Goal: Feedback & Contribution: Leave review/rating

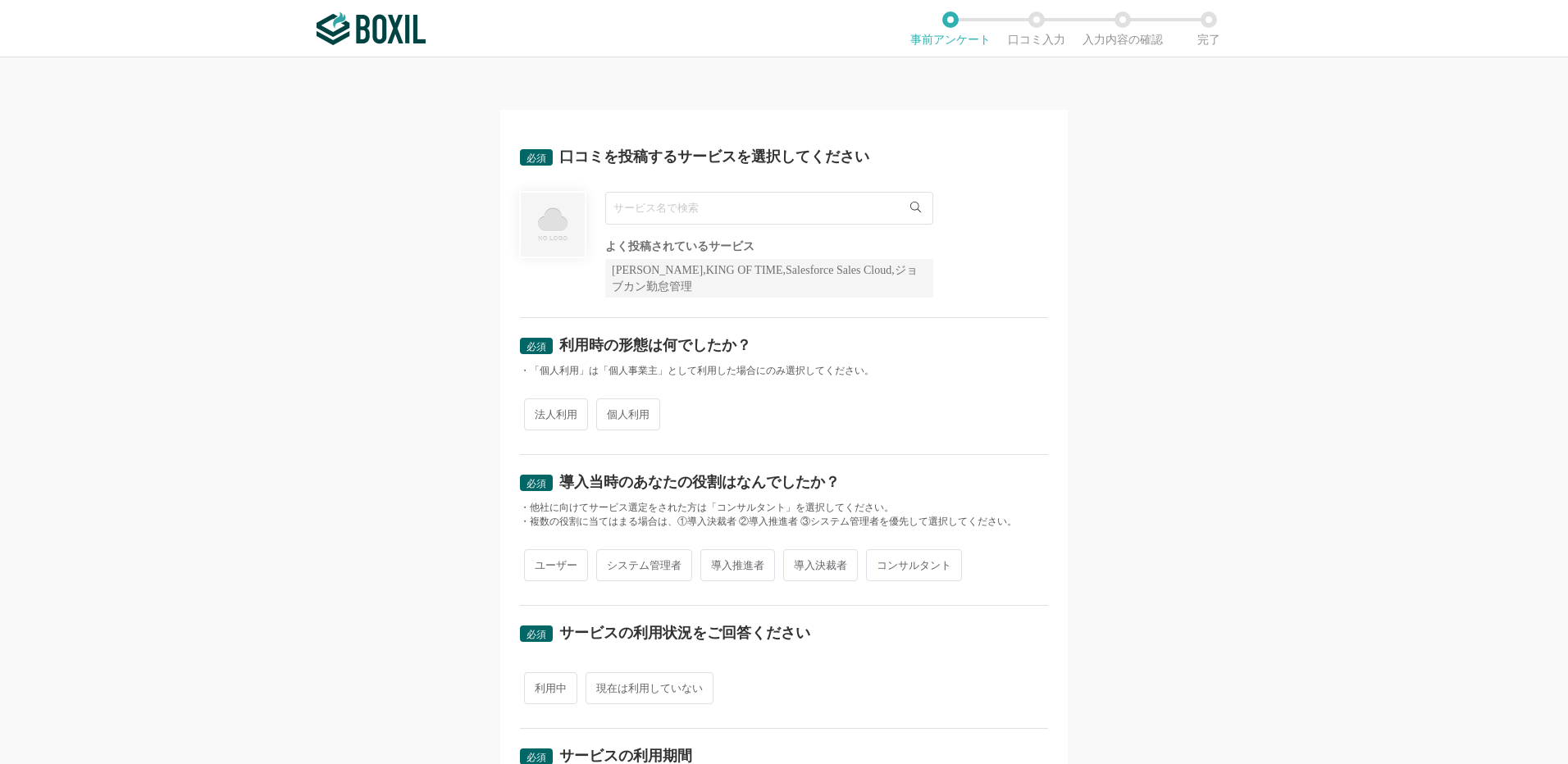
click at [670, 212] on input "text" at bounding box center [769, 208] width 328 height 32
type input "O"
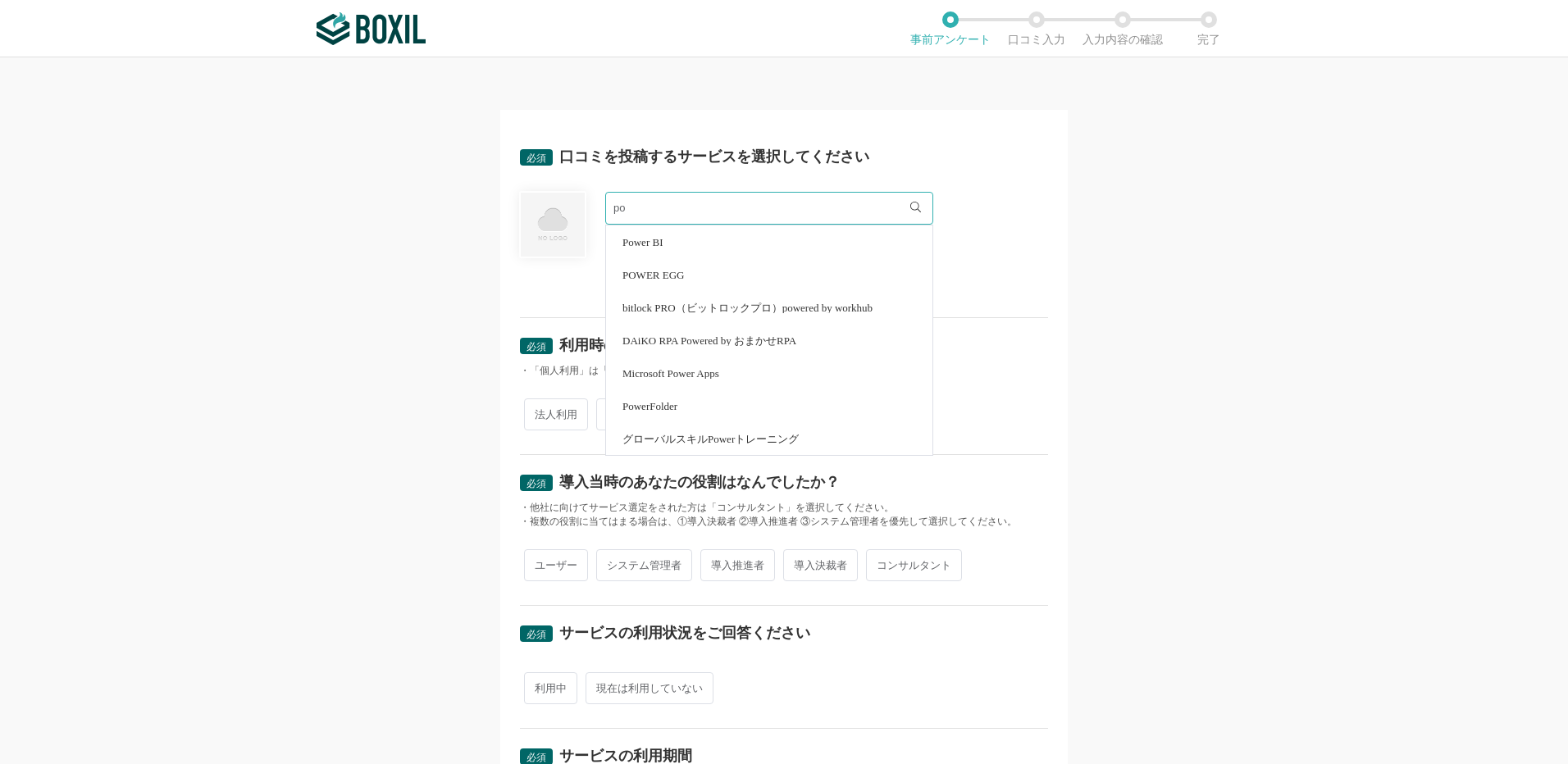
type input "p"
type input "E"
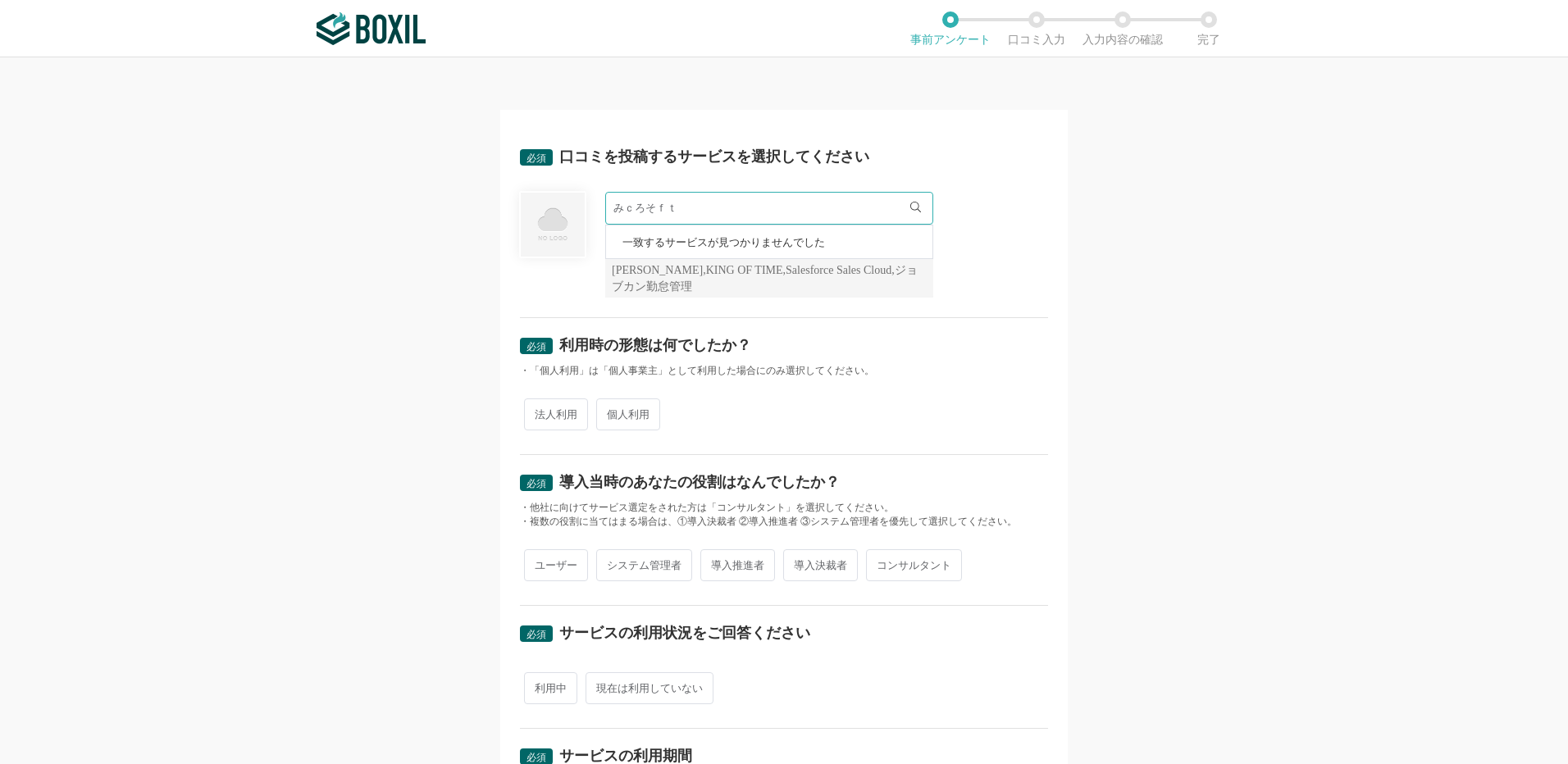
type input "Microsoft"
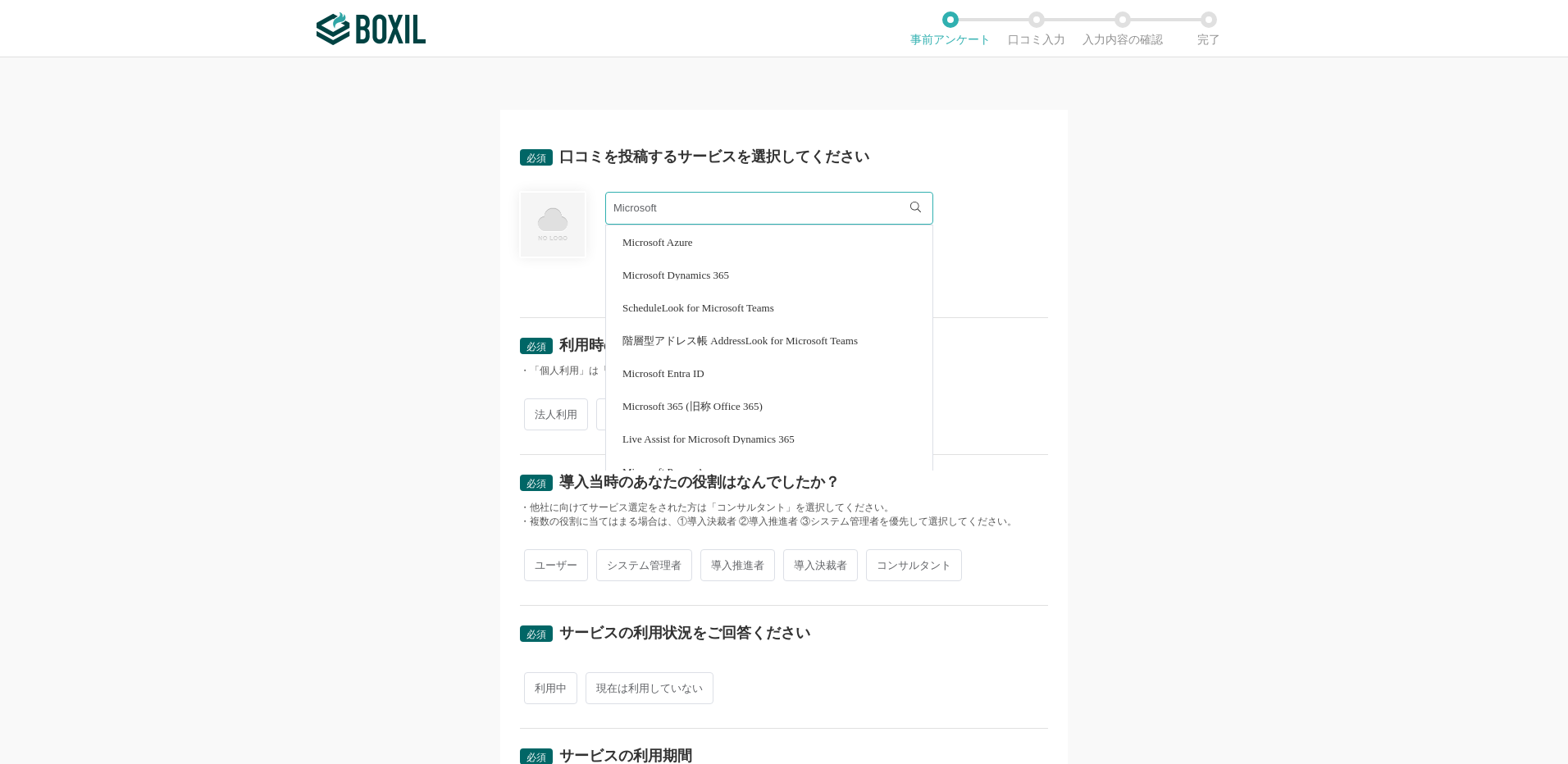
drag, startPoint x: 674, startPoint y: 202, endPoint x: 503, endPoint y: 203, distance: 171.0
click at [503, 203] on div "必須 口コミを投稿するサービスを選択してください Microsoft Microsoft Azure Microsoft Dynamics 365 Sched…" at bounding box center [784, 683] width 568 height 1146
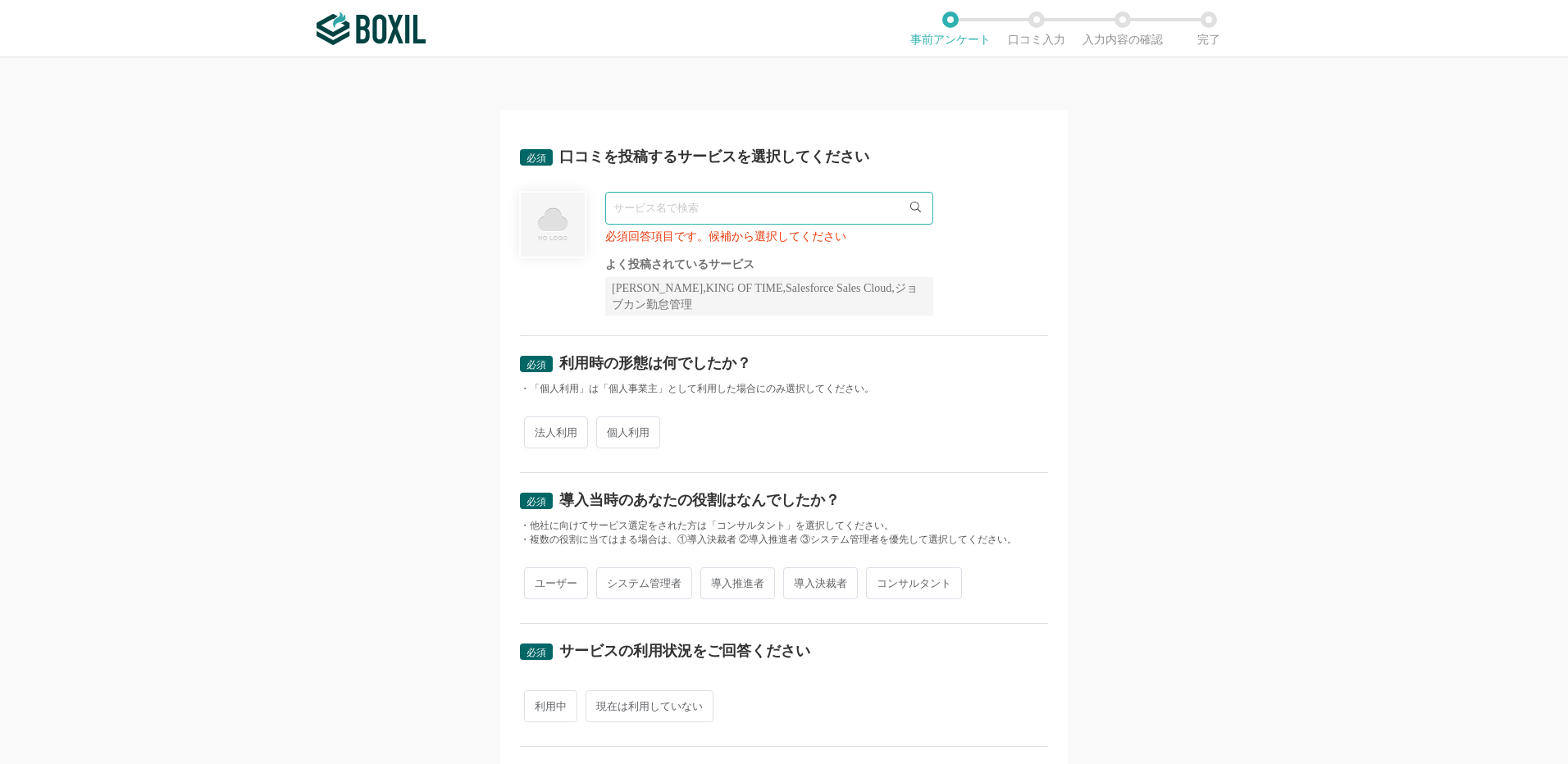
click at [408, 22] on img at bounding box center [371, 29] width 109 height 32
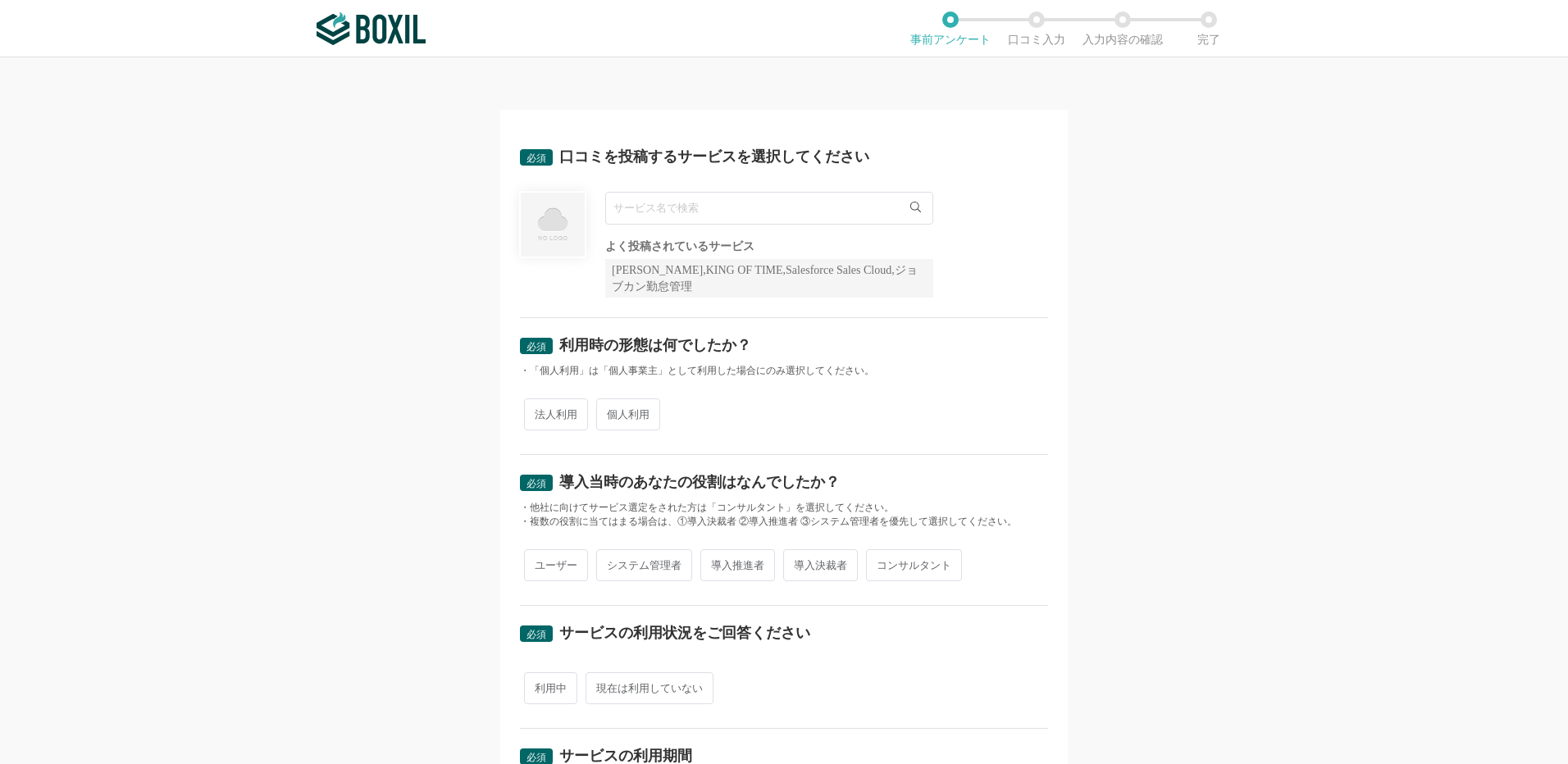
click at [637, 215] on input "text" at bounding box center [769, 208] width 328 height 32
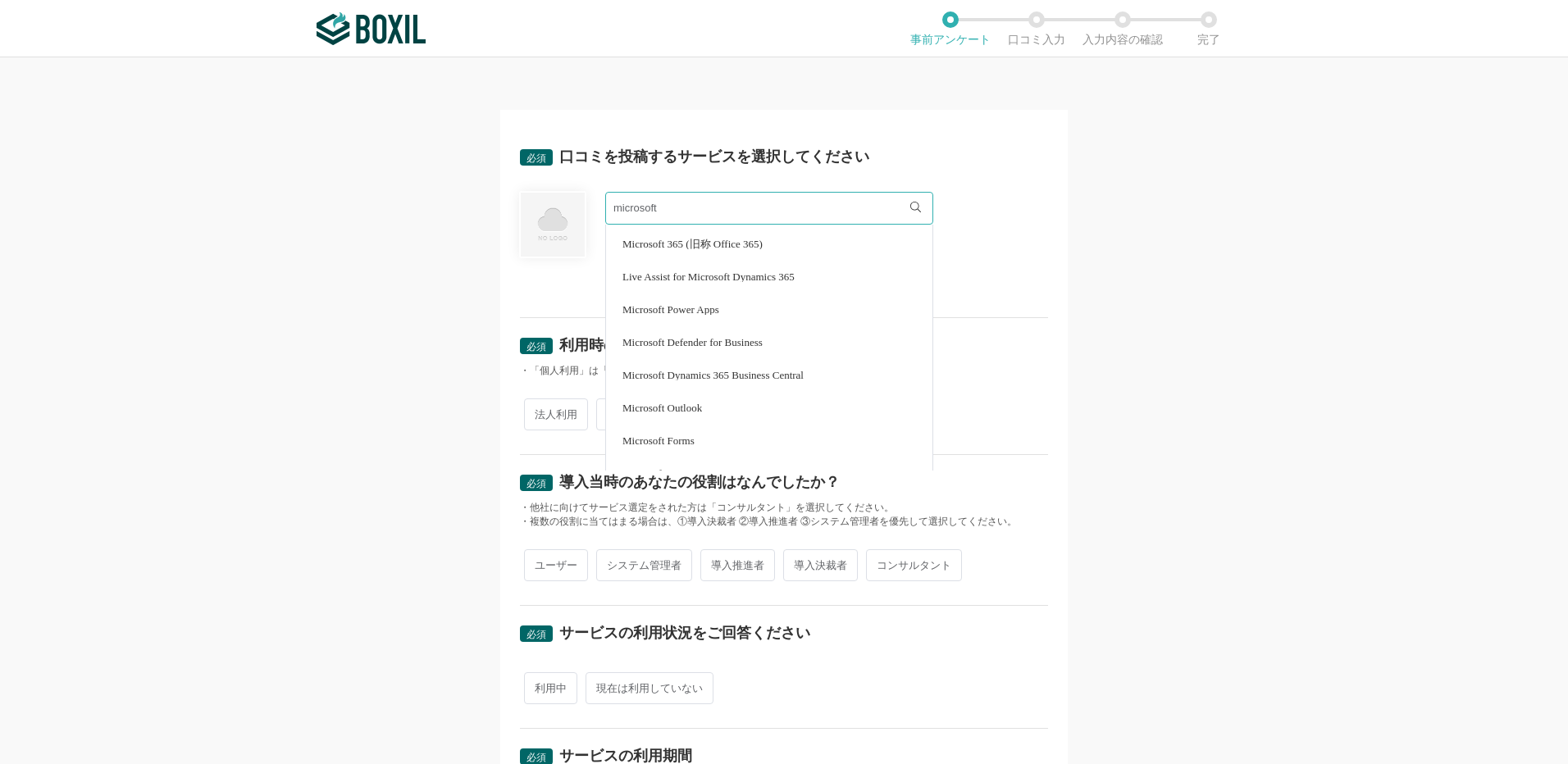
scroll to position [164, 0]
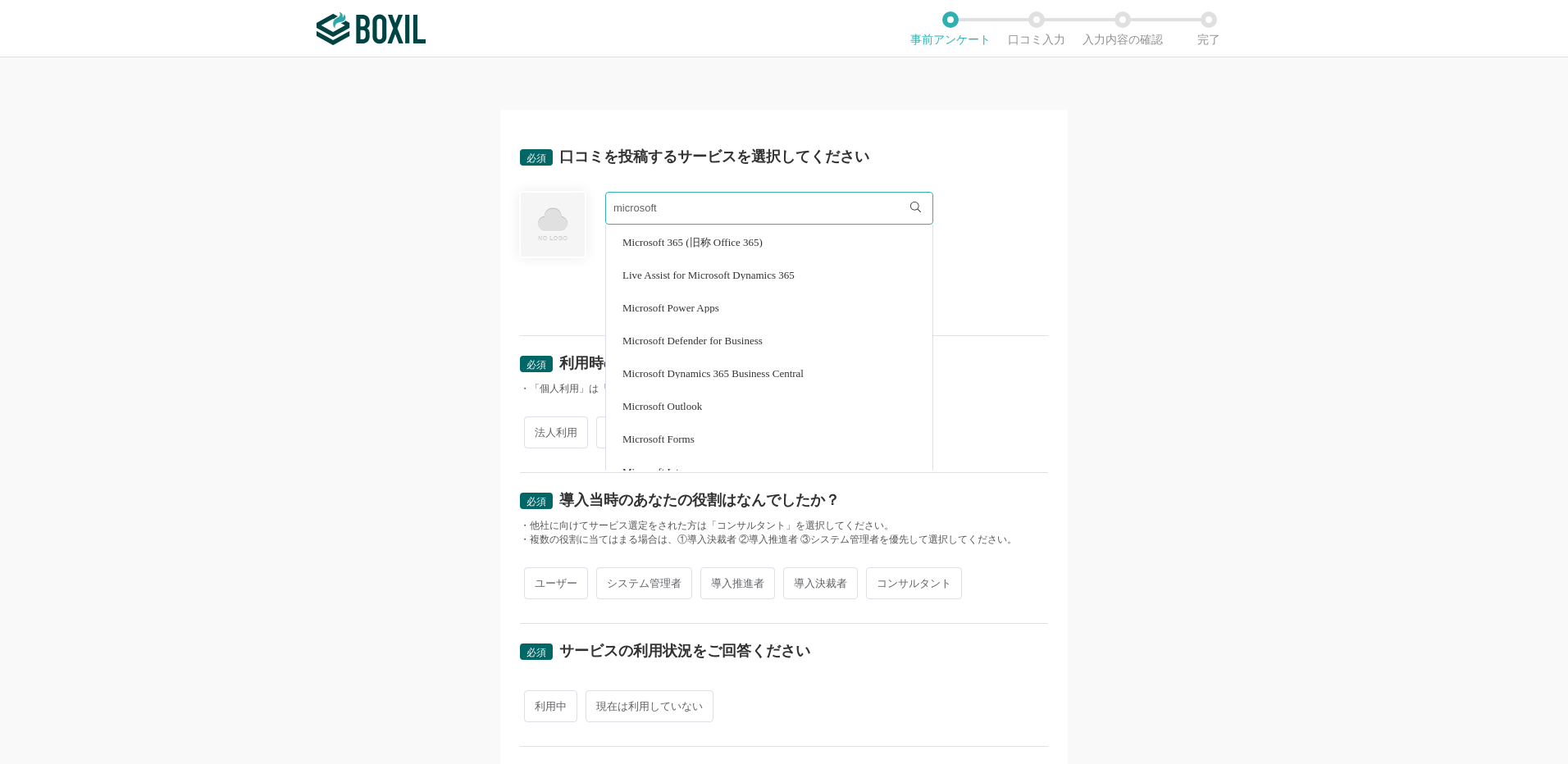
click at [711, 411] on li "Microsoft Outlook" at bounding box center [769, 406] width 327 height 32
type input "Microsoft Outlook"
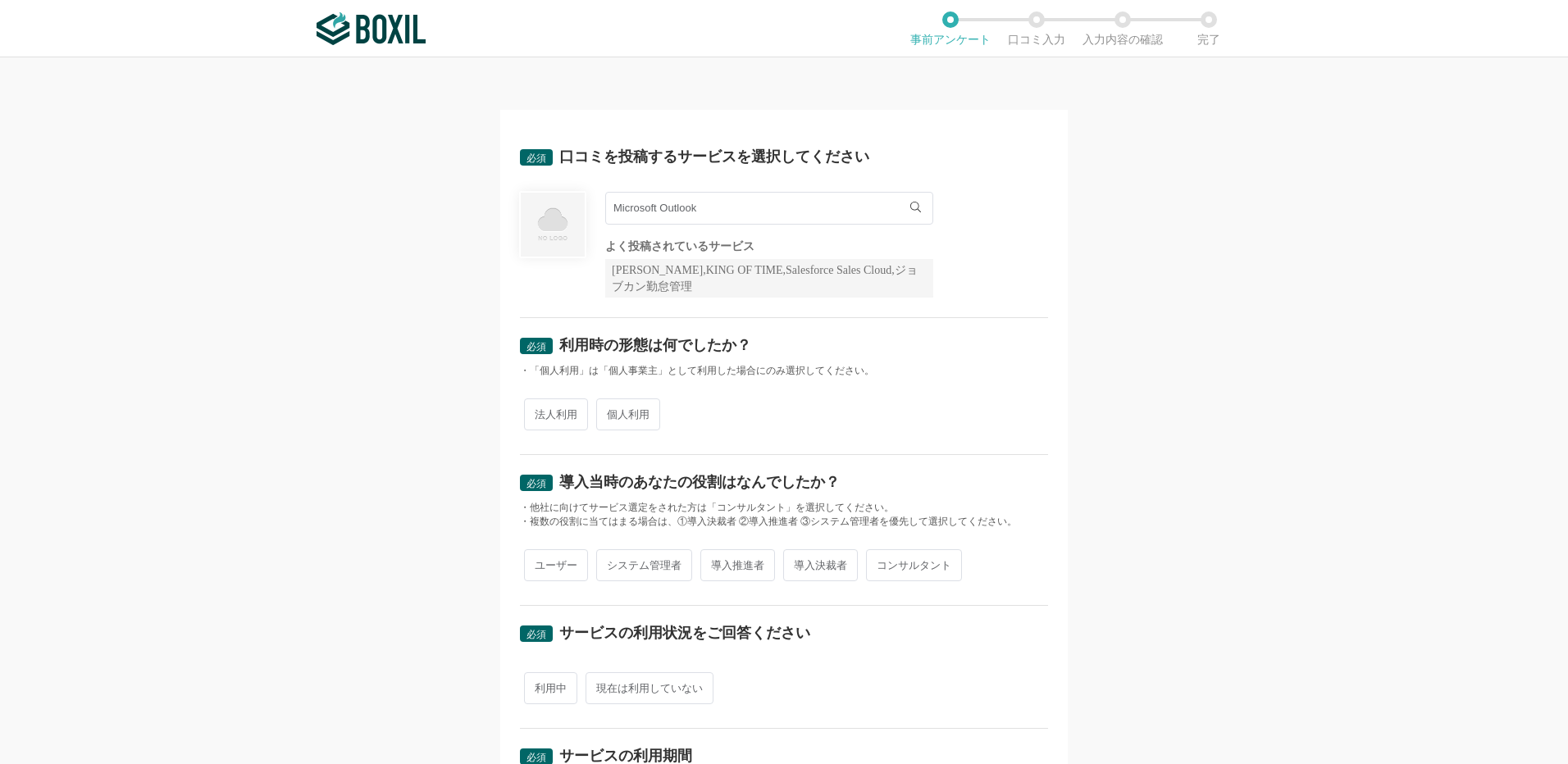
click at [567, 416] on span "法人利用" at bounding box center [555, 415] width 64 height 32
click at [539, 411] on input "法人利用" at bounding box center [534, 407] width 11 height 11
radio input "true"
click at [575, 570] on span "ユーザー" at bounding box center [555, 566] width 64 height 32
click at [539, 562] on input "ユーザー" at bounding box center [534, 557] width 11 height 11
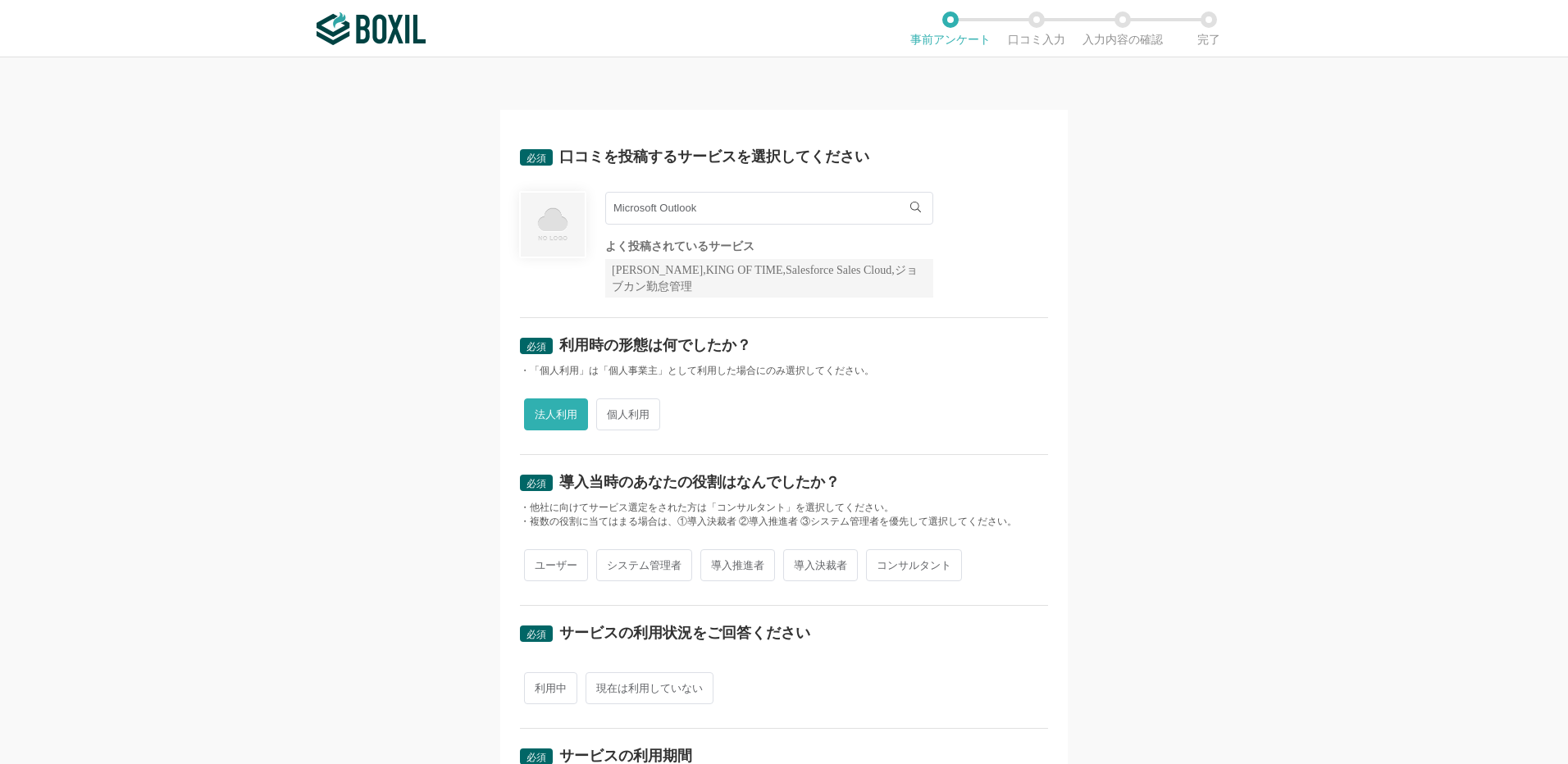
radio input "true"
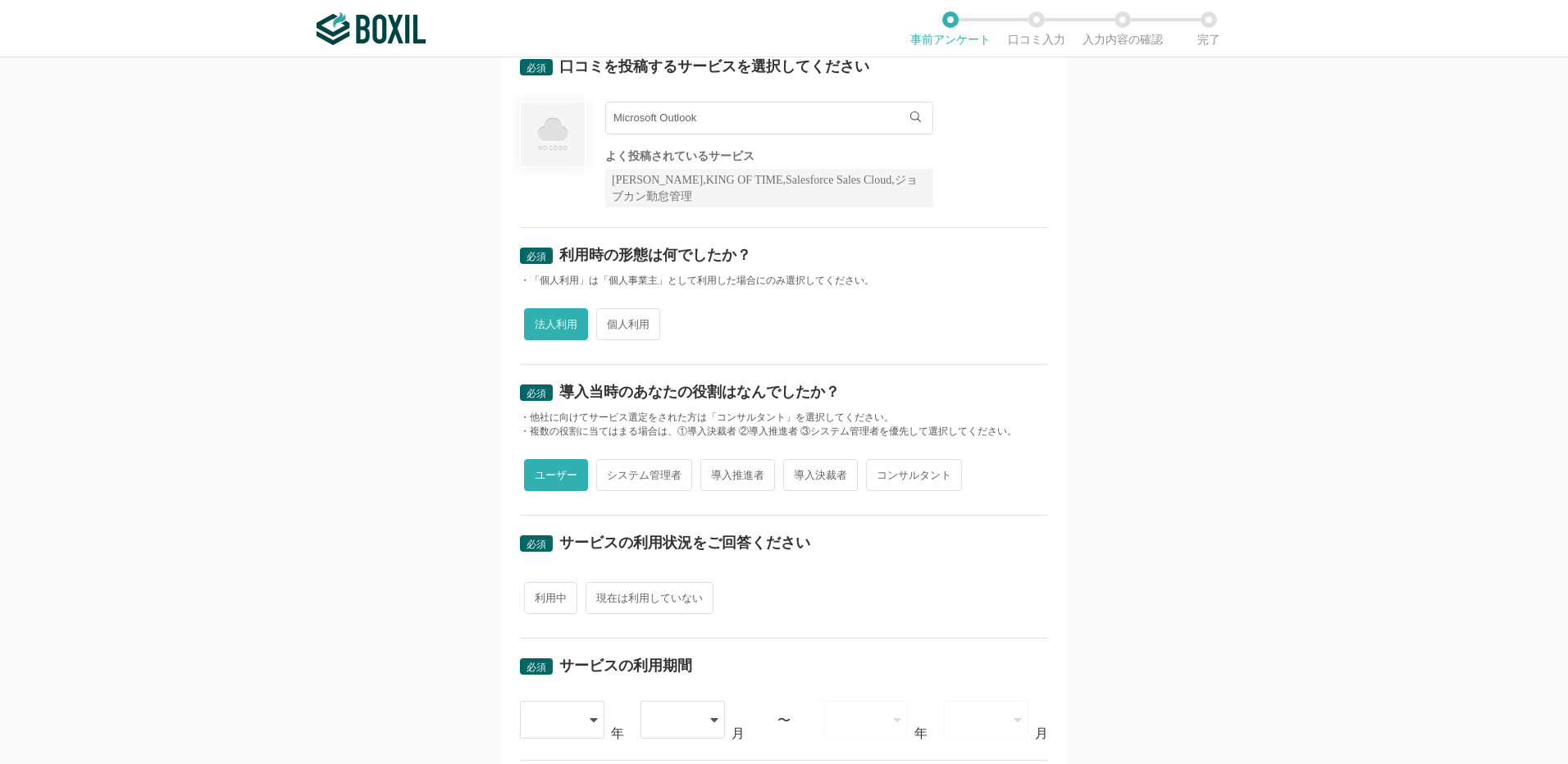
scroll to position [164, 0]
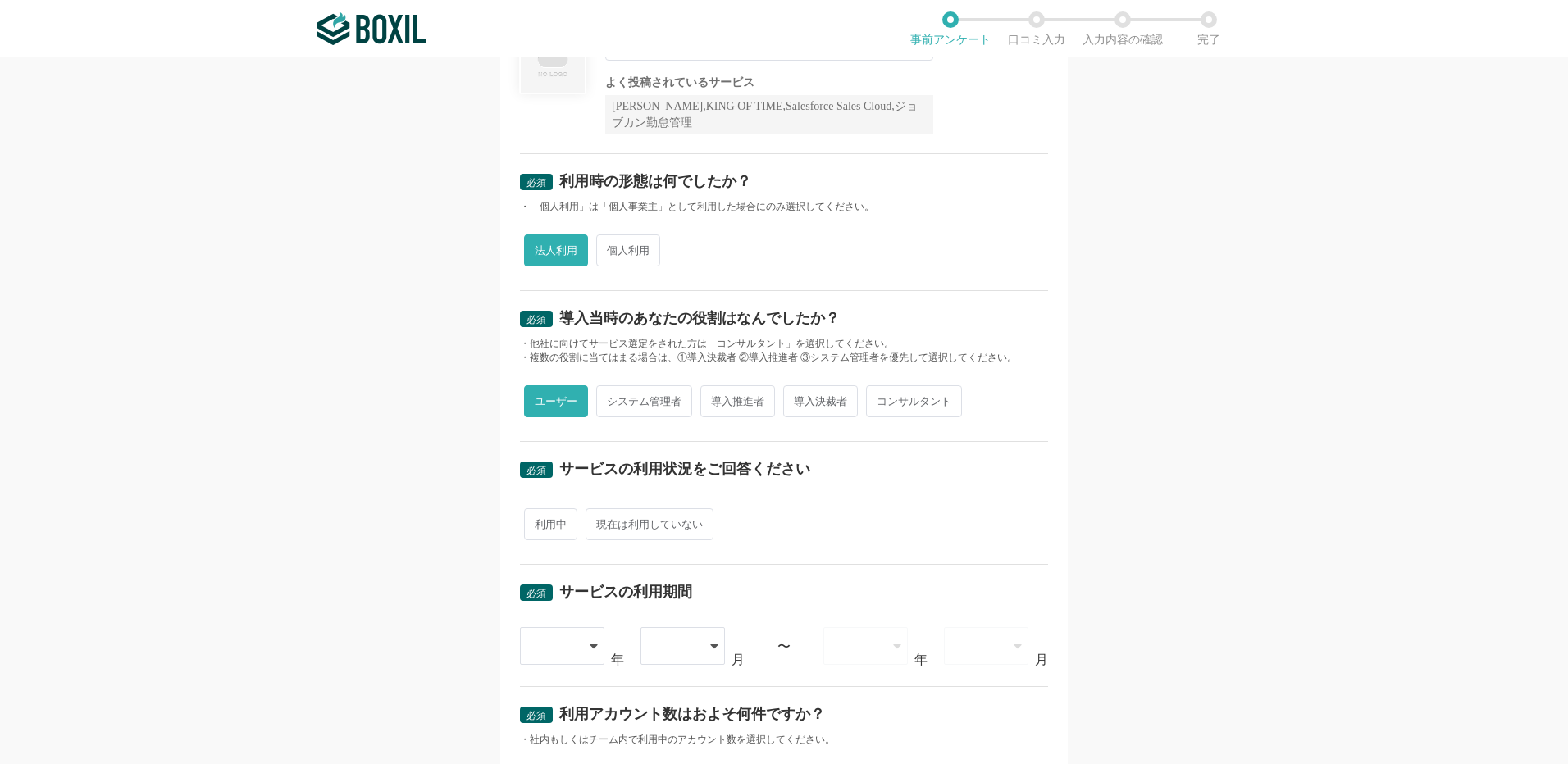
click at [544, 533] on span "利用中" at bounding box center [550, 525] width 53 height 32
click at [539, 522] on input "利用中" at bounding box center [534, 517] width 11 height 11
radio input "true"
click at [591, 645] on icon at bounding box center [595, 646] width 8 height 13
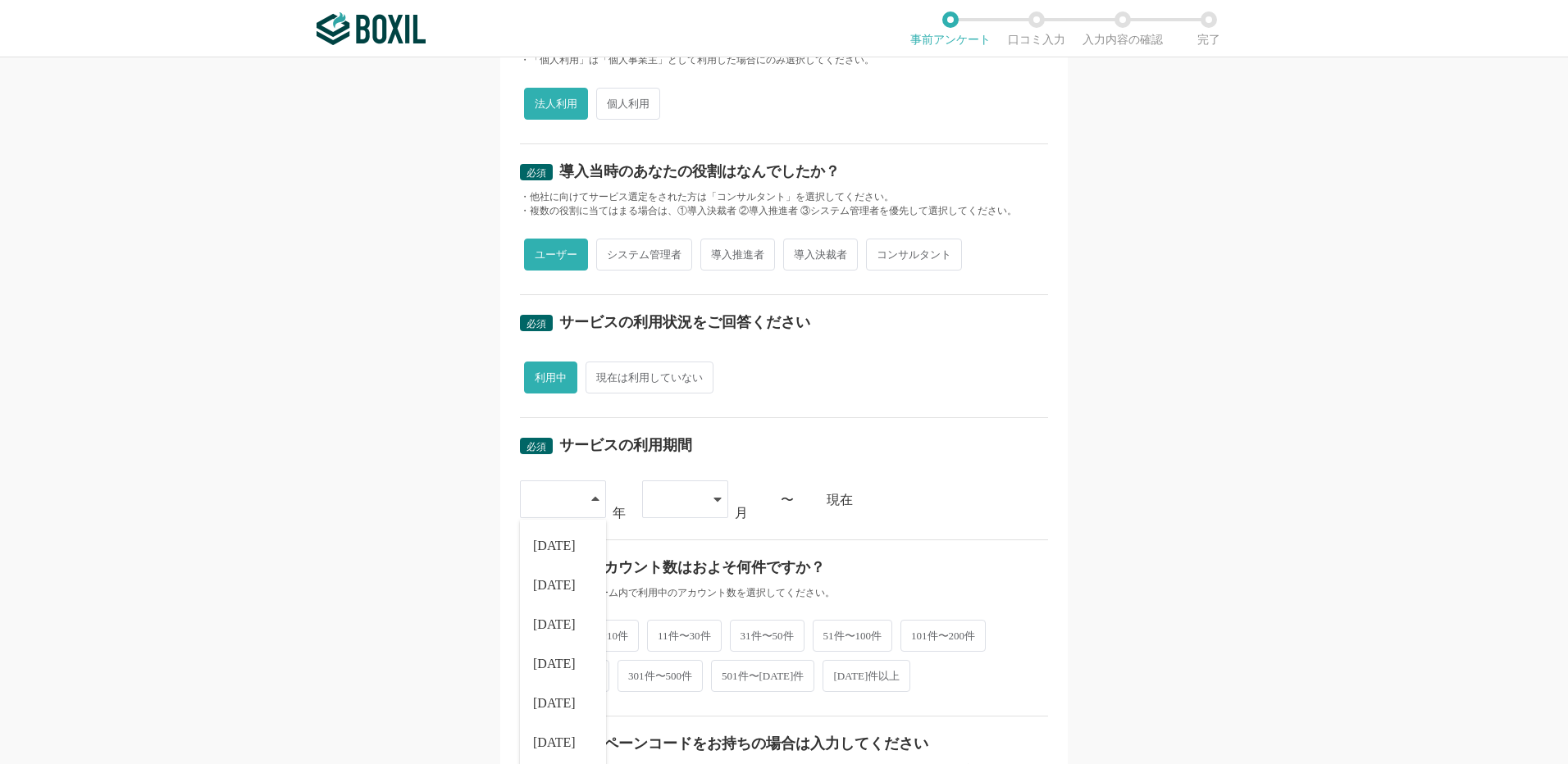
scroll to position [492, 0]
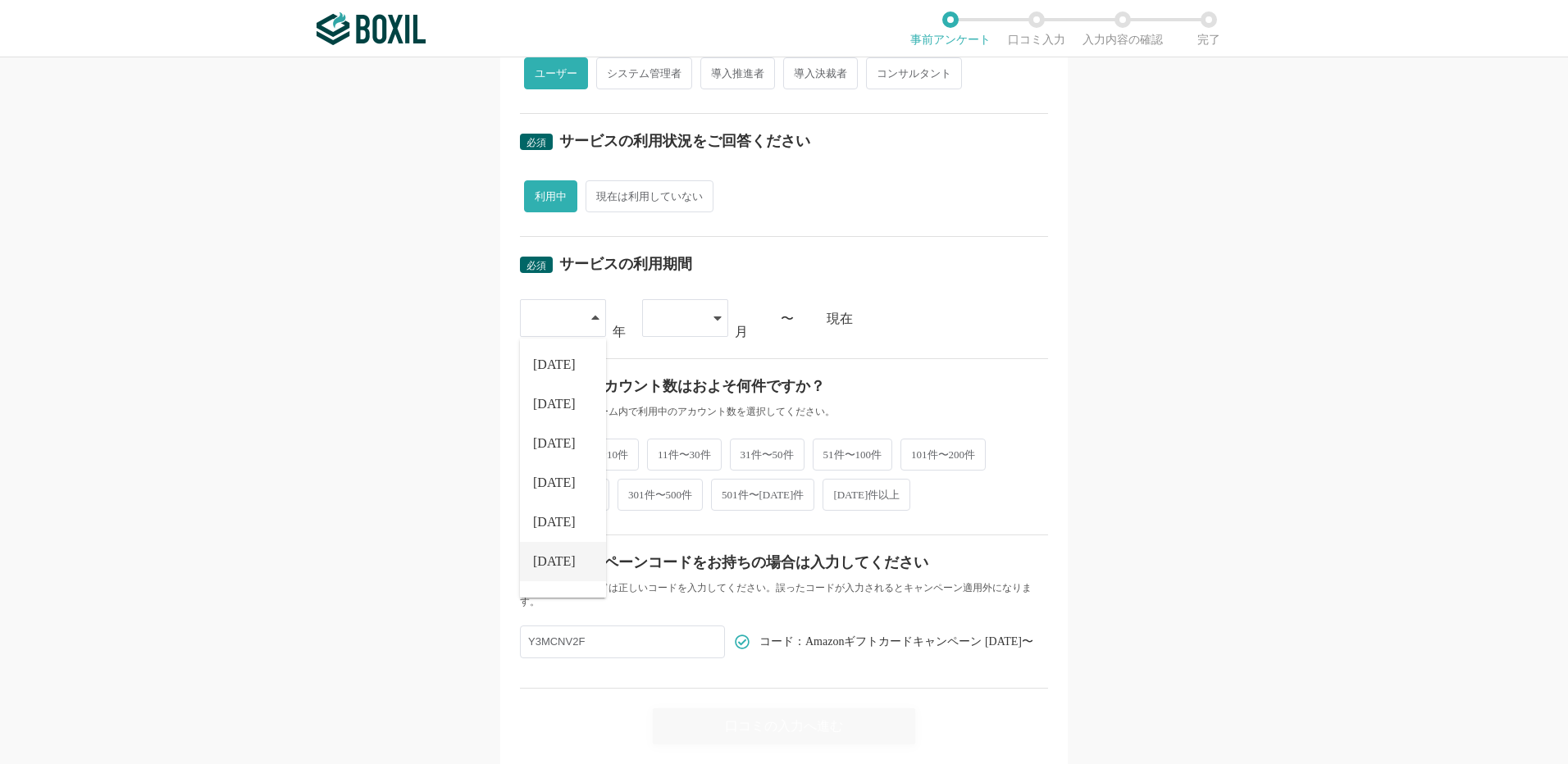
click at [557, 559] on li "[DATE]" at bounding box center [563, 562] width 86 height 40
click at [698, 325] on div at bounding box center [686, 319] width 86 height 38
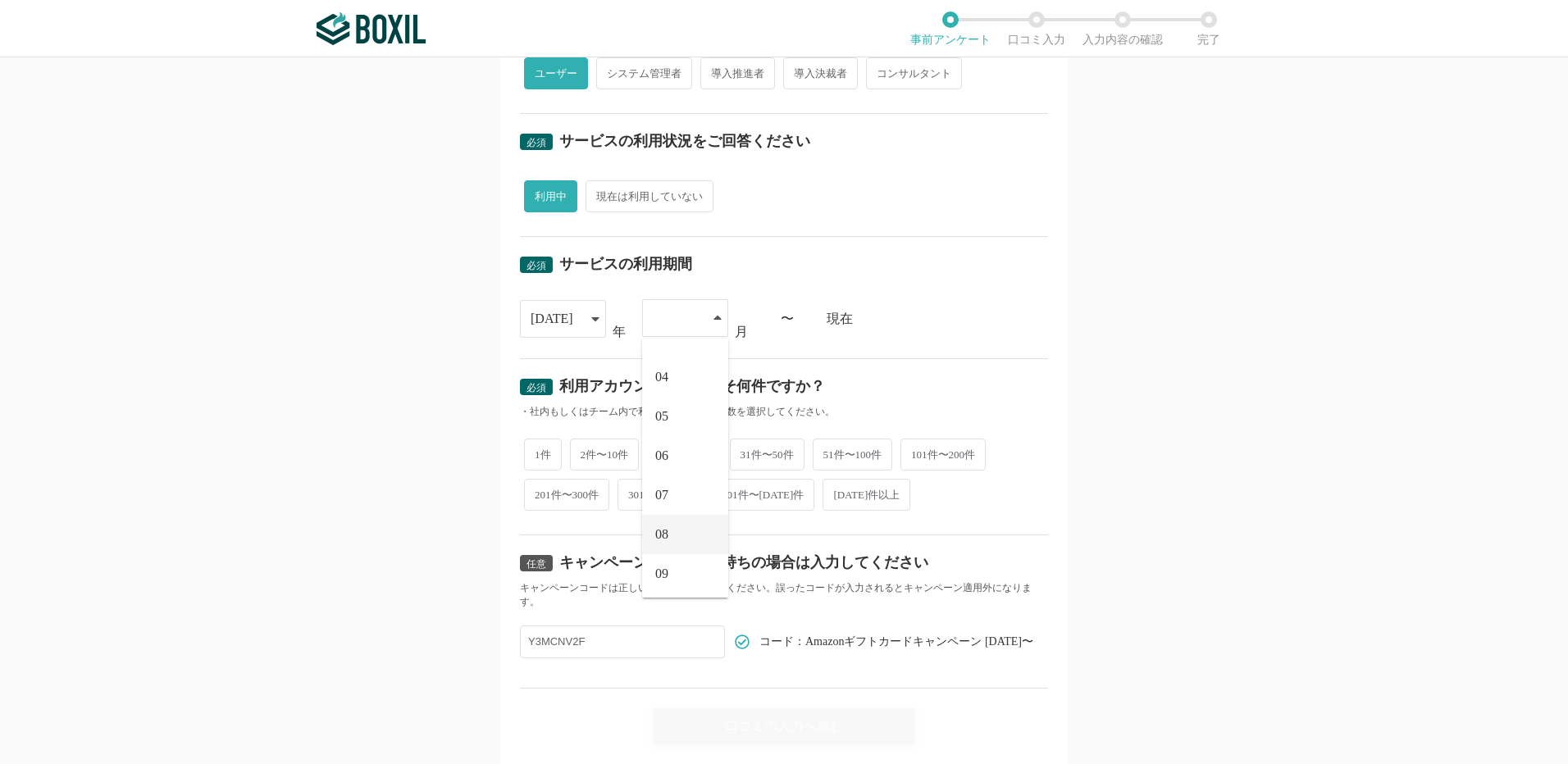
scroll to position [107, 0]
drag, startPoint x: 663, startPoint y: 568, endPoint x: 605, endPoint y: 479, distance: 106.2
click at [662, 568] on span "09" at bounding box center [662, 572] width 14 height 13
click at [582, 319] on div "[DATE]" at bounding box center [563, 319] width 86 height 38
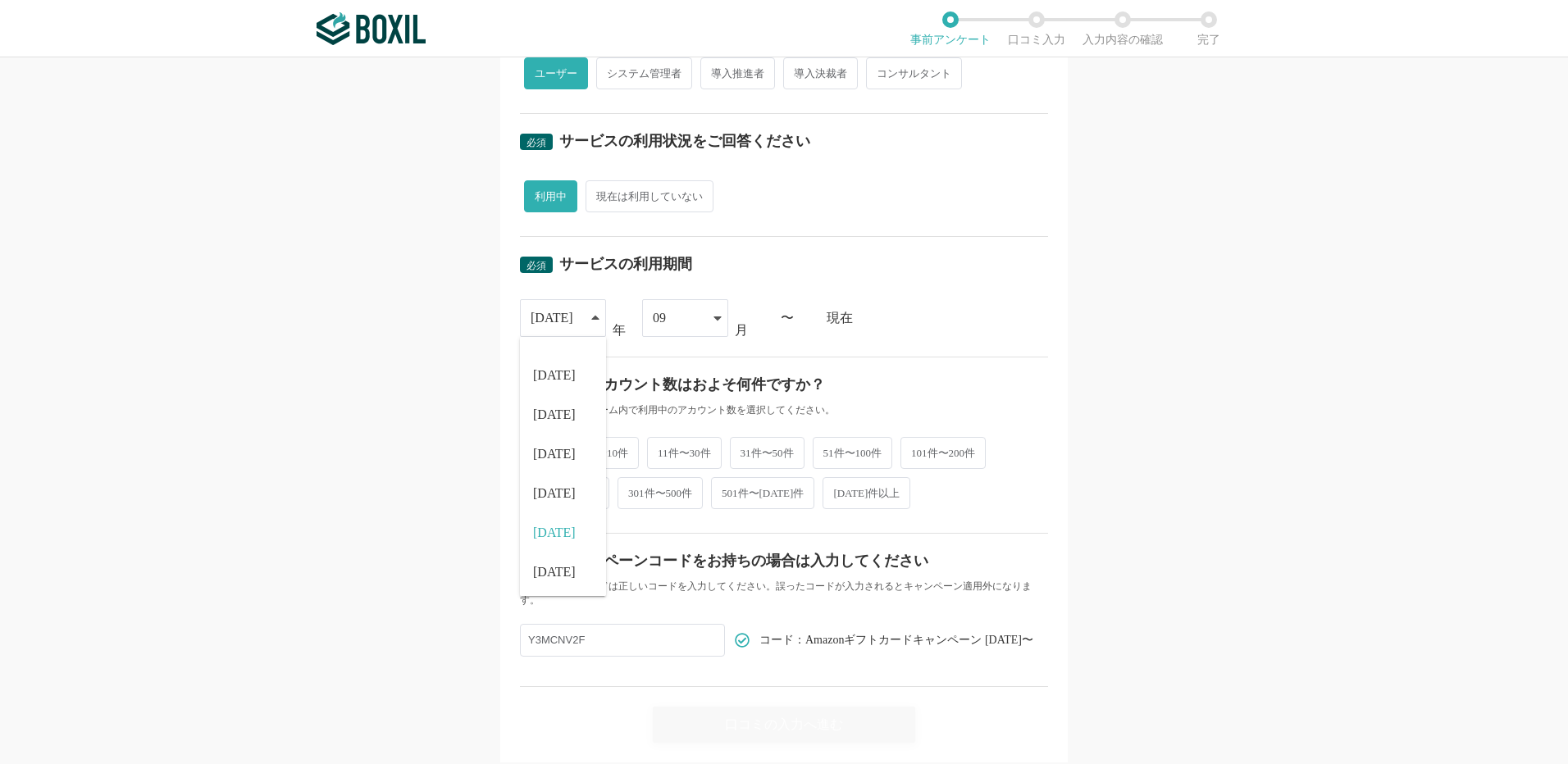
scroll to position [50, 0]
click at [545, 543] on span "[DATE]" at bounding box center [554, 548] width 42 height 13
click at [608, 444] on span "2件〜10件" at bounding box center [604, 454] width 69 height 32
click at [585, 444] on input "2件〜10件" at bounding box center [580, 445] width 11 height 11
radio input "true"
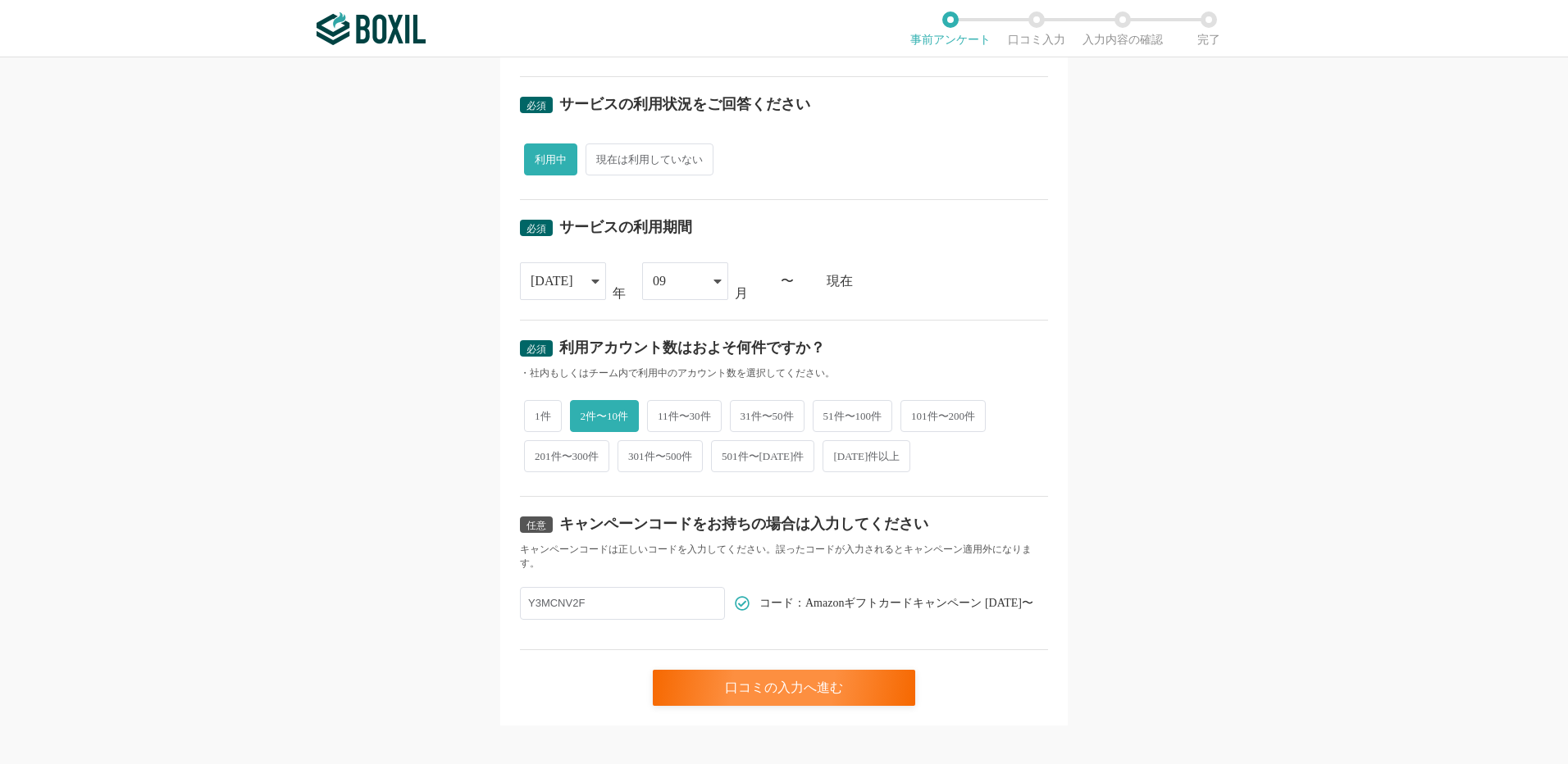
scroll to position [543, 0]
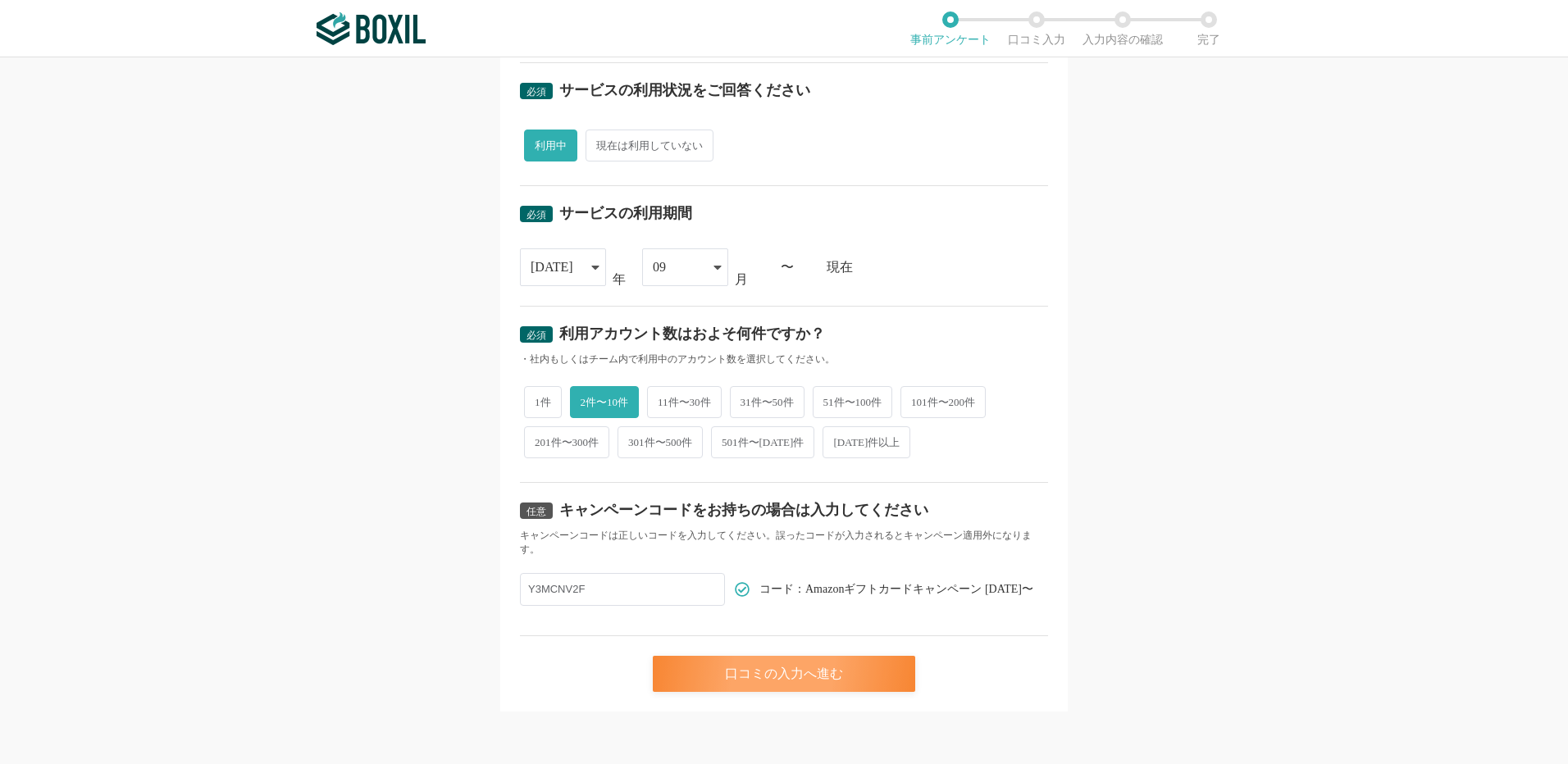
click at [781, 669] on div "口コミの入力へ進む" at bounding box center [784, 674] width 263 height 36
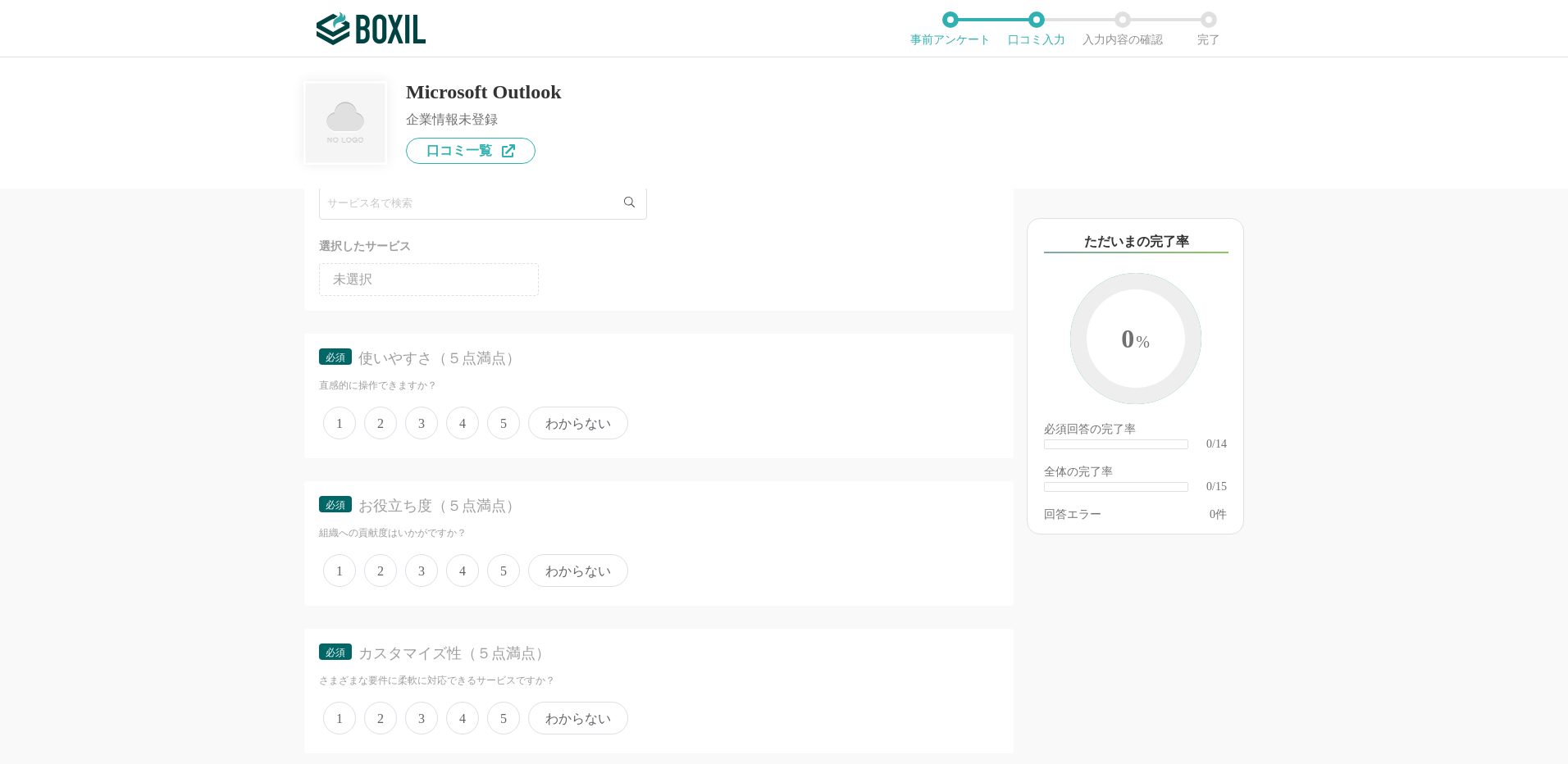
scroll to position [164, 0]
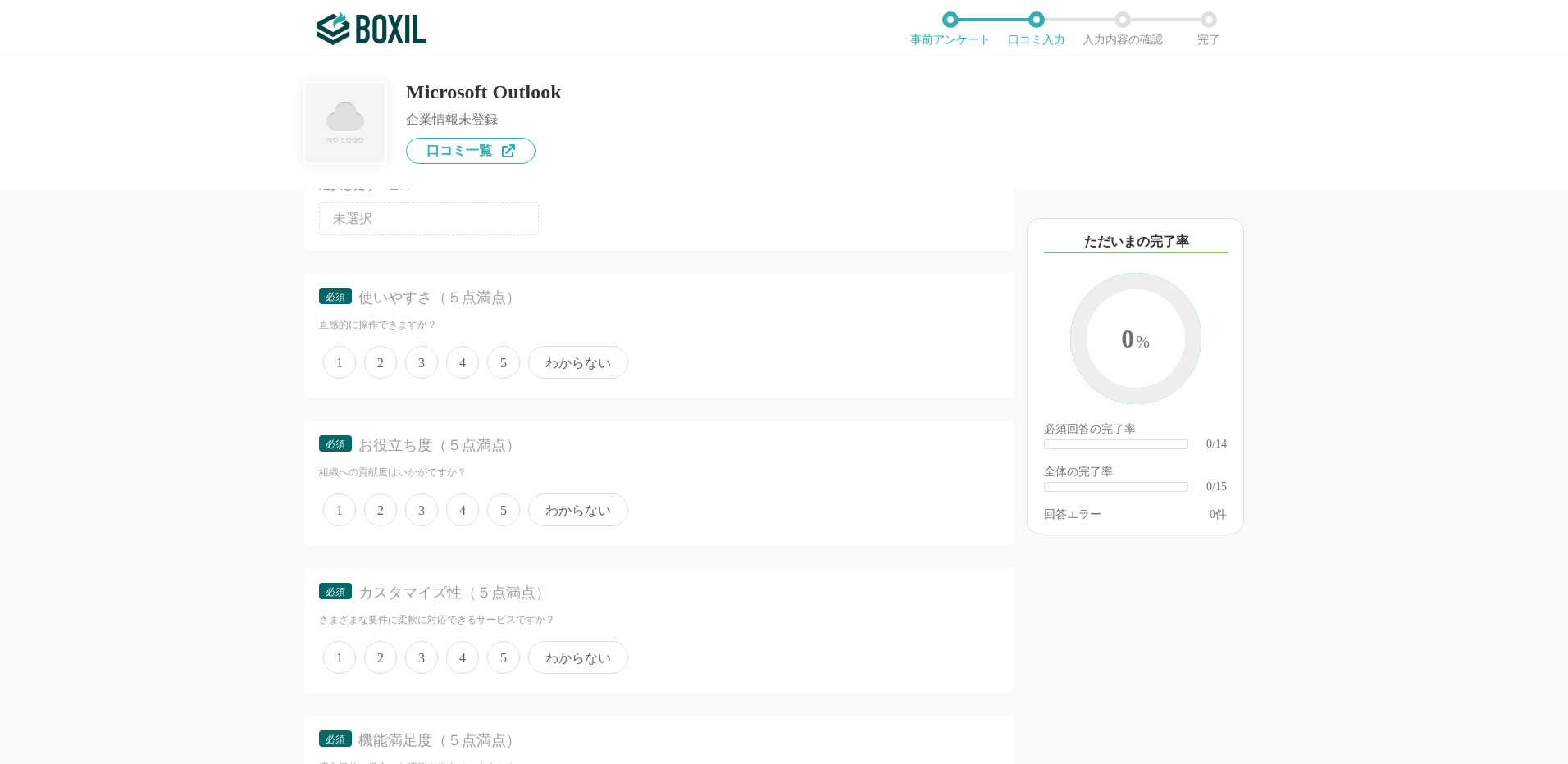
click at [495, 354] on span "5" at bounding box center [503, 363] width 32 height 32
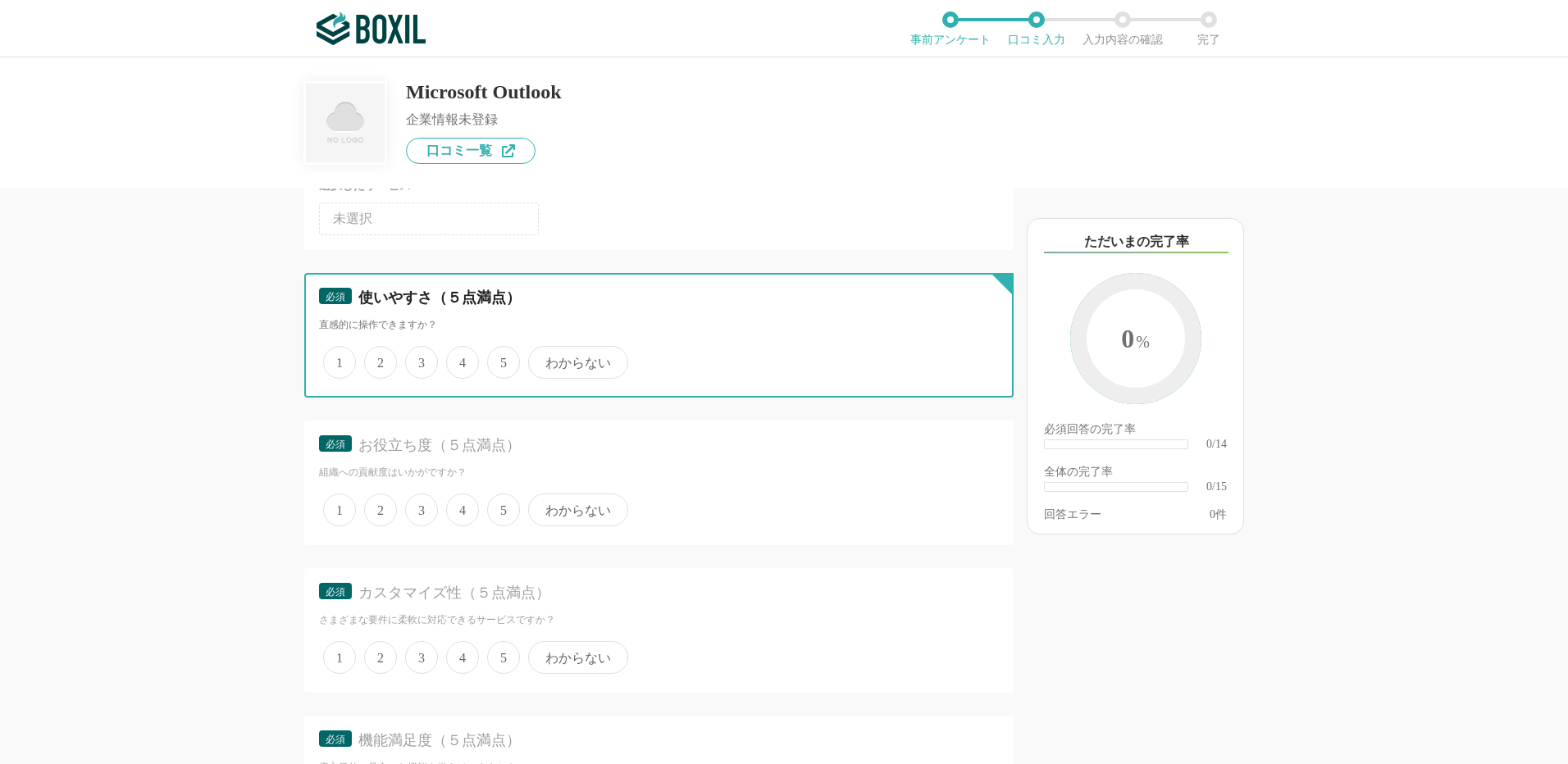
click at [495, 354] on input "5" at bounding box center [497, 354] width 11 height 11
radio input "true"
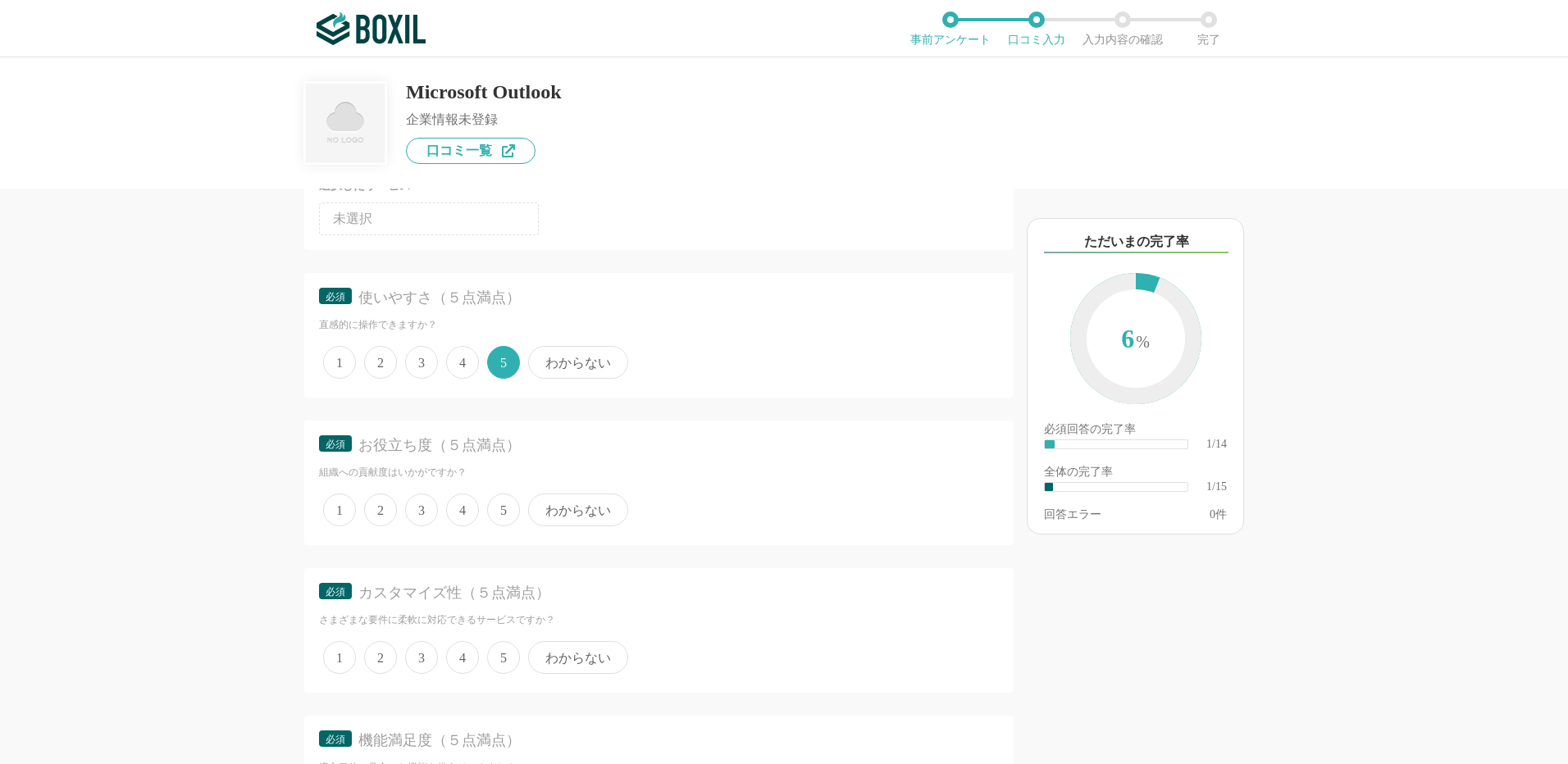
click at [513, 517] on span "5" at bounding box center [503, 510] width 32 height 32
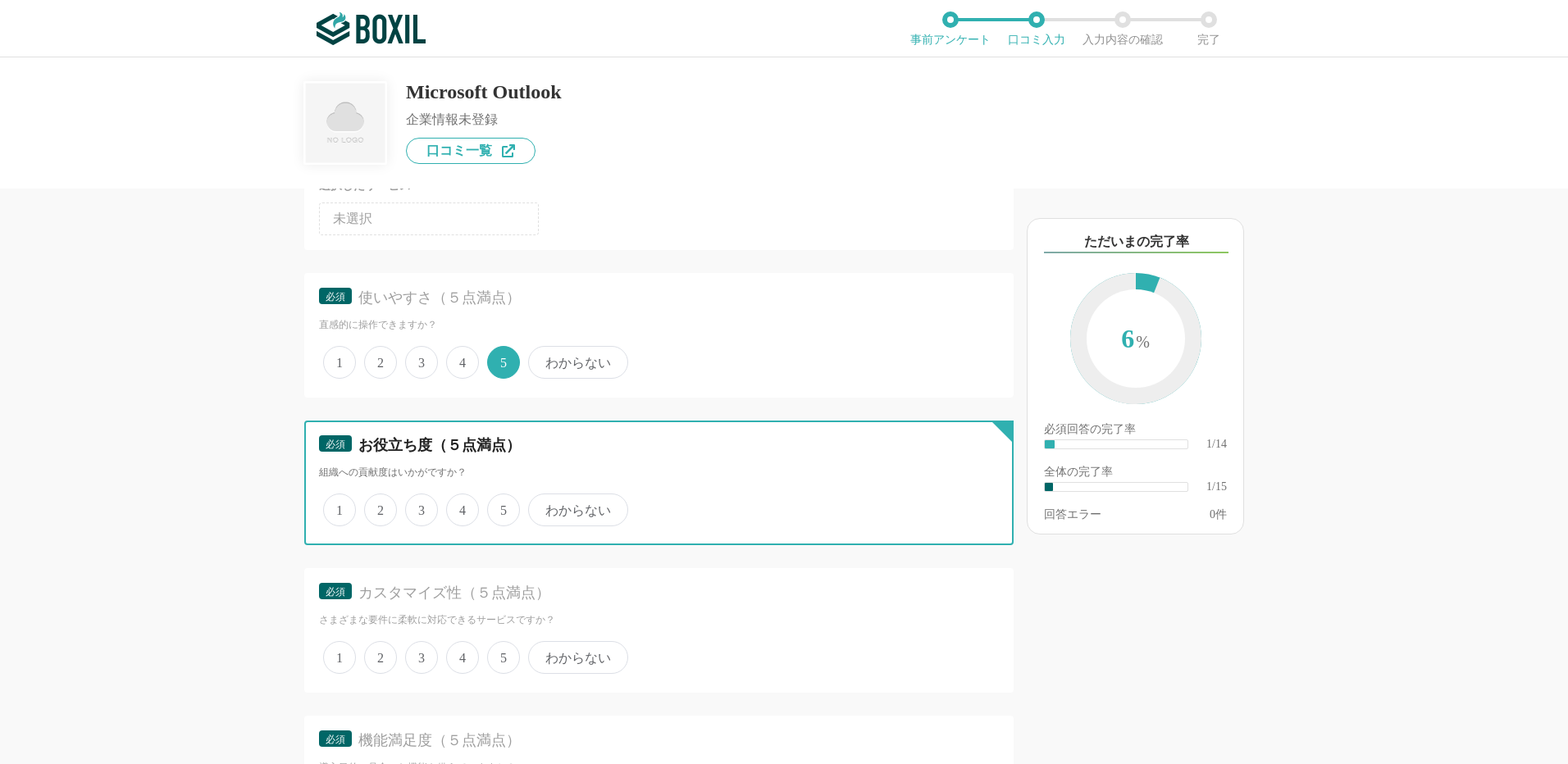
click at [502, 507] on input "5" at bounding box center [497, 501] width 11 height 11
radio input "true"
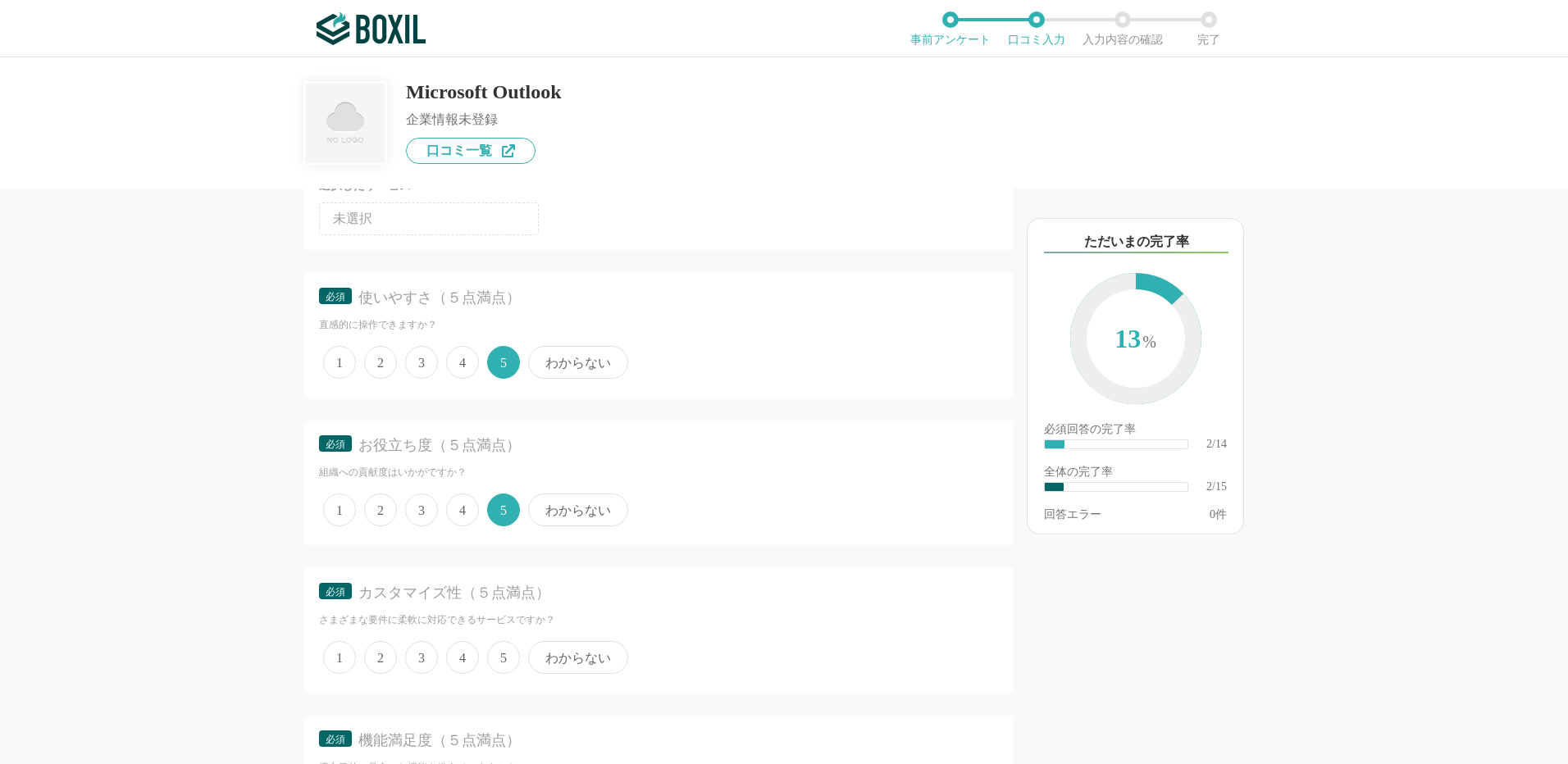
click at [428, 661] on span "3" at bounding box center [421, 658] width 32 height 32
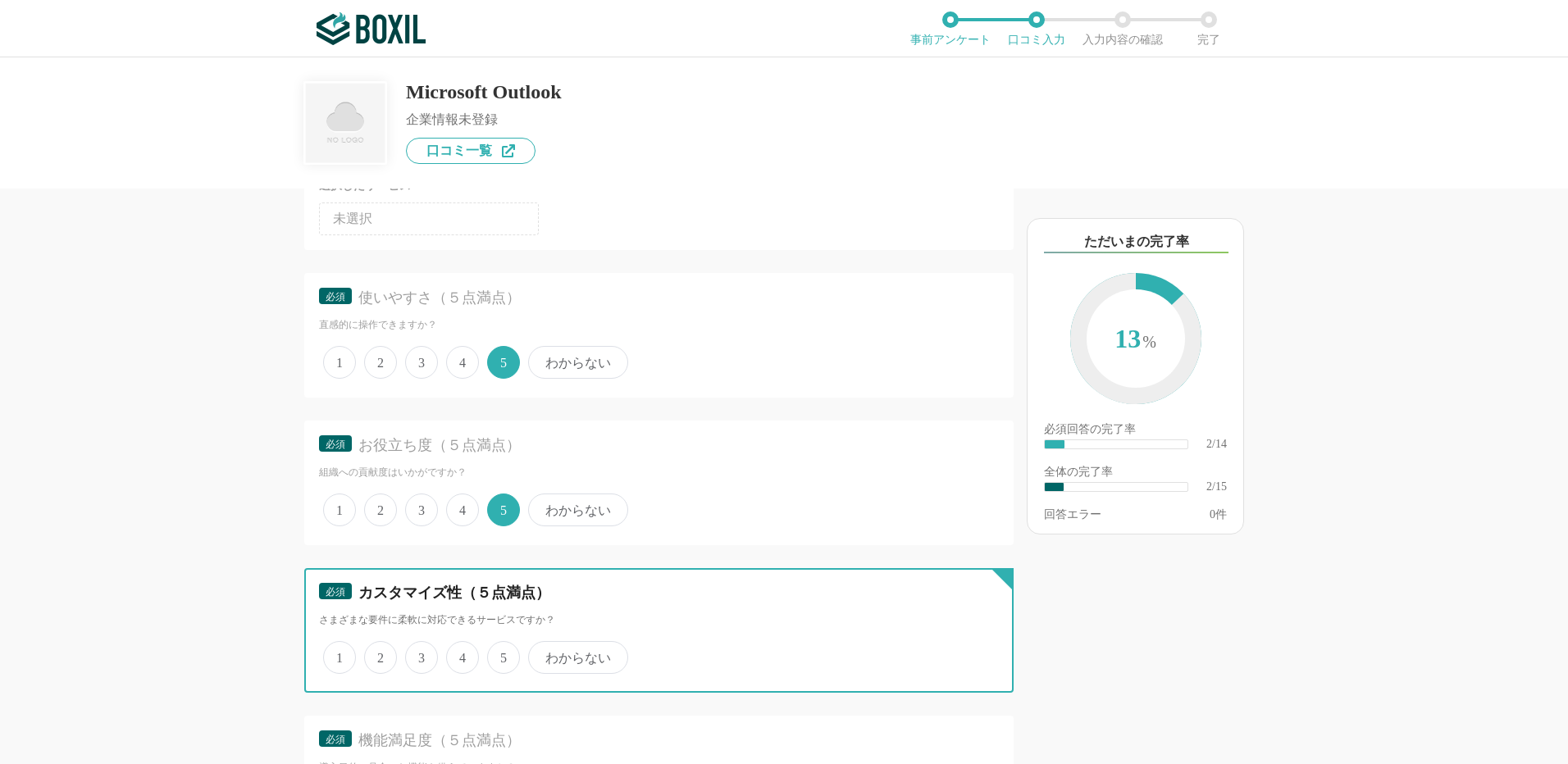
click at [420, 654] on input "3" at bounding box center [415, 649] width 11 height 11
radio input "true"
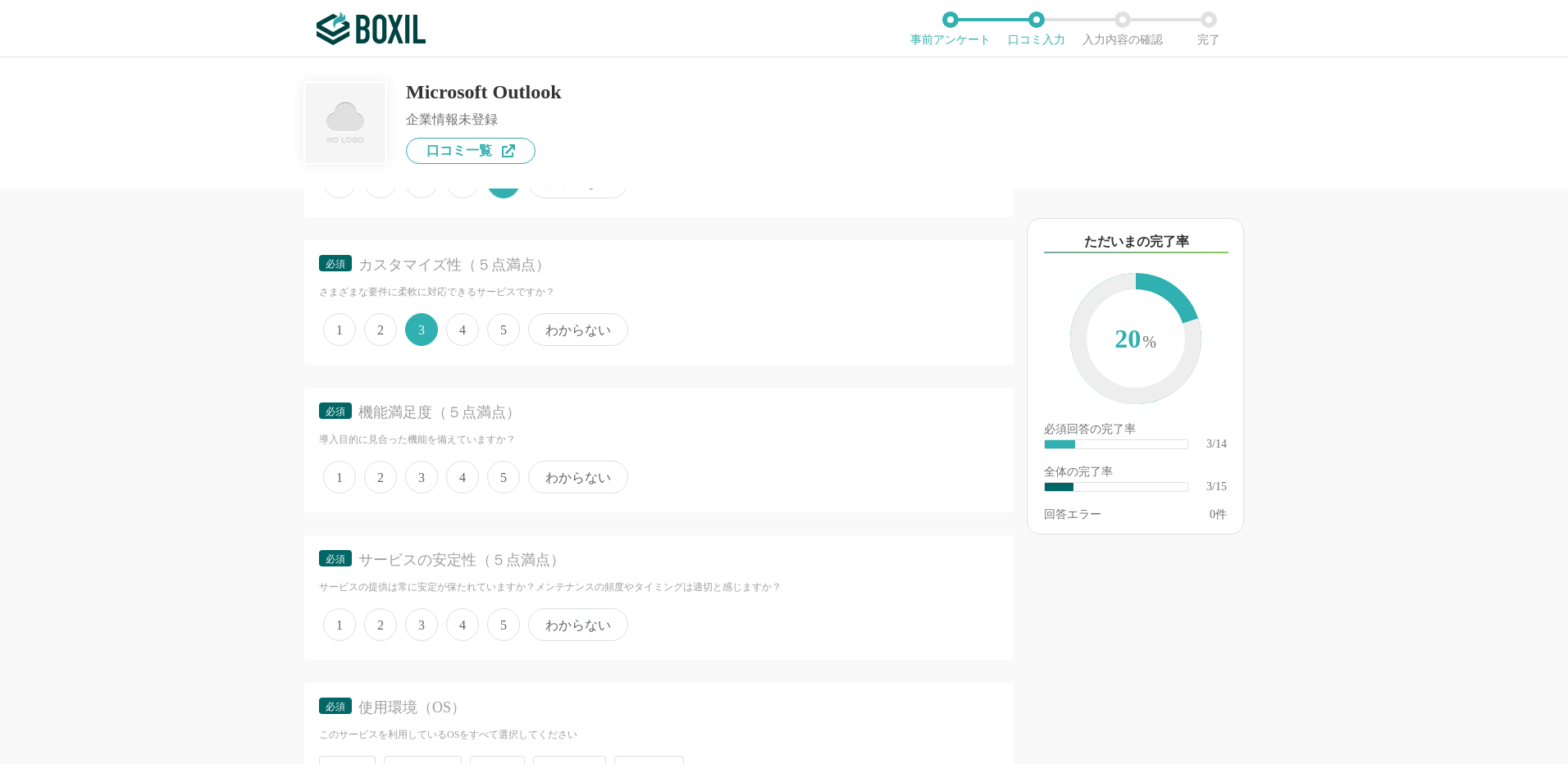
click at [492, 475] on span "5" at bounding box center [503, 477] width 32 height 32
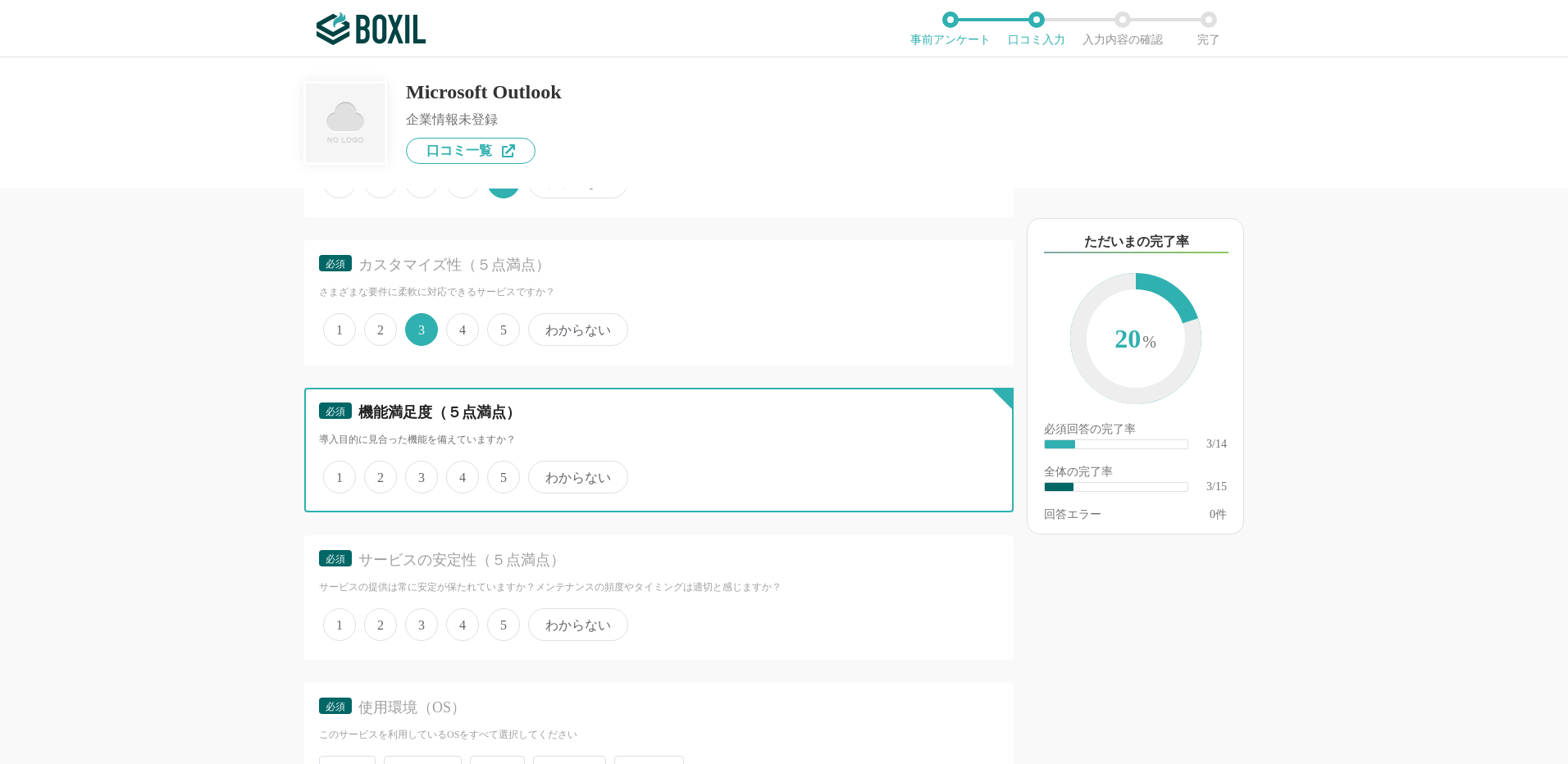
click at [492, 474] on input "5" at bounding box center [497, 469] width 11 height 11
radio input "true"
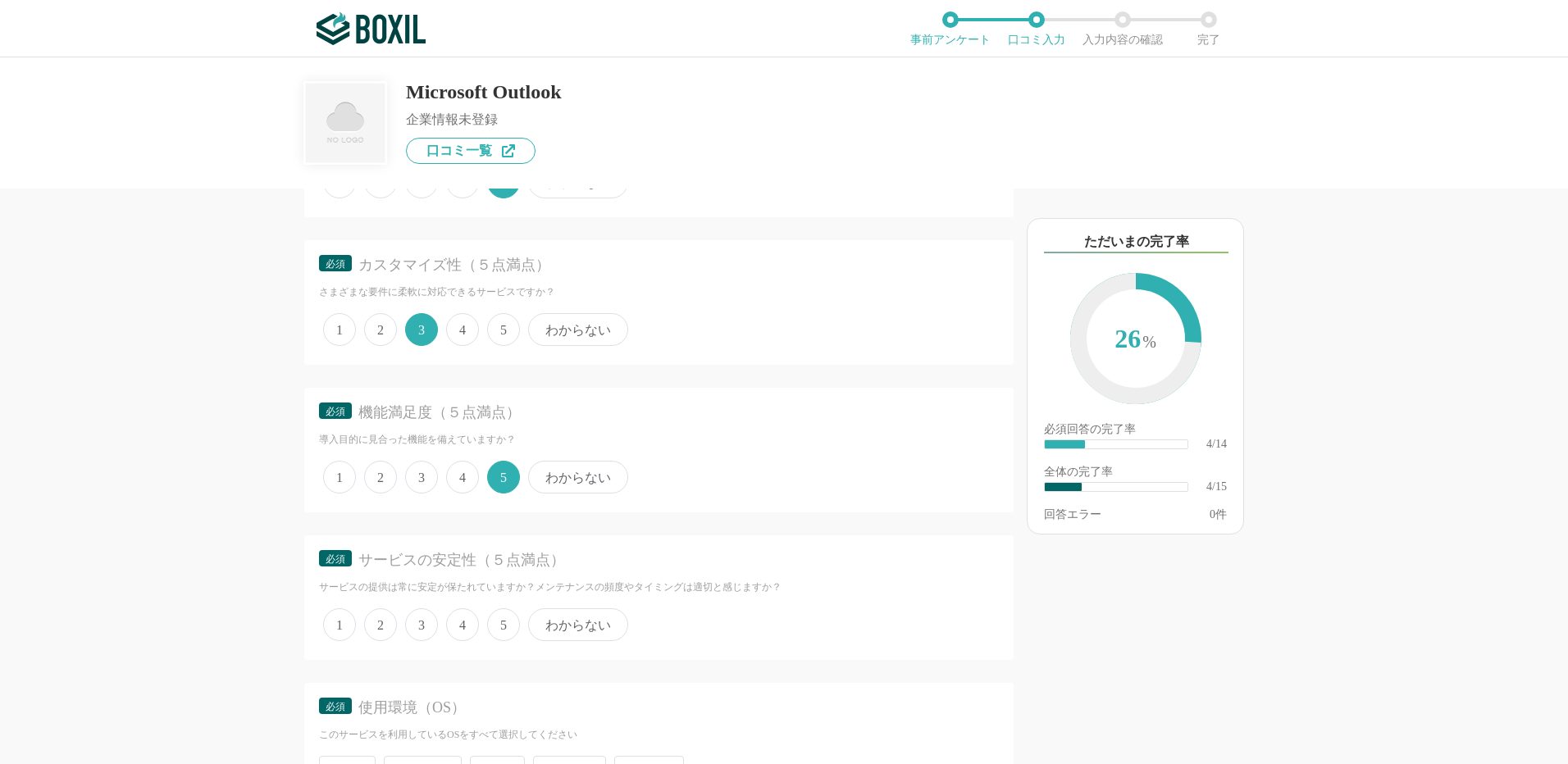
click at [504, 624] on span "5" at bounding box center [503, 625] width 32 height 32
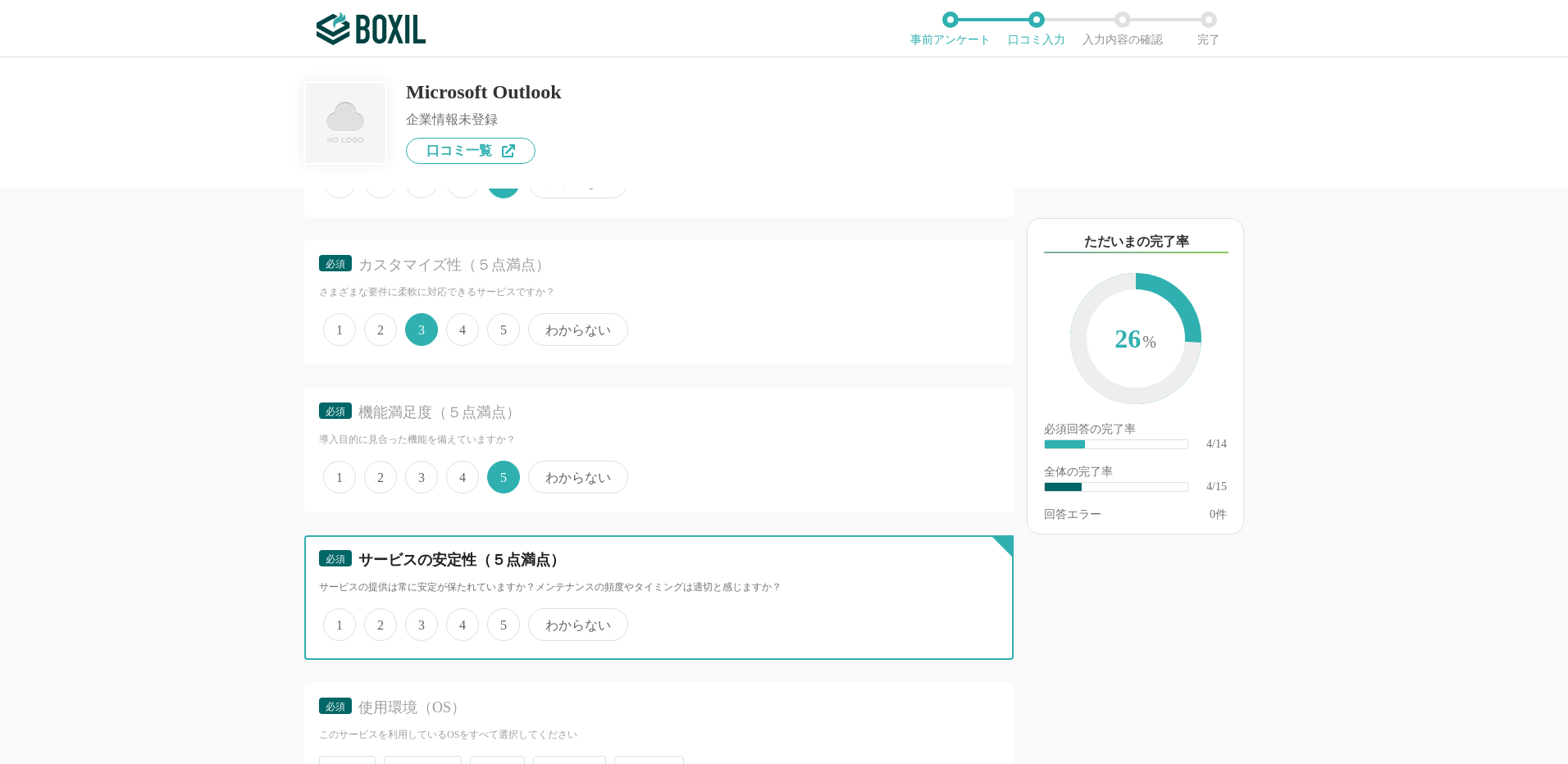
click at [502, 622] on input "5" at bounding box center [497, 616] width 11 height 11
radio input "true"
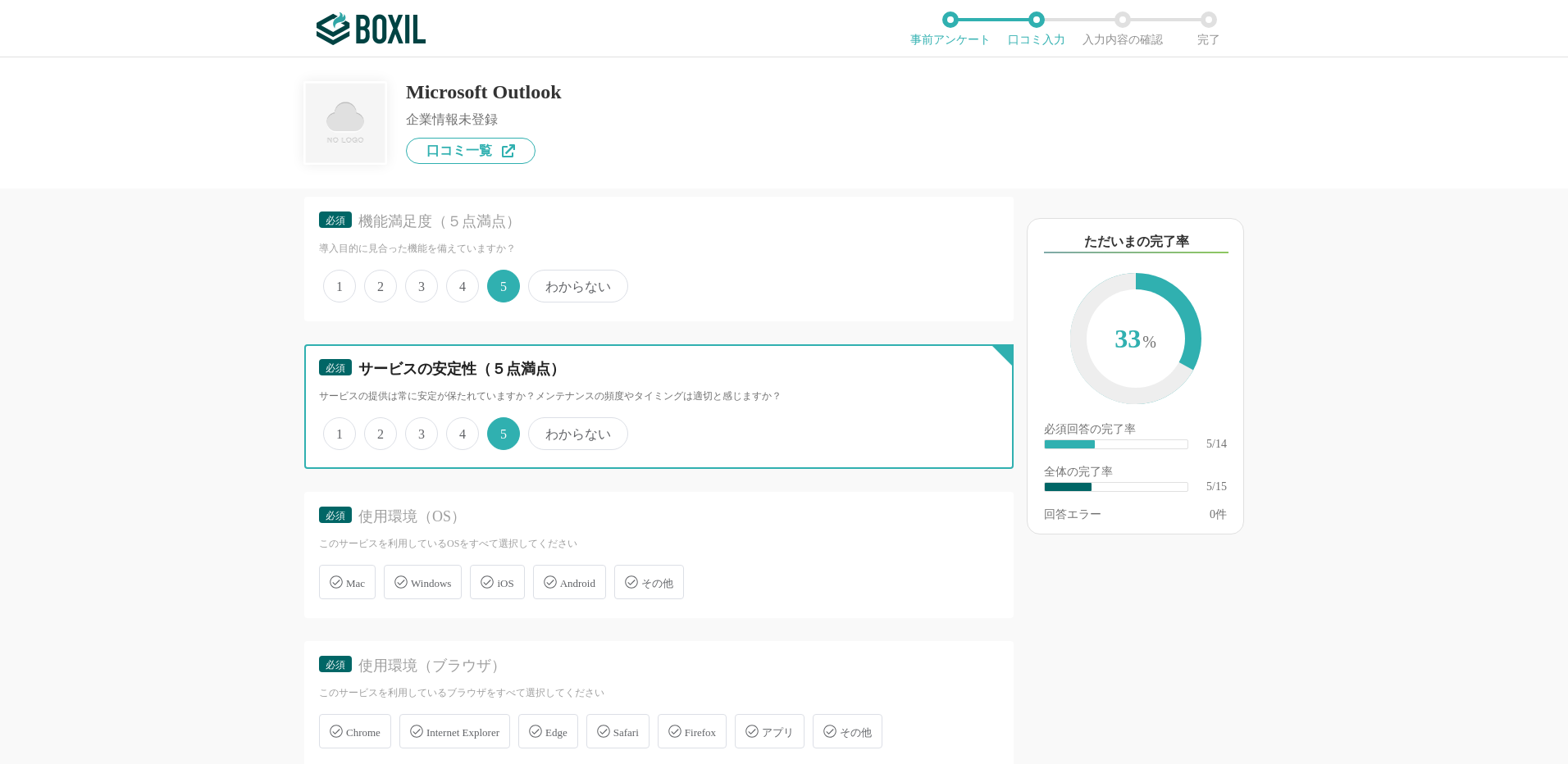
scroll to position [820, 0]
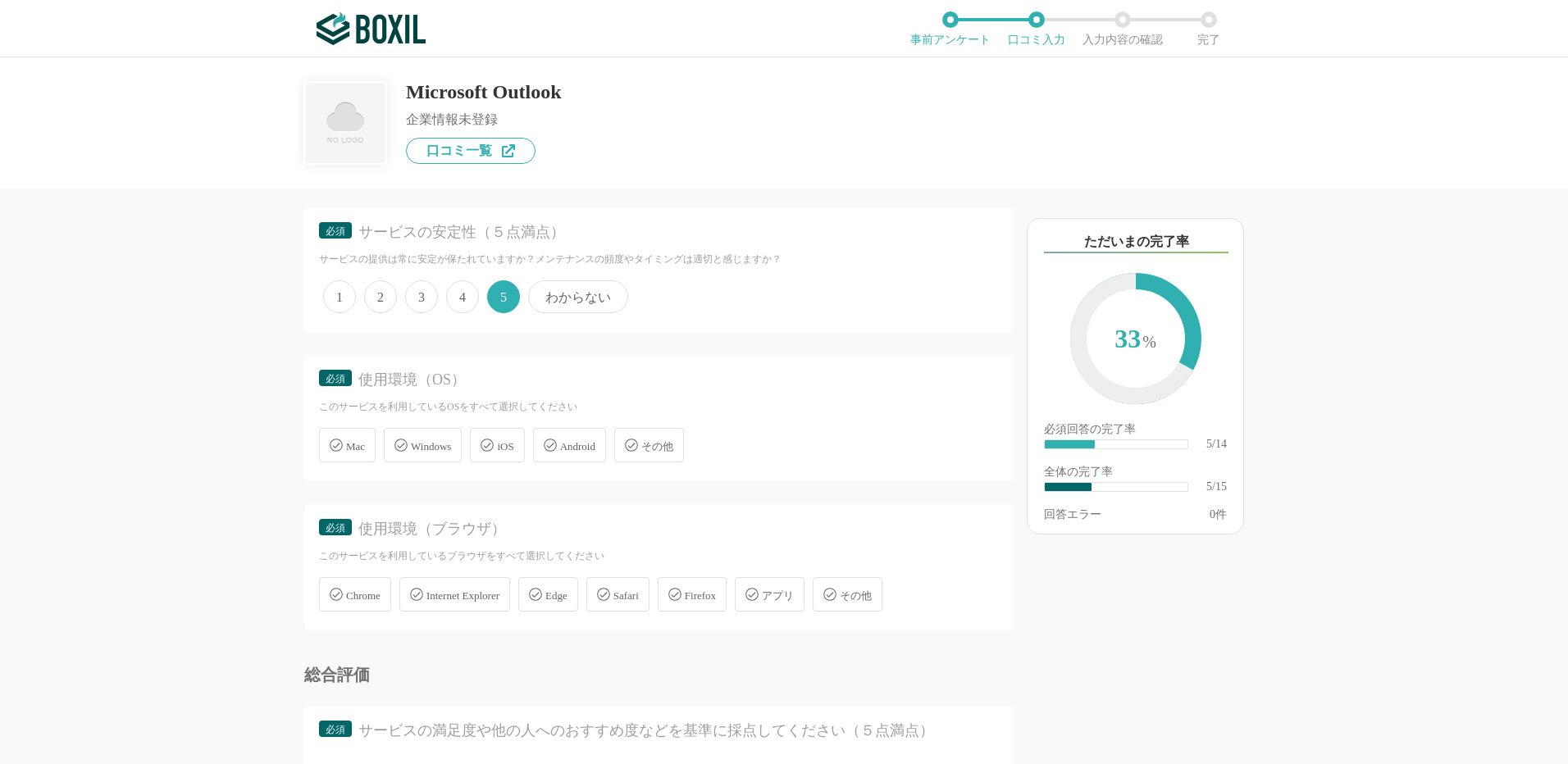
click at [410, 437] on div "Windows" at bounding box center [422, 445] width 78 height 34
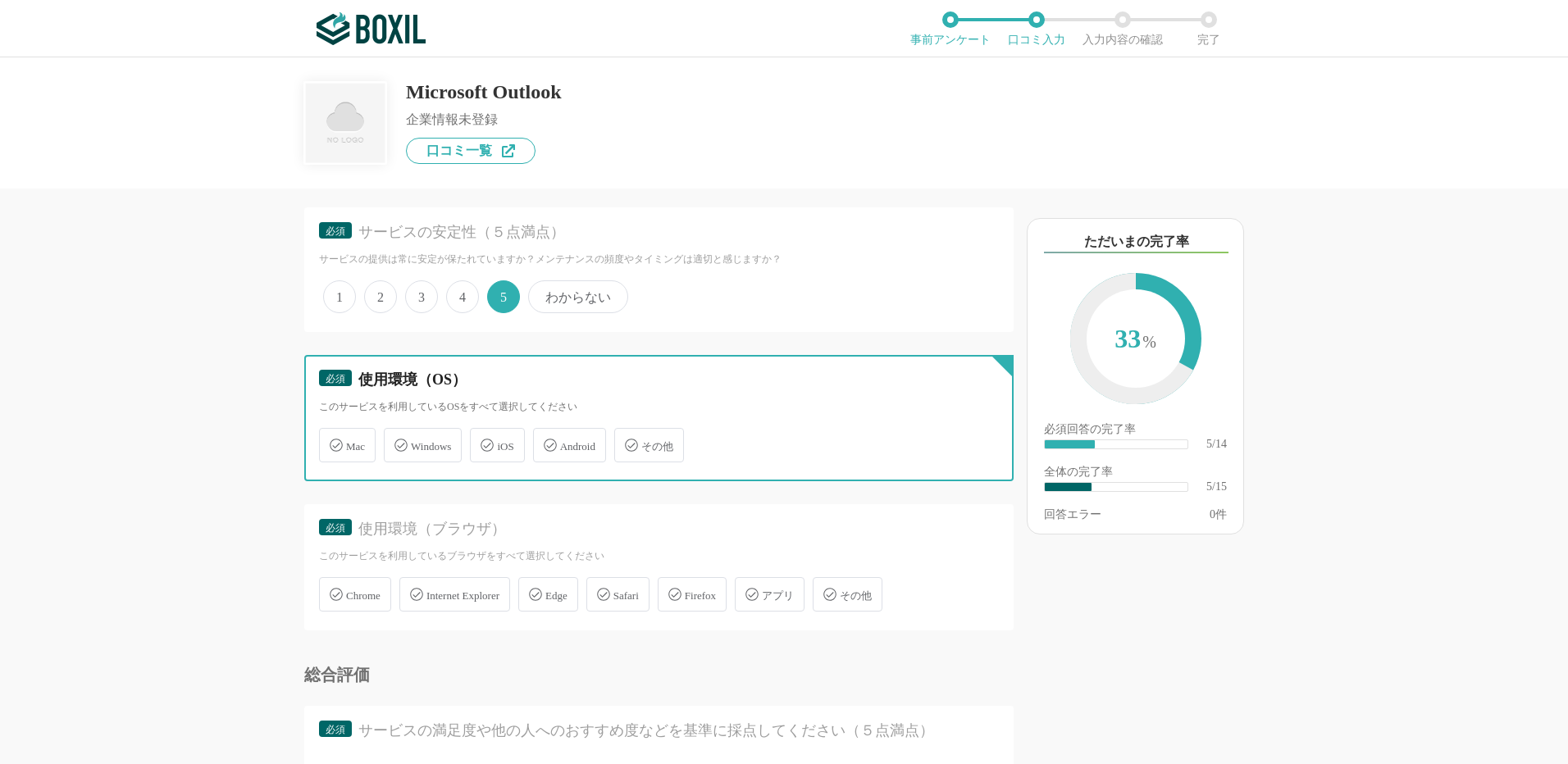
click at [398, 437] on input "Windows" at bounding box center [392, 436] width 11 height 11
checkbox input "true"
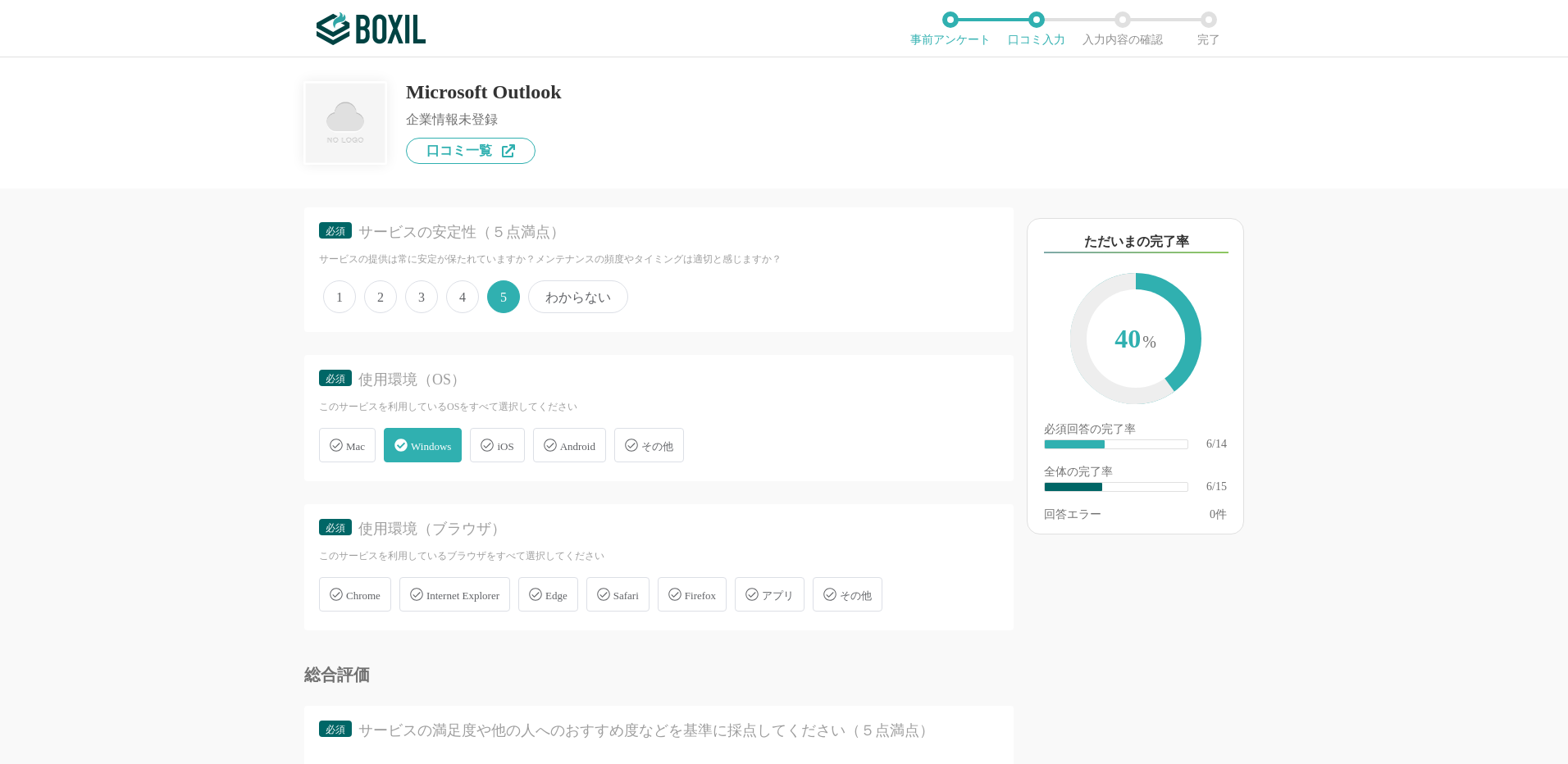
click at [364, 598] on span "Chrome" at bounding box center [364, 596] width 34 height 13
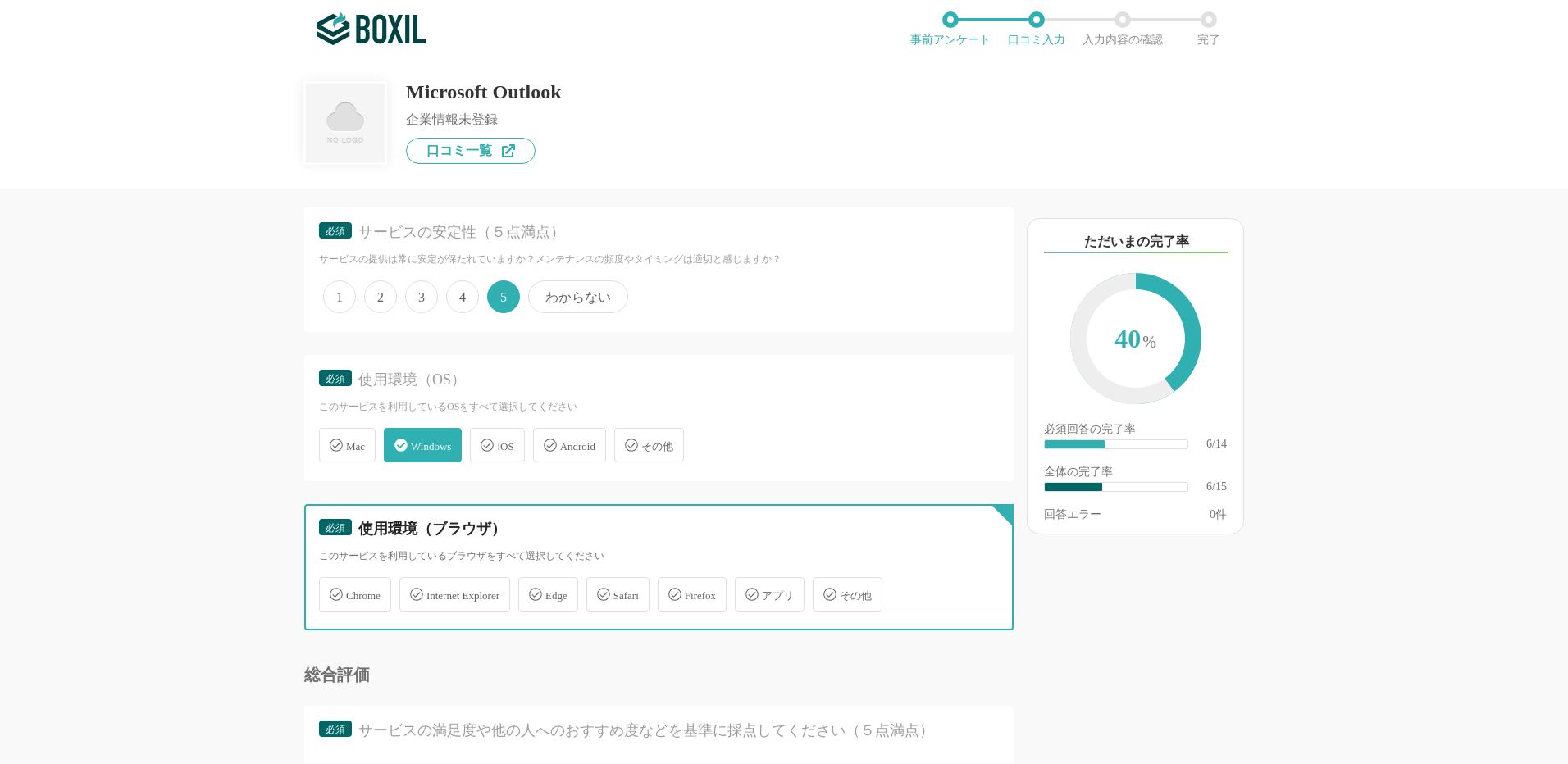
click at [333, 590] on input "Chrome" at bounding box center [328, 585] width 11 height 11
checkbox input "true"
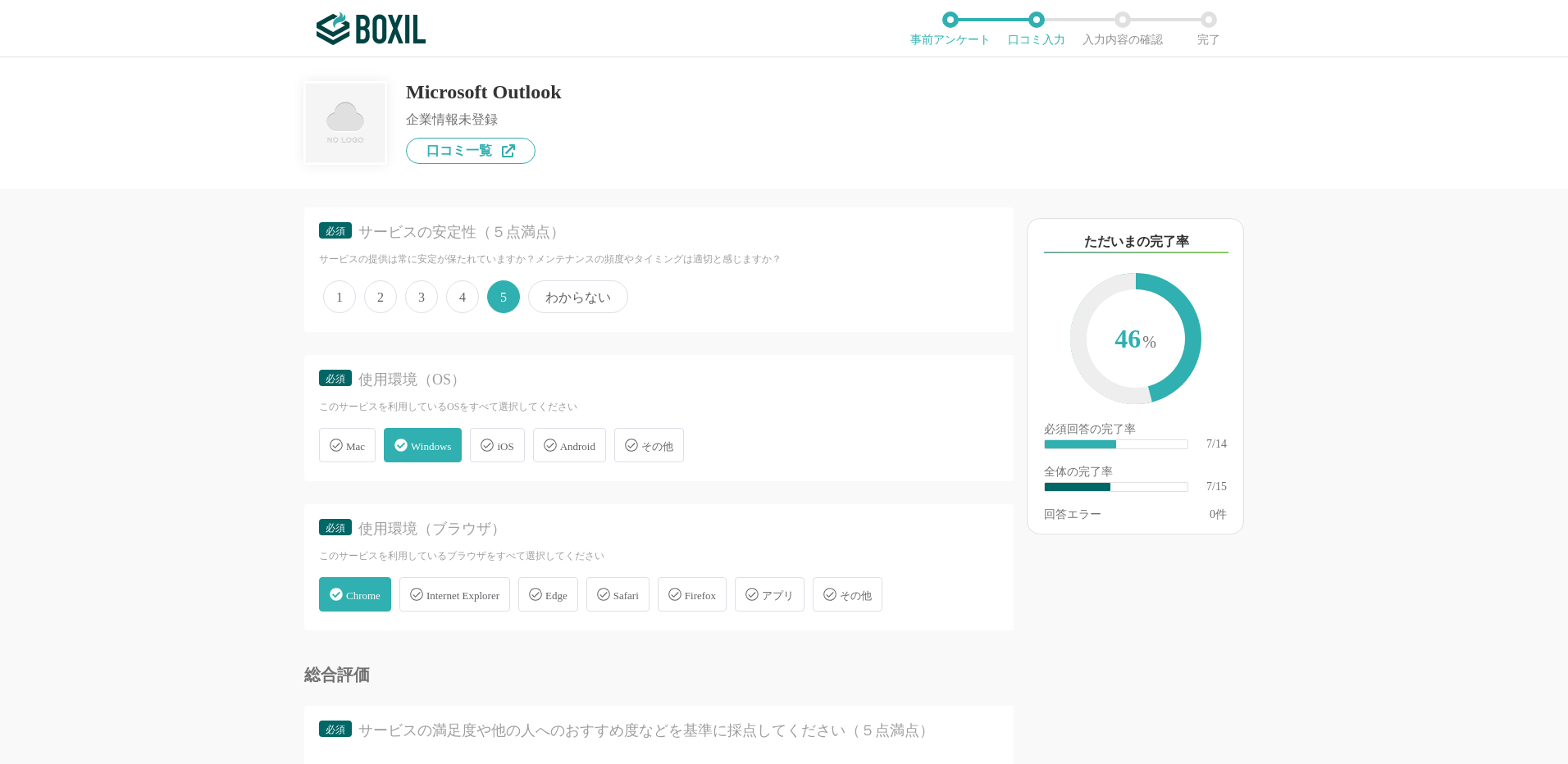
click at [845, 600] on div "その他" at bounding box center [847, 595] width 69 height 34
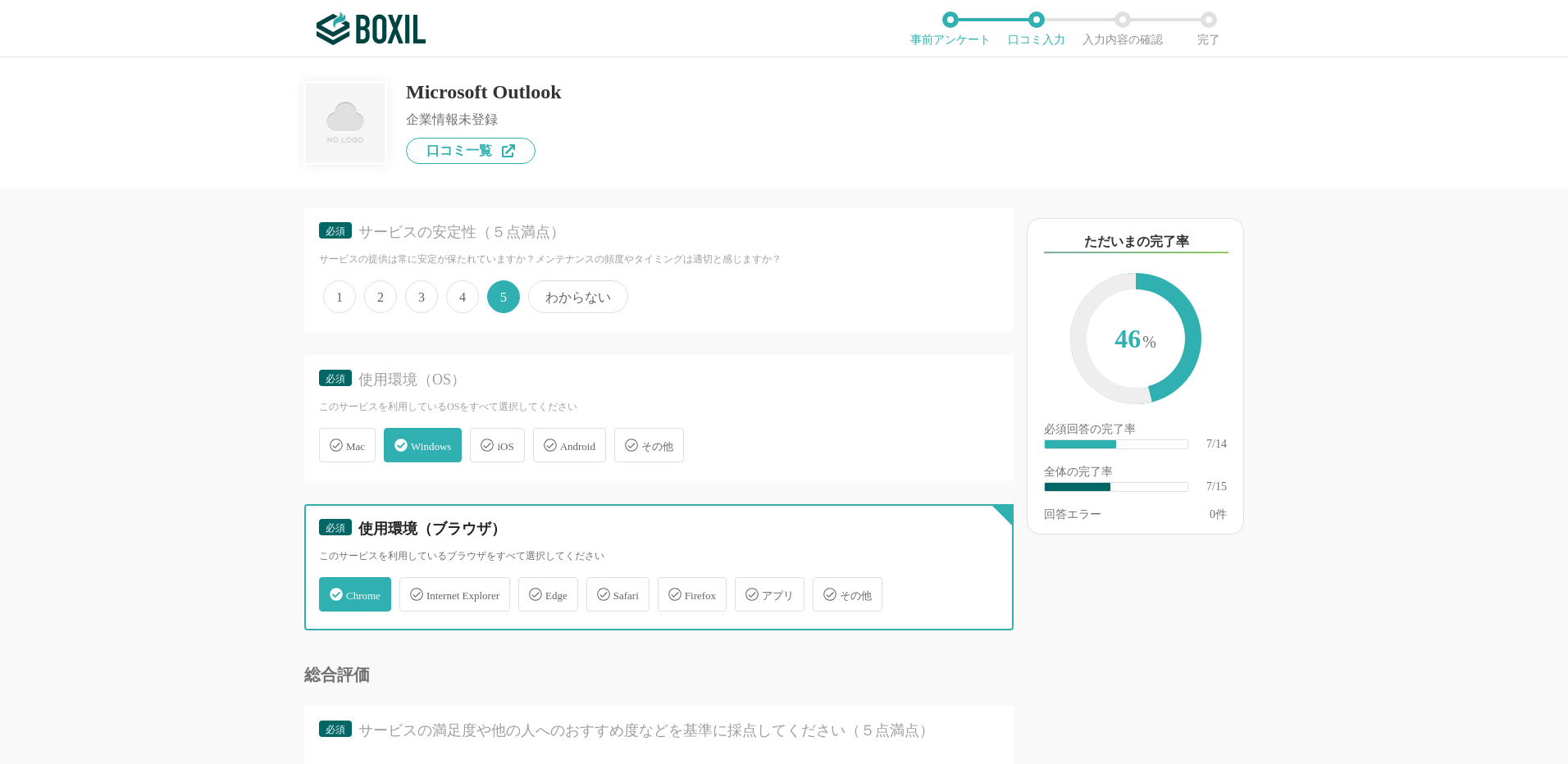
click at [827, 590] on input "その他" at bounding box center [822, 585] width 11 height 11
checkbox input "true"
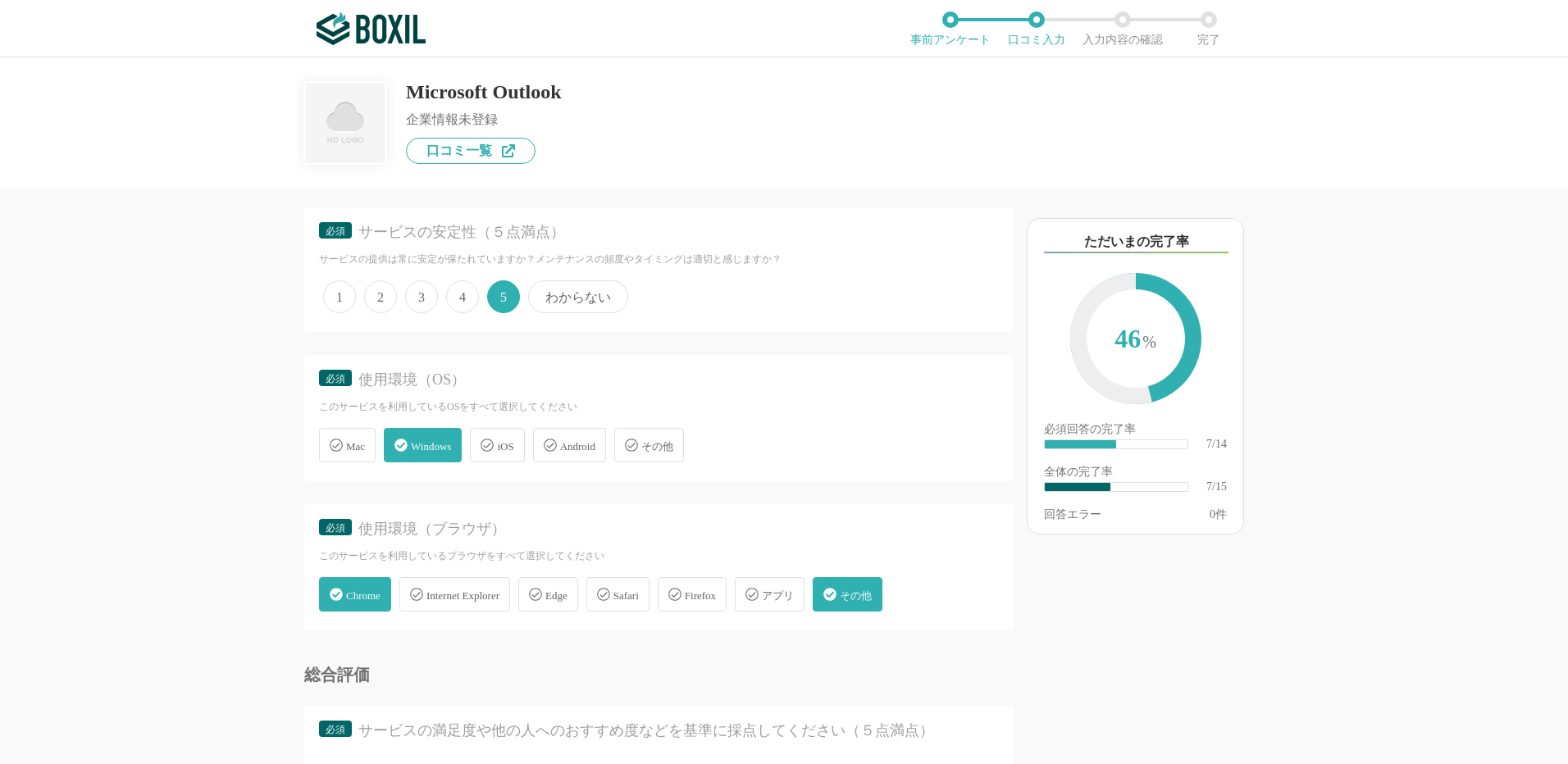
click at [374, 599] on span "Chrome" at bounding box center [364, 596] width 34 height 13
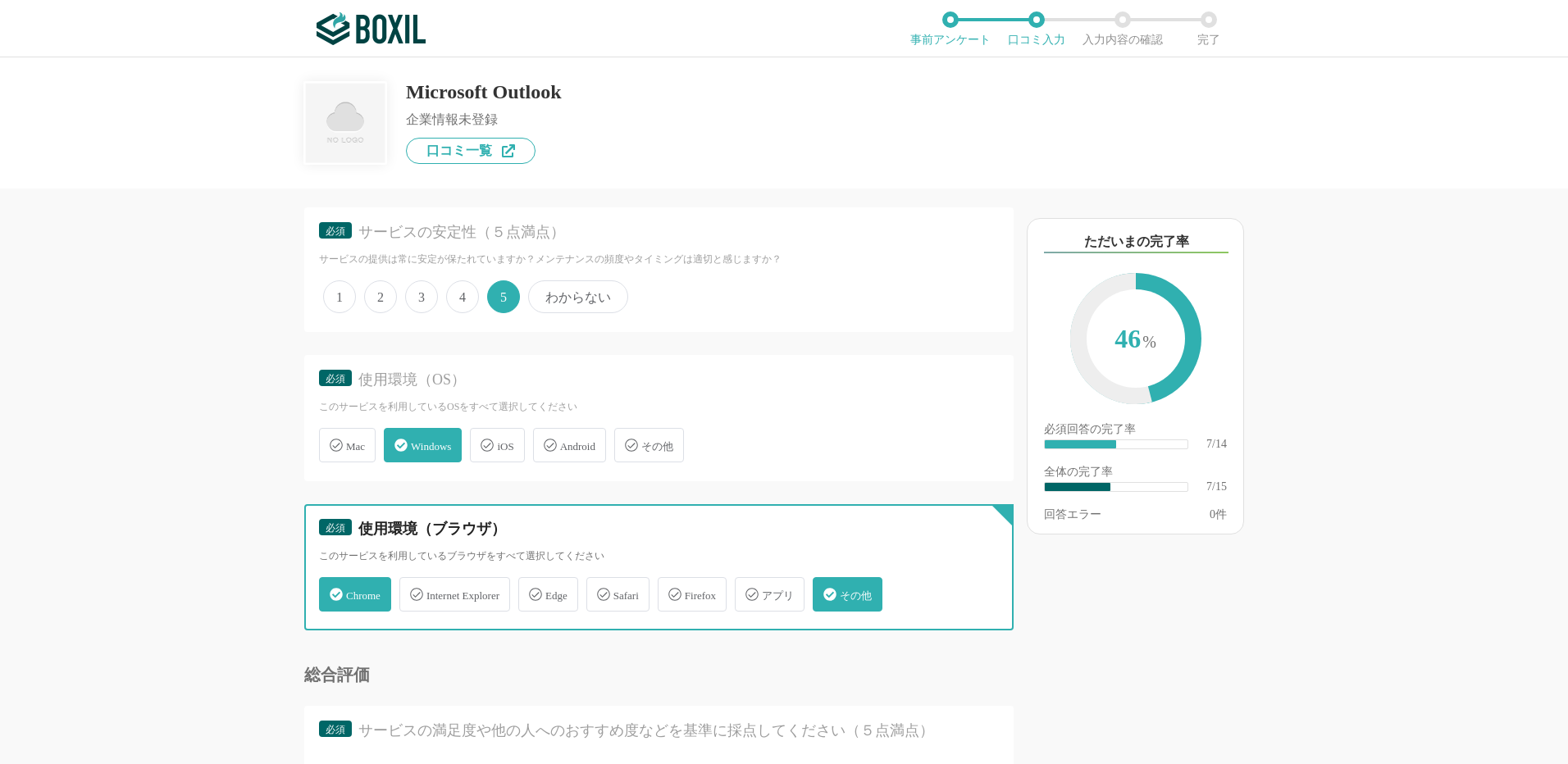
click at [333, 590] on input "Chrome" at bounding box center [328, 585] width 11 height 11
checkbox input "false"
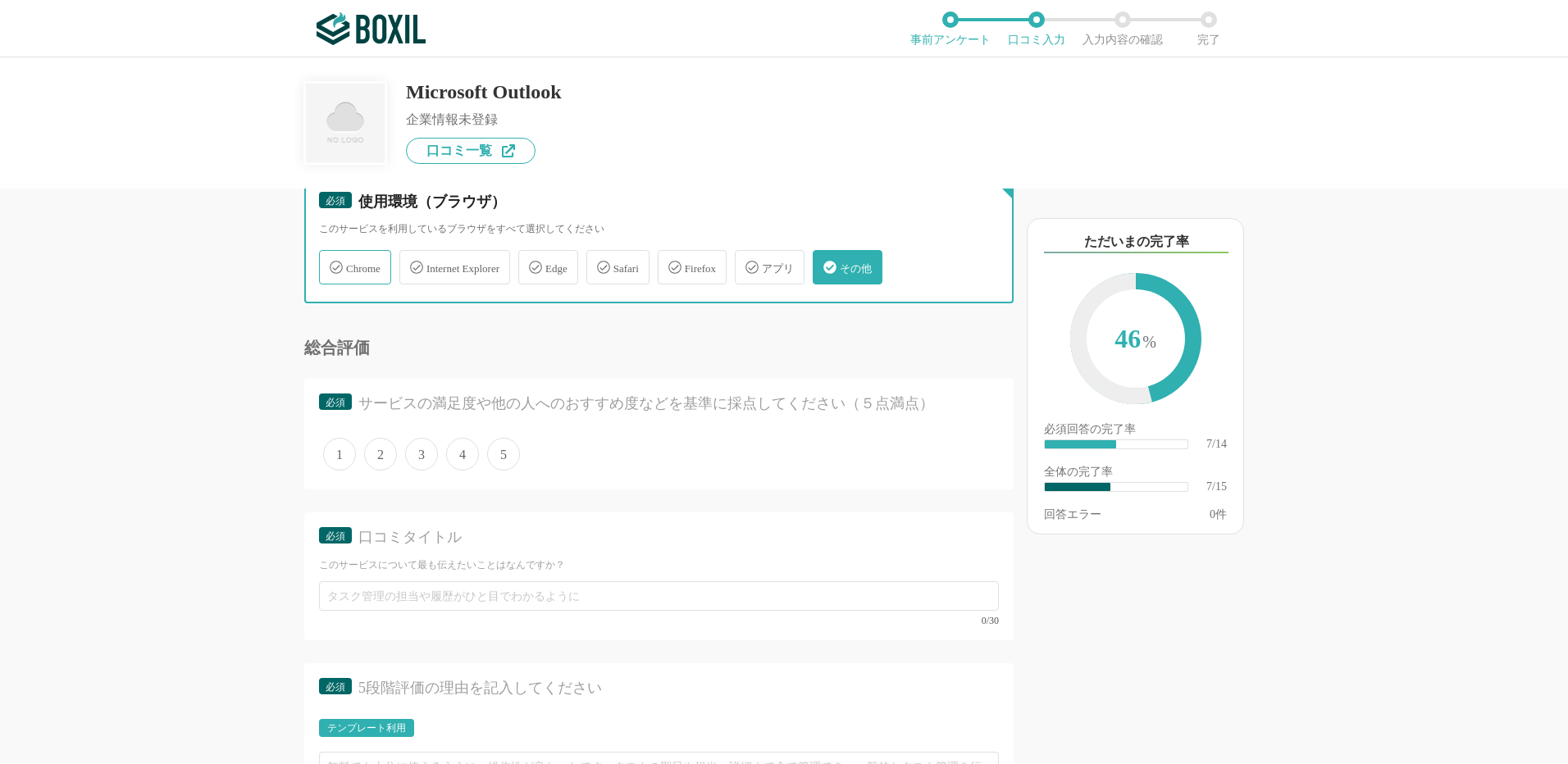
scroll to position [1148, 0]
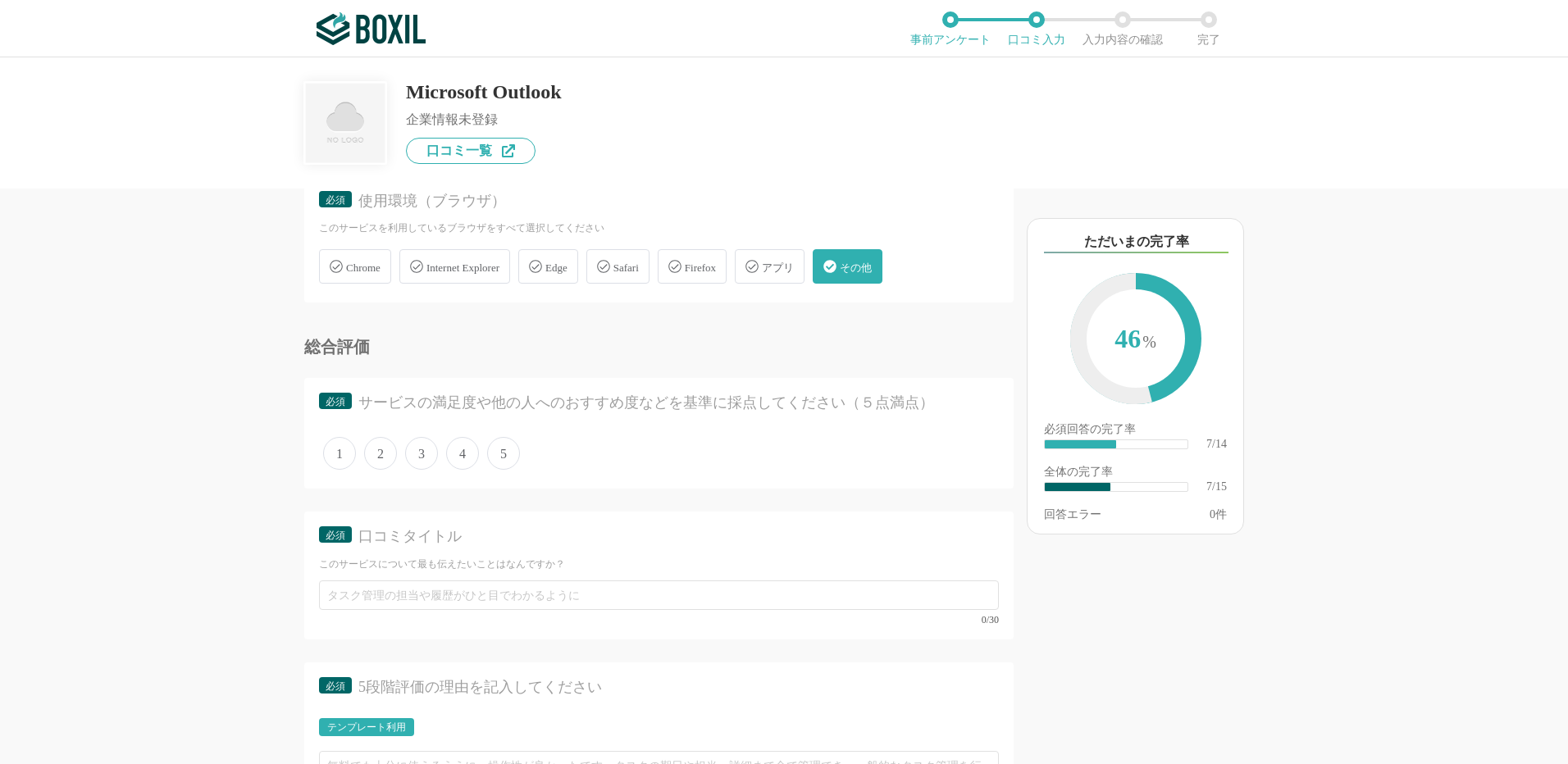
click at [512, 448] on span "5" at bounding box center [503, 454] width 32 height 32
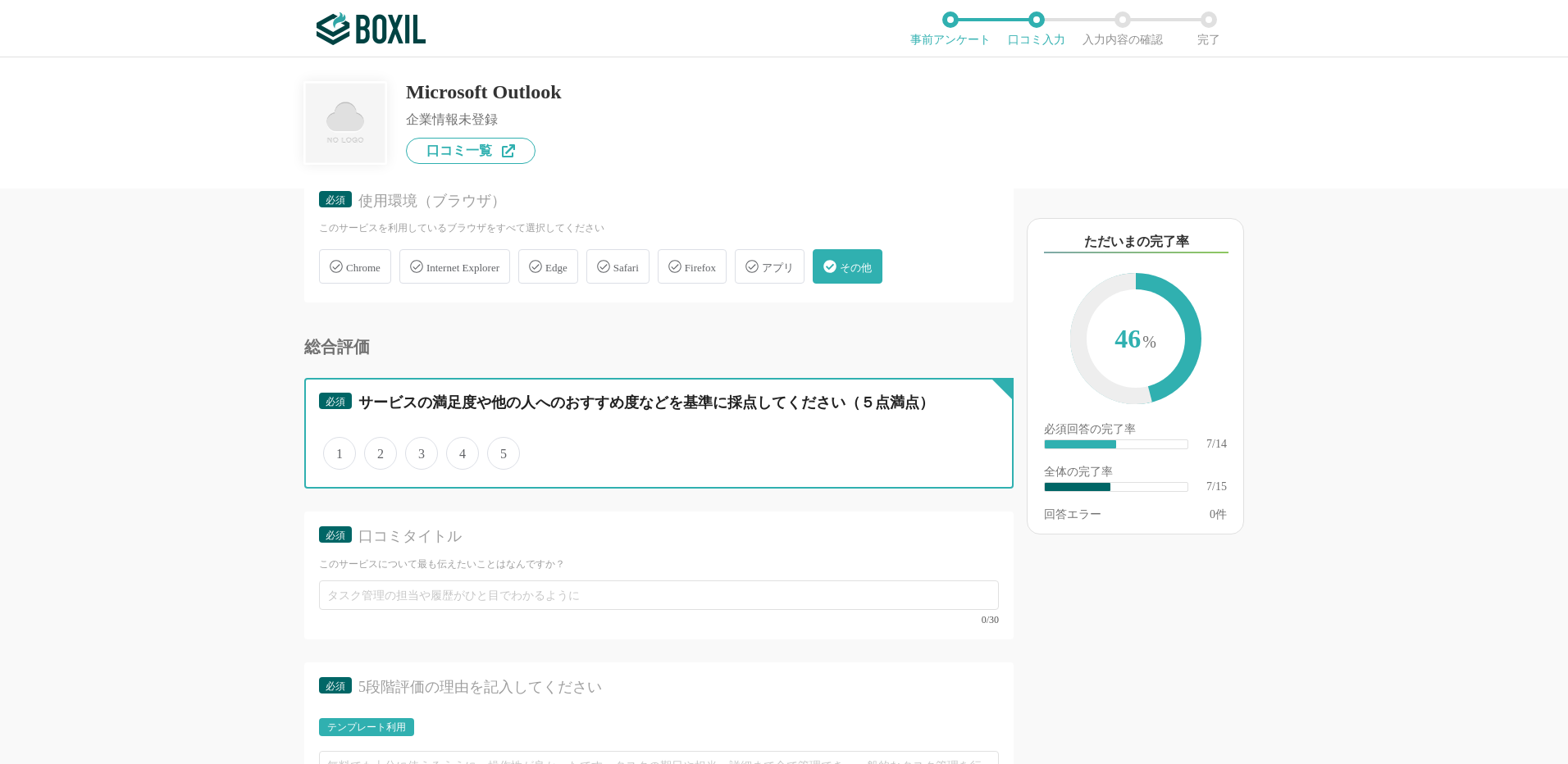
click at [502, 448] on input "5" at bounding box center [497, 445] width 11 height 11
radio input "true"
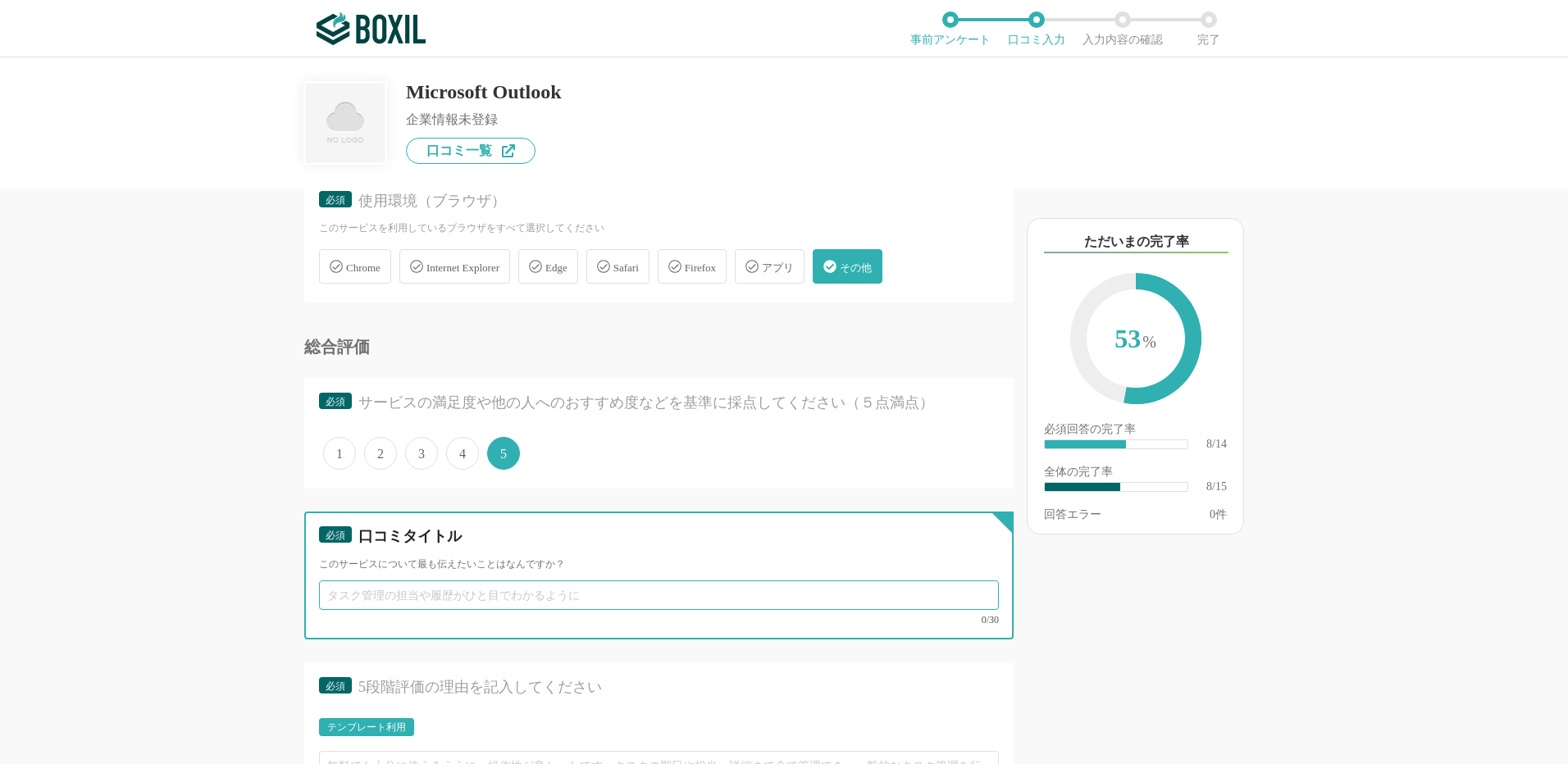
click at [407, 596] on input "text" at bounding box center [658, 595] width 680 height 30
paste input "ビジネス利用に欠かせない信頼性の高いメールソフト"
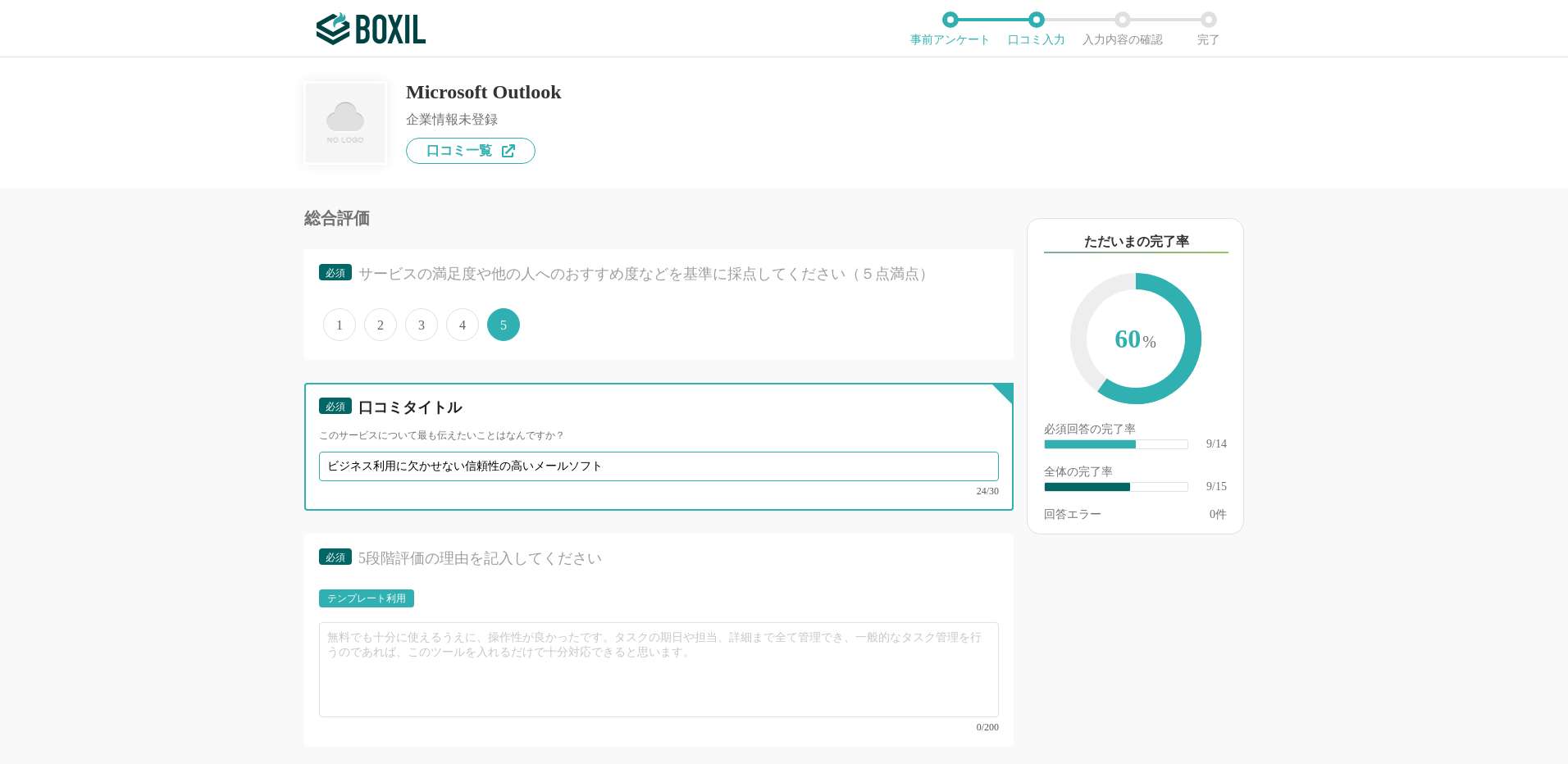
scroll to position [1476, 0]
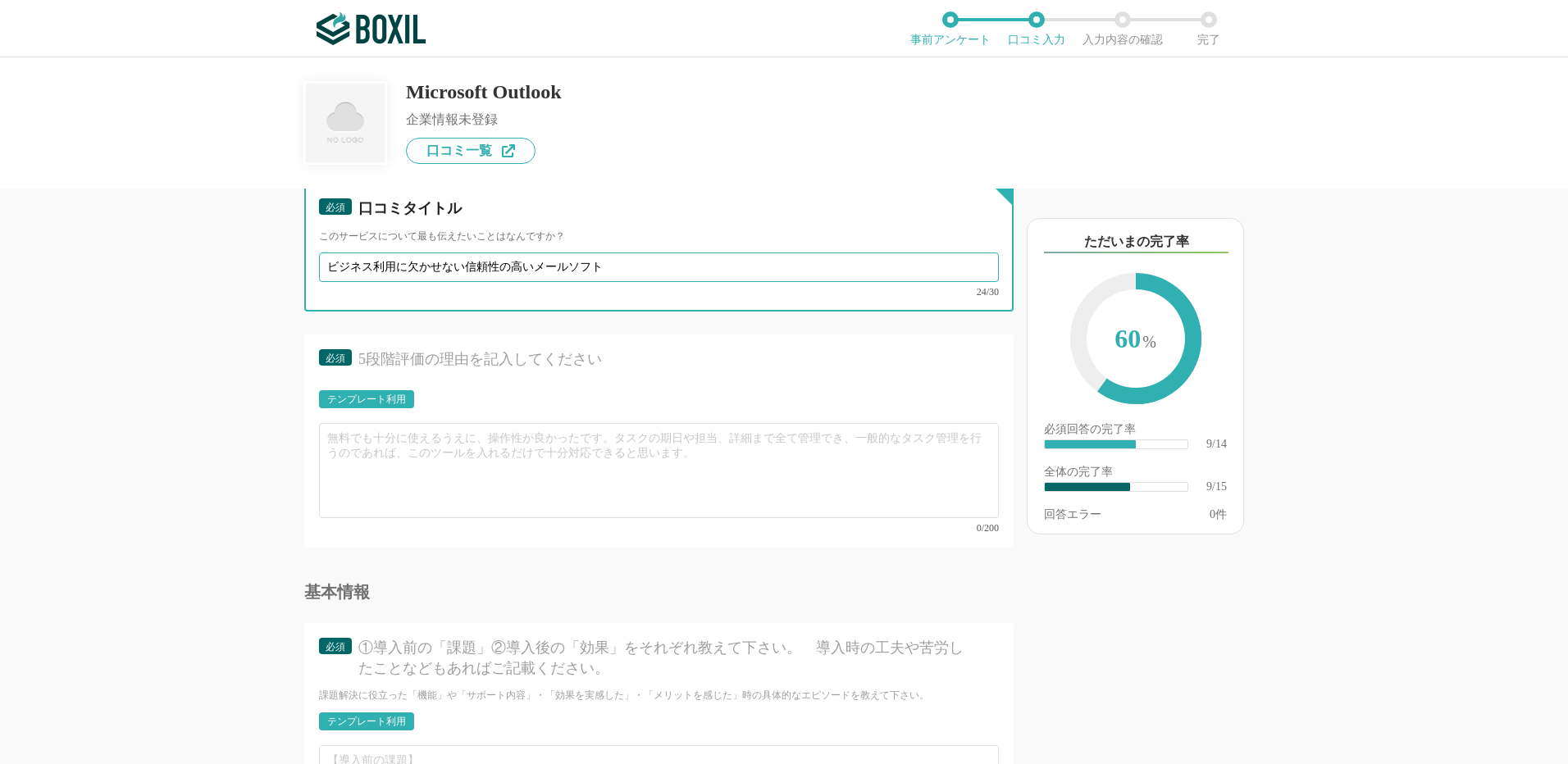
type input "ビジネス利用に欠かせない信頼性の高いメールソフト"
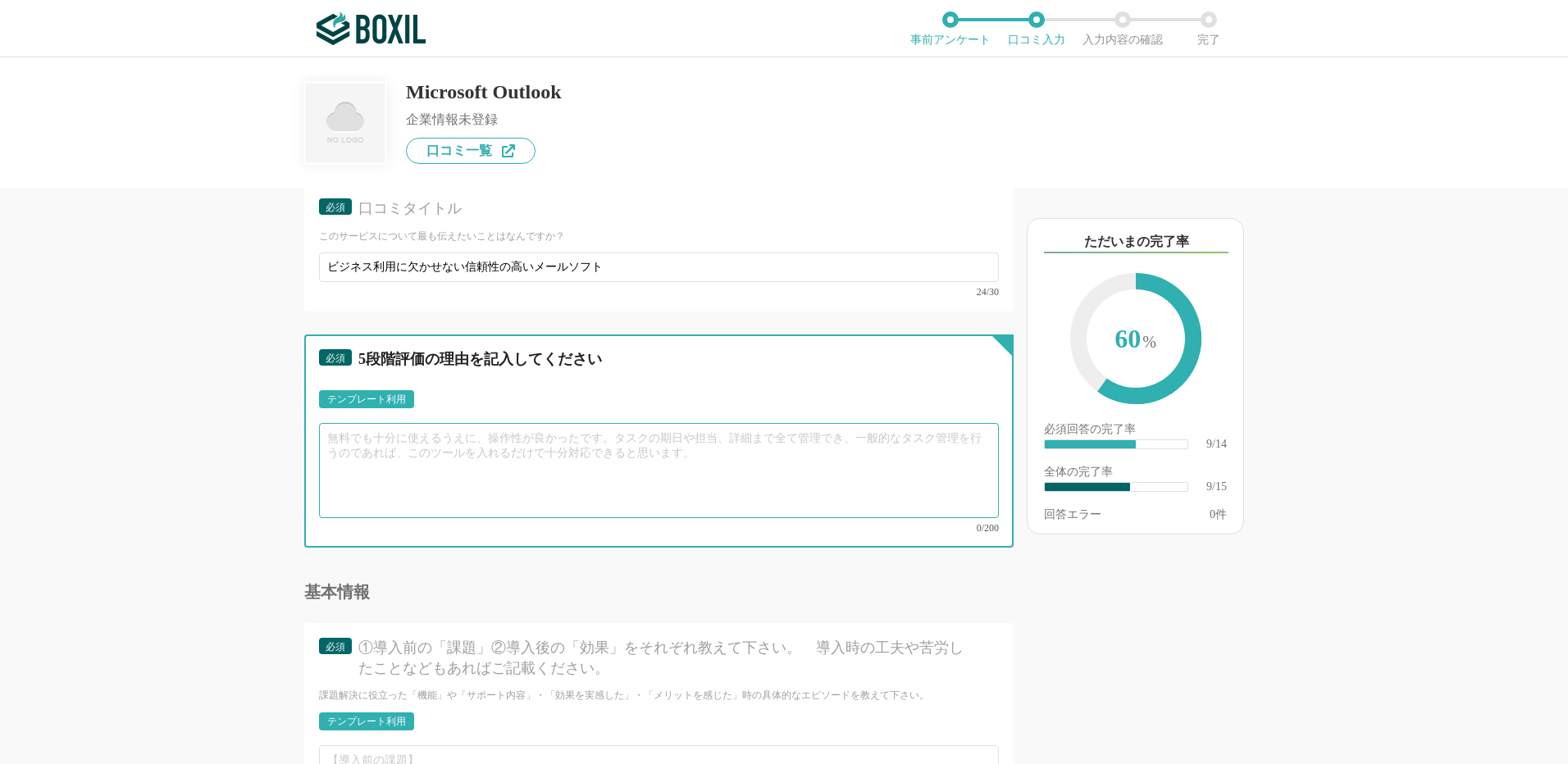
click at [345, 438] on textarea at bounding box center [658, 471] width 680 height 95
paste textarea "ールと予定表の基本機能だけでも業務効率が向上し、「会話した内容の履歴が残る」「言った言わないの行き違いが減る」といったメリットが"
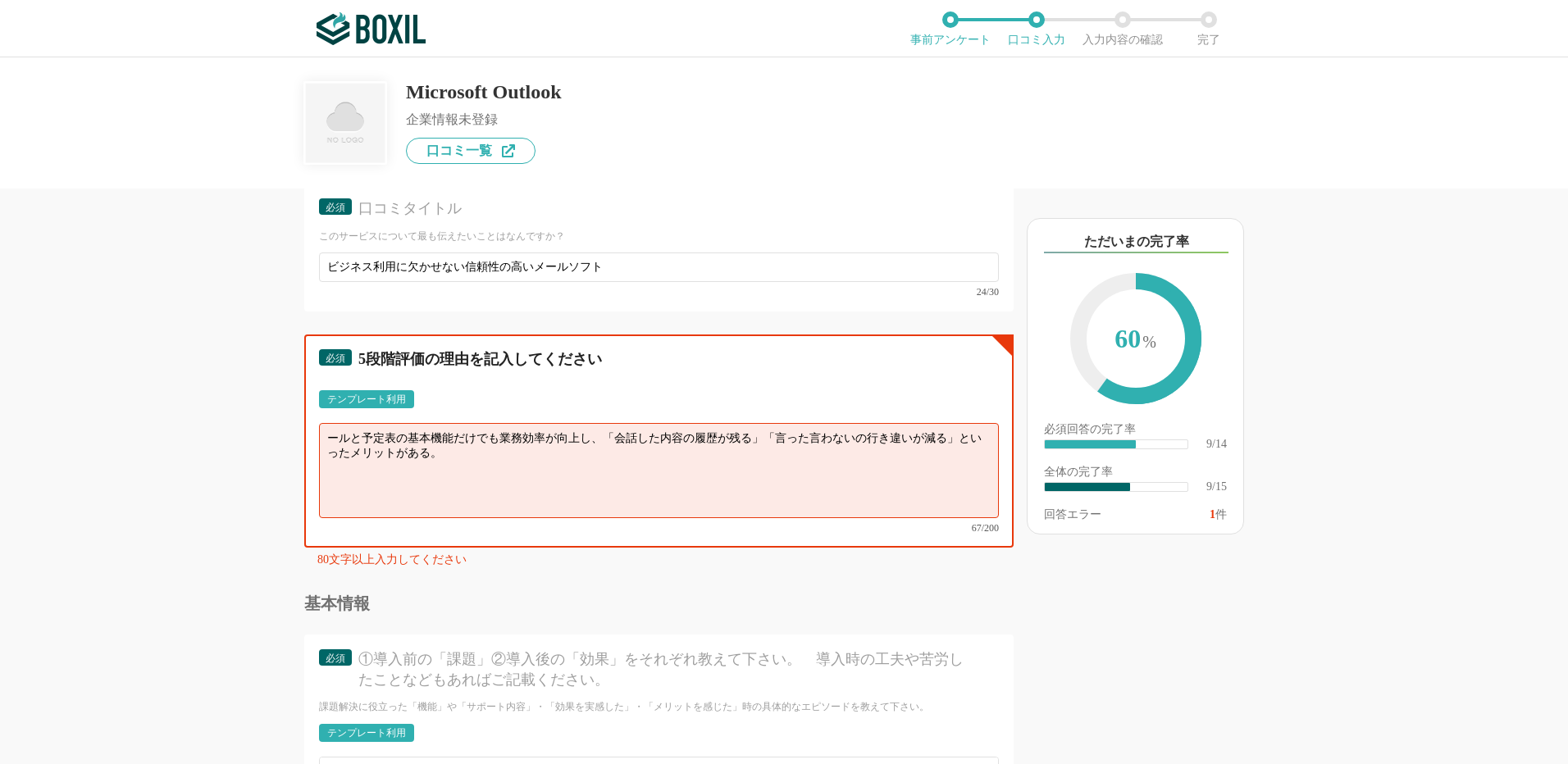
click at [329, 443] on textarea "ールと予定表の基本機能だけでも業務効率が向上し、「会話した内容の履歴が残る」「言った言わないの行き違いが減る」といったメリットがある。" at bounding box center [658, 471] width 680 height 95
click at [323, 436] on textarea "ールと予定表の基本機能だけでも業務効率が向上し、「会話した内容の履歴が残る」「言った言わないの行き違いが減る」といったメリットがある。" at bounding box center [658, 471] width 680 height 95
paste textarea "メールの送受信がスムーズなだけでなく、スケジュール管理もしやすい"
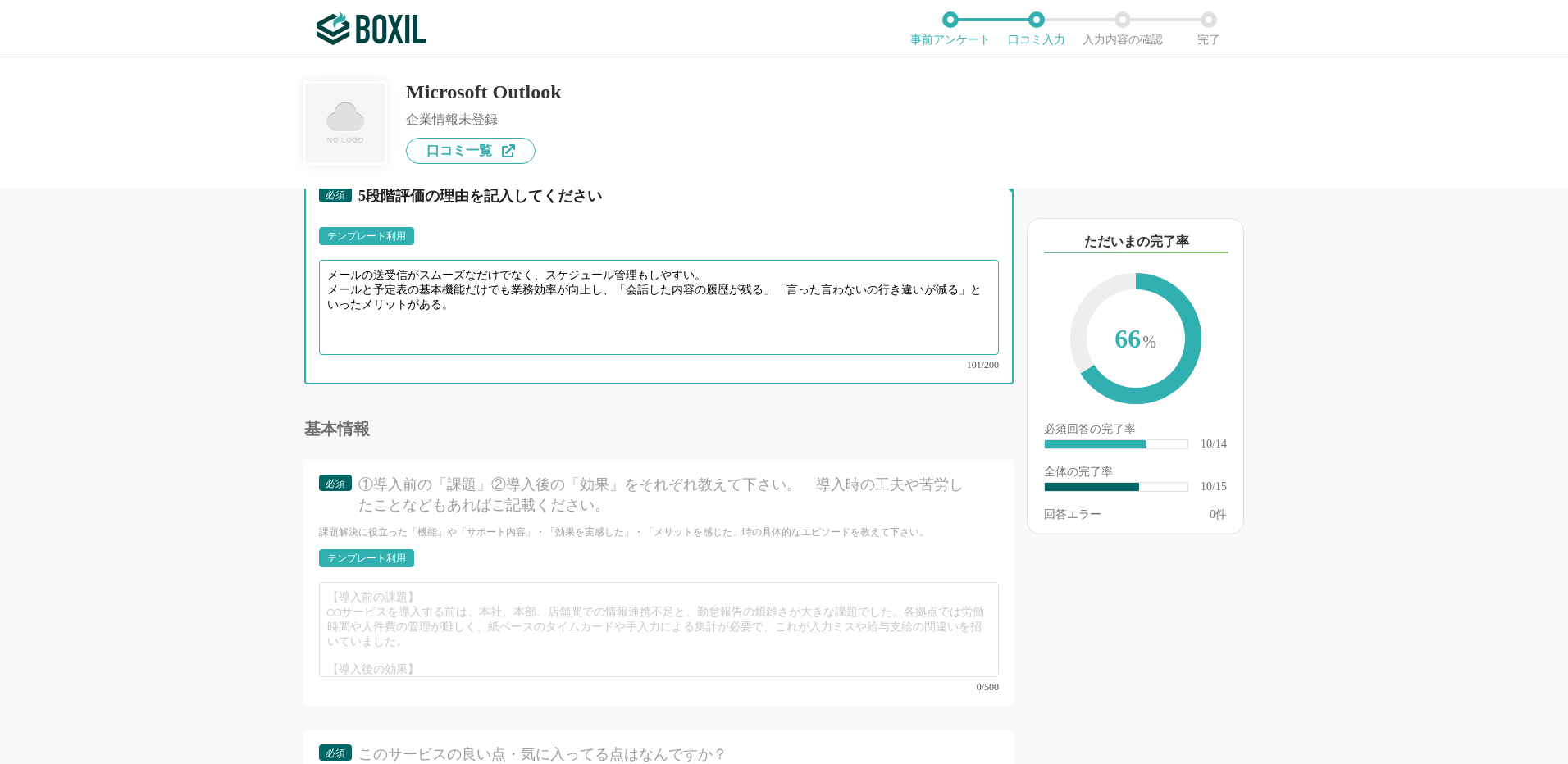
scroll to position [1640, 0]
type textarea "メールの送受信がスムーズなだけでなく、スケジュール管理もしやすい。 メールと予定表の基本機能だけでも業務効率が向上し、「会話した内容の履歴が残る」「言った言わ…"
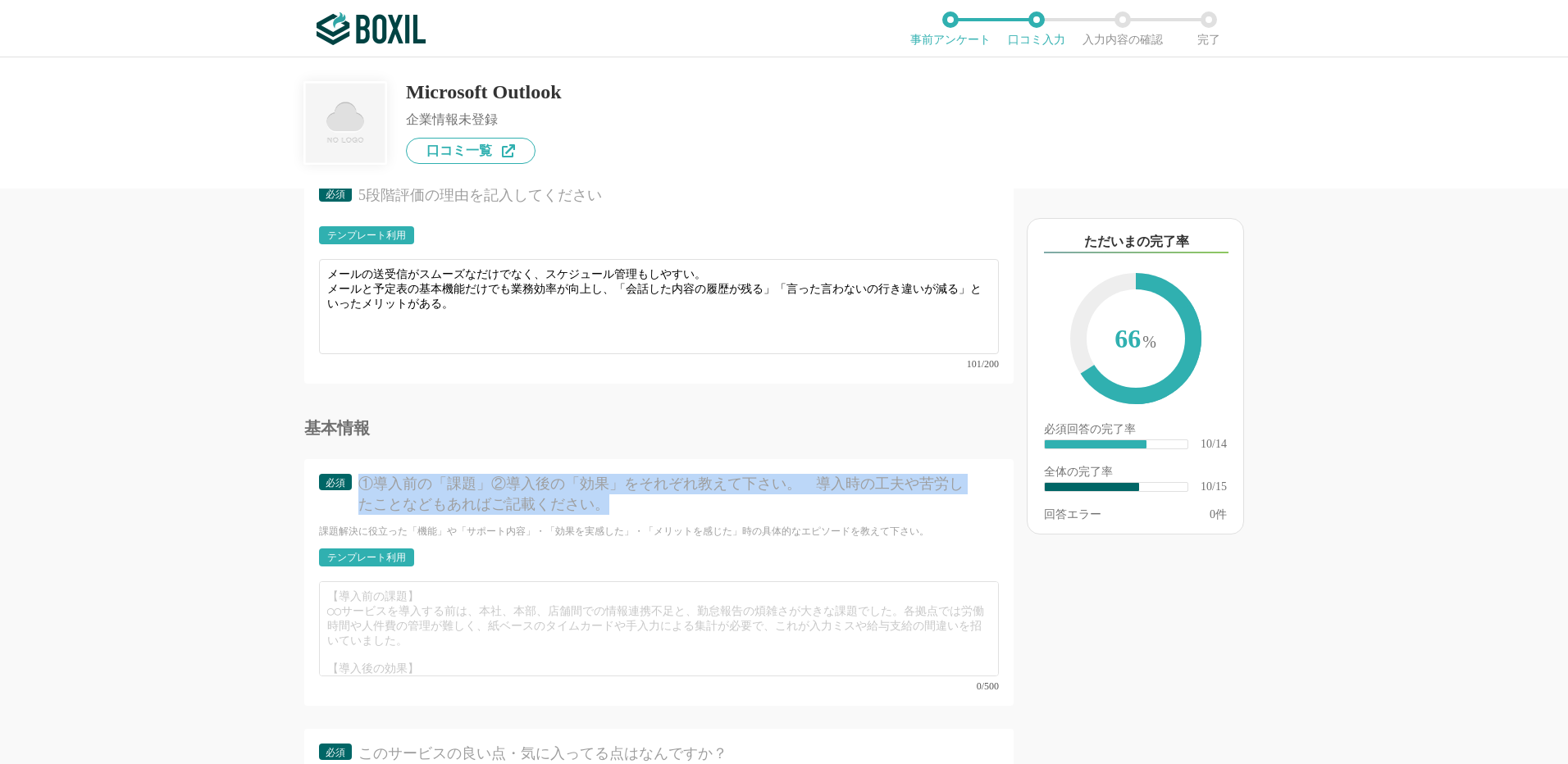
drag, startPoint x: 359, startPoint y: 473, endPoint x: 641, endPoint y: 504, distance: 283.7
click at [641, 504] on div "①導入前の「課題」②導入後の「効果」をそれぞれ教えて下さい。　導入時の工夫や苦労したことなどもあればご記載ください。" at bounding box center [664, 495] width 612 height 41
copy div "①導入前の「課題」②導入後の「効果」をそれぞれ教えて下さい。　導入時の工夫や苦労したことなどもあればご記載ください。"
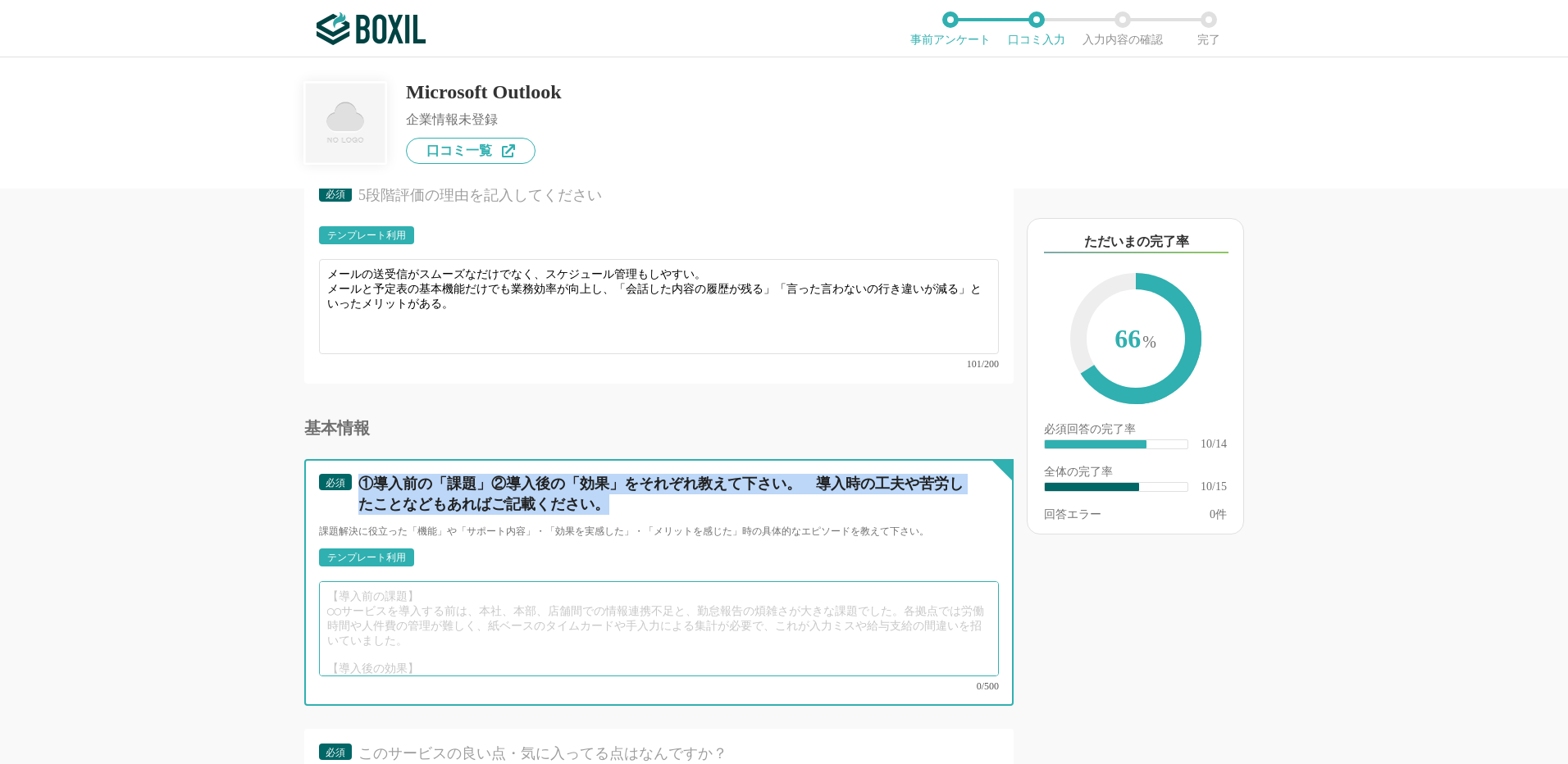
click at [377, 600] on textarea at bounding box center [658, 629] width 680 height 95
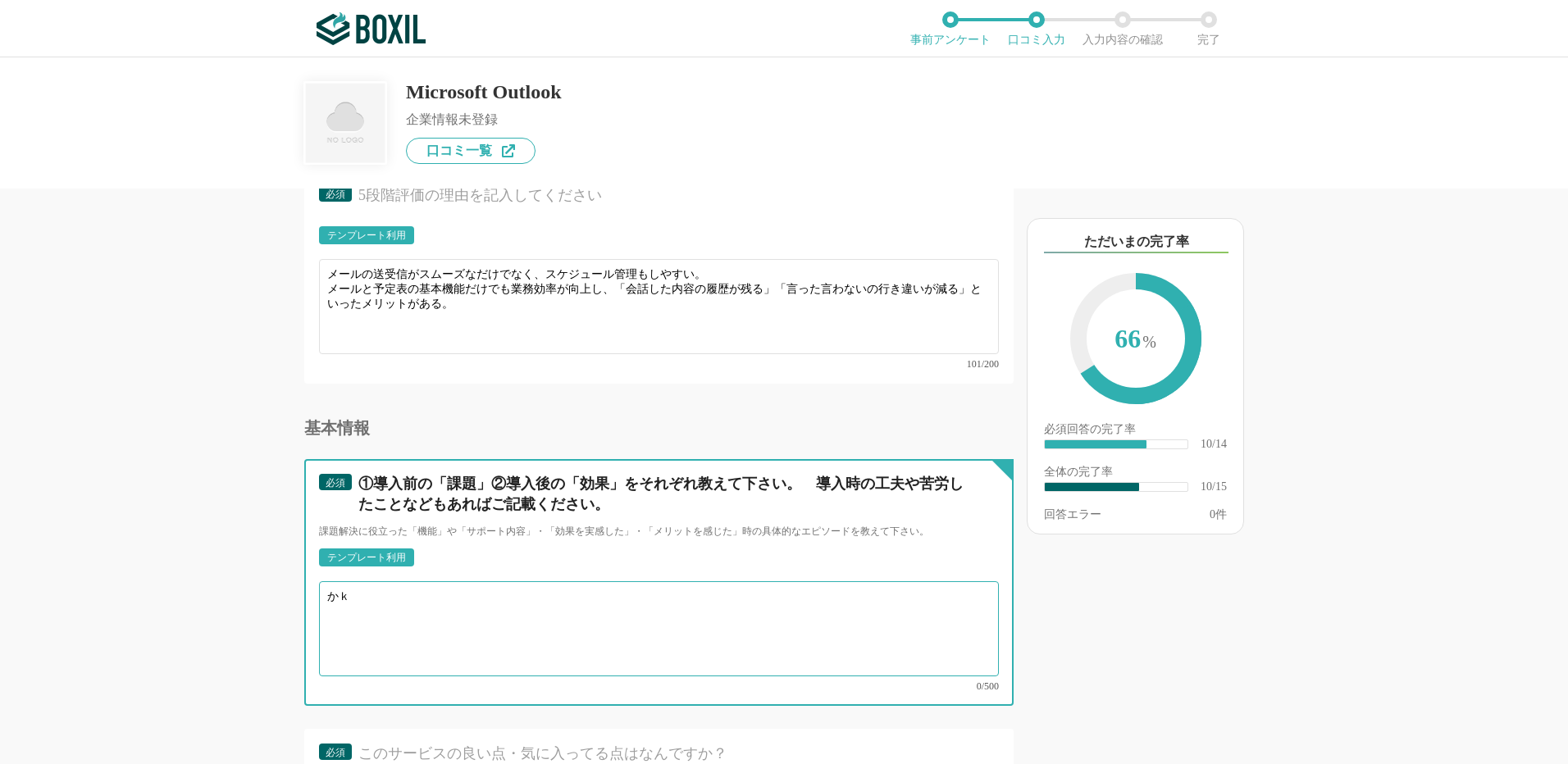
type textarea "か"
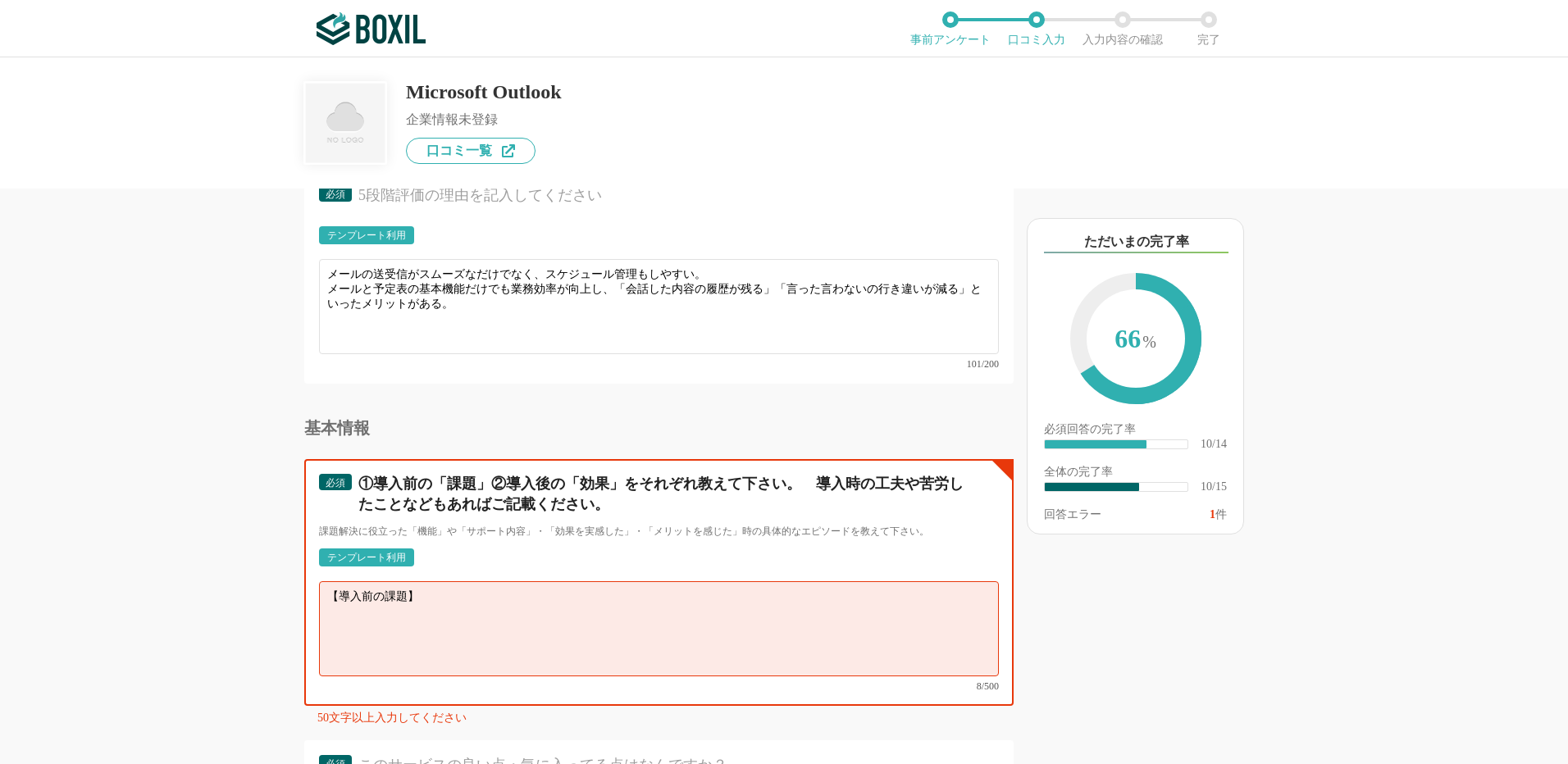
click at [345, 609] on textarea "【導入前の課題】" at bounding box center [658, 629] width 680 height 95
click at [468, 597] on textarea "【導入前の課題】" at bounding box center [658, 629] width 680 height 95
paste textarea "社内外とのやり取りで受信メールが増え、情報の整理が大変だった スケジュール管理が別ツールになっており、予定とメールの紐づけができず確認の手間が多かった 検索性…"
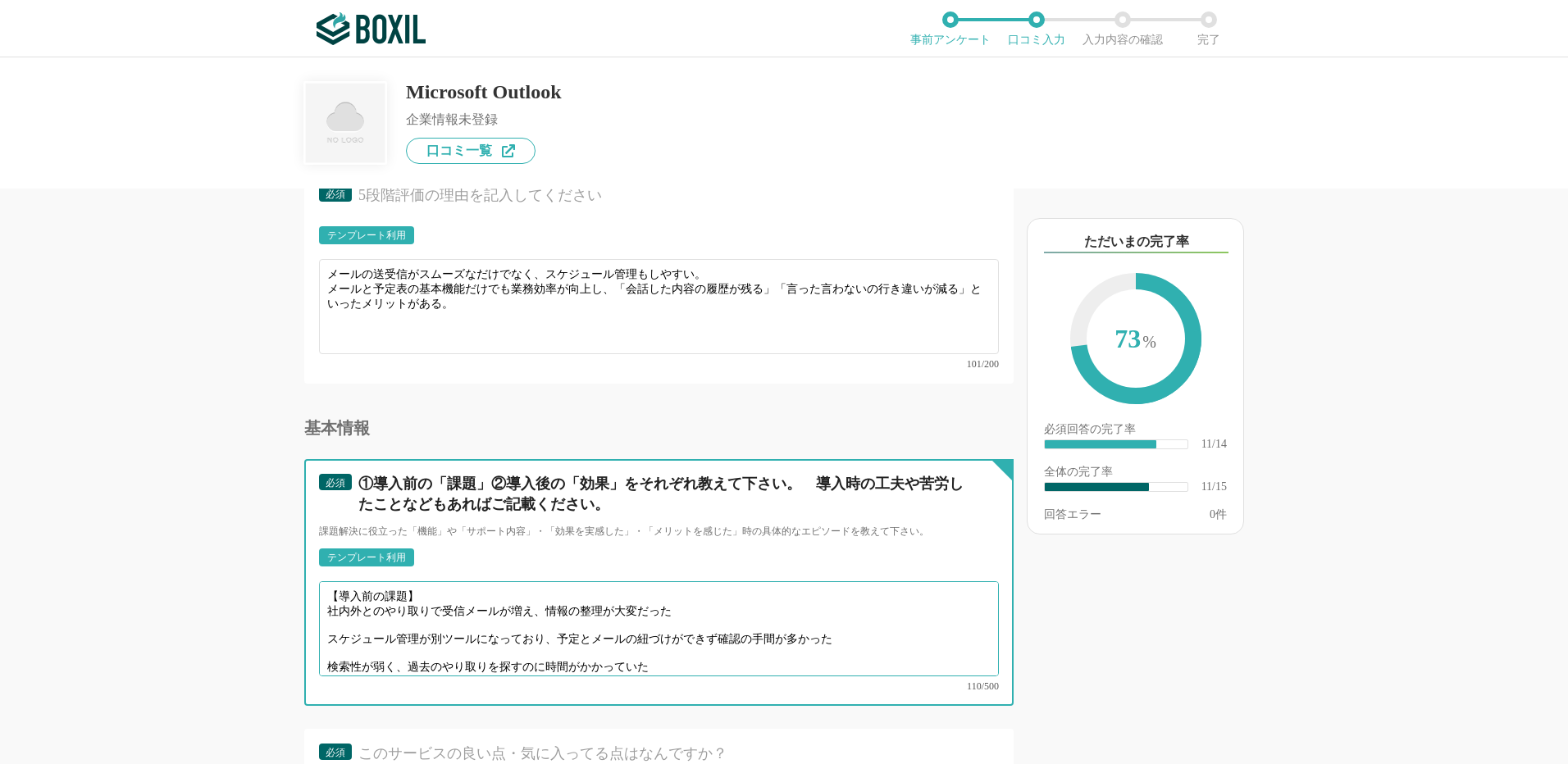
click at [329, 599] on textarea "【導入前の課題】 社内外とのやり取りで受信メールが増え、情報の整理が大変だった スケジュール管理が別ツールになっており、予定とメールの紐づけができず確認の手間…" at bounding box center [658, 629] width 680 height 95
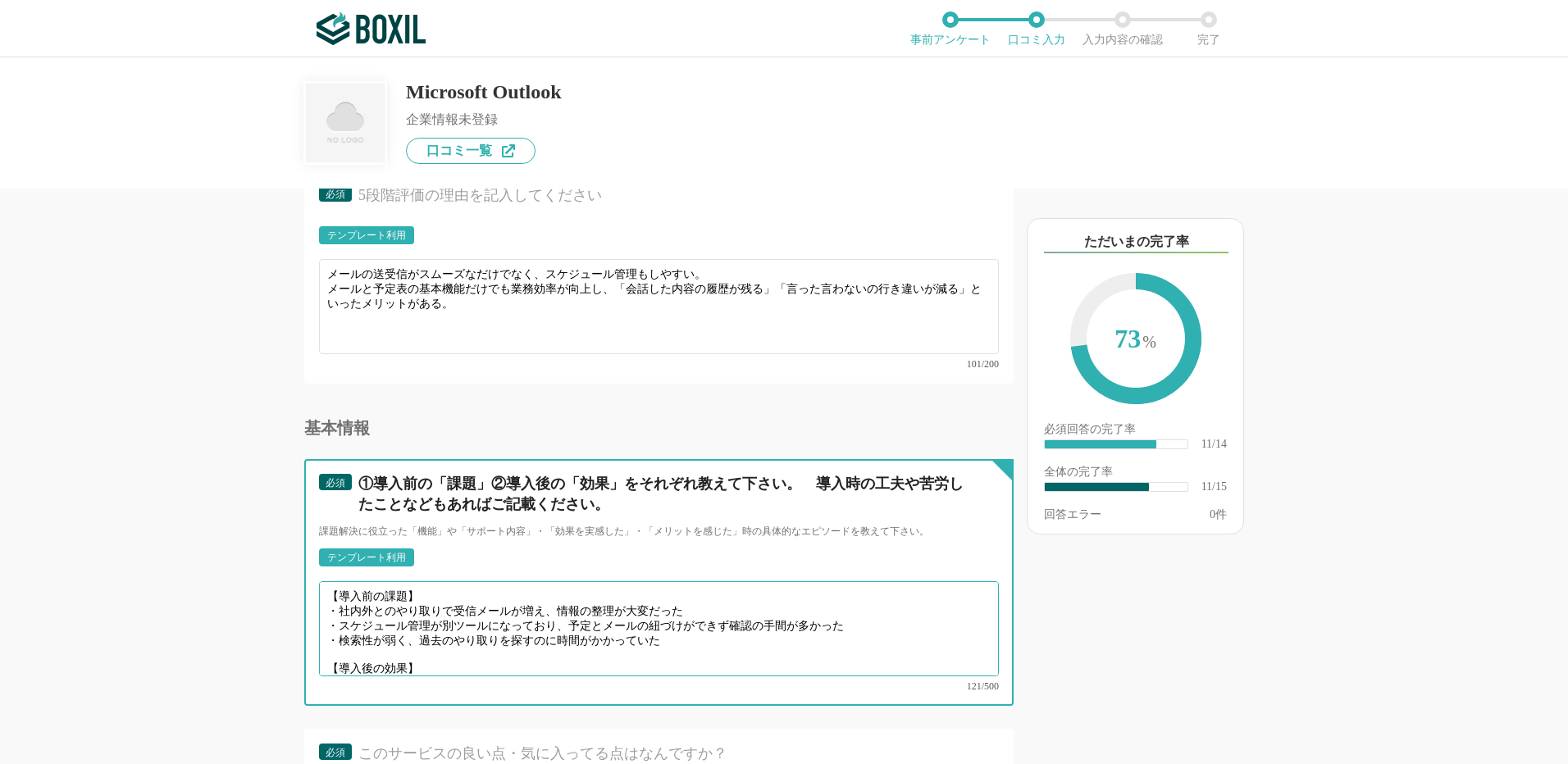
scroll to position [4, 0]
drag, startPoint x: 445, startPoint y: 643, endPoint x: 458, endPoint y: 643, distance: 13.0
click at [448, 643] on textarea "【導入前の課題】 ・社内外とのやり取りで受信メールが増え、情報の整理が大変だった ・スケジュール管理が別ツールになっており、予定とメールの紐づけができず確認の…" at bounding box center [658, 629] width 680 height 95
paste textarea "メールと予定表を一元管理できるようになり、スケジュール調整がスムーズになった 会議の招待やタスク管理とメールが連動することで、行き違いやダブルブッキングが減少…"
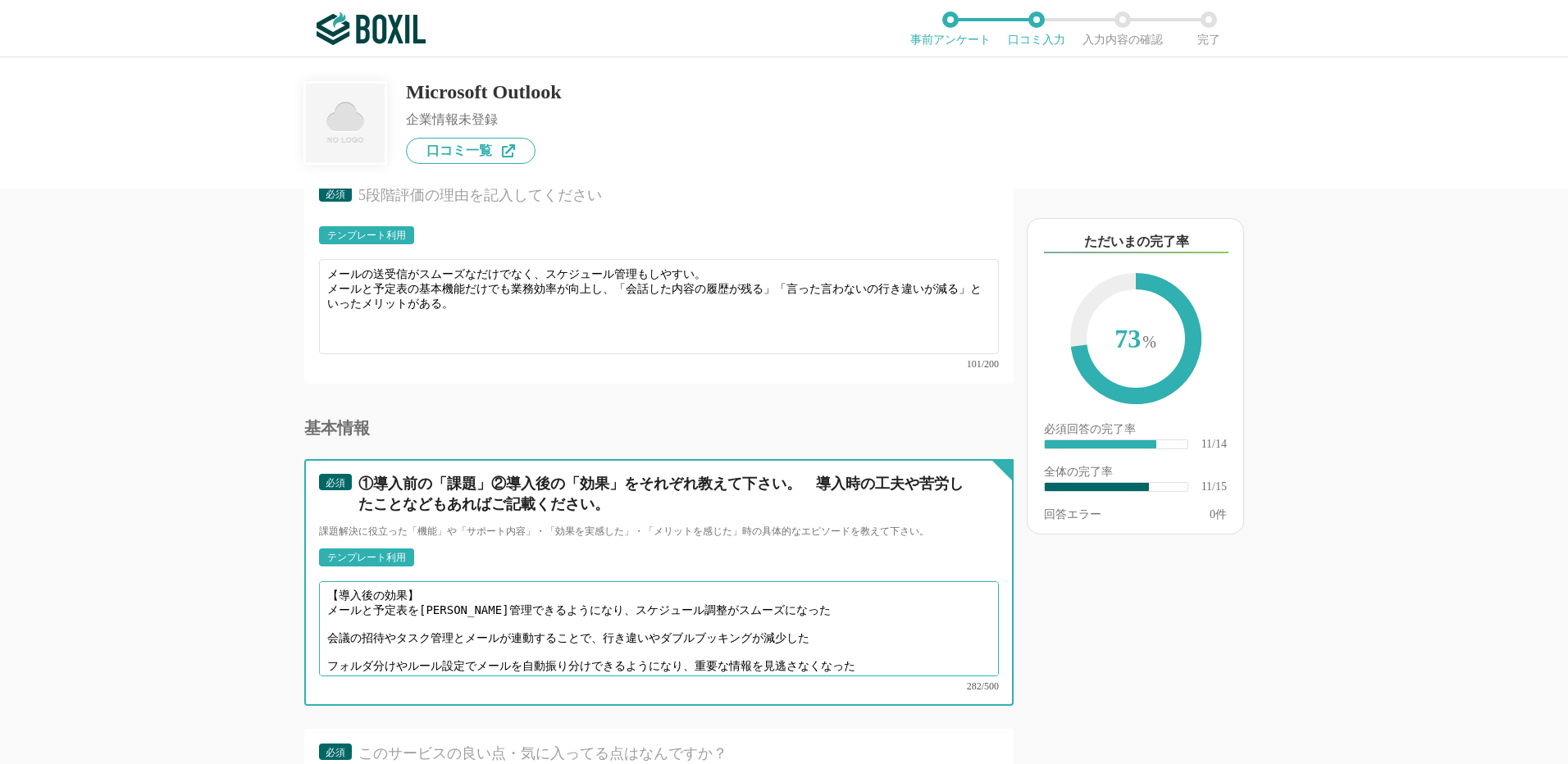
click at [329, 585] on textarea "【導入前の課題】 ・社内外とのやり取りで受信メールが増え、情報の整理が大変だった ・スケジュール管理が別ツールになっており、予定とメールの紐づけができず確認の…" at bounding box center [658, 629] width 680 height 95
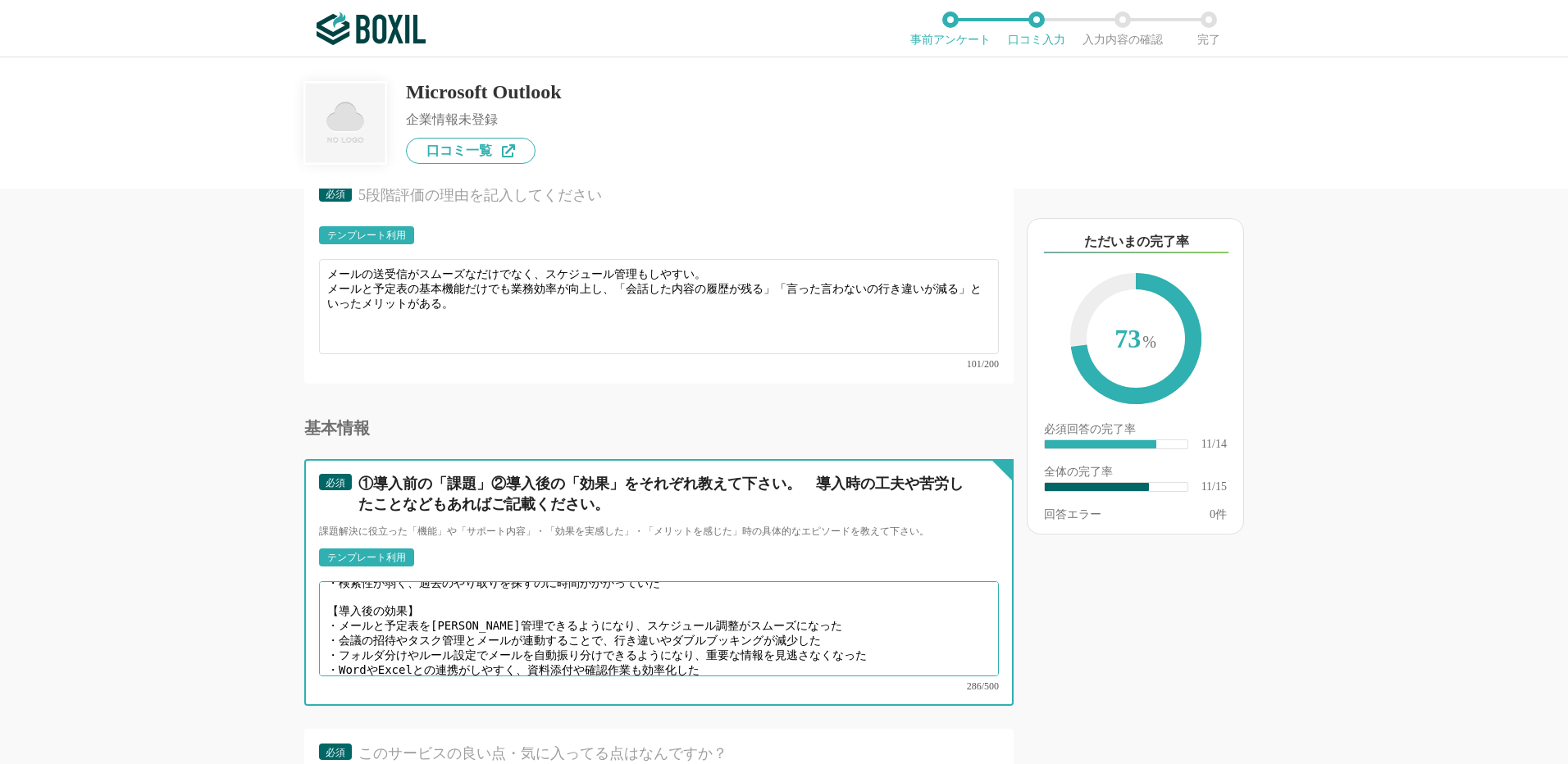
scroll to position [0, 0]
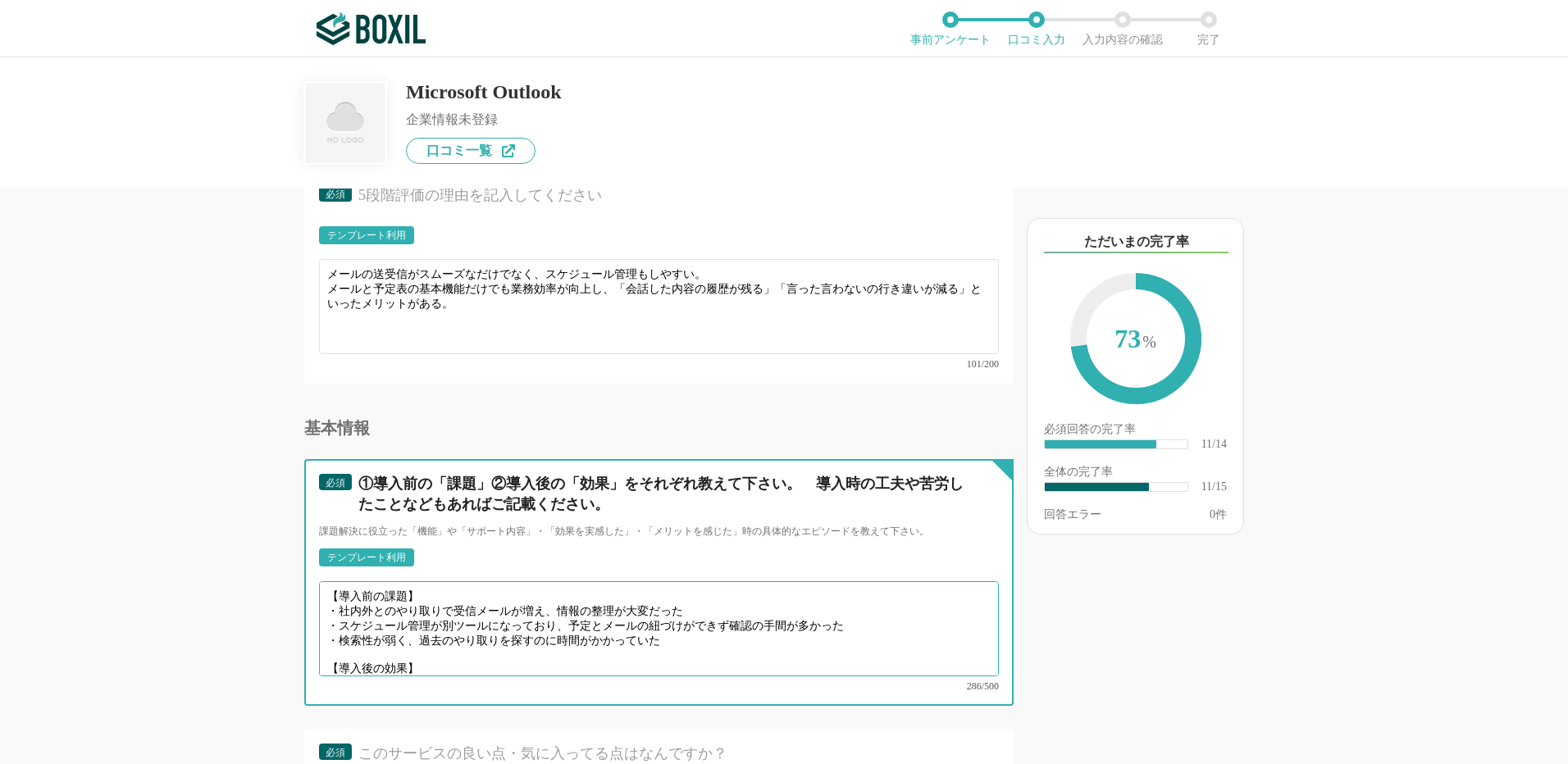
drag, startPoint x: 710, startPoint y: 627, endPoint x: 249, endPoint y: 543, distance: 468.6
click at [249, 543] on div "他のサービス・ツールと連携していますか？ ※複数選択可 例：Slack、Salesforce 選択したサービス 未選択 必須 使いやすさ（５点満点） 直感的に…" at bounding box center [603, 477] width 820 height 576
paste textarea "①導入前の課題 業務メールのやり取りが増える中で、重要な情報を探すのに時間がかかったり、スケジュール管理が別ツールになっており確認の手間が多いことが課題でした…"
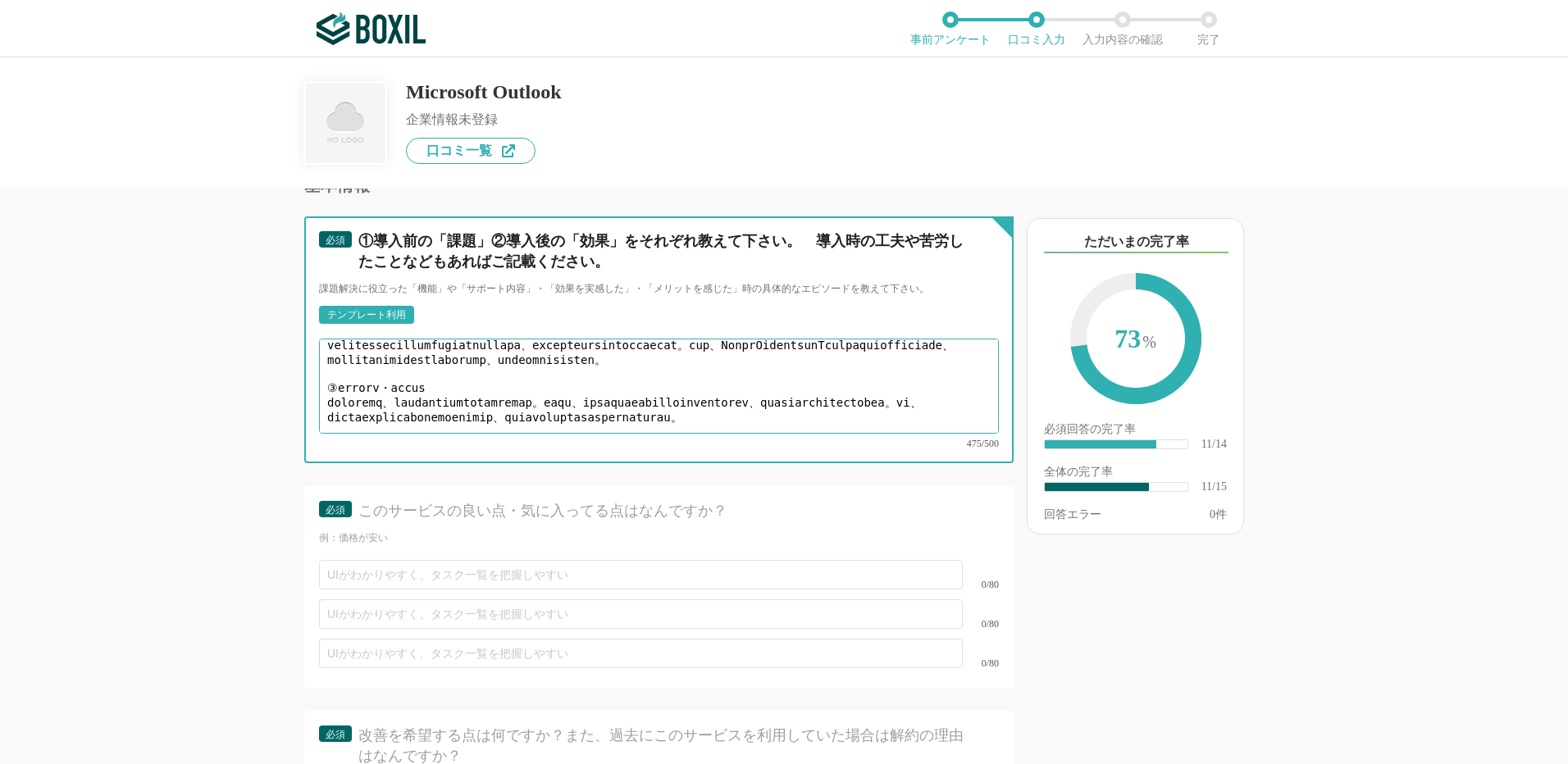
scroll to position [1886, 0]
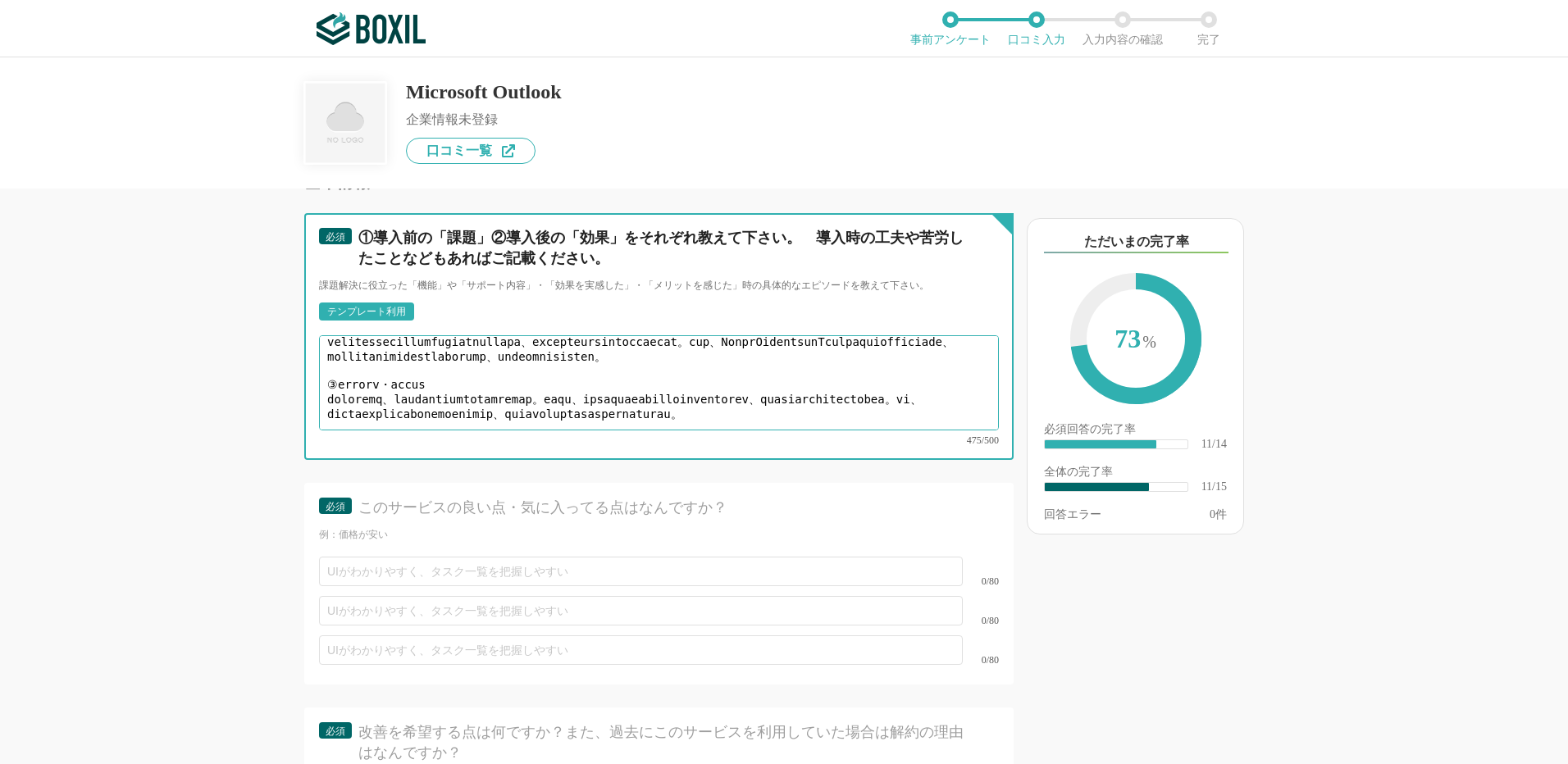
type textarea "①導入前の課題 業務メールのやり取りが増える中で、重要な情報を探すのに時間がかかったり、スケジュール管理が別ツールになっており確認の手間が多いことが課題でした…"
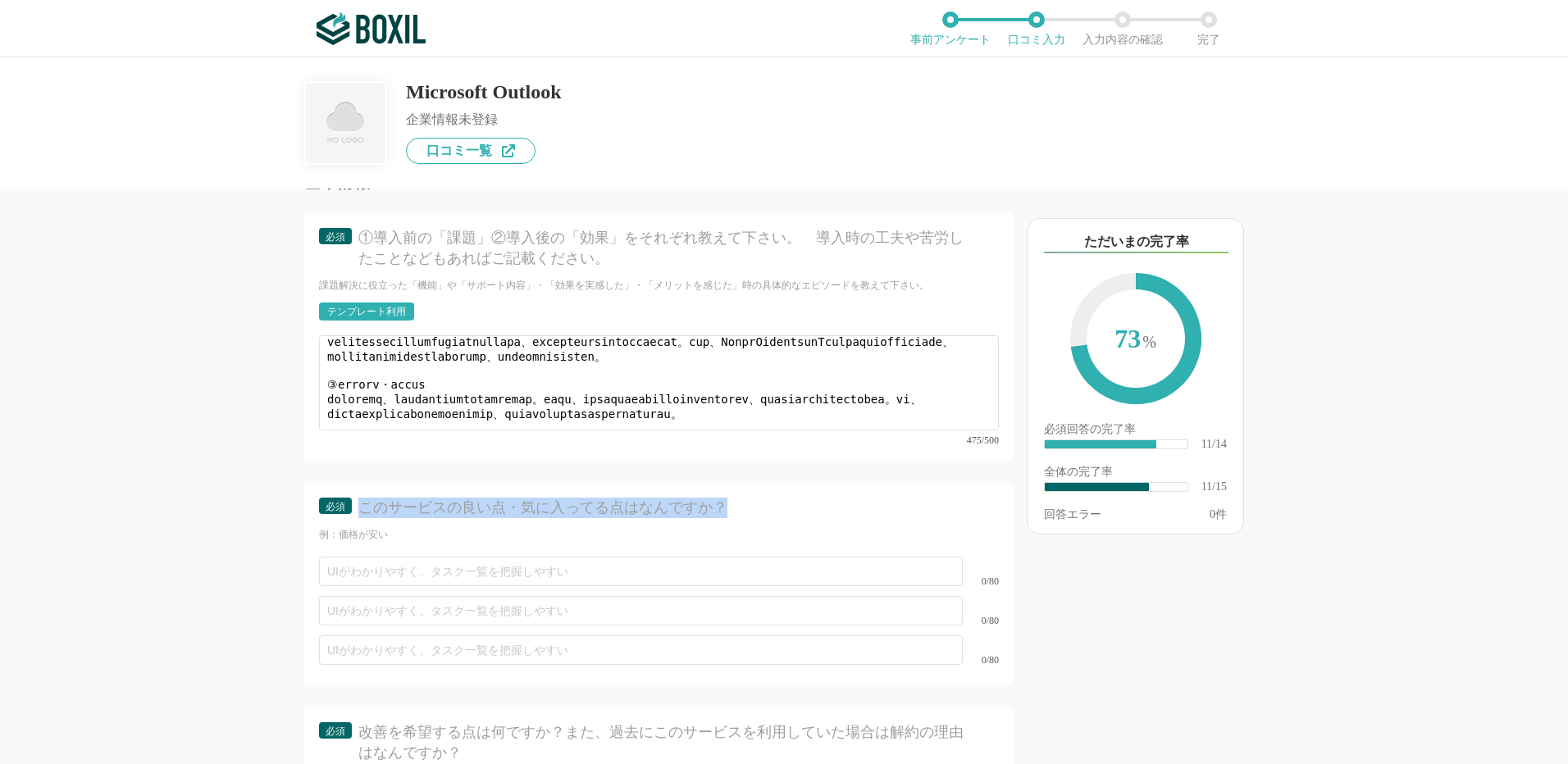
drag, startPoint x: 720, startPoint y: 490, endPoint x: 364, endPoint y: 480, distance: 356.1
copy div "このサービスの良い点・気に入ってる点はなんですか？"
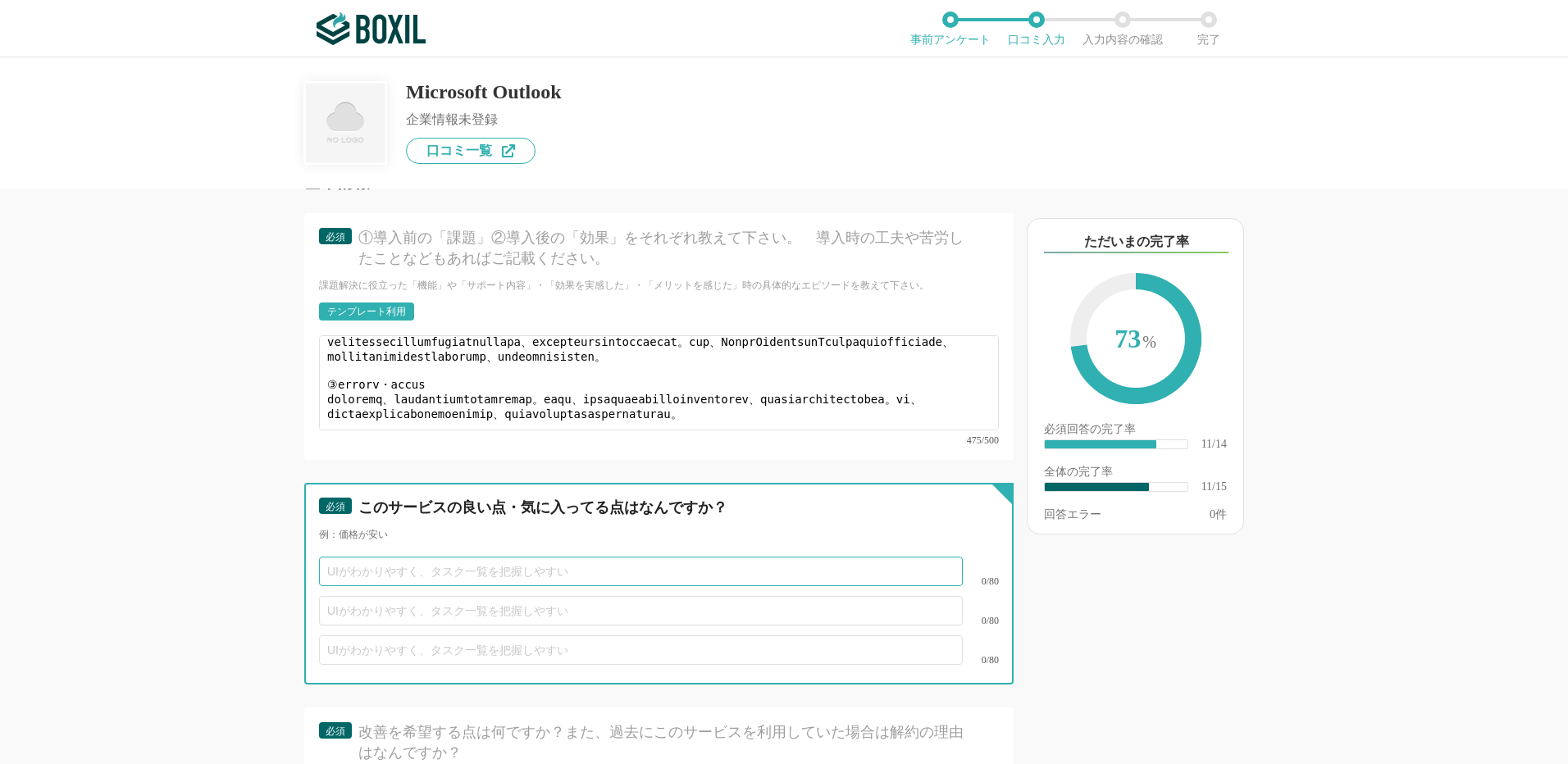
click at [356, 557] on input "text" at bounding box center [640, 571] width 644 height 30
paste input "メールと予定表を一元管理できる"
type input "メールと予定表を一元管理できる"
click at [378, 596] on input "text" at bounding box center [640, 610] width 644 height 30
paste input "フォルダ分け・自動振り分けルールが便利"
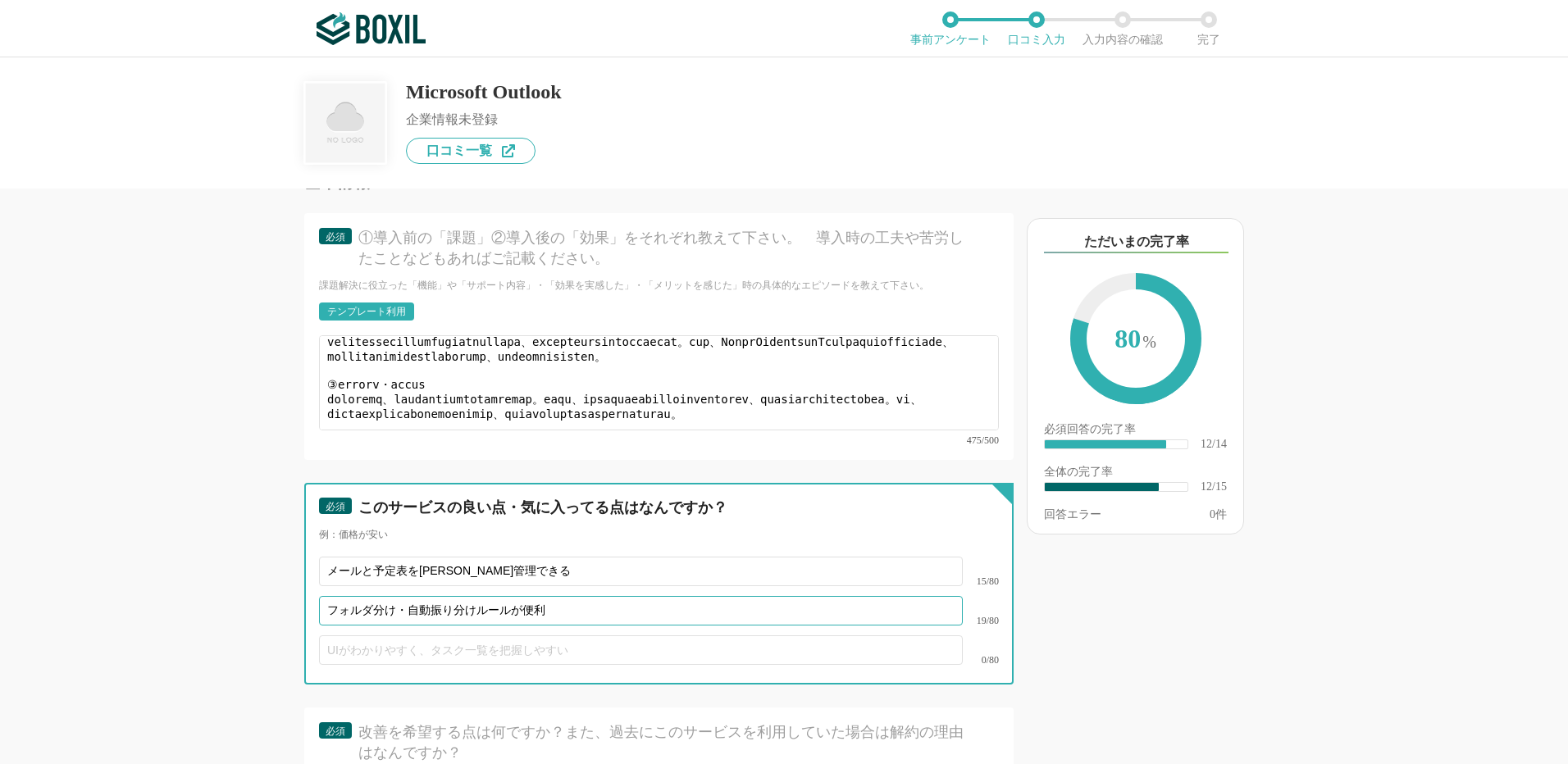
type input "フォルダ分け・自動振り分けルールが便利"
click at [361, 638] on input "text" at bounding box center [640, 650] width 644 height 30
paste input "社内外で標準的に使われている"
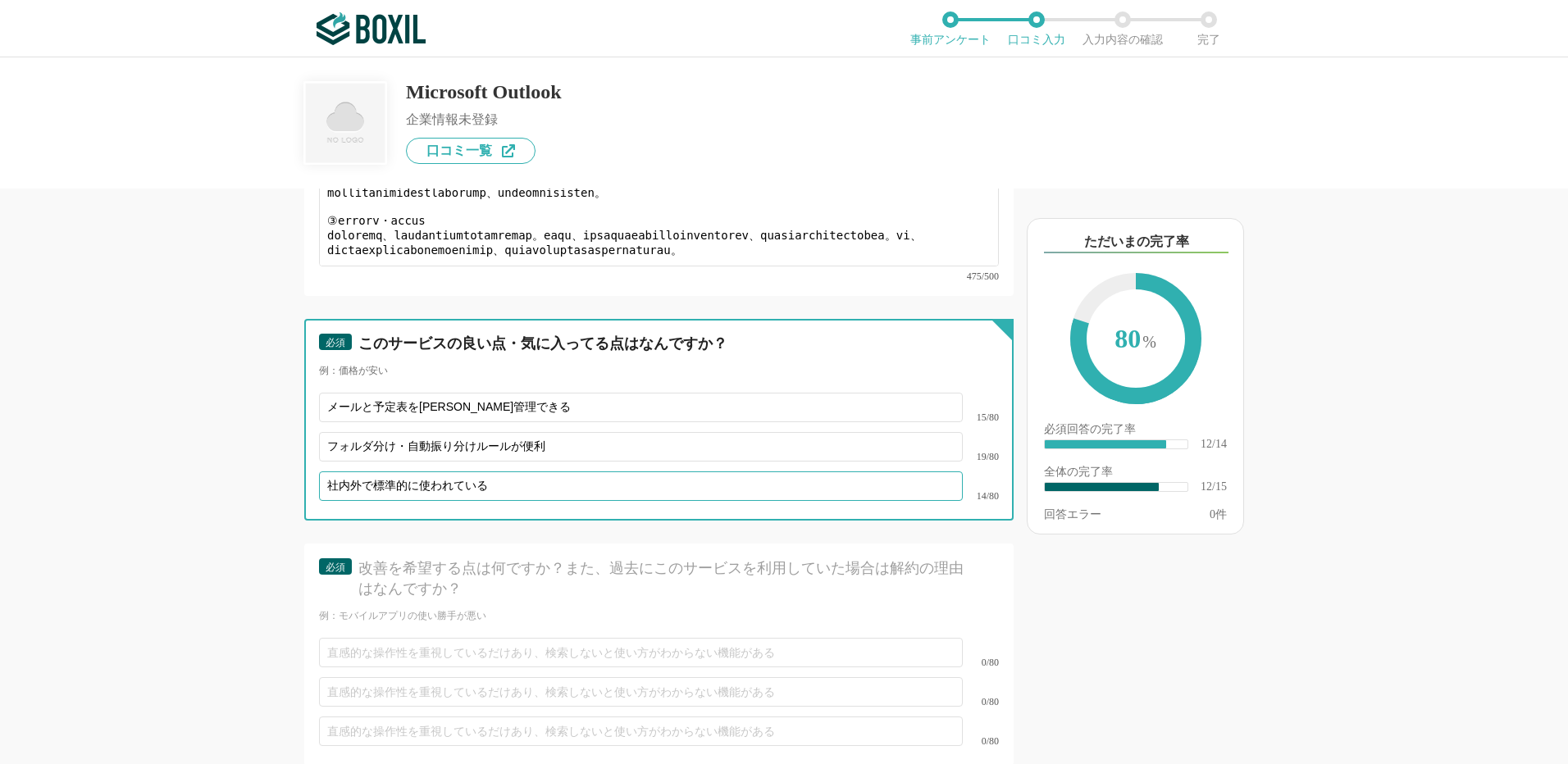
type input "社内外で標準的に使われている"
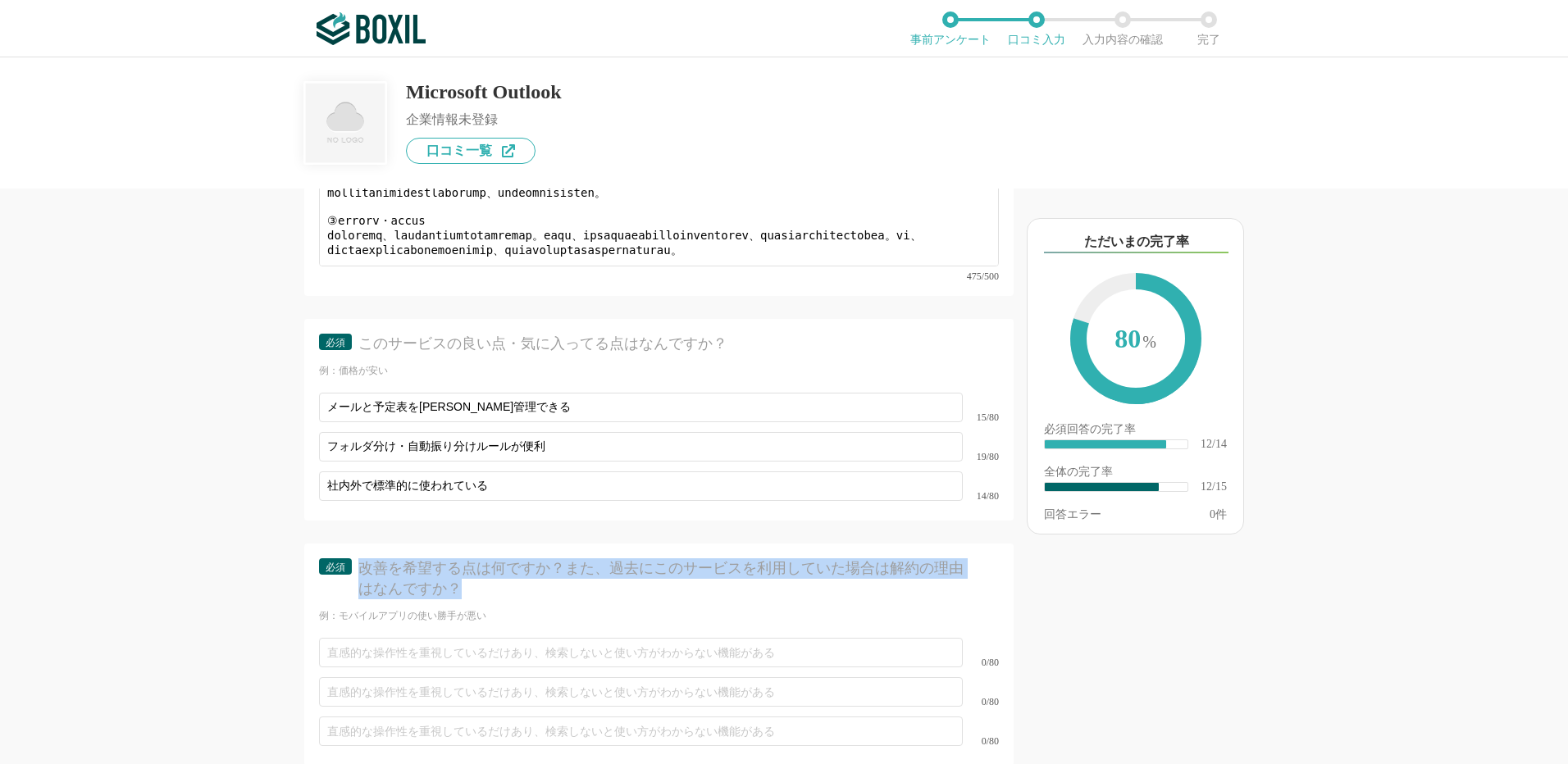
drag, startPoint x: 476, startPoint y: 570, endPoint x: 365, endPoint y: 544, distance: 114.0
drag, startPoint x: 564, startPoint y: 548, endPoint x: 356, endPoint y: 535, distance: 208.4
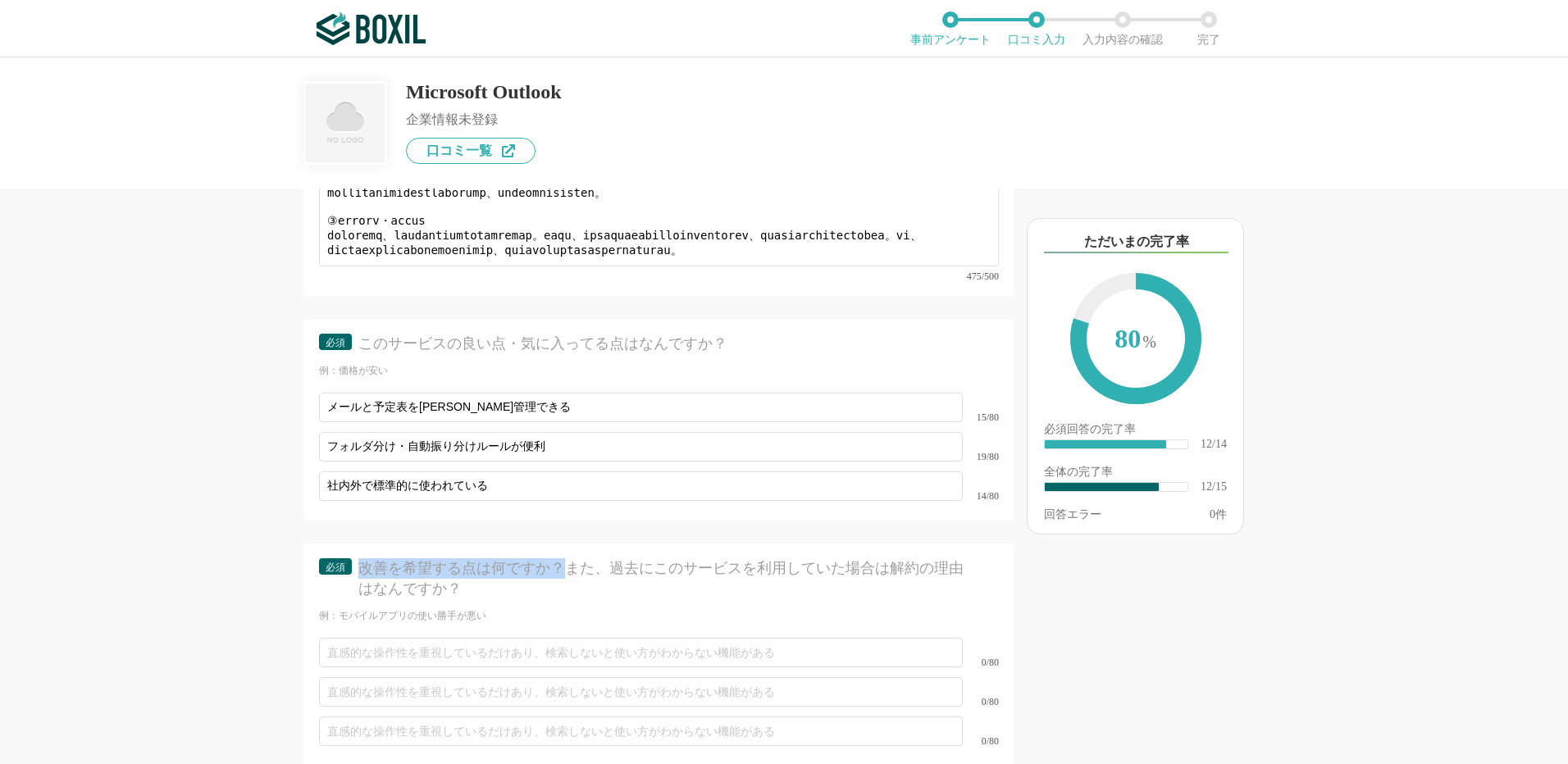
copy div "改善を希望する点は何ですか？"
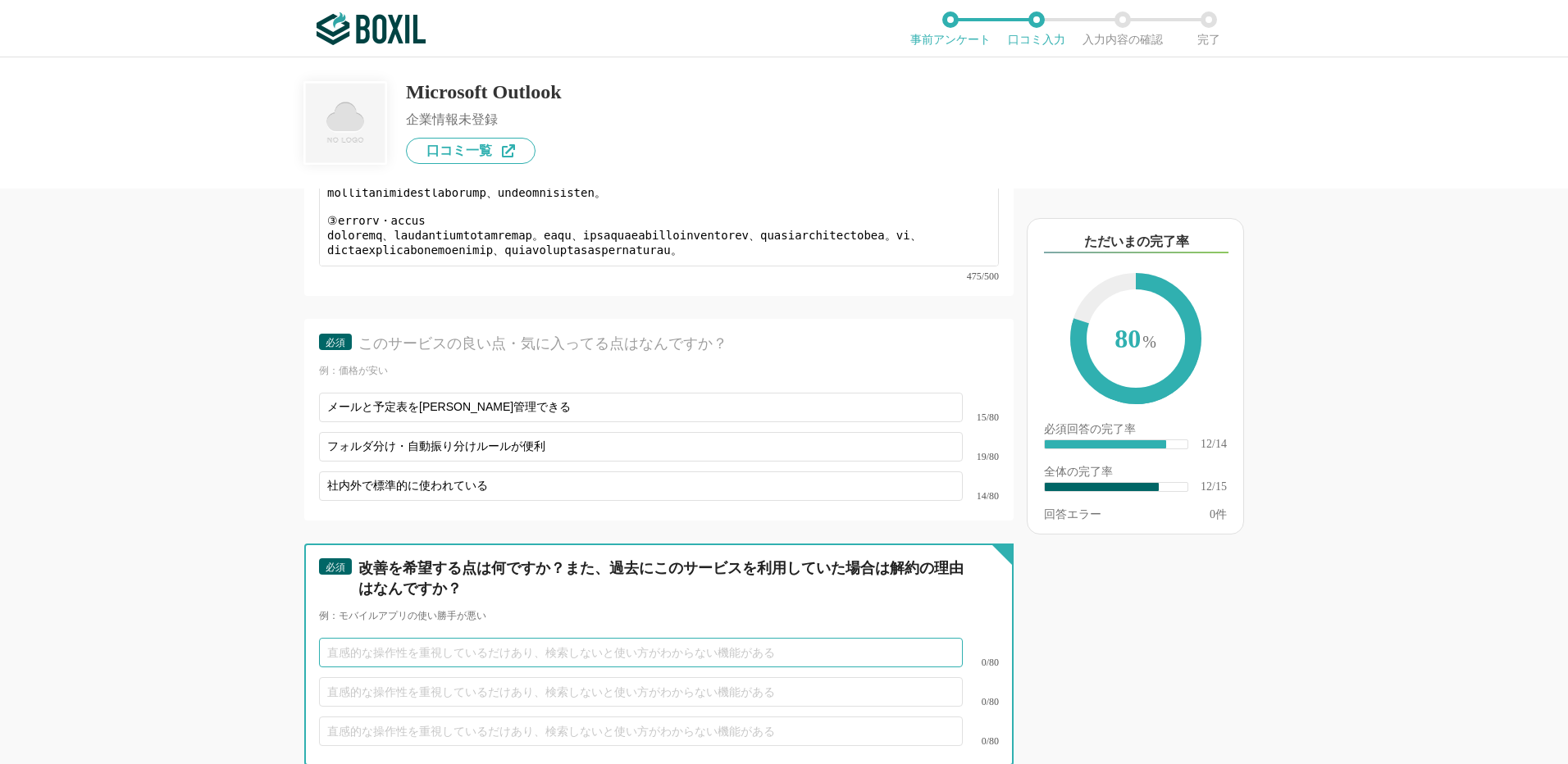
click at [397, 639] on input "text" at bounding box center [640, 652] width 644 height 30
paste input "メール数や添付ファイルが増えると起動や表示が重くなることがあり"
type input "メール数や添付ファイルが増えると起動や表示が重くなることがある"
click at [356, 678] on input "text" at bounding box center [640, 692] width 644 height 30
paste input "添付ファイルの容量制限"
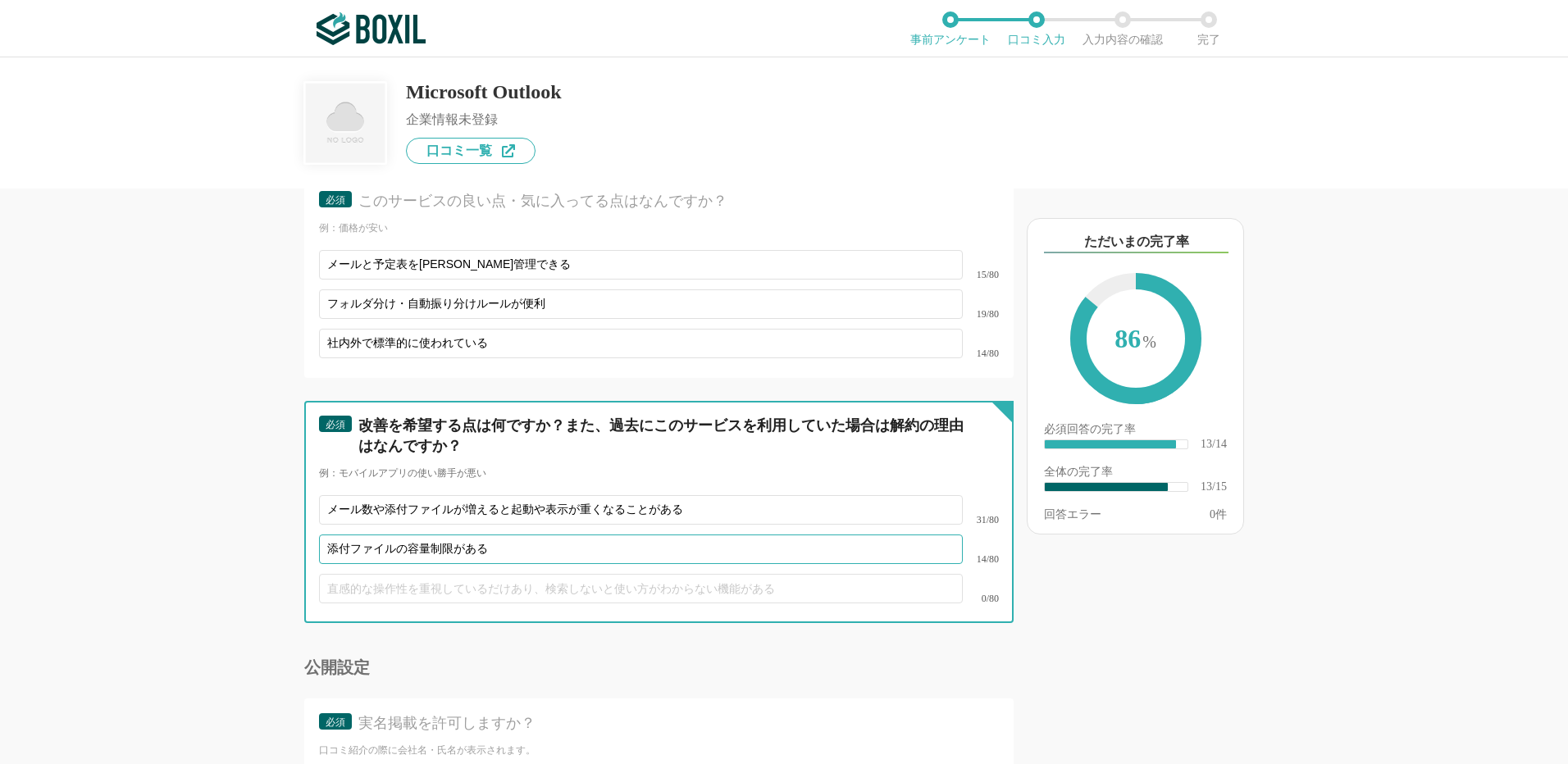
scroll to position [2318, 0]
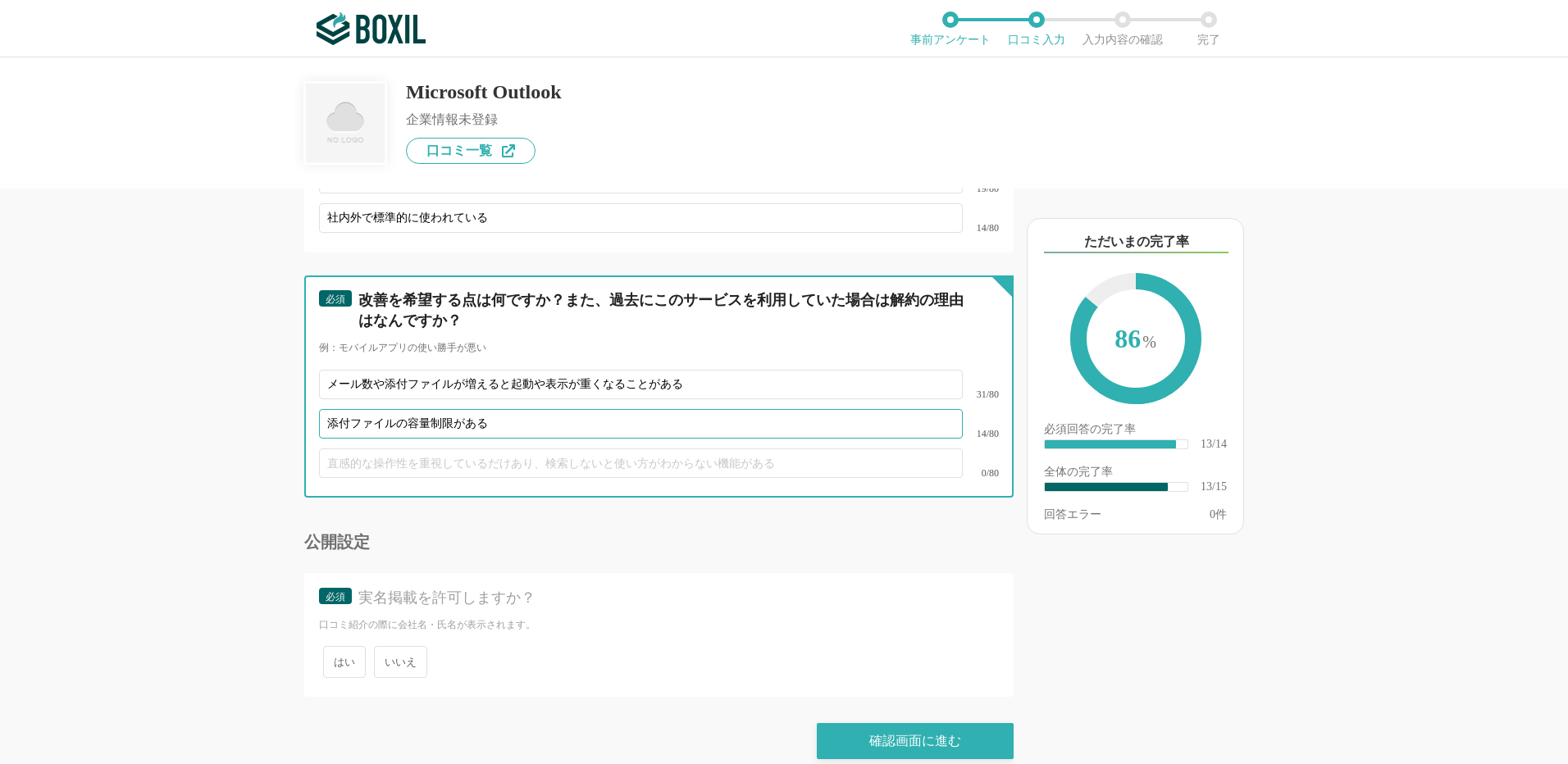
type input "添付ファイルの容量制限がある"
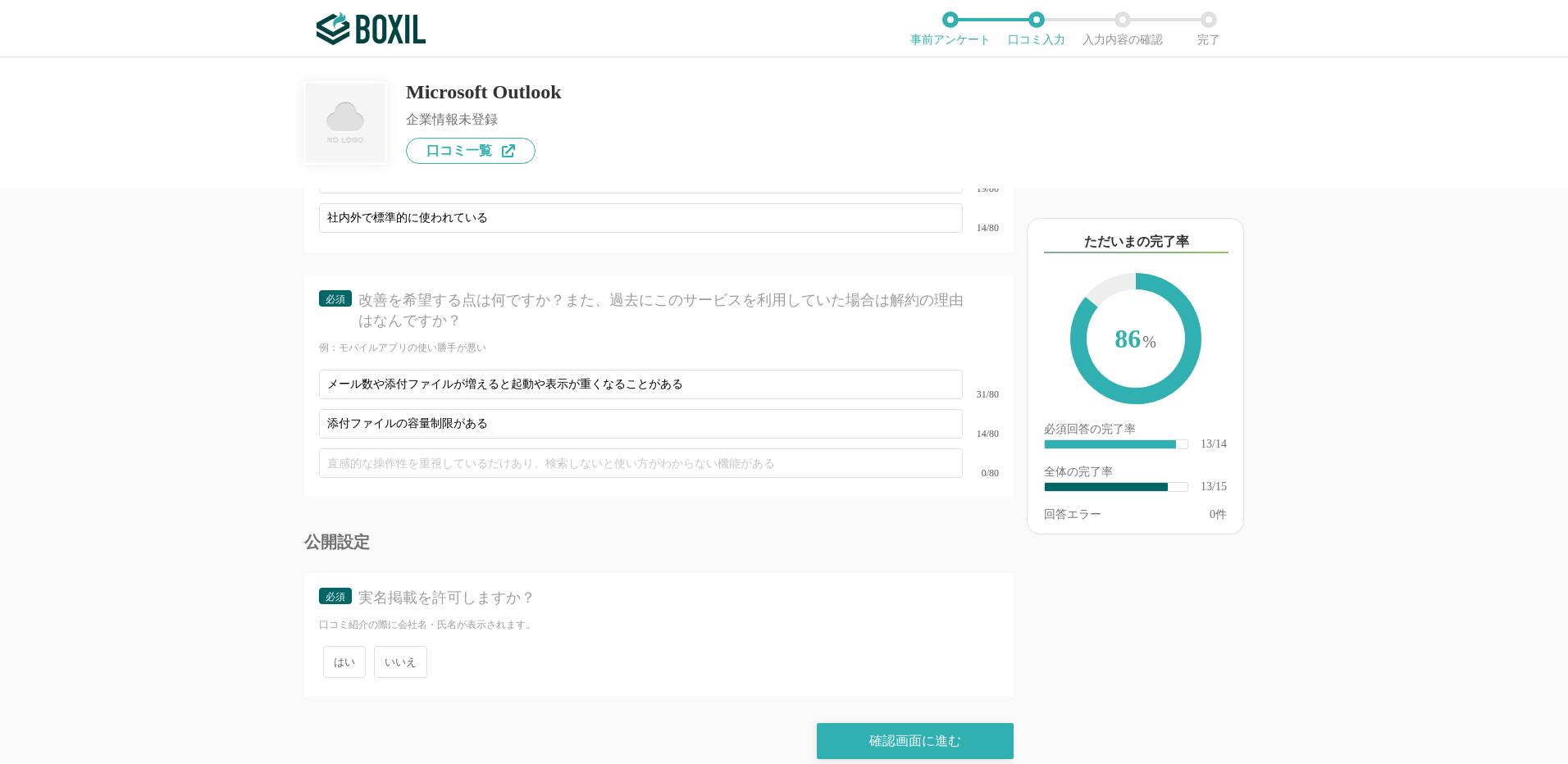
click at [397, 652] on span "いいえ" at bounding box center [401, 662] width 53 height 32
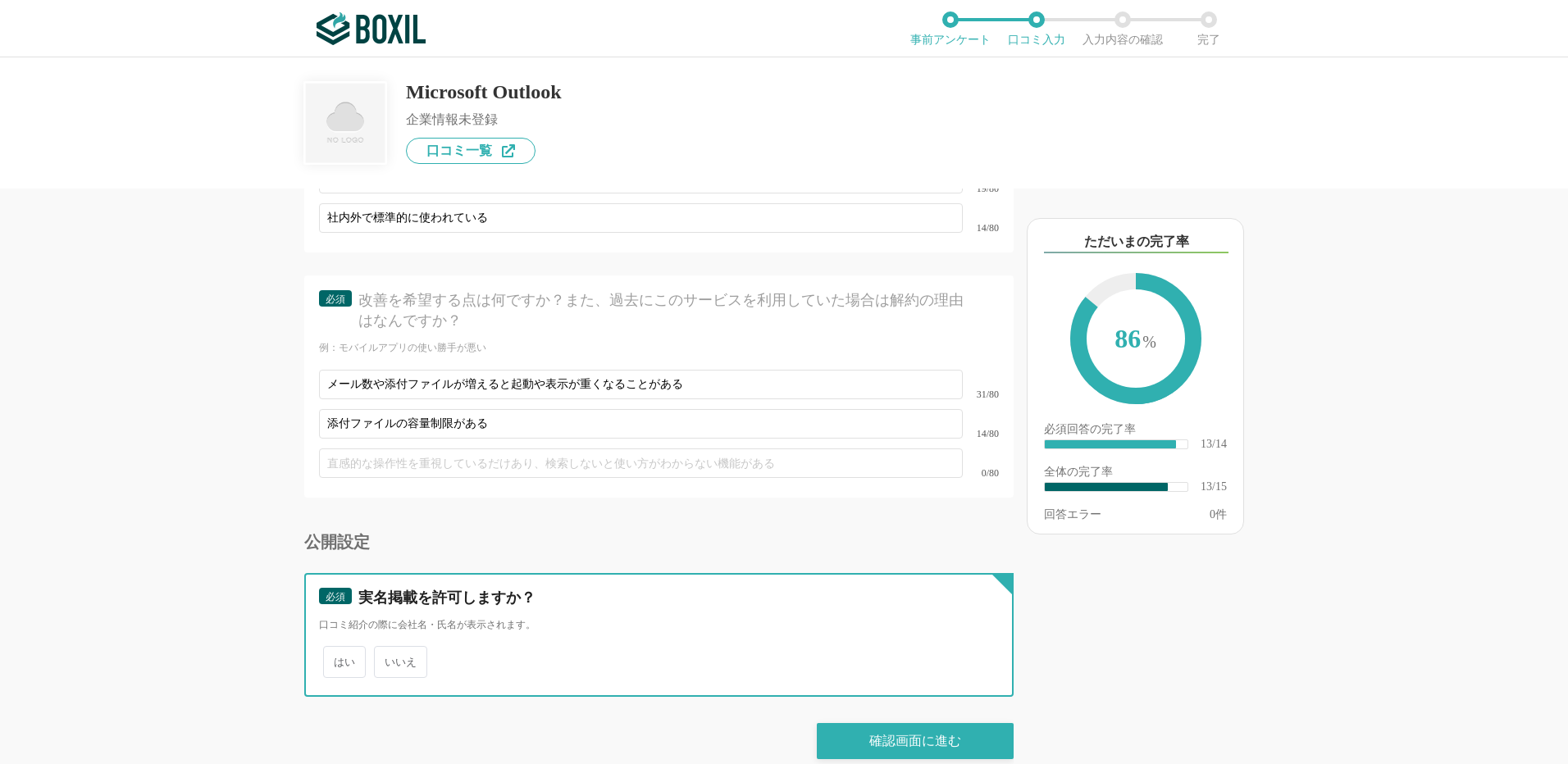
click at [389, 652] on input "いいえ" at bounding box center [383, 654] width 11 height 11
radio input "true"
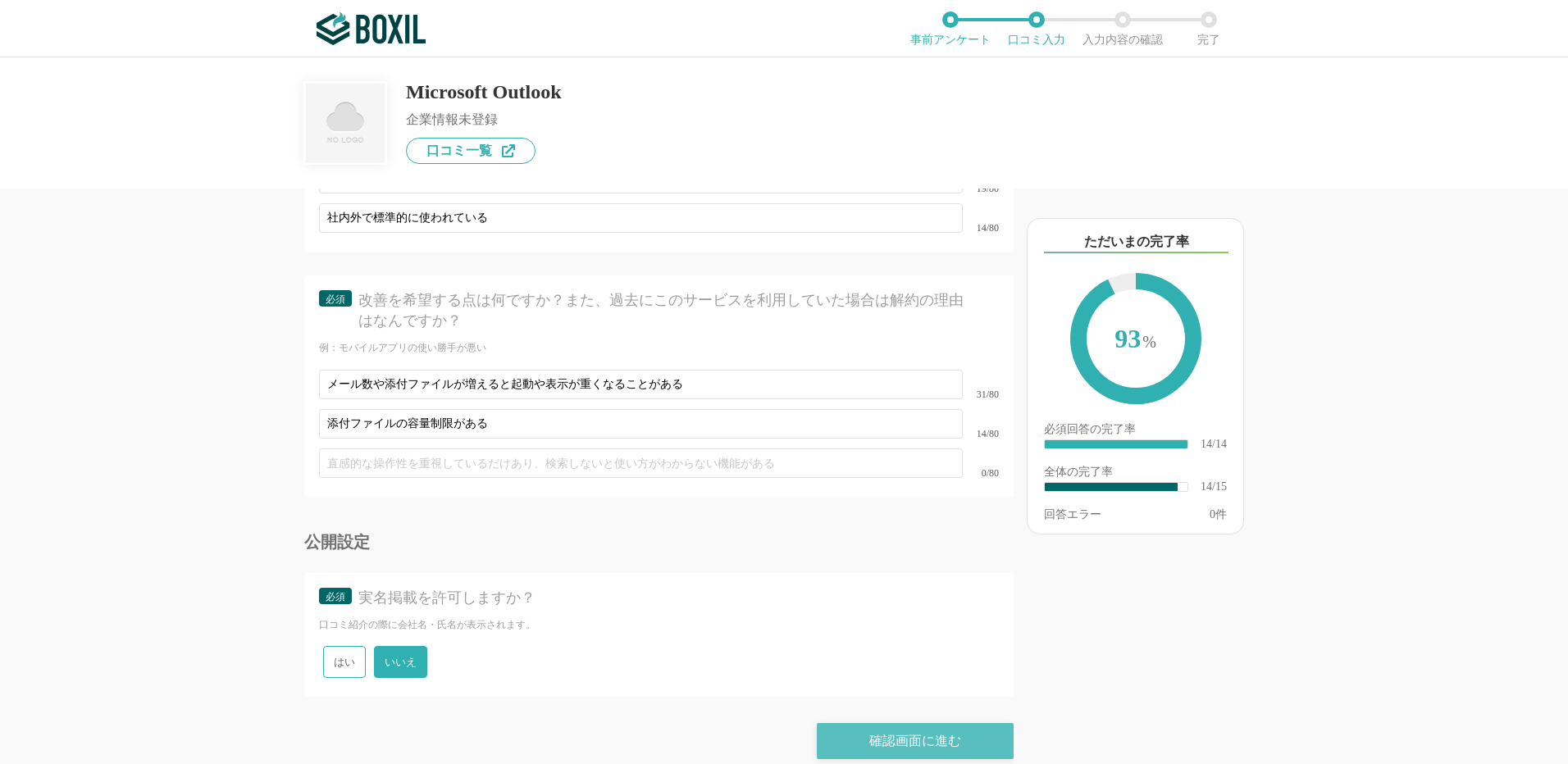
click at [920, 728] on div "確認画面に進む" at bounding box center [915, 742] width 197 height 36
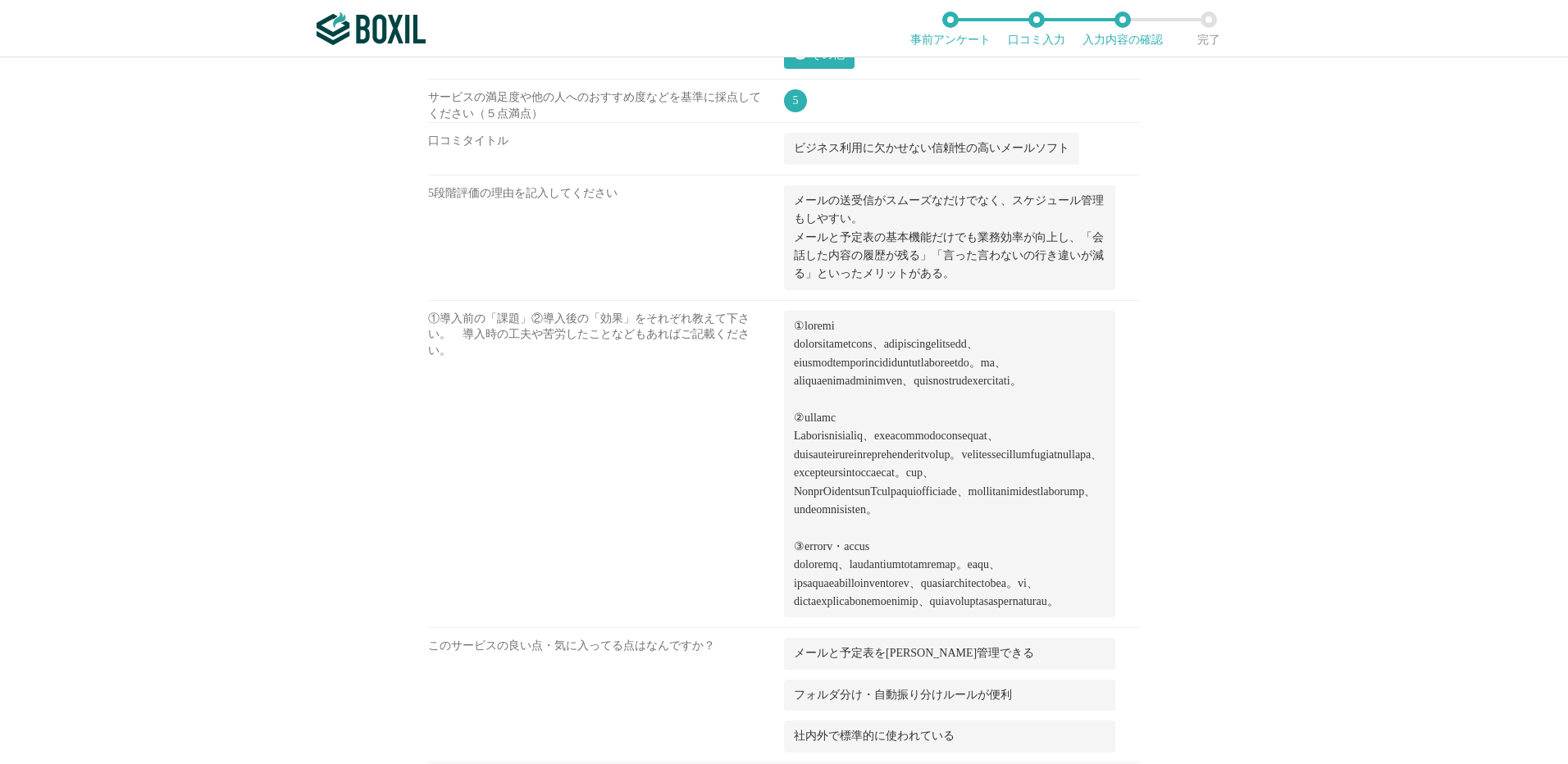
scroll to position [1312, 0]
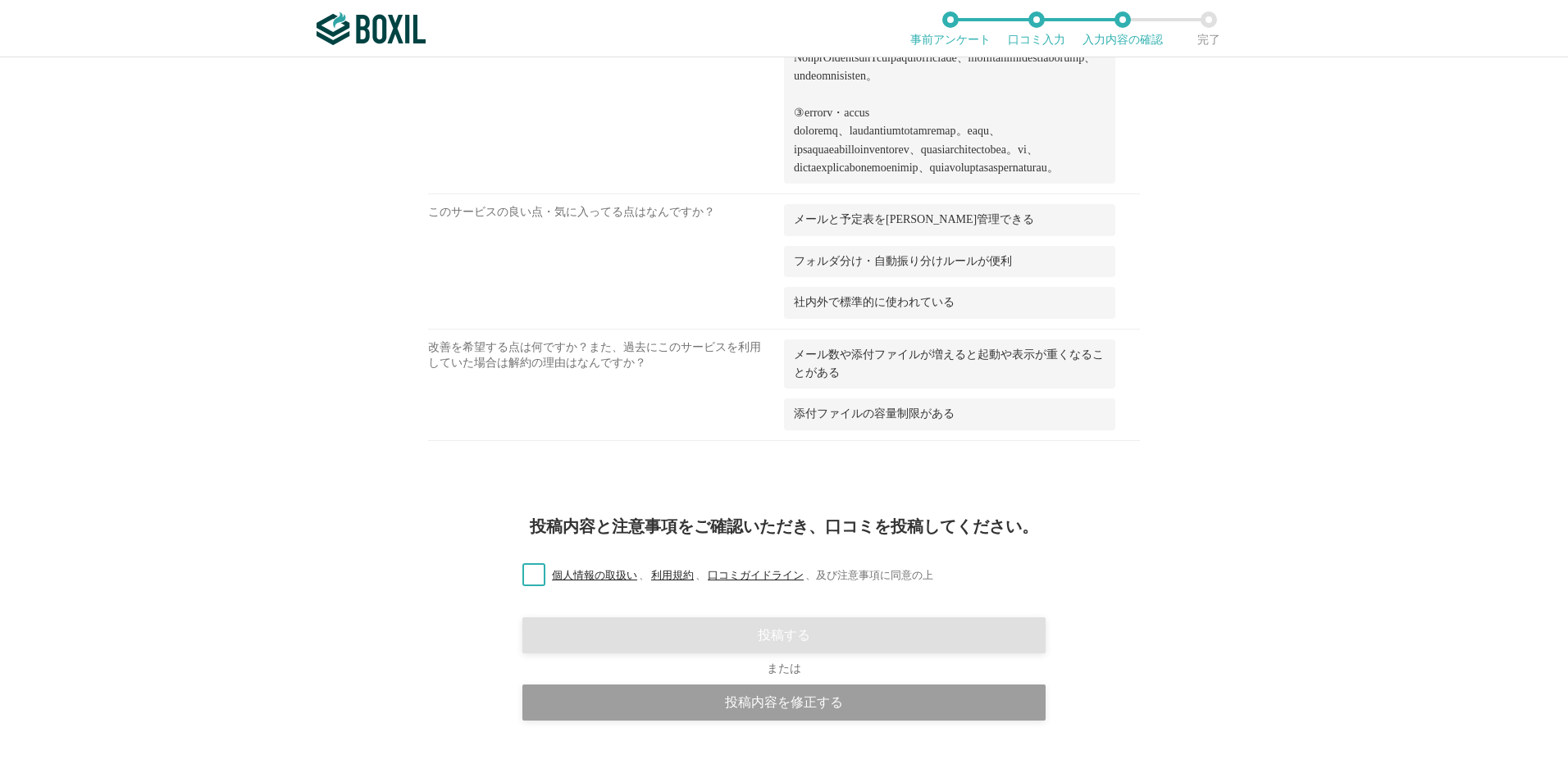
click at [516, 585] on label "個人情報の取扱い 、 利用規約 、 口コミガイドライン 、 及び注意事項に同意の上" at bounding box center [721, 576] width 424 height 17
click at [0, 0] on input "個人情報の取扱い 、 利用規約 、 口コミガイドライン 、 及び注意事項に同意の上" at bounding box center [0, 0] width 0 height 0
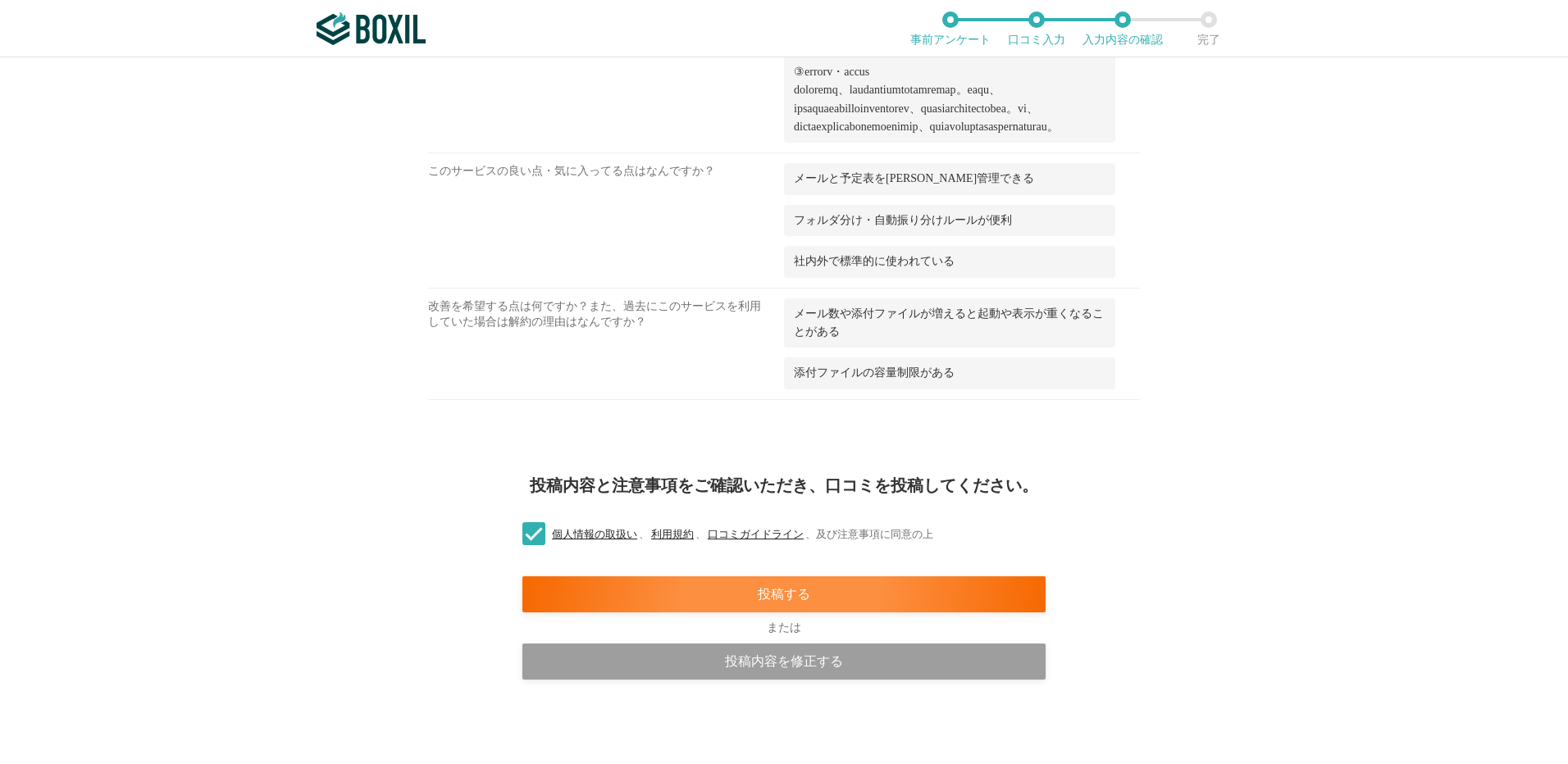
scroll to position [1482, 0]
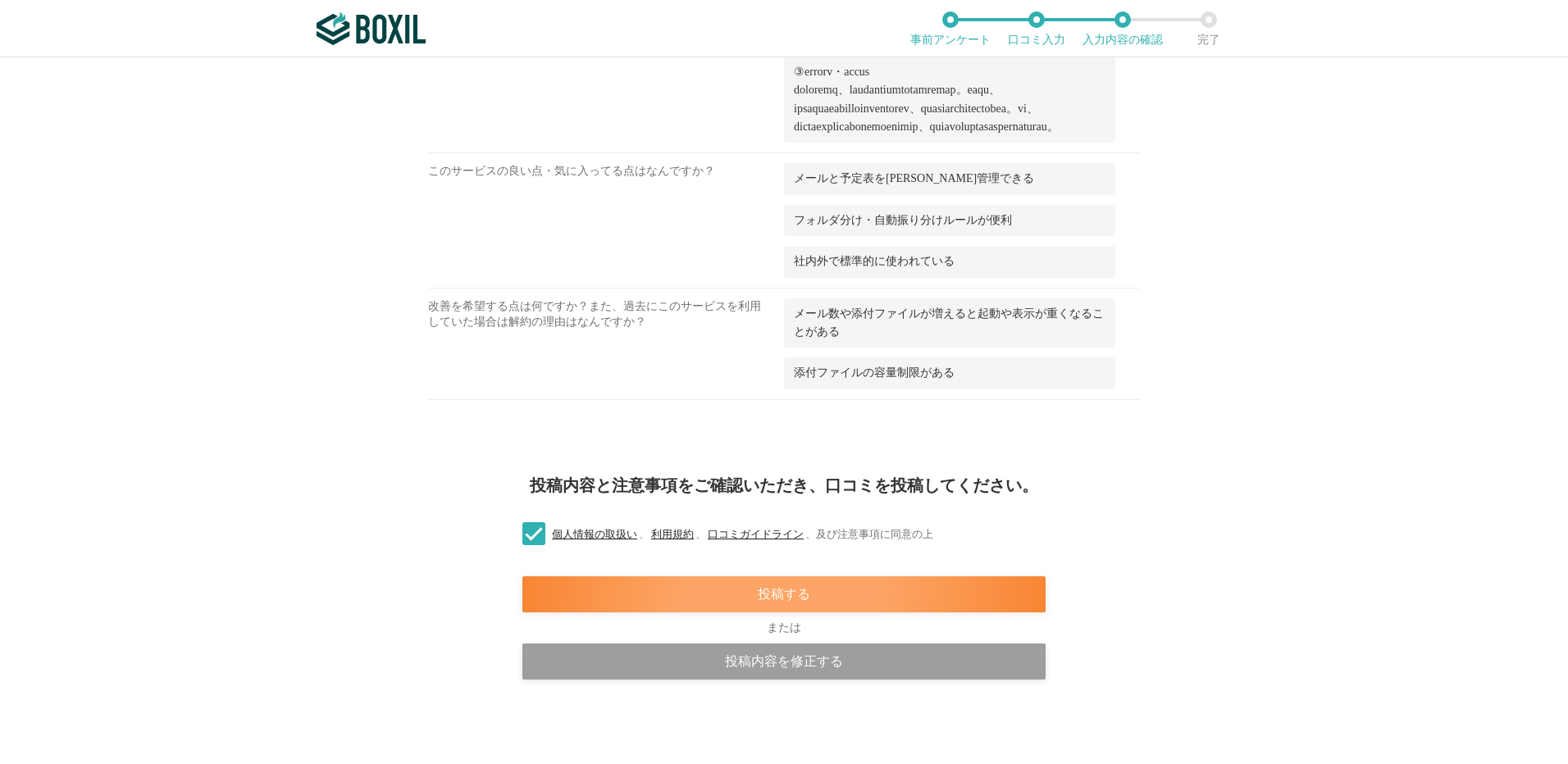
click at [815, 603] on div "投稿する" at bounding box center [783, 595] width 523 height 36
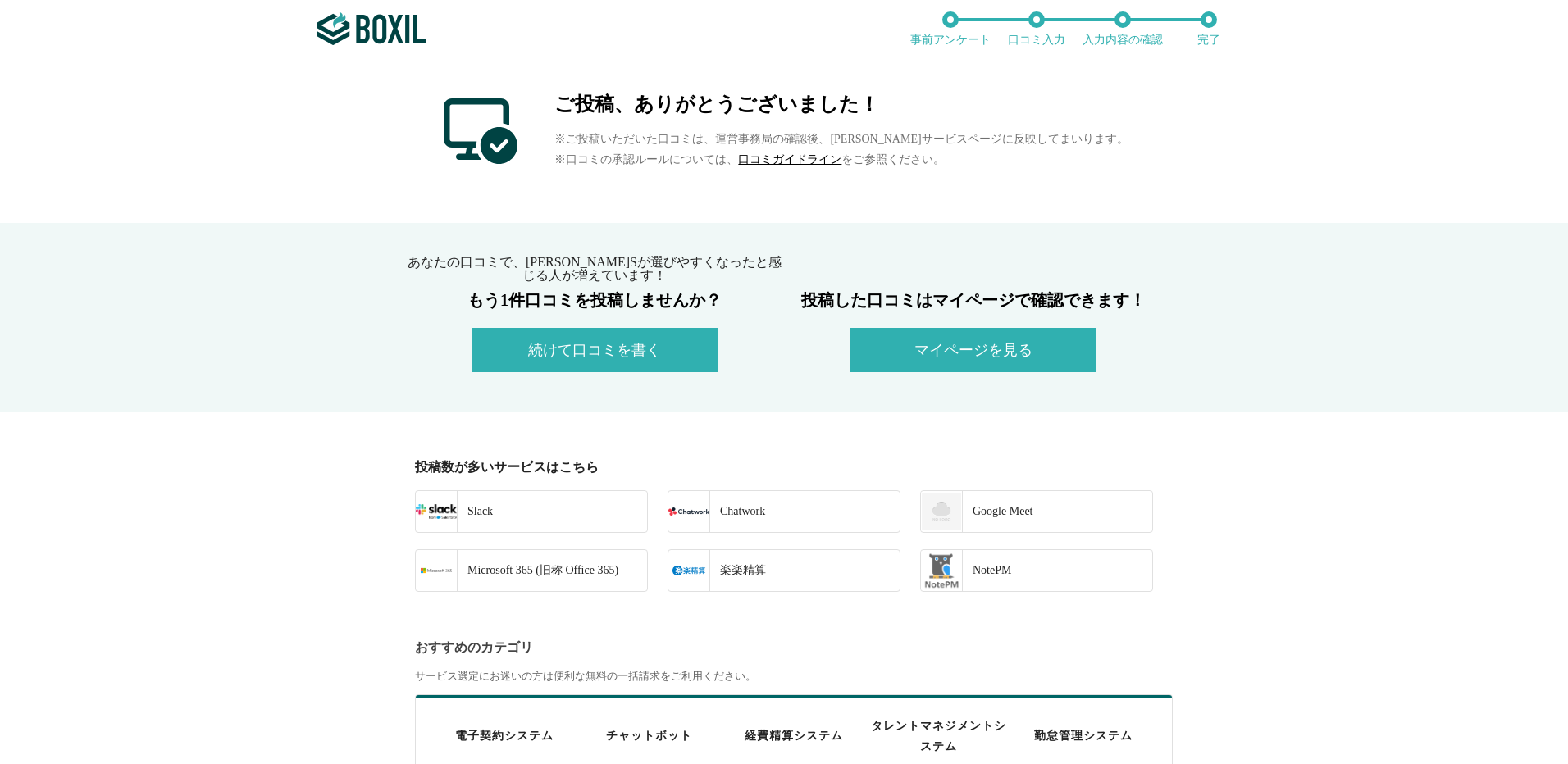
click at [624, 356] on button "続けて口コミを書く" at bounding box center [594, 349] width 246 height 44
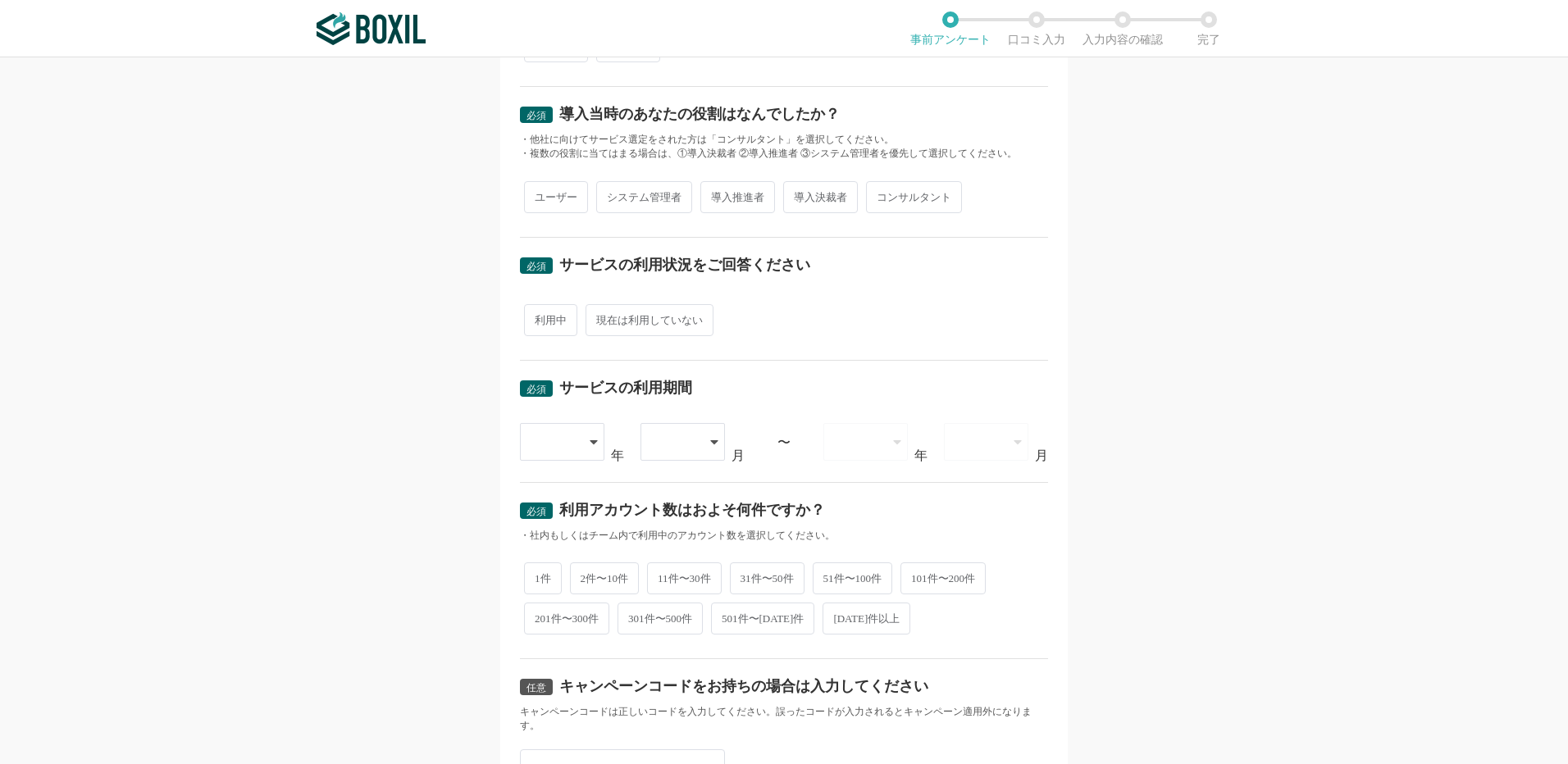
scroll to position [543, 0]
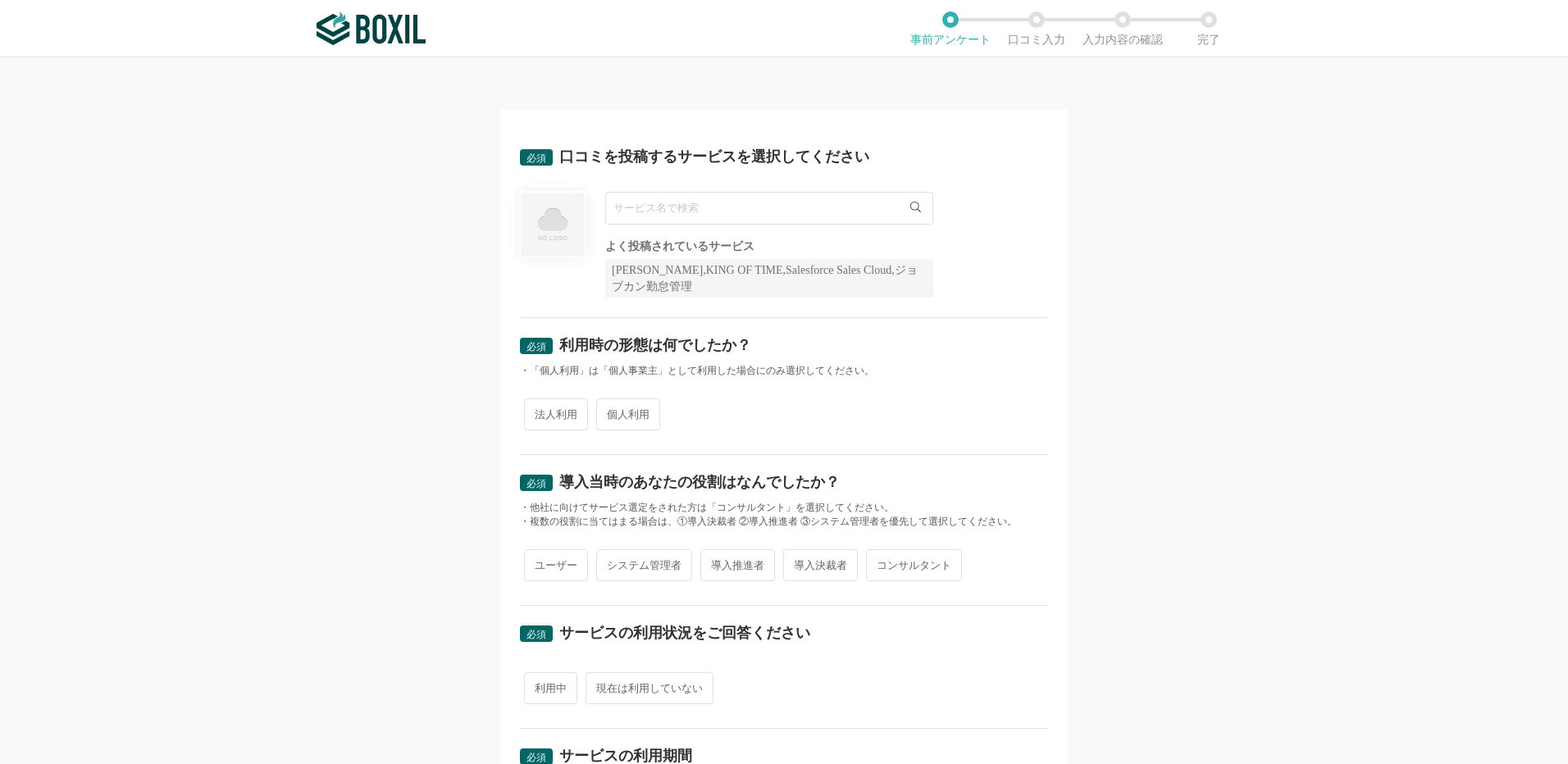
click at [671, 208] on input "text" at bounding box center [769, 208] width 328 height 32
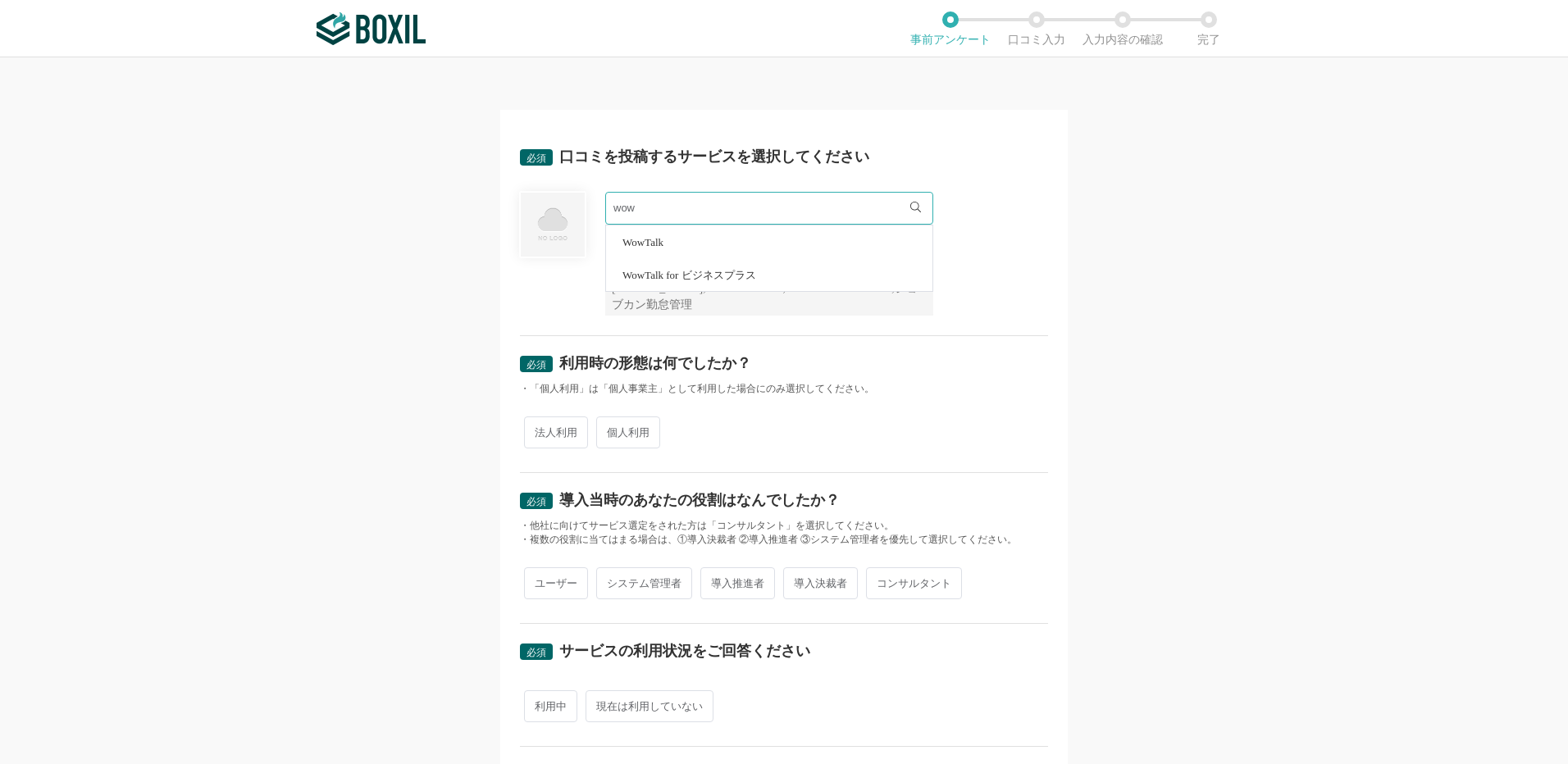
click at [665, 243] on li "WowTalk" at bounding box center [769, 242] width 327 height 32
type input "WowTalk"
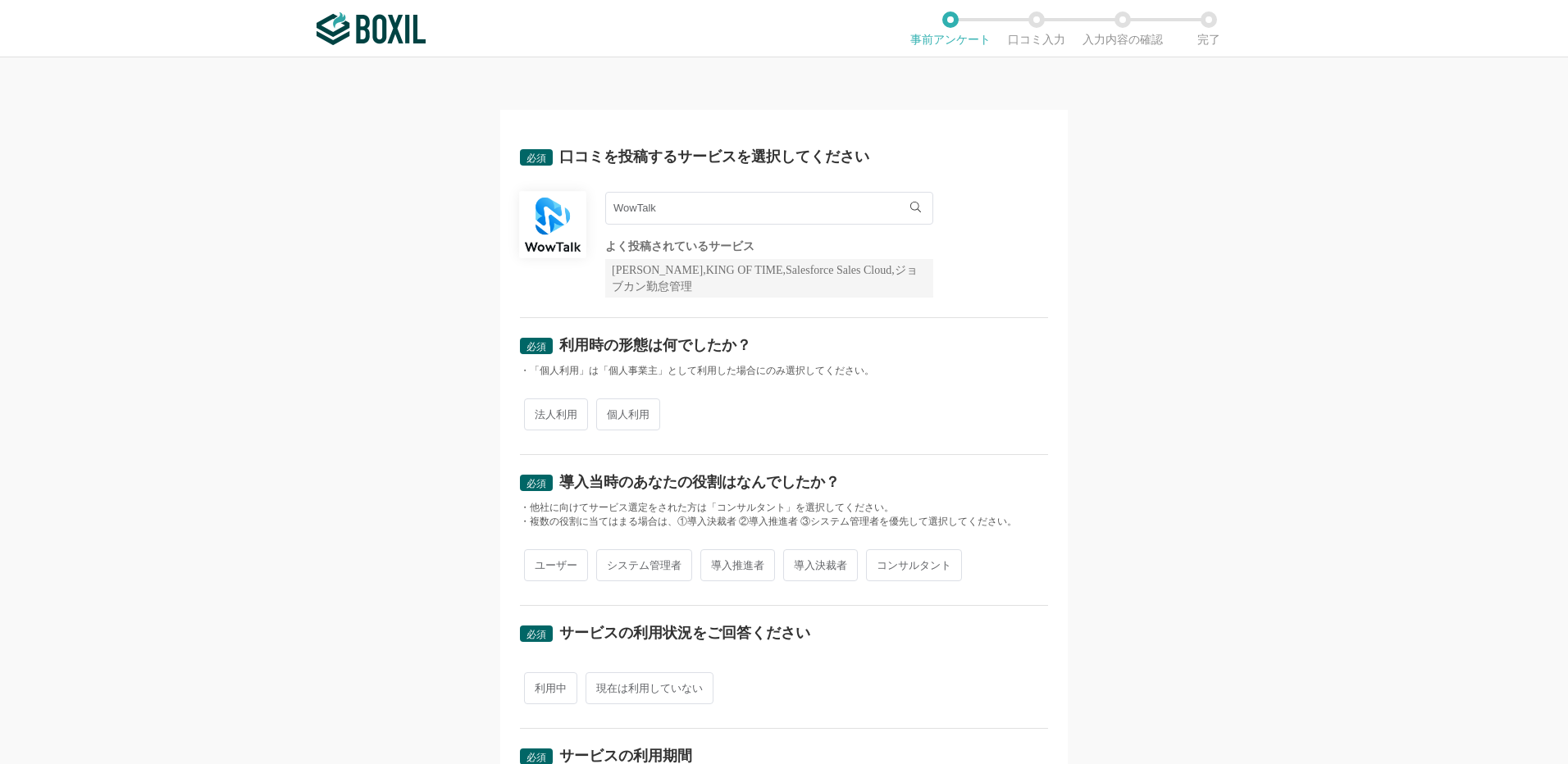
drag, startPoint x: 672, startPoint y: 208, endPoint x: 577, endPoint y: 211, distance: 95.0
click at [577, 211] on div "WowTalk WowTalk WowTalk for ビジネスプラス よく投稿されているサービス Sansan,KING OF TIME,Salesforc…" at bounding box center [784, 245] width 528 height 106
click at [545, 413] on span "法人利用" at bounding box center [555, 415] width 64 height 32
click at [539, 411] on input "法人利用" at bounding box center [534, 407] width 11 height 11
radio input "true"
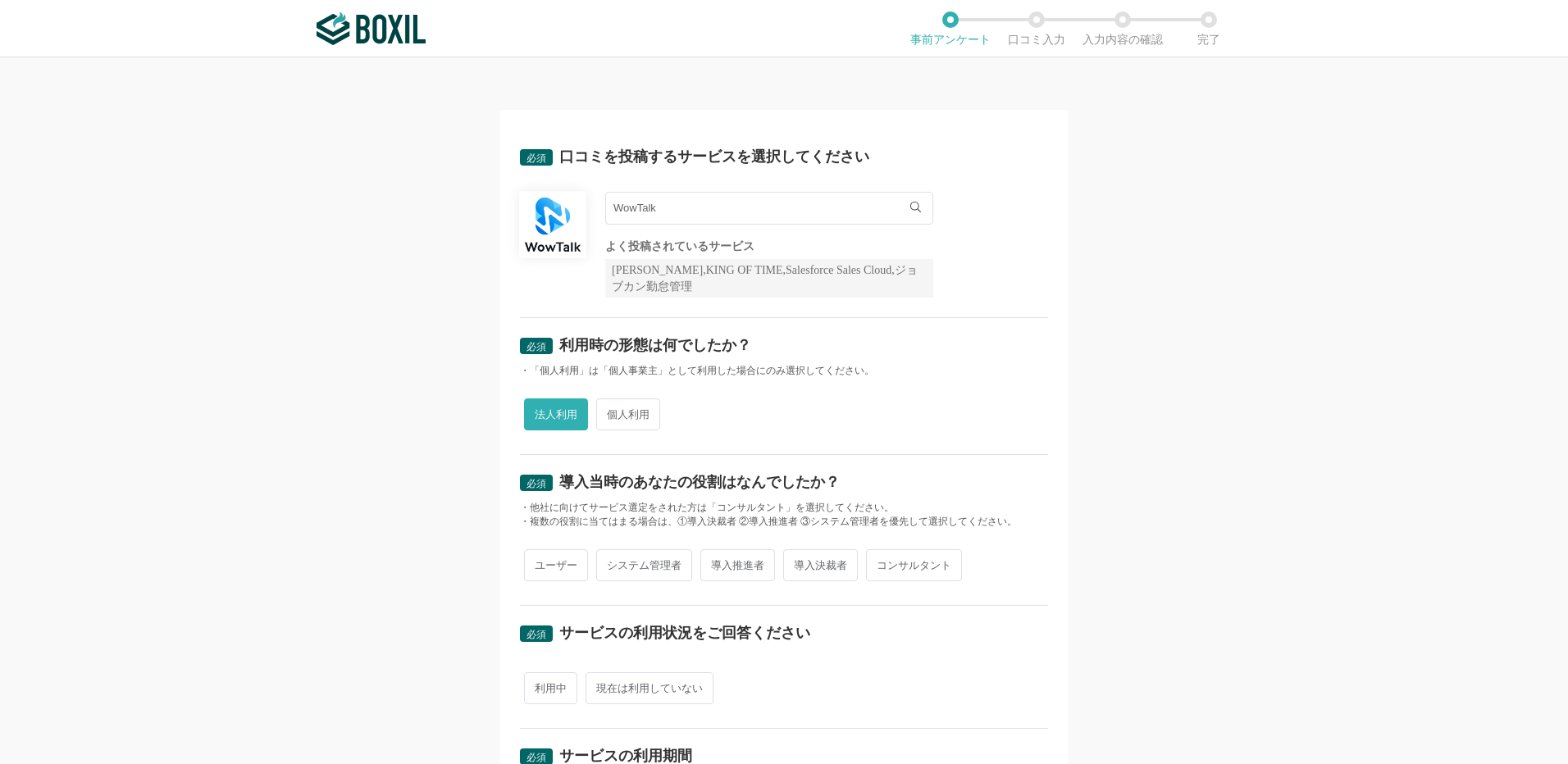
drag, startPoint x: 560, startPoint y: 558, endPoint x: 558, endPoint y: 608, distance: 50.0
click at [558, 558] on span "ユーザー" at bounding box center [555, 566] width 64 height 32
click at [539, 558] on input "ユーザー" at bounding box center [534, 557] width 11 height 11
radio input "true"
click at [545, 688] on span "利用中" at bounding box center [550, 688] width 53 height 32
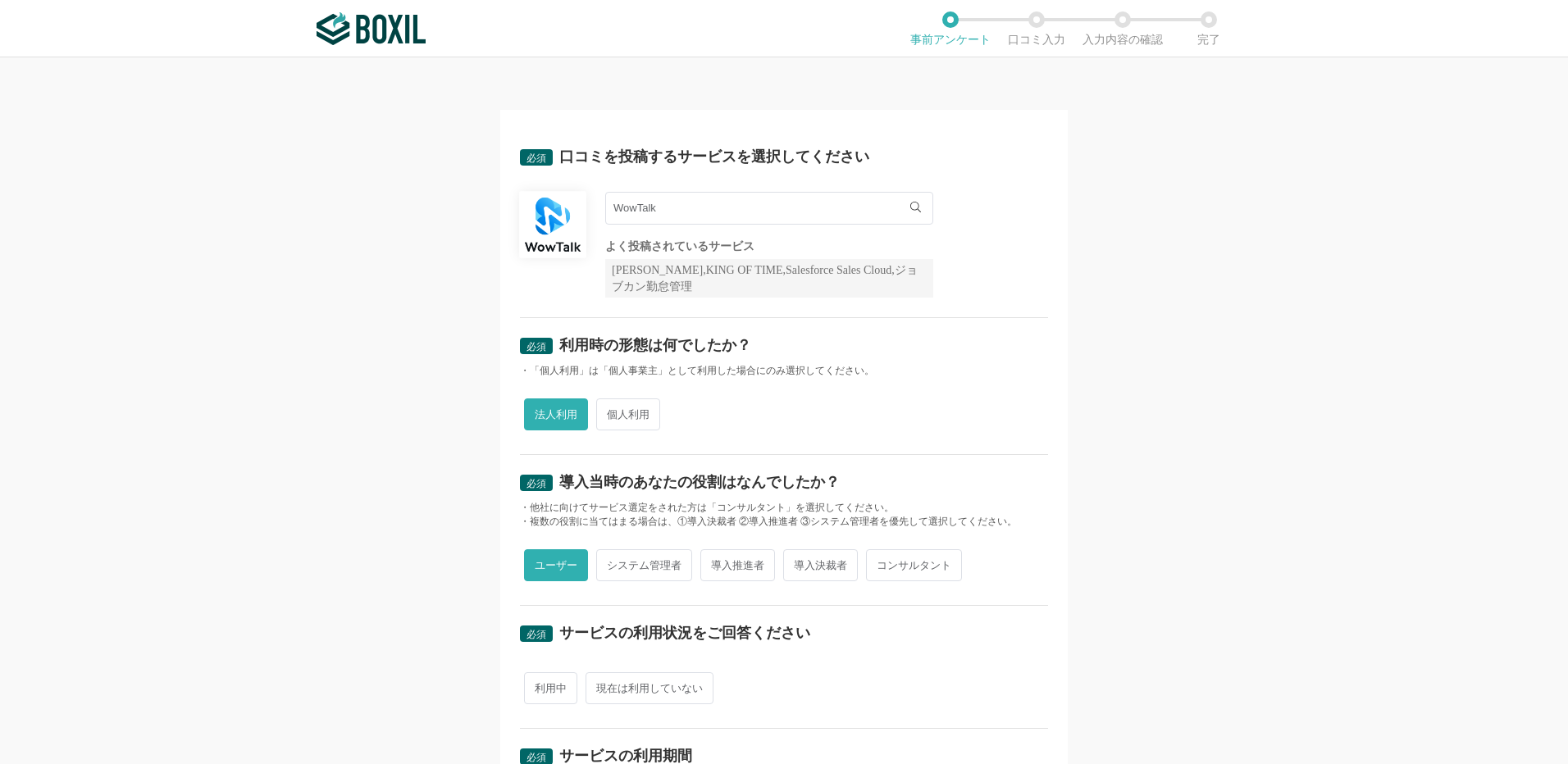
click at [539, 686] on input "利用中" at bounding box center [534, 680] width 11 height 11
radio input "true"
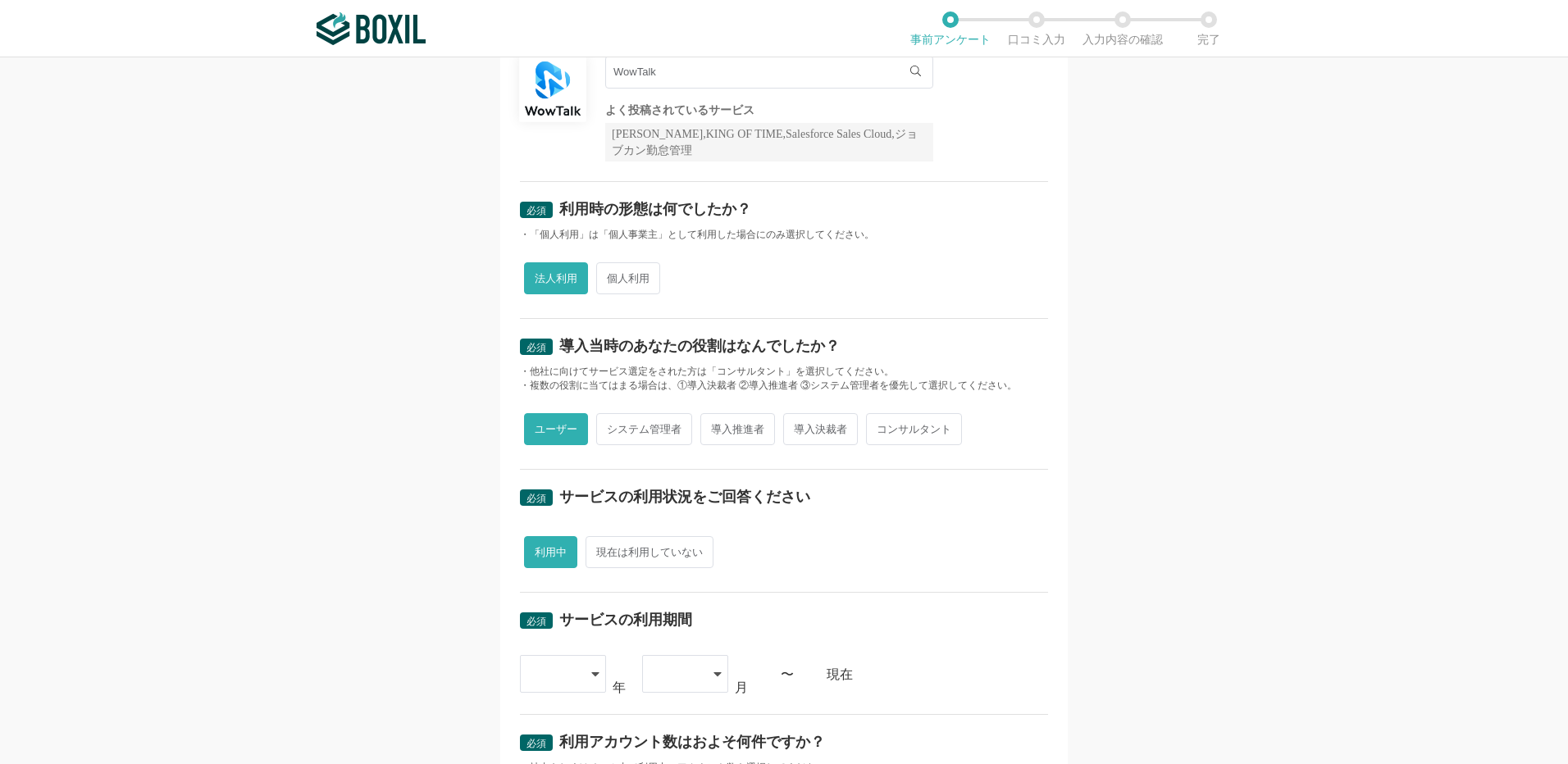
scroll to position [246, 0]
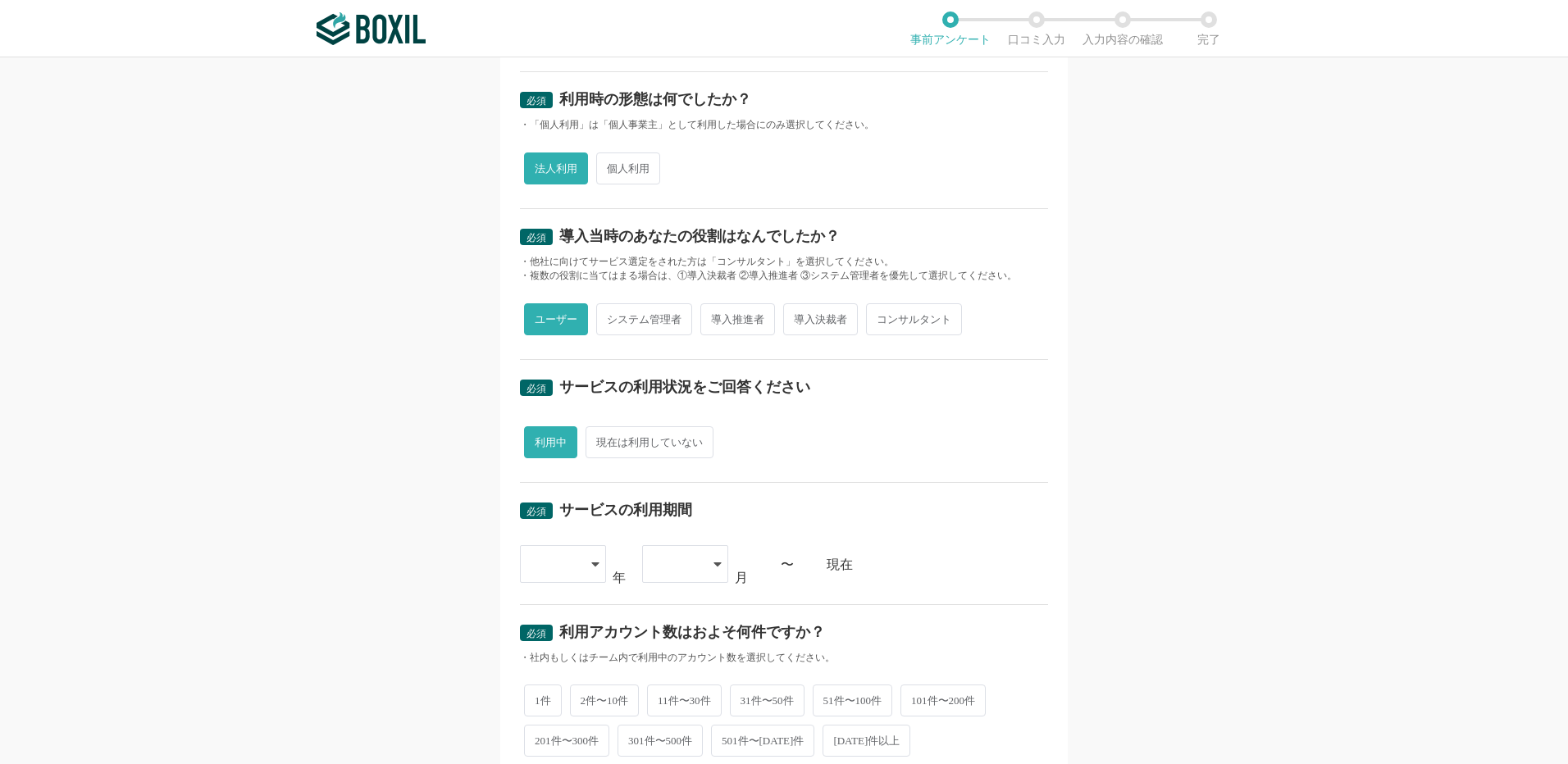
click at [591, 567] on icon at bounding box center [595, 564] width 8 height 13
click at [565, 681] on li "[DATE]" at bounding box center [563, 683] width 86 height 40
click at [716, 558] on div at bounding box center [686, 564] width 86 height 38
click at [680, 756] on li "09" at bounding box center [686, 762] width 86 height 40
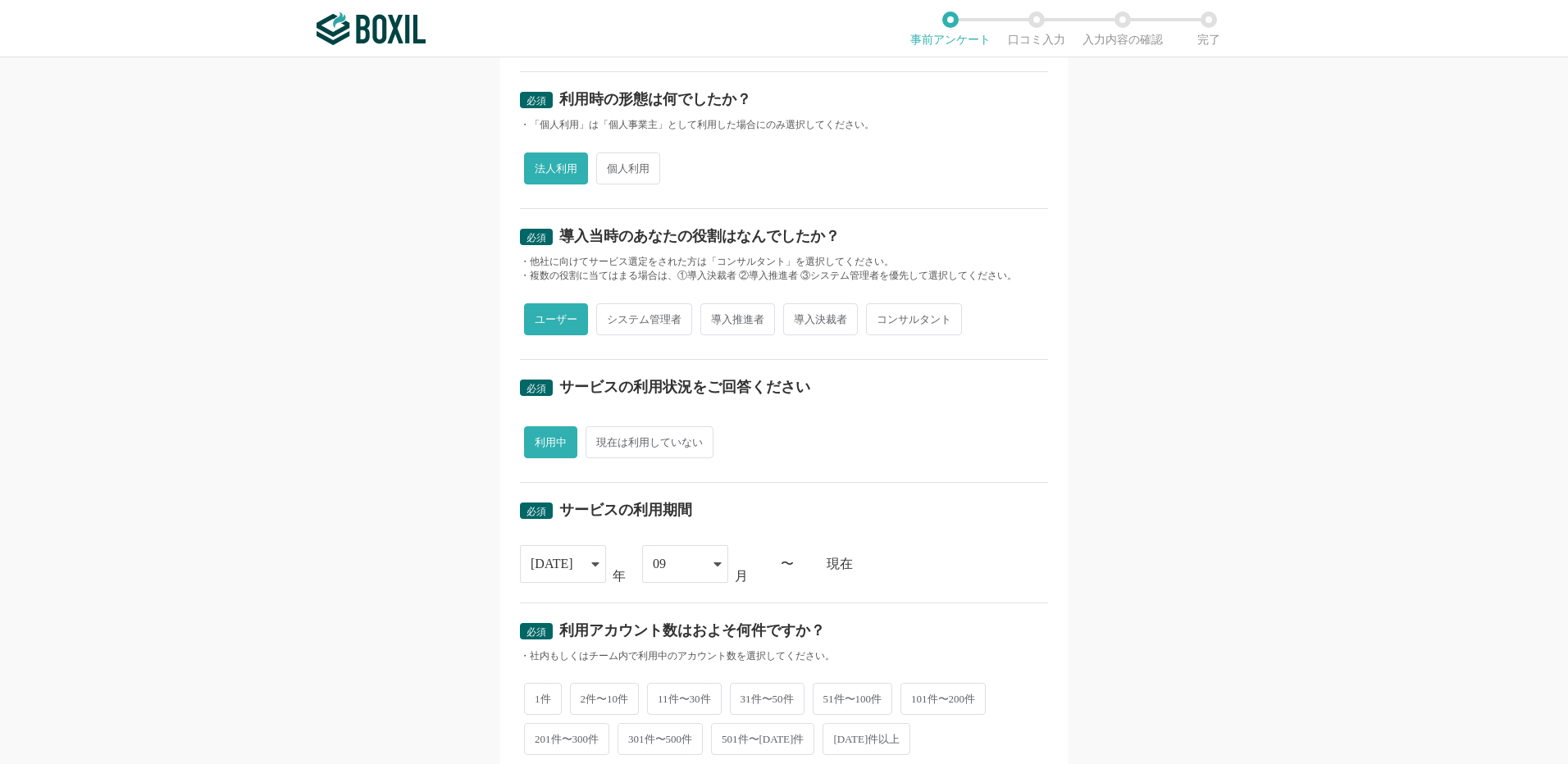
scroll to position [410, 0]
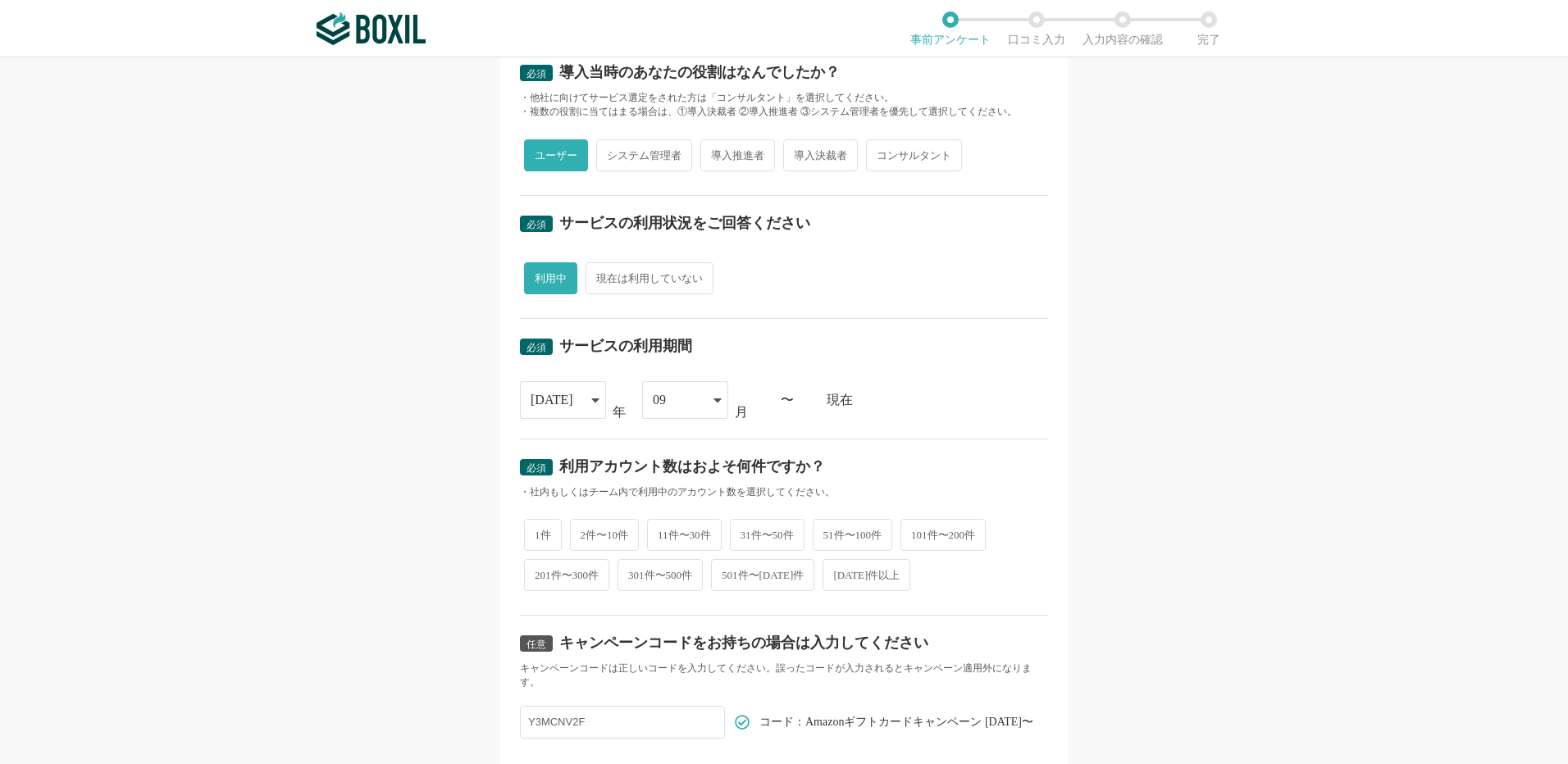
click at [543, 530] on span "1件" at bounding box center [543, 535] width 38 height 32
click at [539, 530] on input "1件" at bounding box center [534, 527] width 11 height 11
radio input "true"
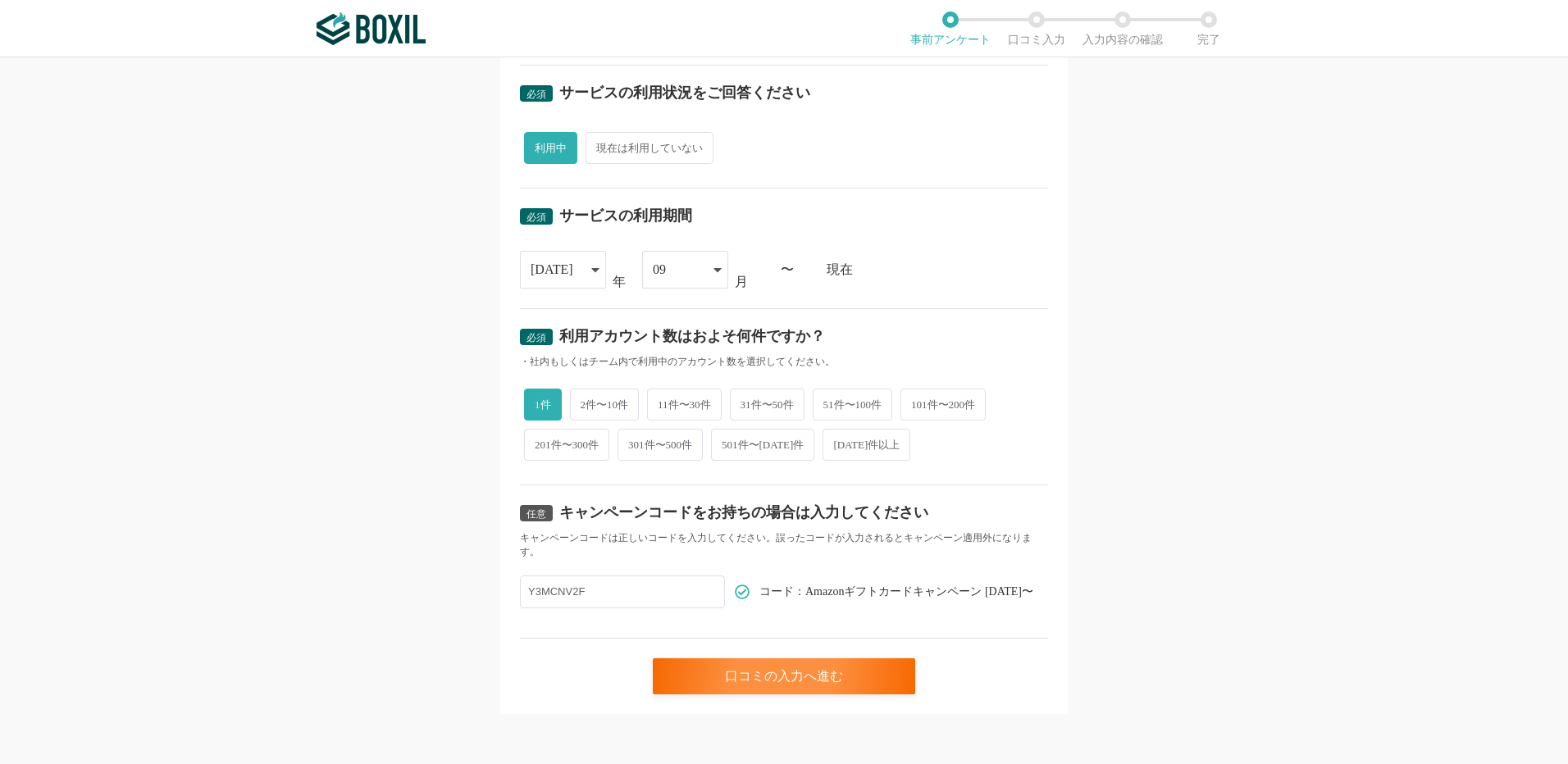
scroll to position [543, 0]
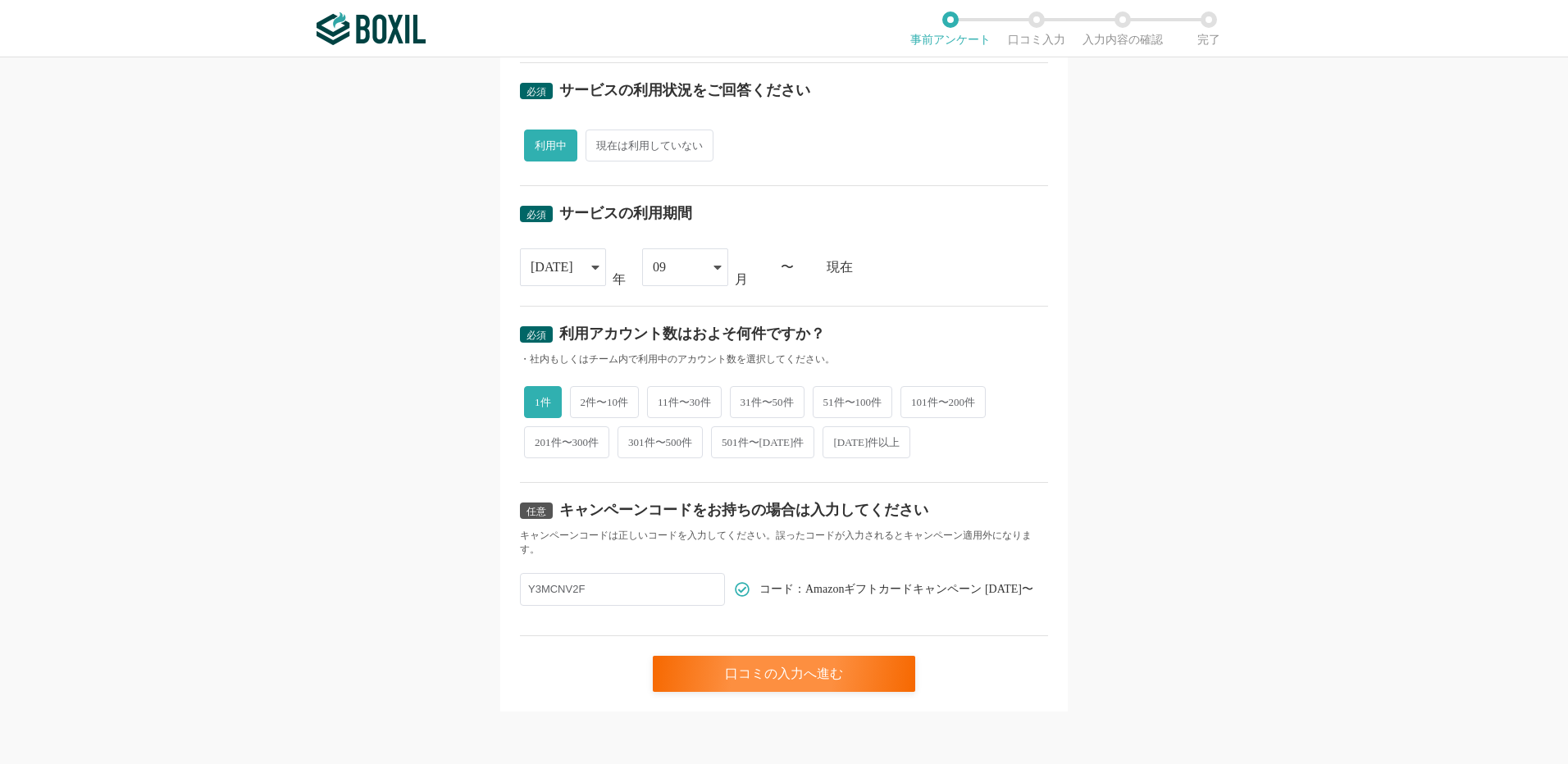
click at [613, 406] on span "2件〜10件" at bounding box center [604, 402] width 69 height 32
click at [585, 400] on input "2件〜10件" at bounding box center [580, 394] width 11 height 11
radio input "true"
radio input "false"
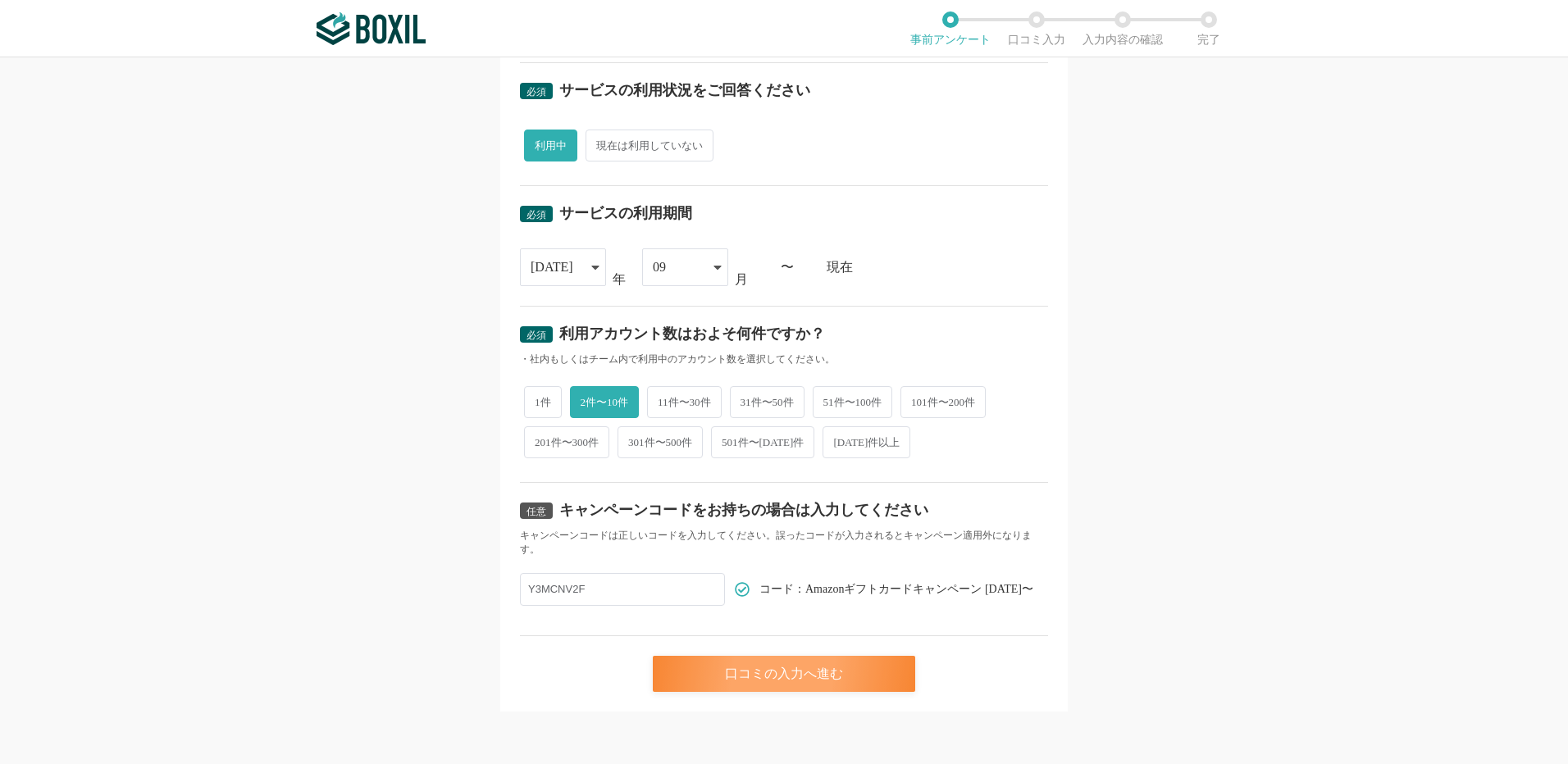
click at [810, 684] on div "口コミの入力へ進む" at bounding box center [784, 674] width 263 height 36
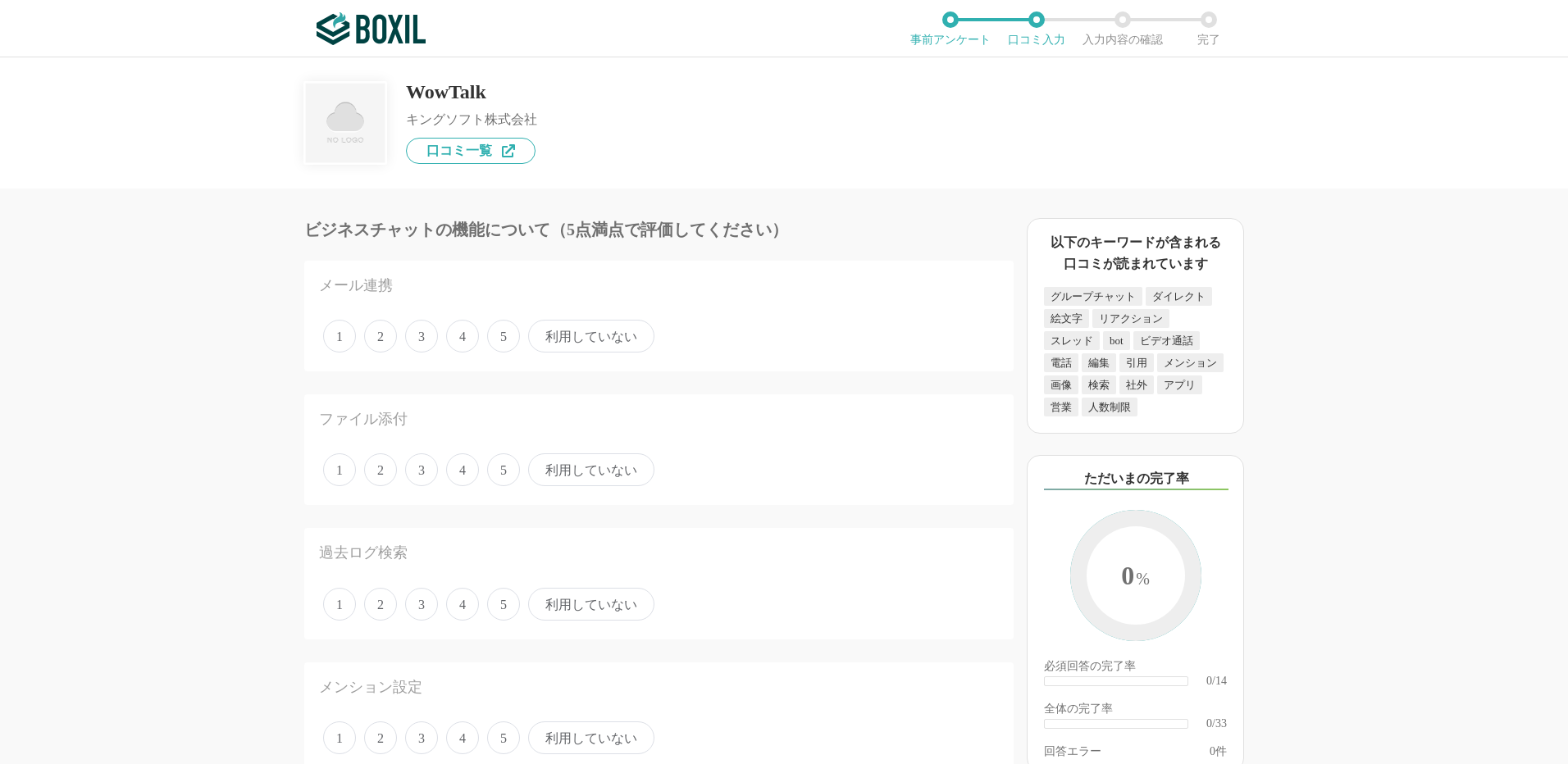
click at [548, 337] on span "利用していない" at bounding box center [591, 336] width 126 height 32
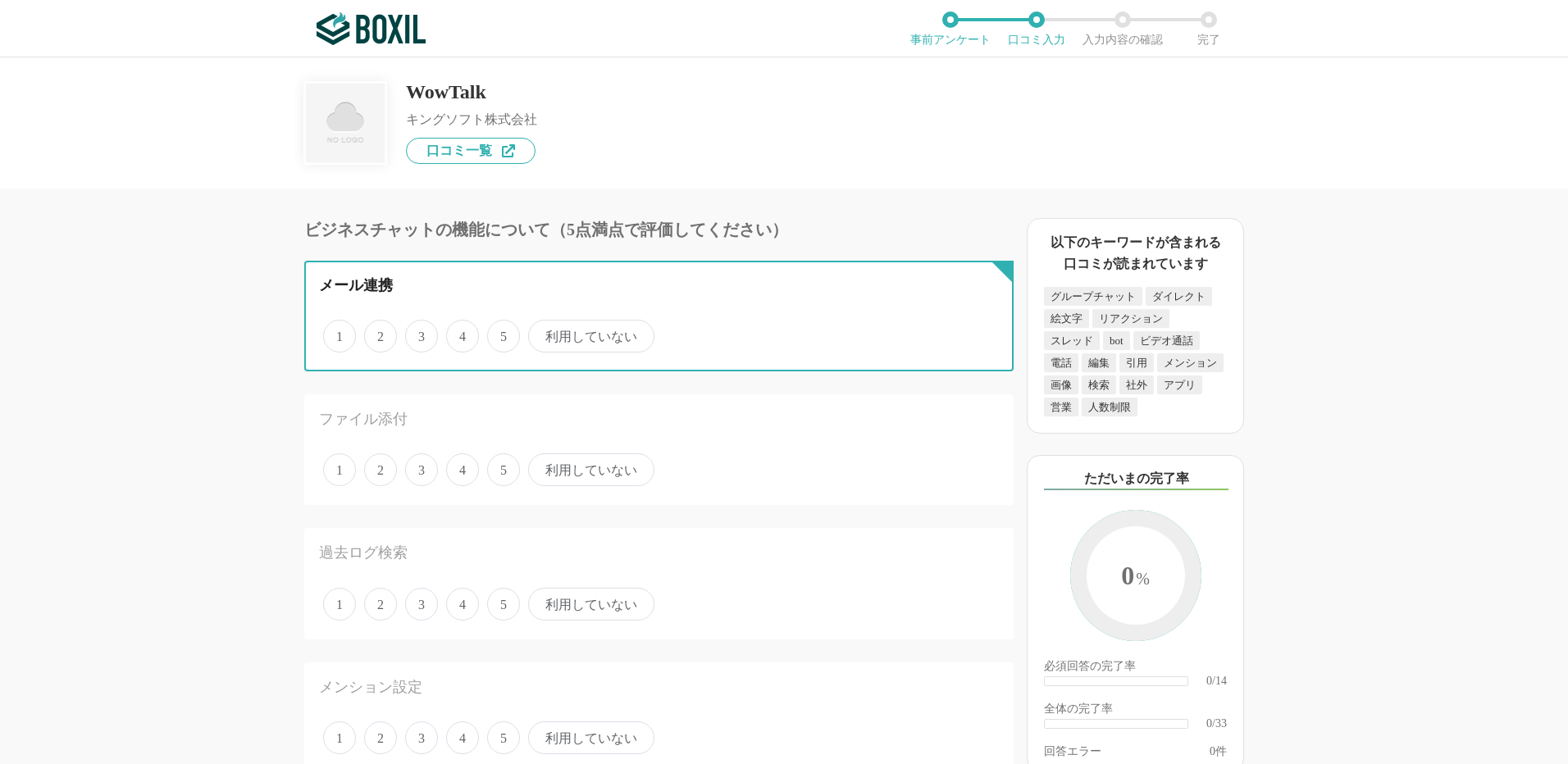
click at [543, 333] on input "利用していない" at bounding box center [537, 328] width 11 height 11
radio input "true"
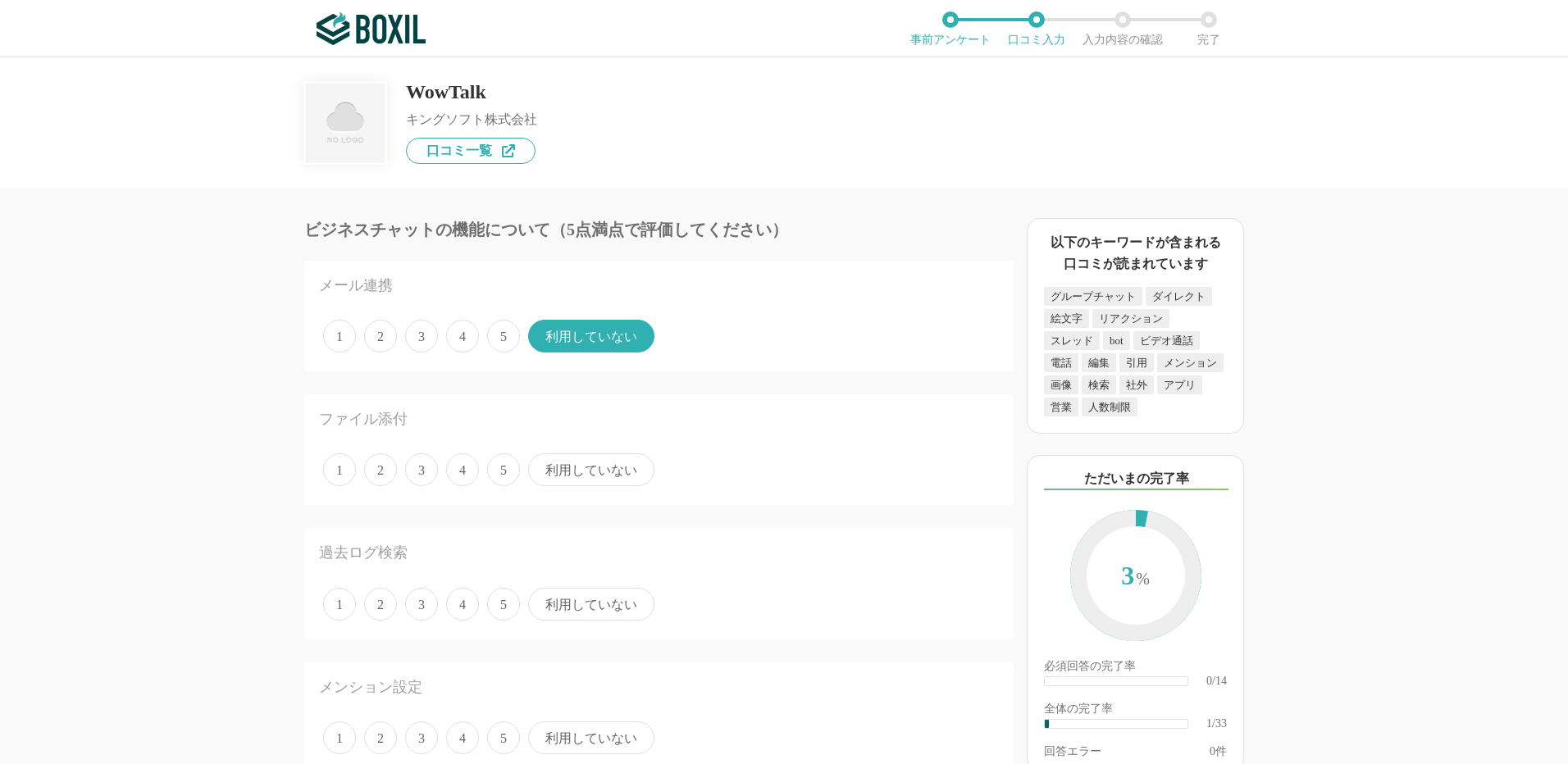
click at [502, 472] on span "5" at bounding box center [503, 470] width 32 height 32
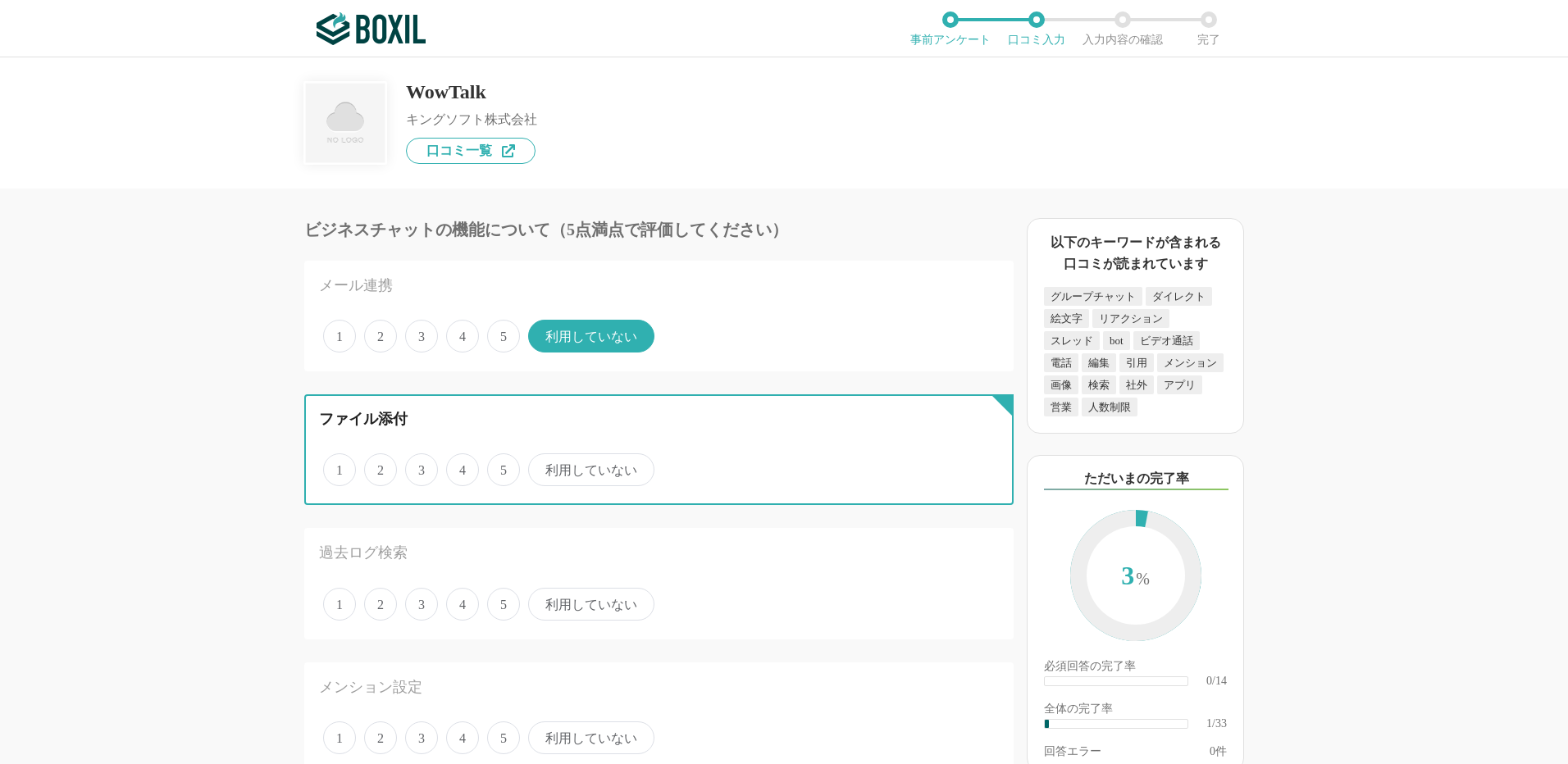
click at [502, 466] on input "5" at bounding box center [497, 462] width 11 height 11
radio input "true"
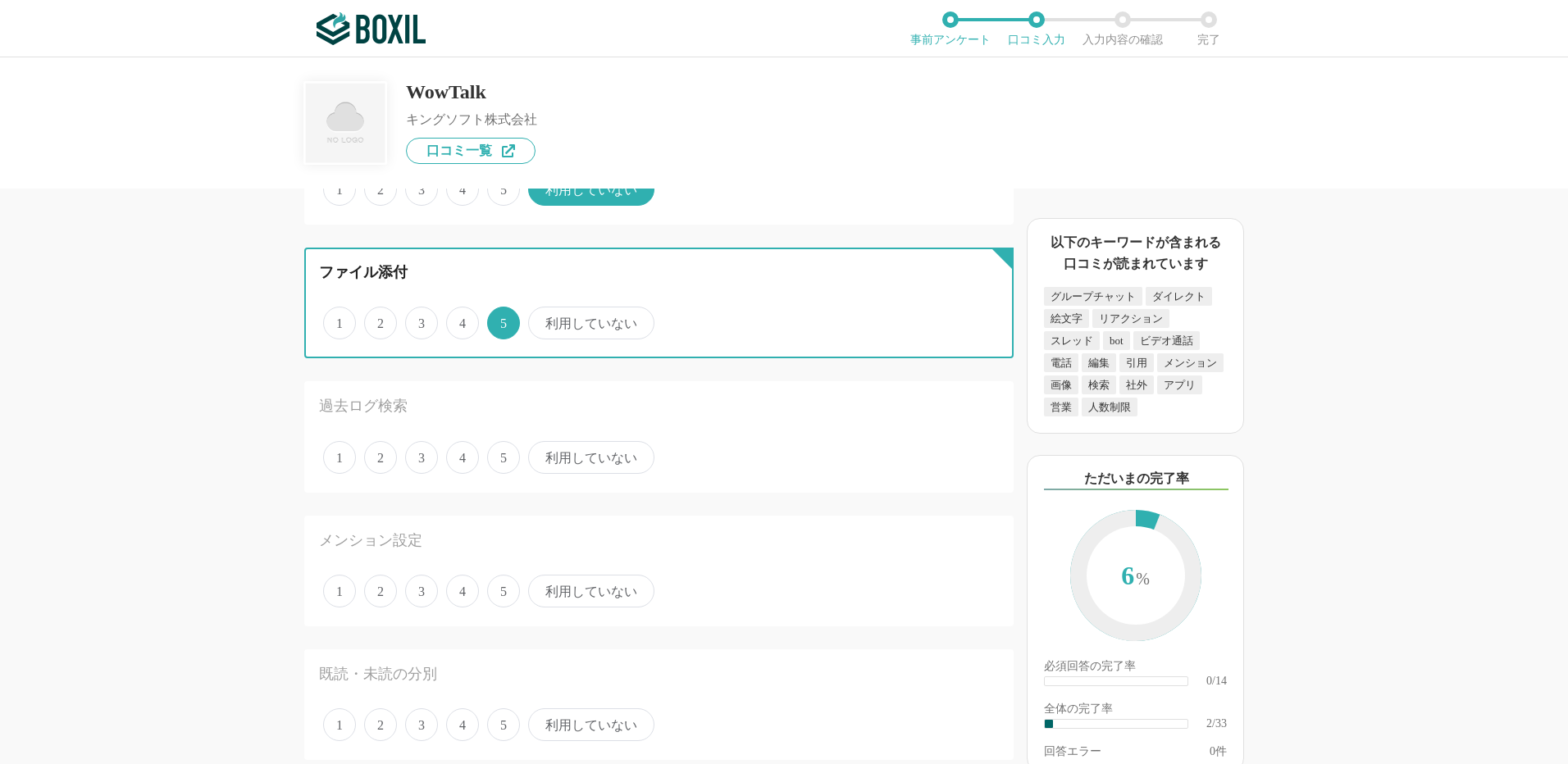
scroll to position [246, 0]
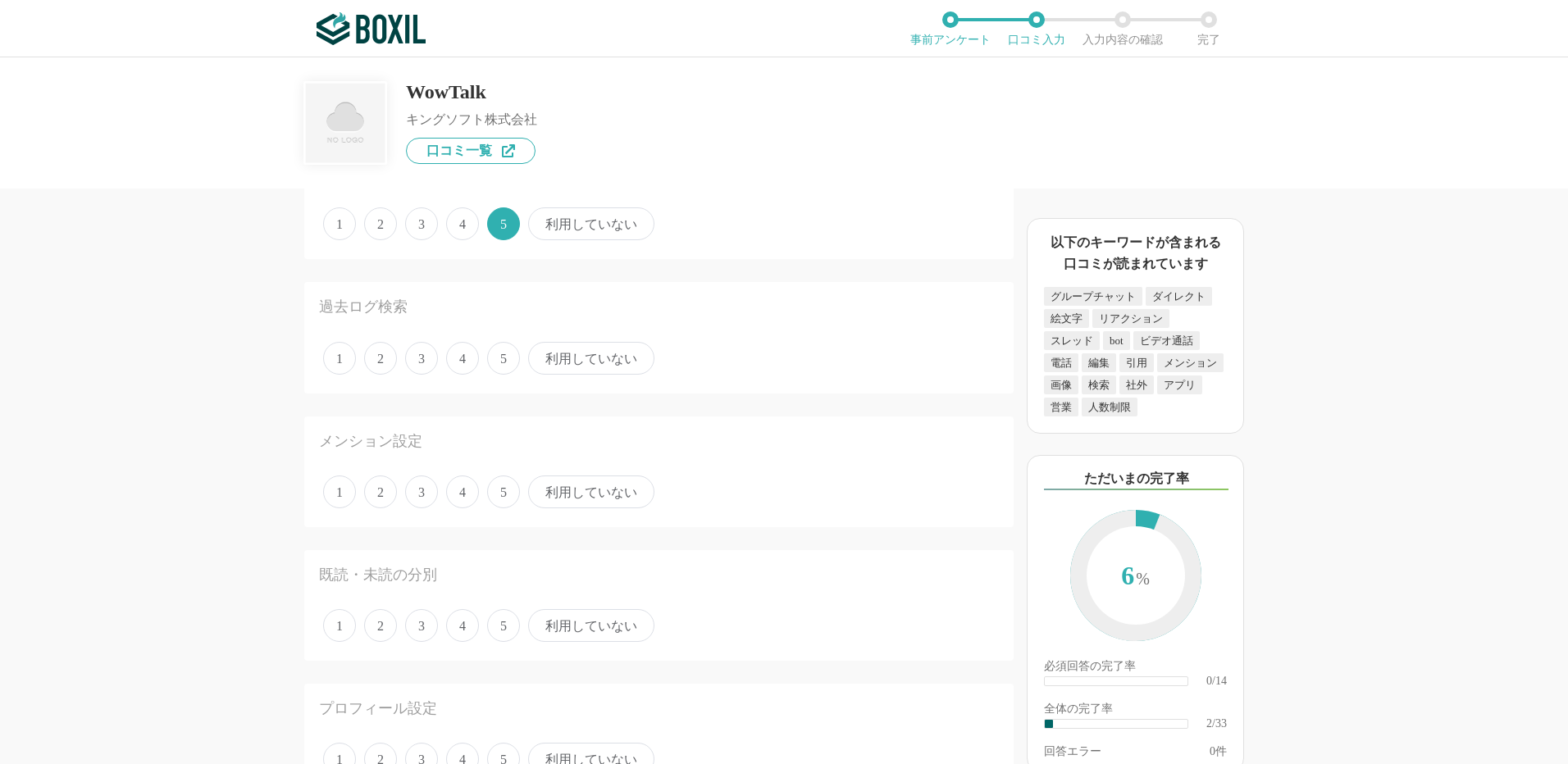
click at [504, 373] on span "5" at bounding box center [503, 358] width 32 height 32
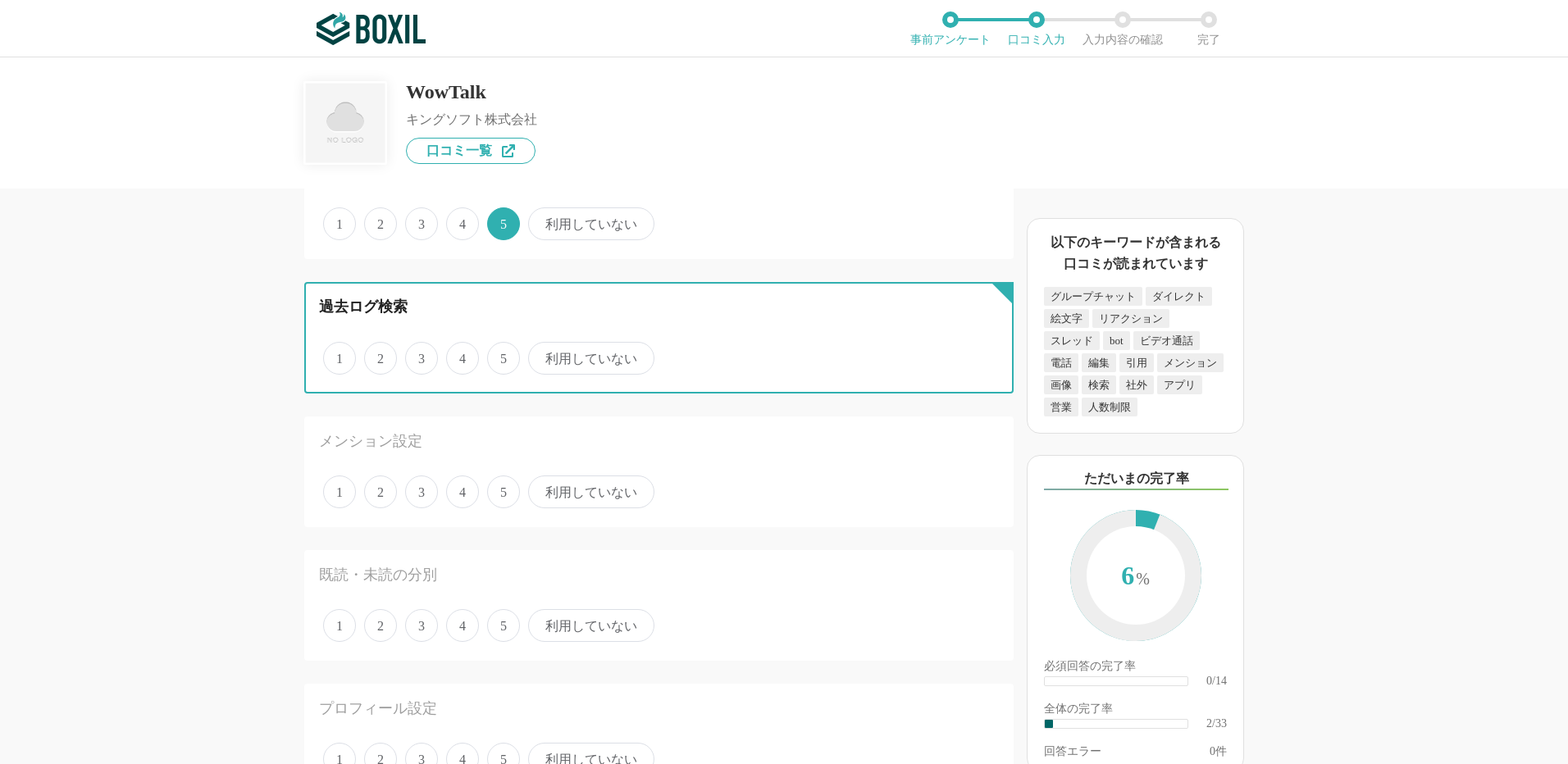
click at [502, 355] on input "5" at bounding box center [497, 350] width 11 height 11
radio input "true"
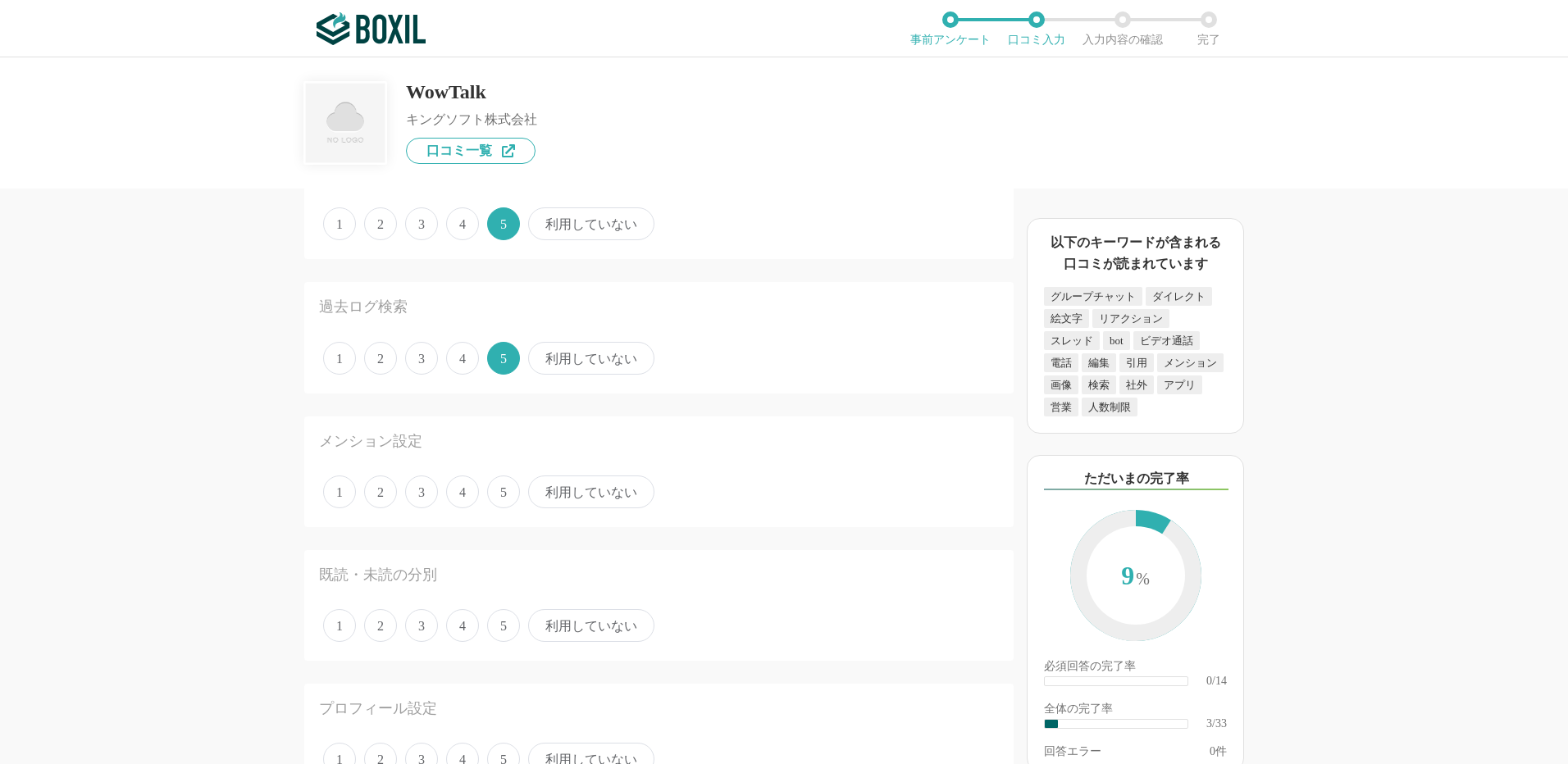
click at [500, 490] on span "5" at bounding box center [503, 492] width 32 height 32
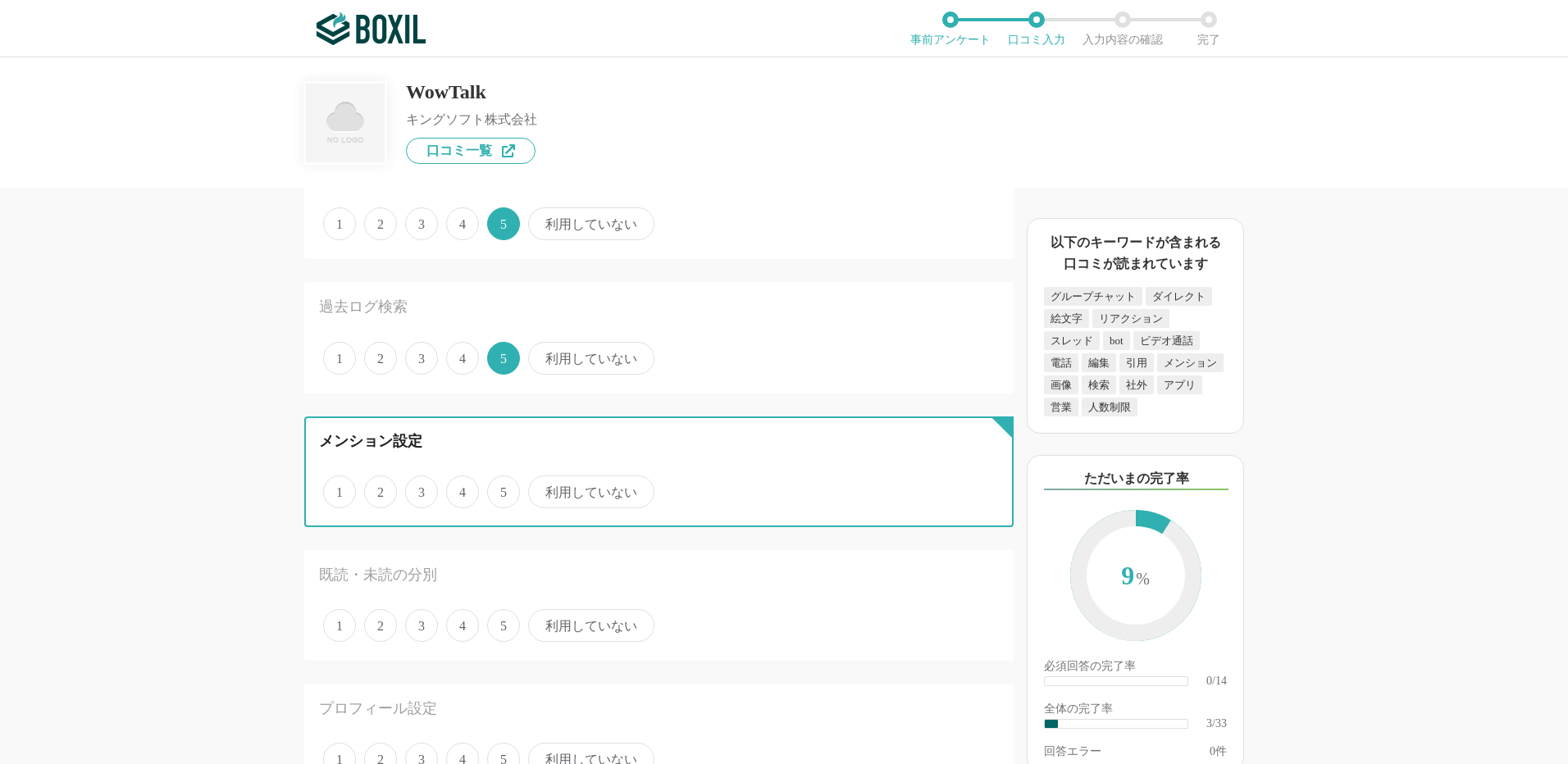
click at [500, 489] on input "5" at bounding box center [497, 483] width 11 height 11
radio input "true"
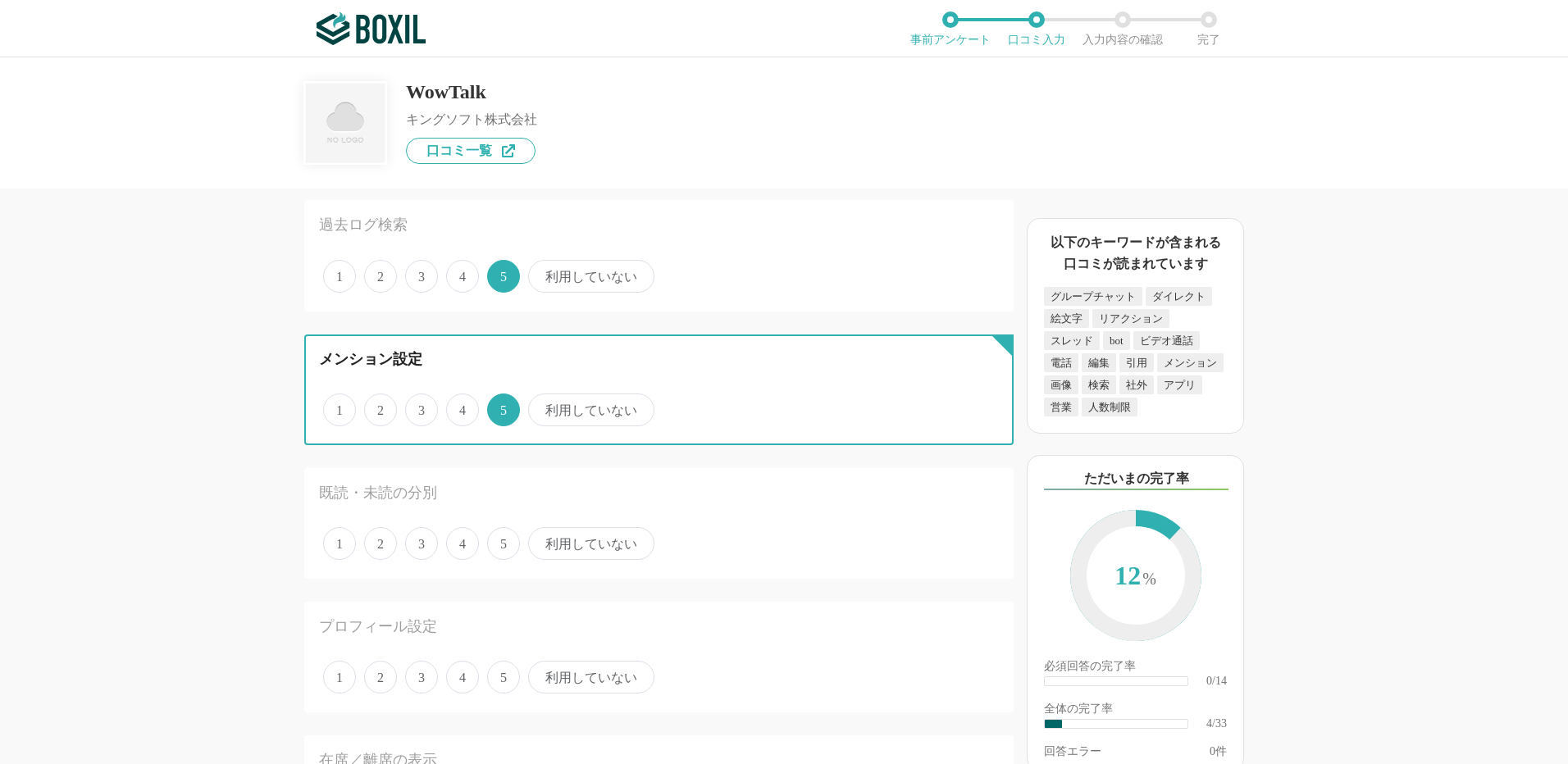
scroll to position [492, 0]
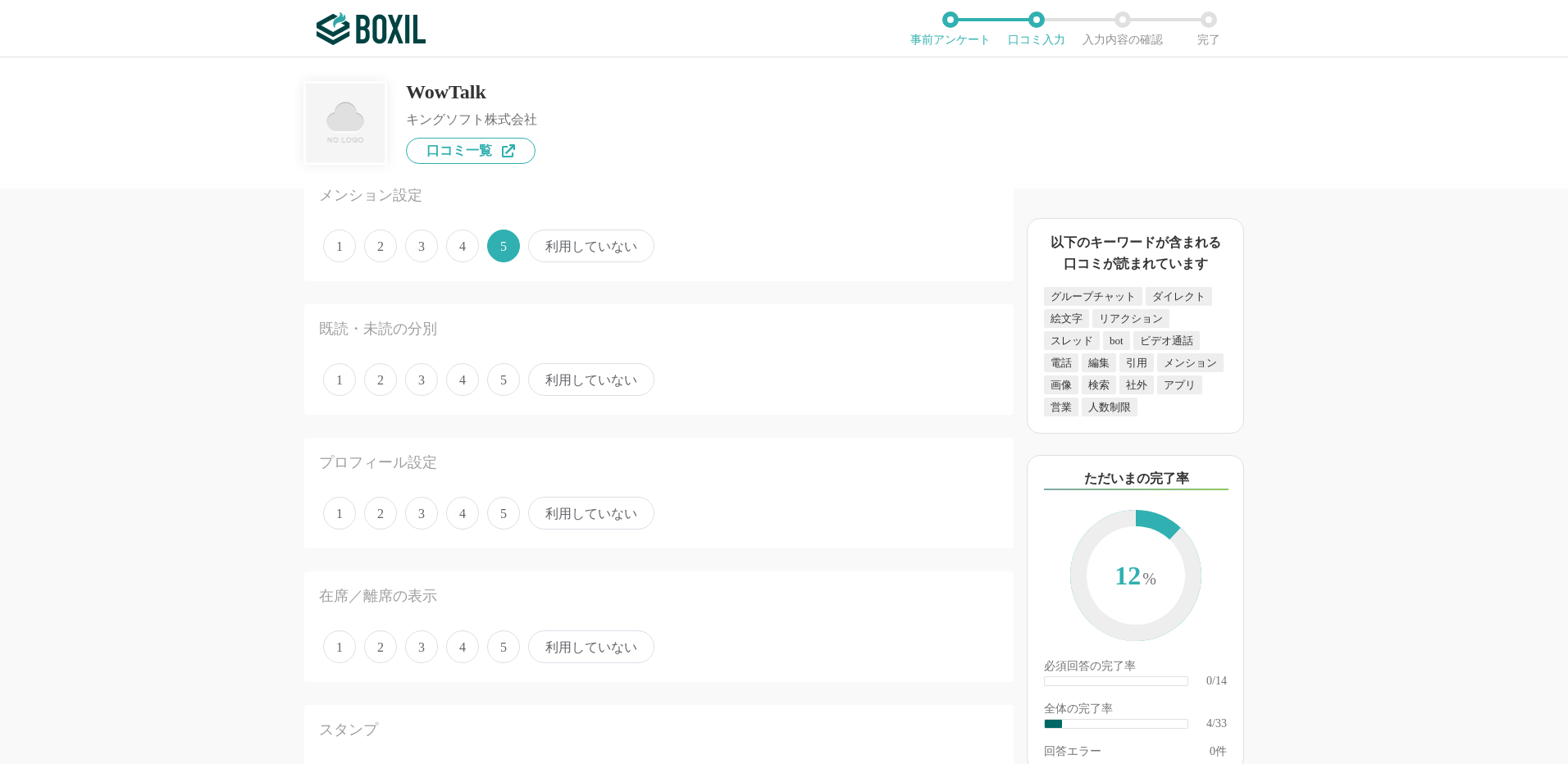
click at [504, 376] on span "5" at bounding box center [503, 380] width 32 height 32
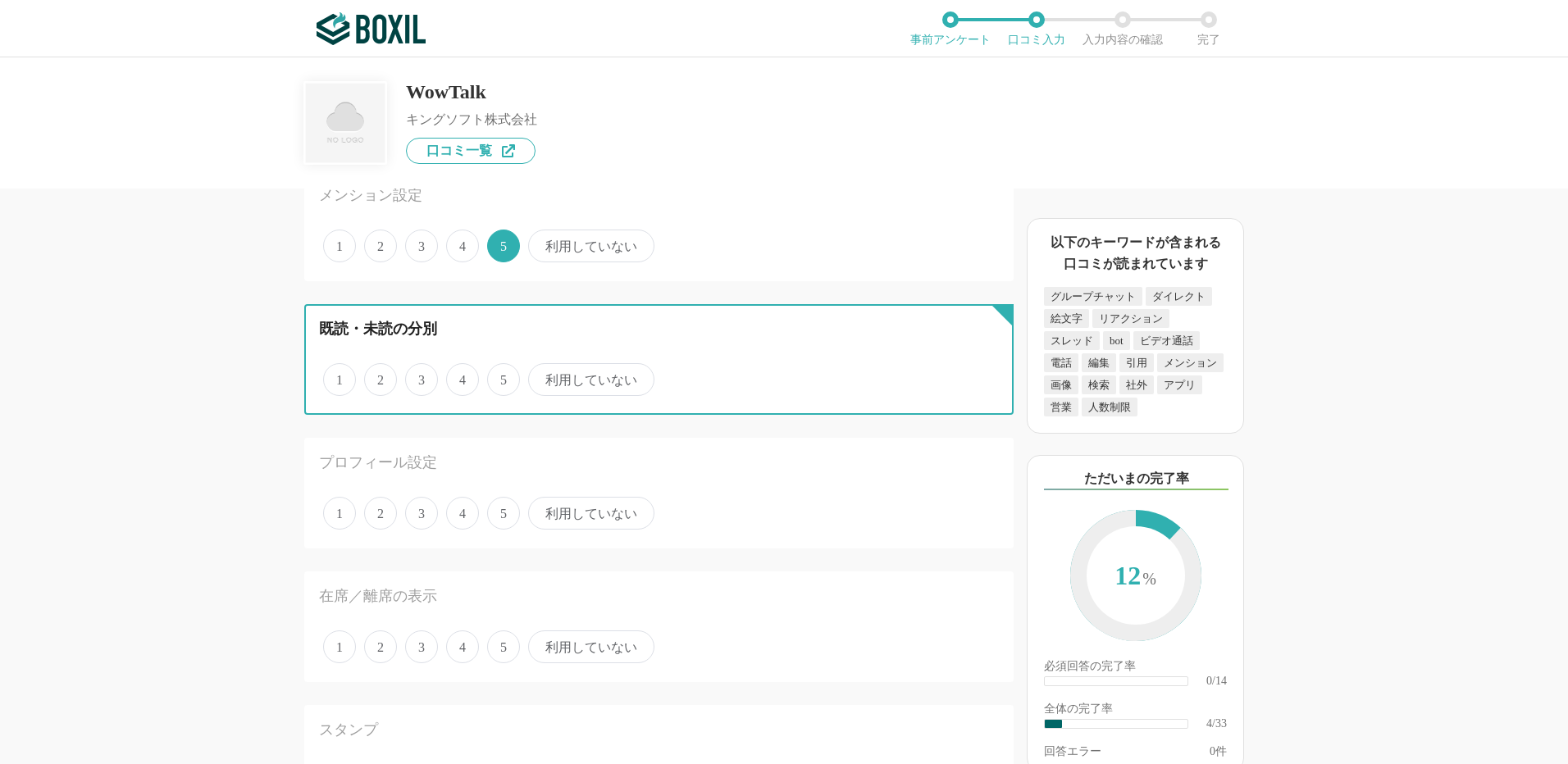
click at [502, 376] on input "5" at bounding box center [497, 371] width 11 height 11
radio input "true"
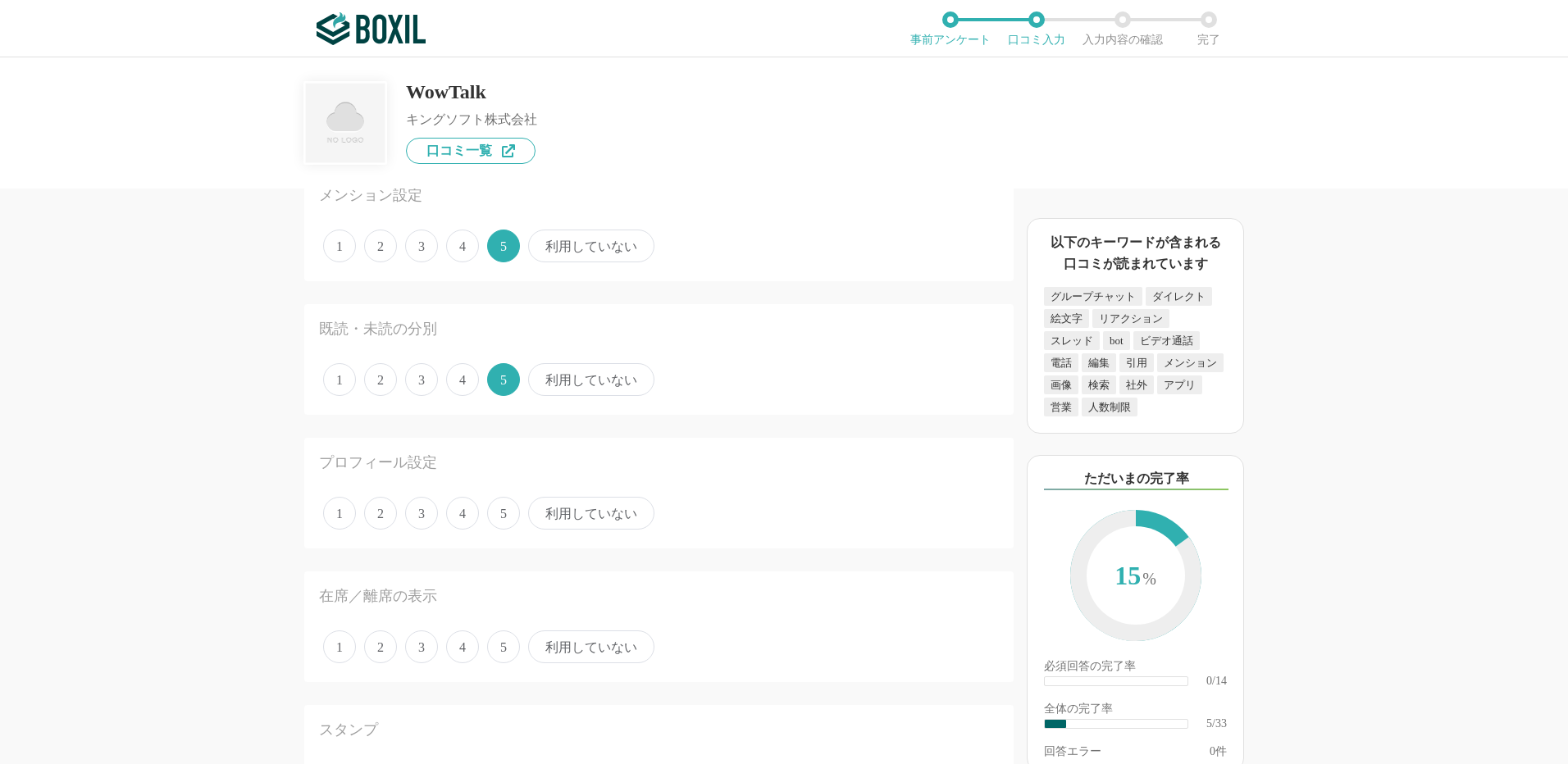
click at [507, 515] on span "5" at bounding box center [503, 513] width 32 height 32
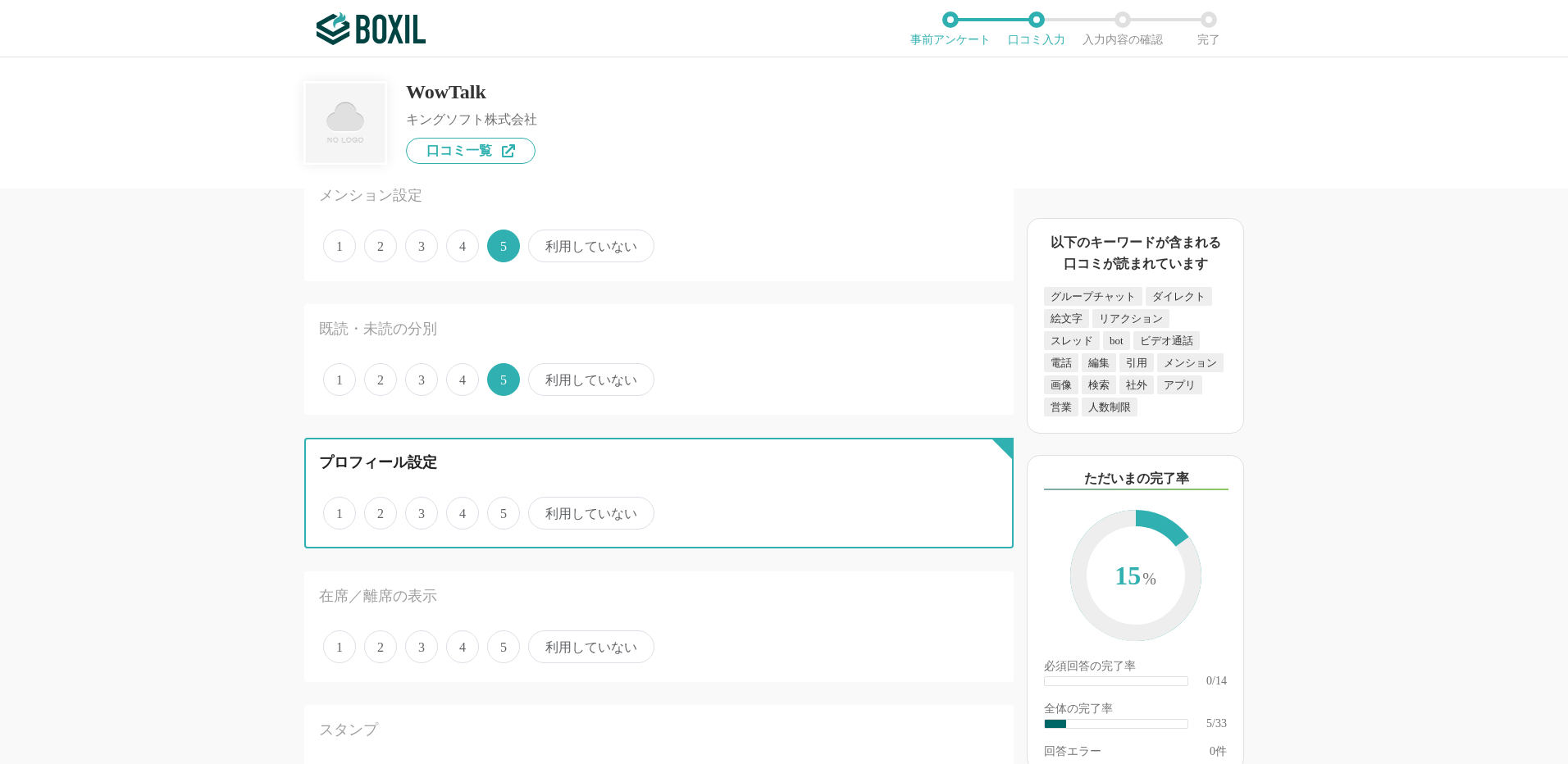
click at [502, 510] on input "5" at bounding box center [497, 505] width 11 height 11
radio input "true"
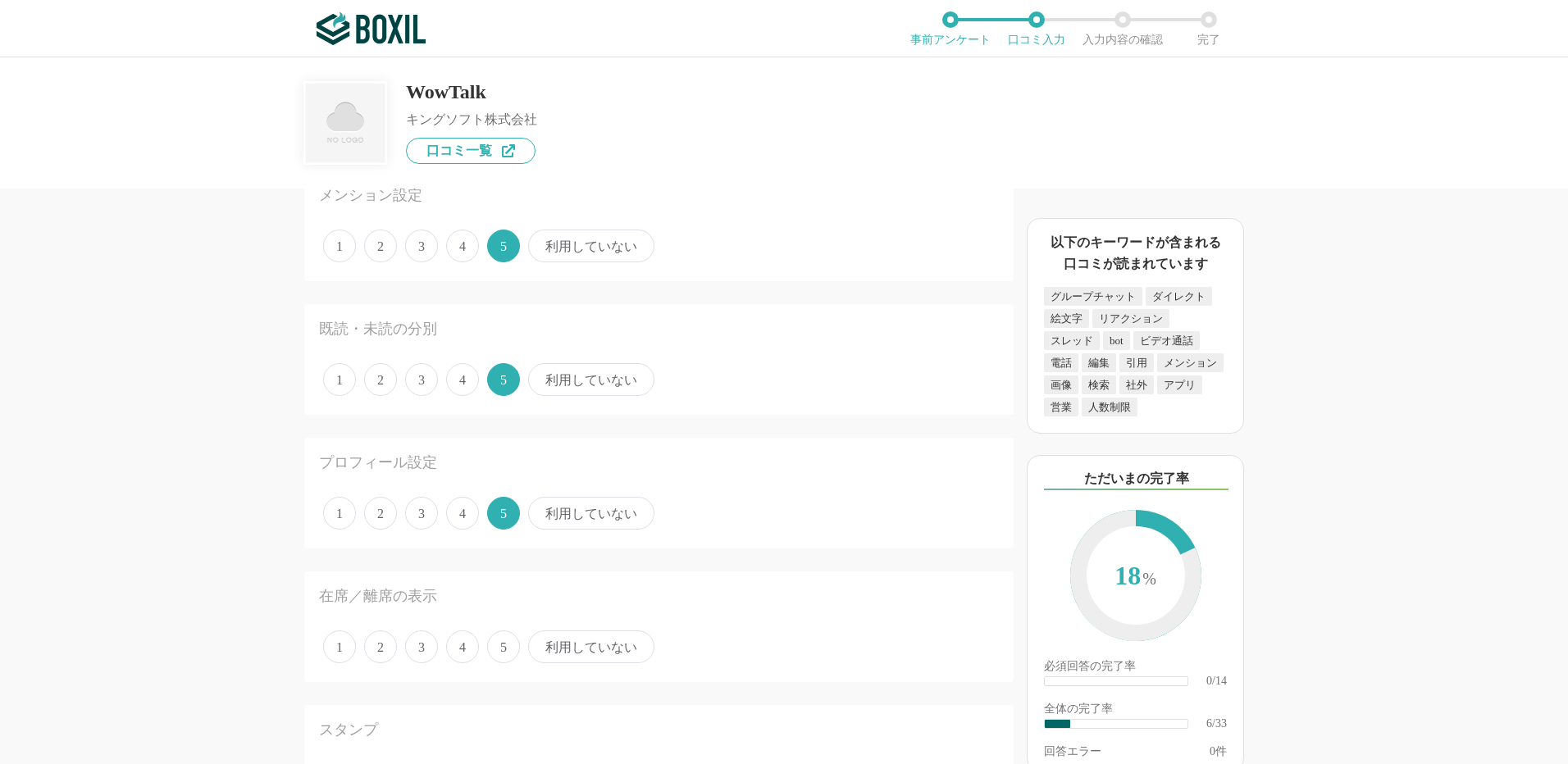
drag, startPoint x: 418, startPoint y: 649, endPoint x: 463, endPoint y: 626, distance: 50.5
click at [418, 647] on span "3" at bounding box center [421, 647] width 32 height 32
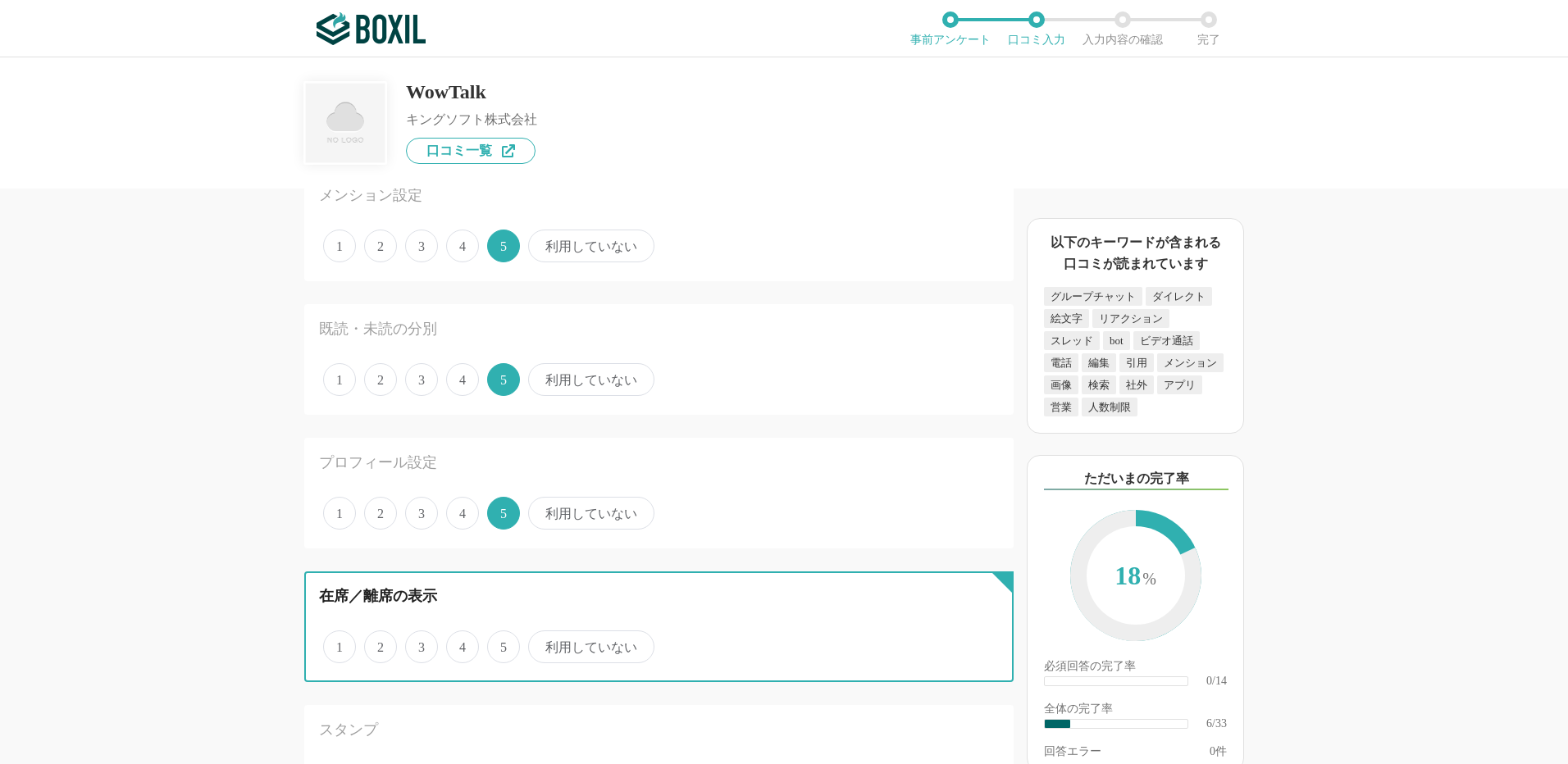
click at [418, 643] on input "3" at bounding box center [415, 638] width 11 height 11
radio input "true"
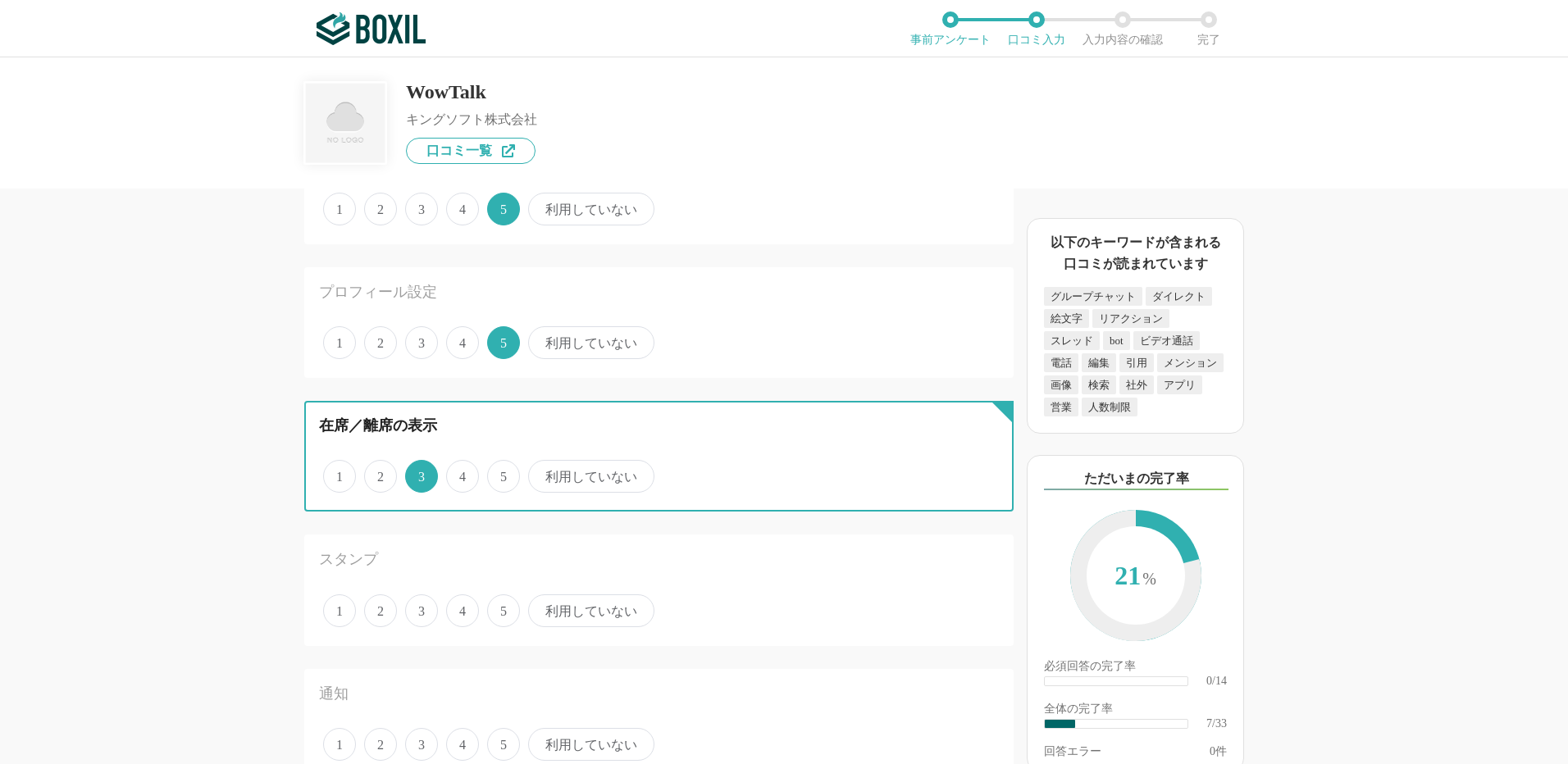
scroll to position [820, 0]
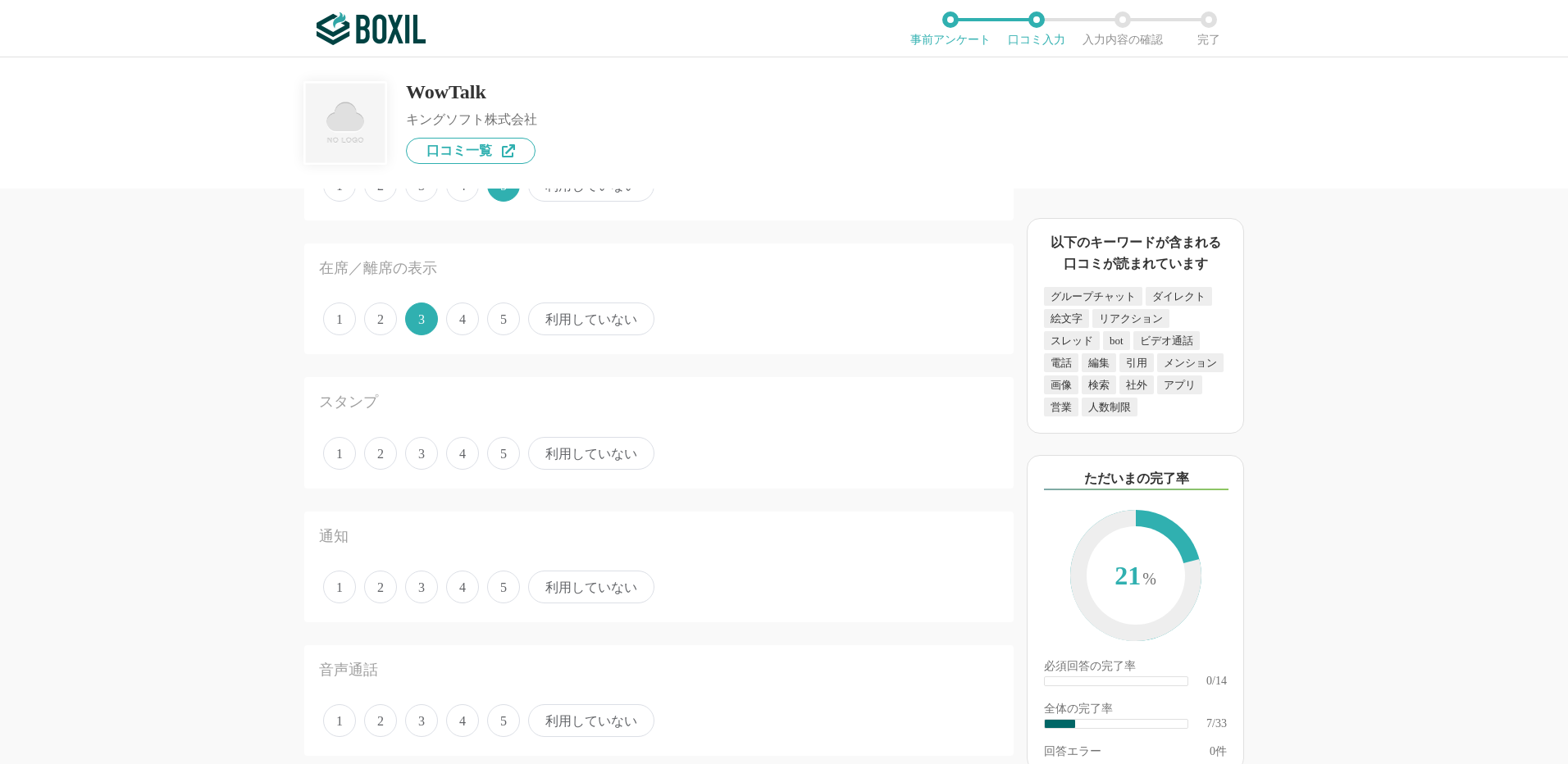
click at [490, 315] on span "5" at bounding box center [503, 319] width 32 height 32
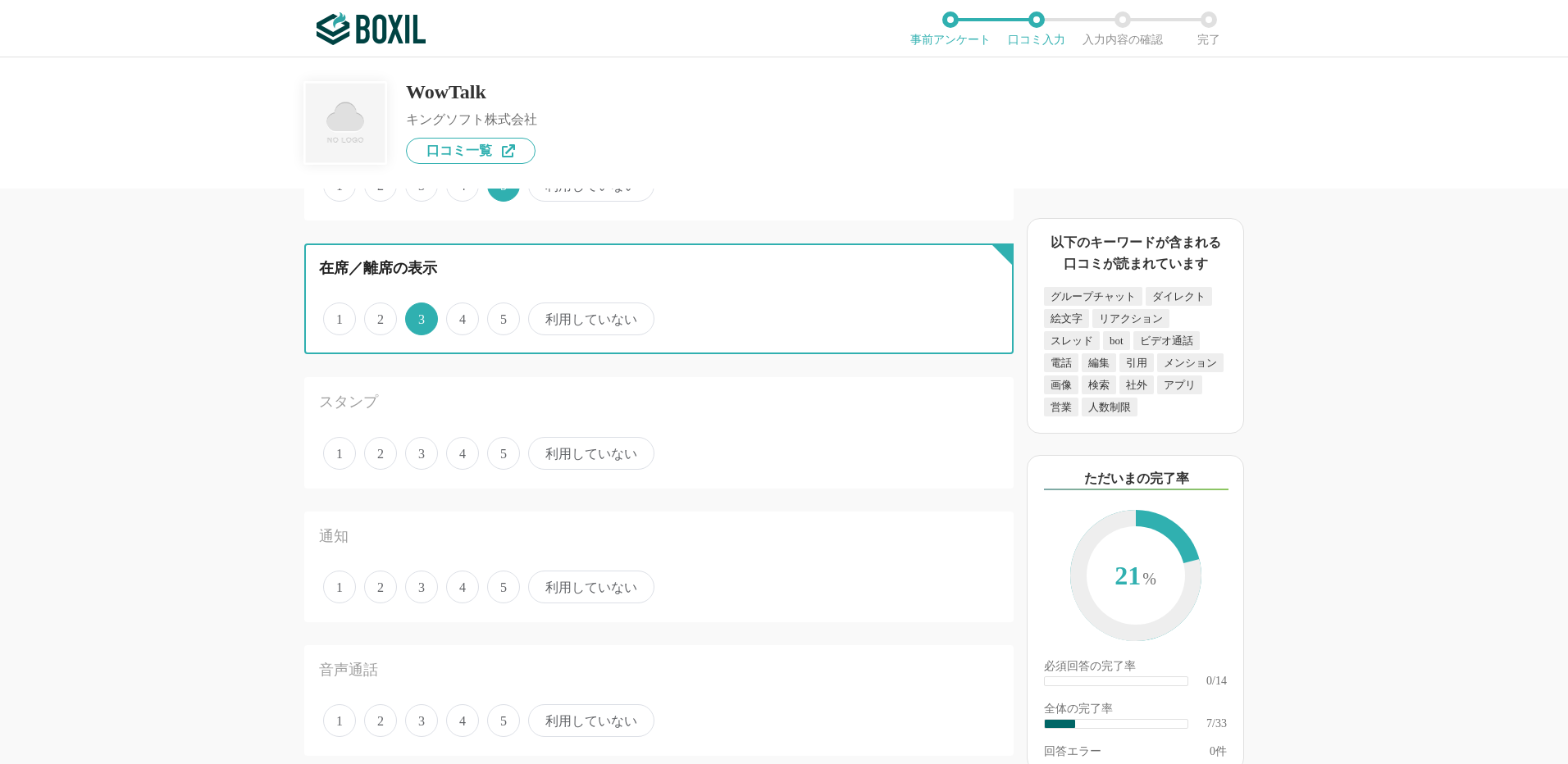
click at [491, 315] on input "5" at bounding box center [497, 310] width 11 height 11
radio input "true"
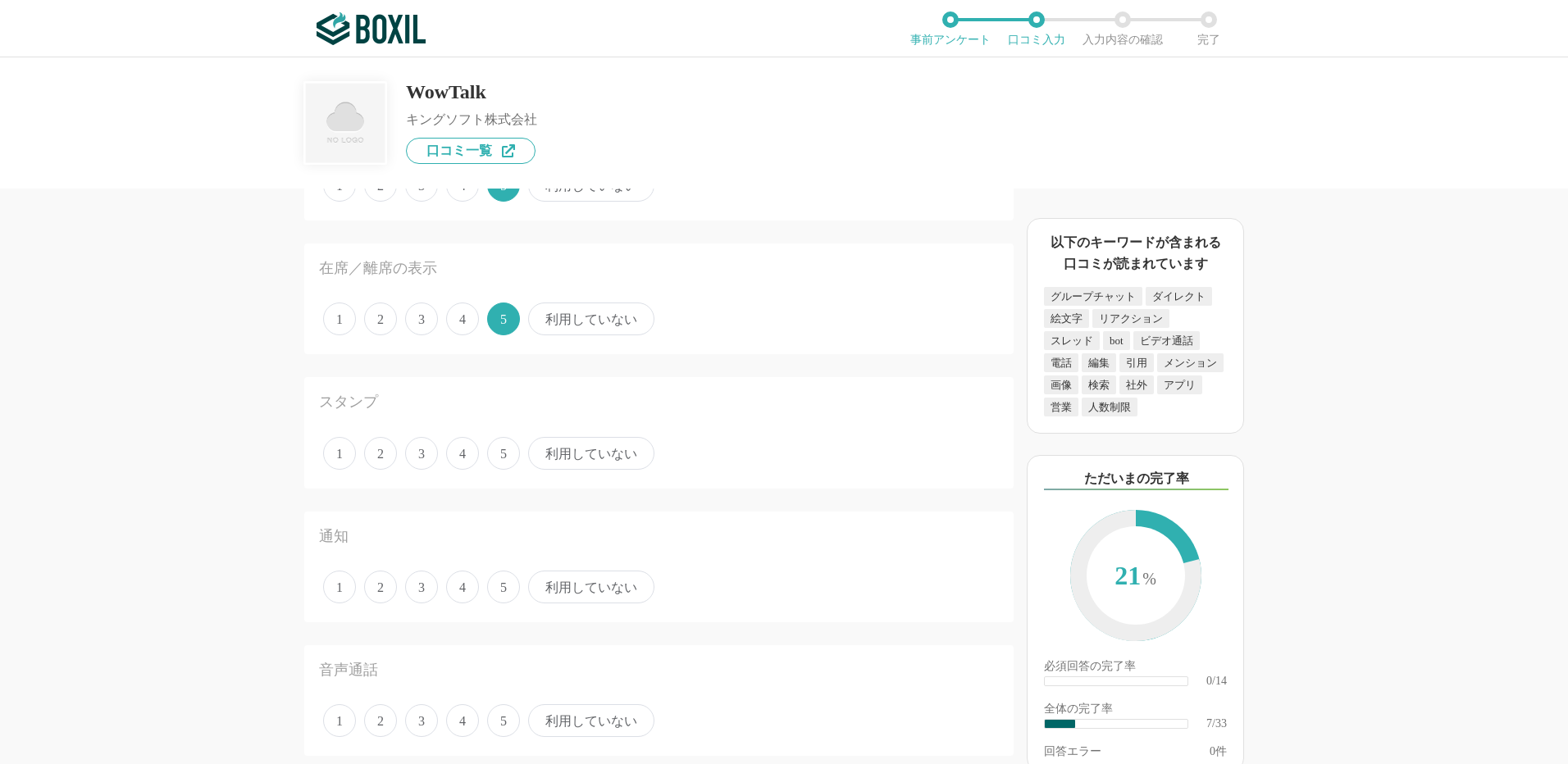
click at [499, 445] on span "5" at bounding box center [503, 454] width 32 height 32
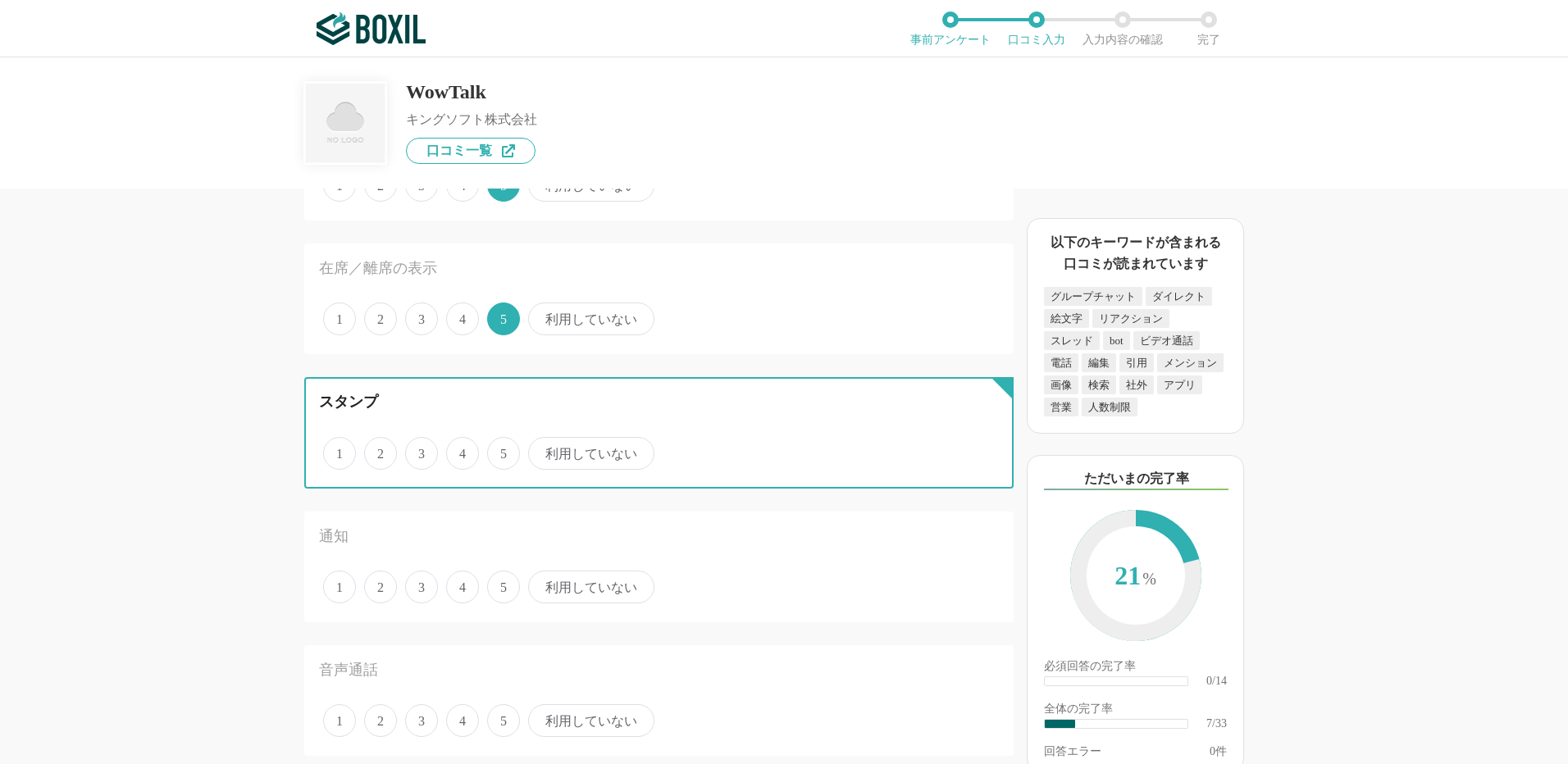
click at [499, 445] on input "5" at bounding box center [497, 445] width 11 height 11
radio input "true"
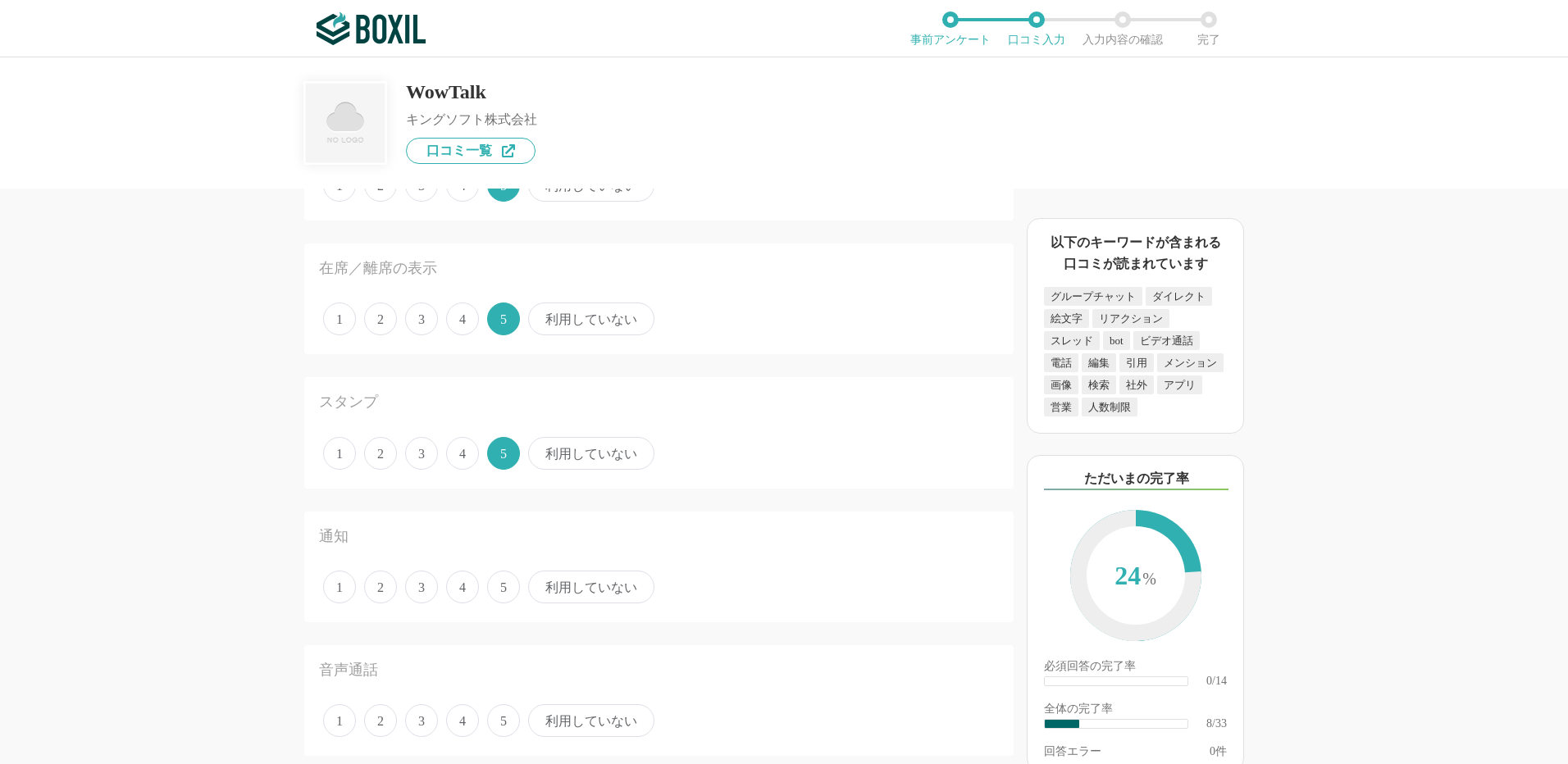
click at [513, 587] on span "5" at bounding box center [503, 587] width 32 height 32
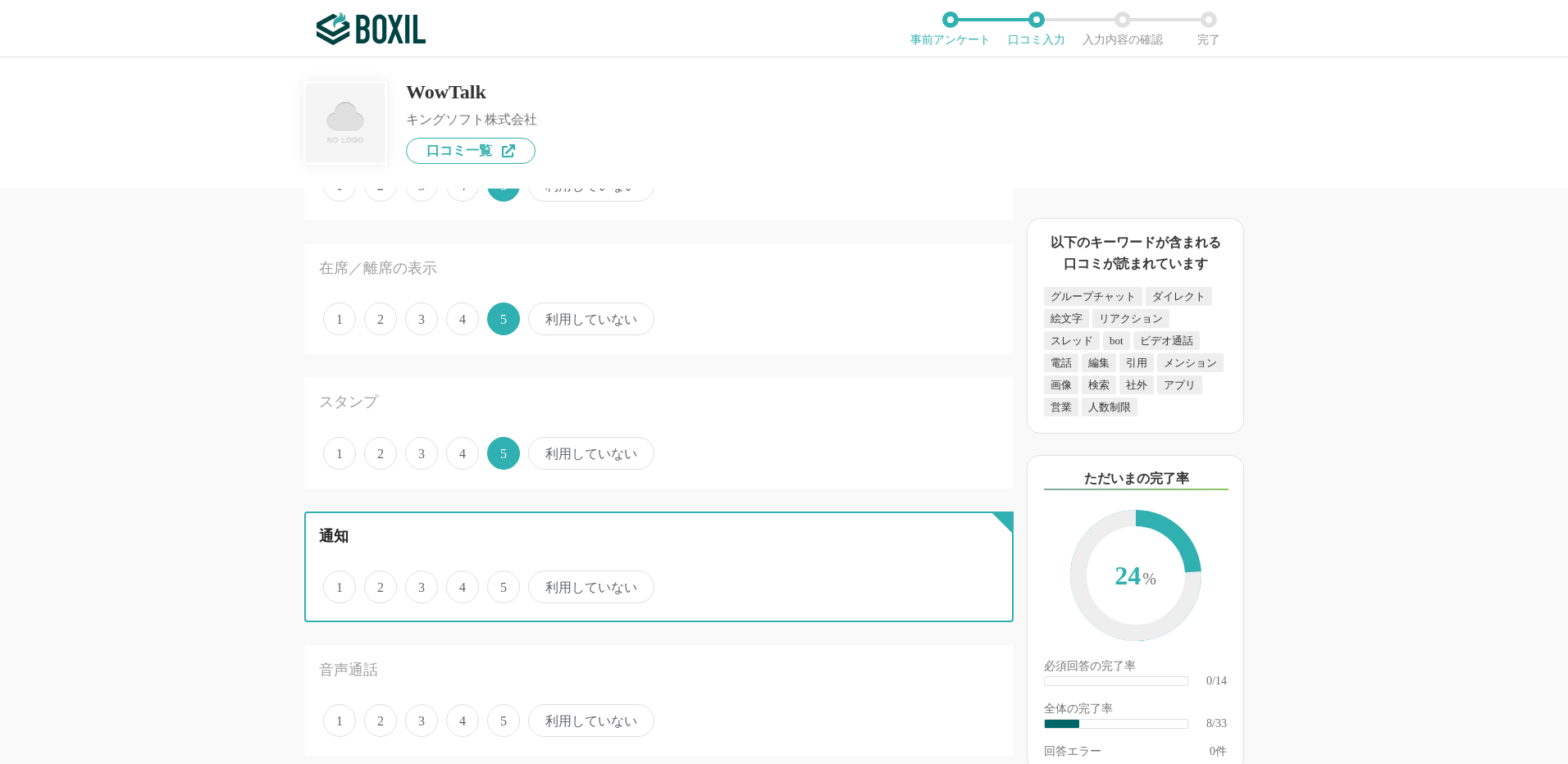
click at [502, 584] on input "5" at bounding box center [497, 579] width 11 height 11
radio input "true"
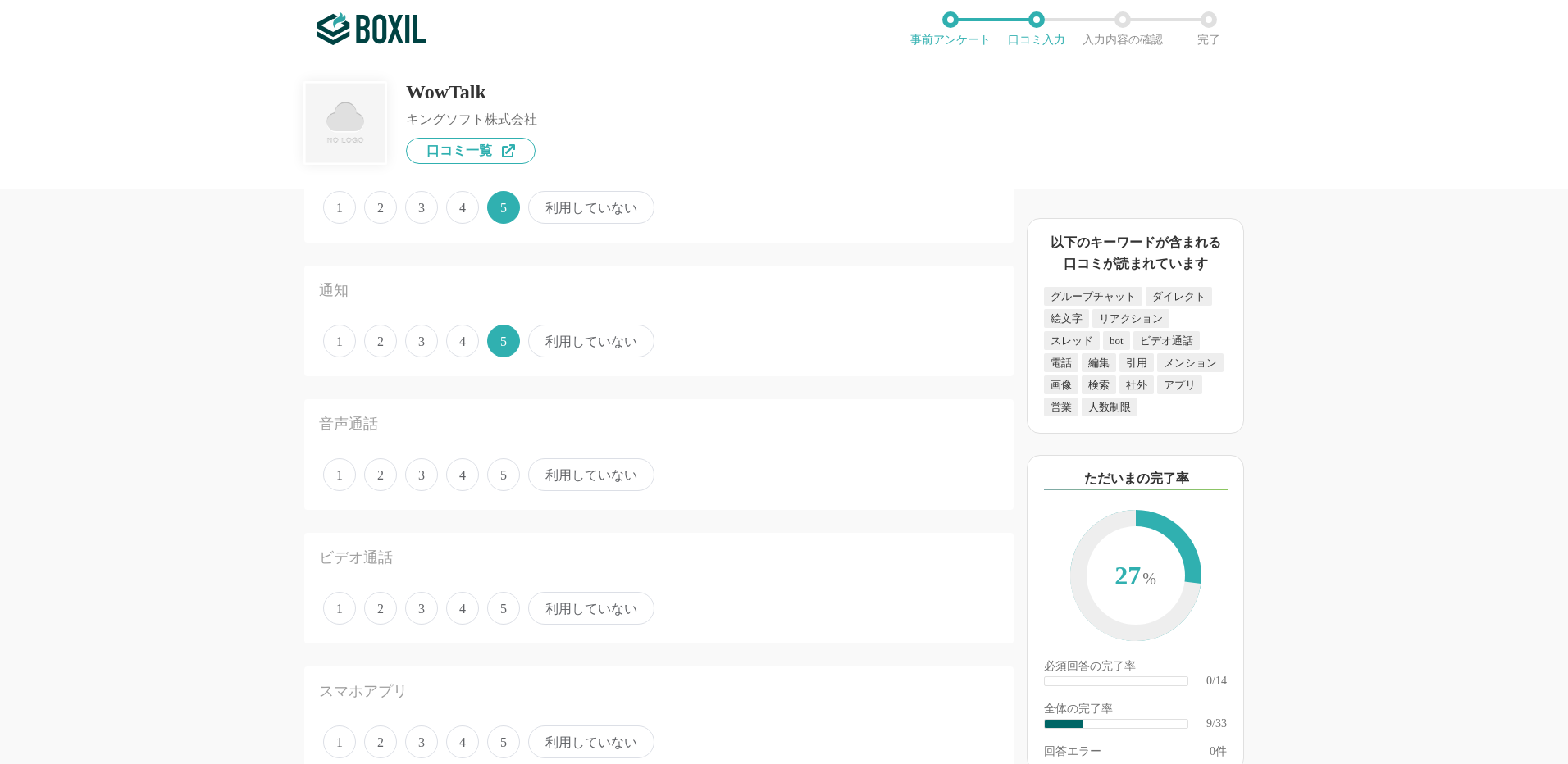
click at [578, 476] on span "利用していない" at bounding box center [591, 474] width 126 height 32
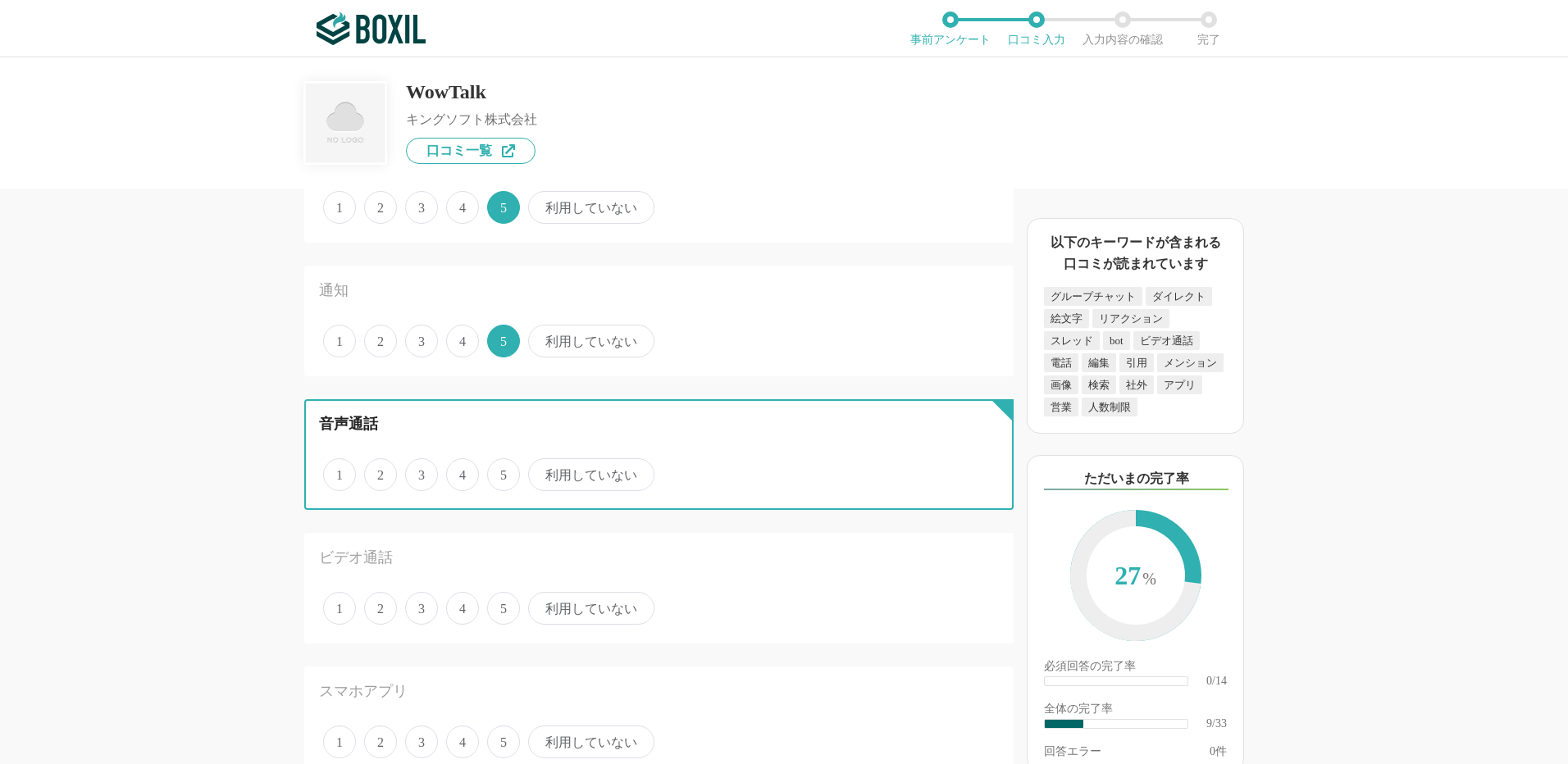
click at [543, 472] on input "利用していない" at bounding box center [537, 466] width 11 height 11
radio input "true"
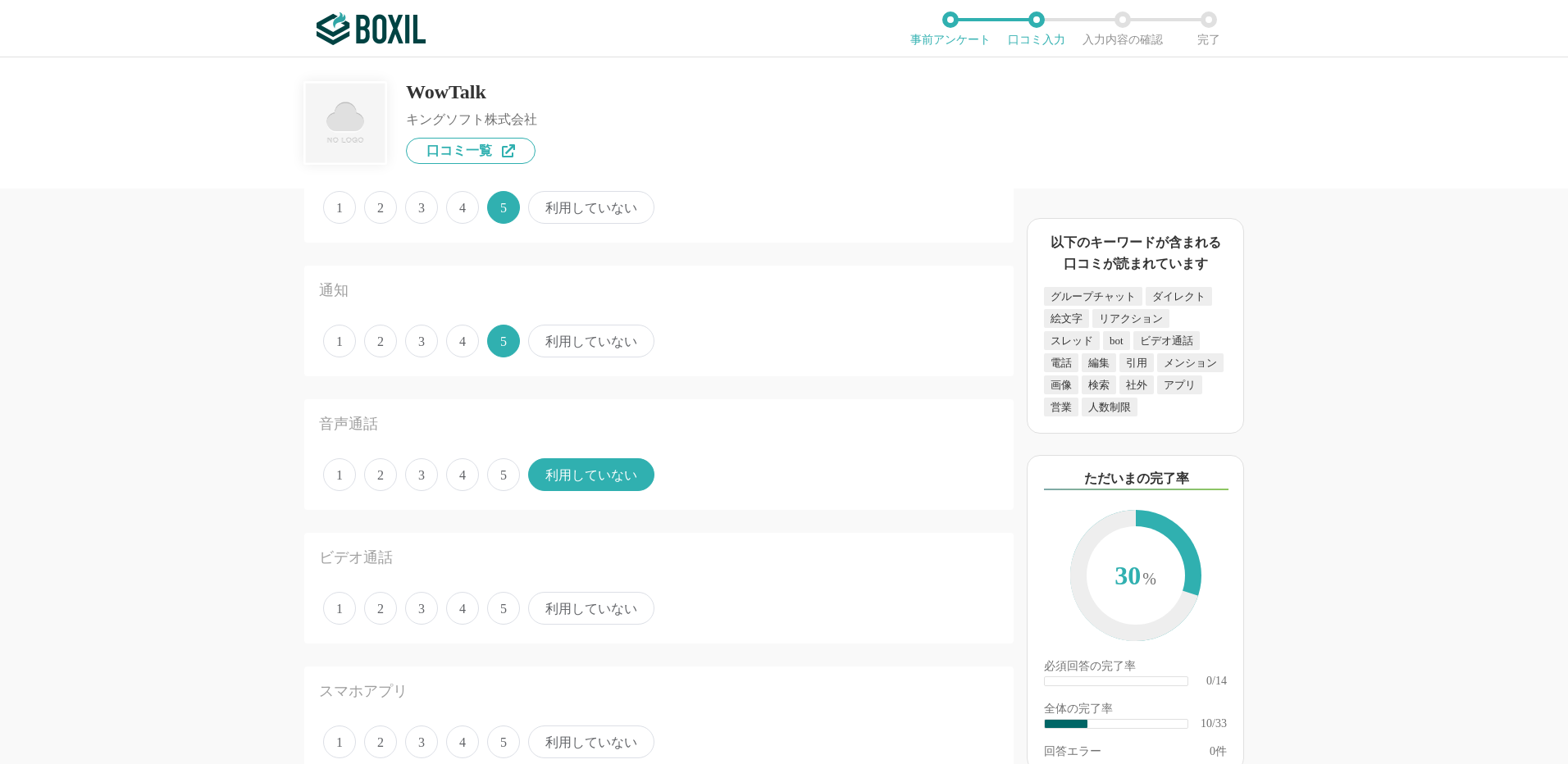
drag, startPoint x: 575, startPoint y: 609, endPoint x: 531, endPoint y: 602, distance: 44.6
click at [575, 608] on span "利用していない" at bounding box center [591, 608] width 126 height 32
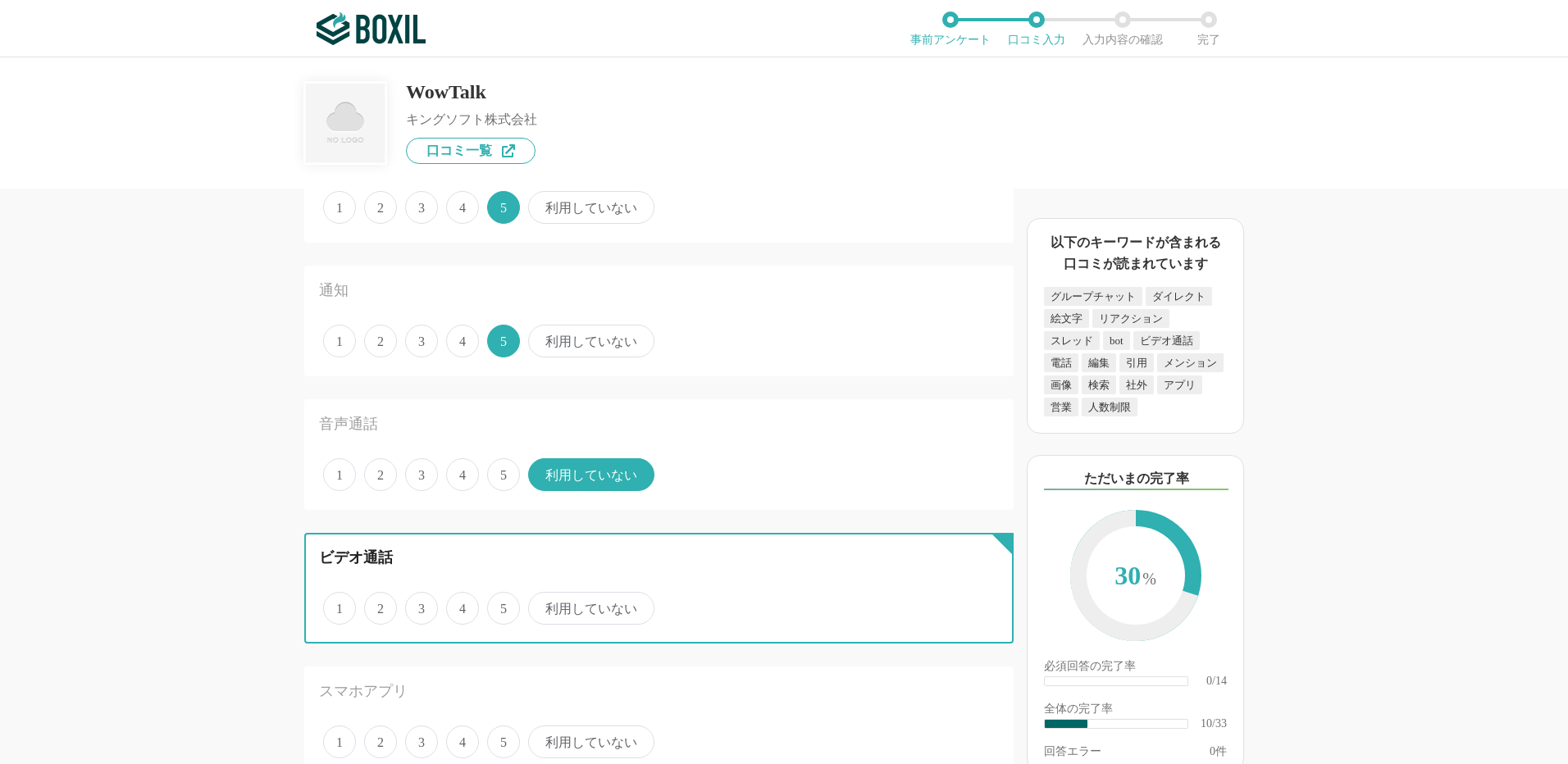
click at [543, 605] on input "利用していない" at bounding box center [537, 600] width 11 height 11
radio input "true"
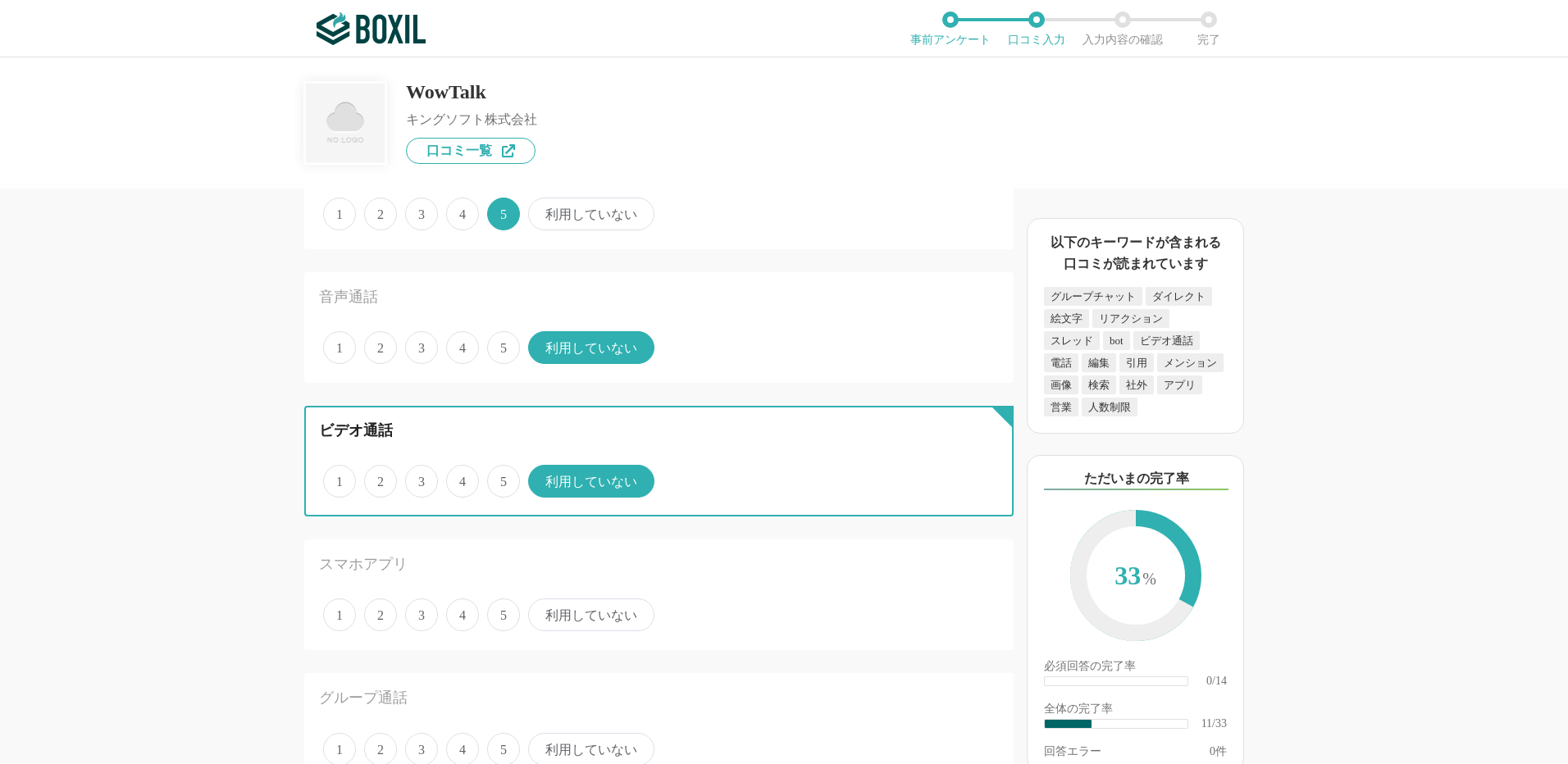
scroll to position [1394, 0]
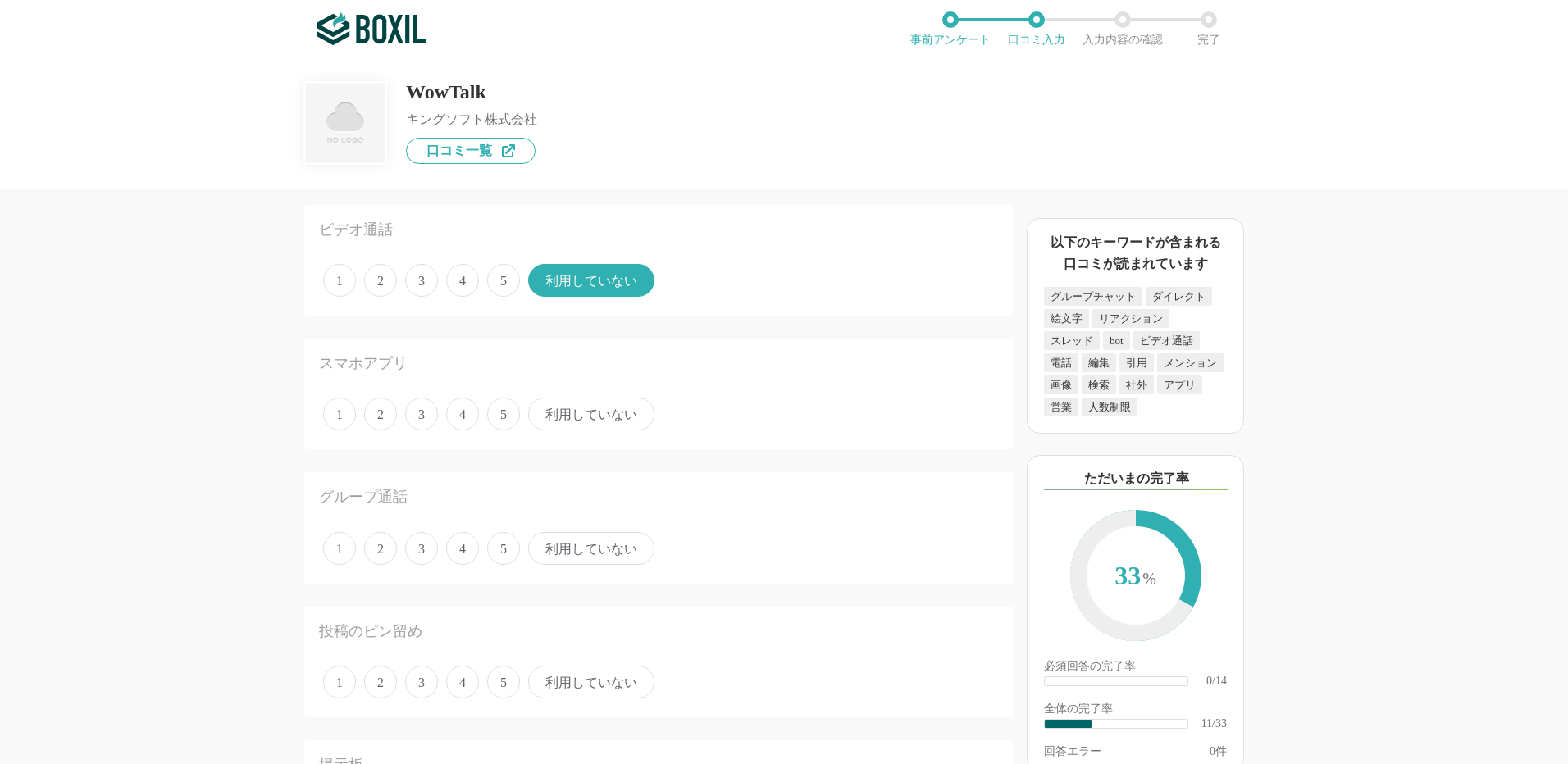
click at [509, 414] on span "5" at bounding box center [503, 414] width 32 height 32
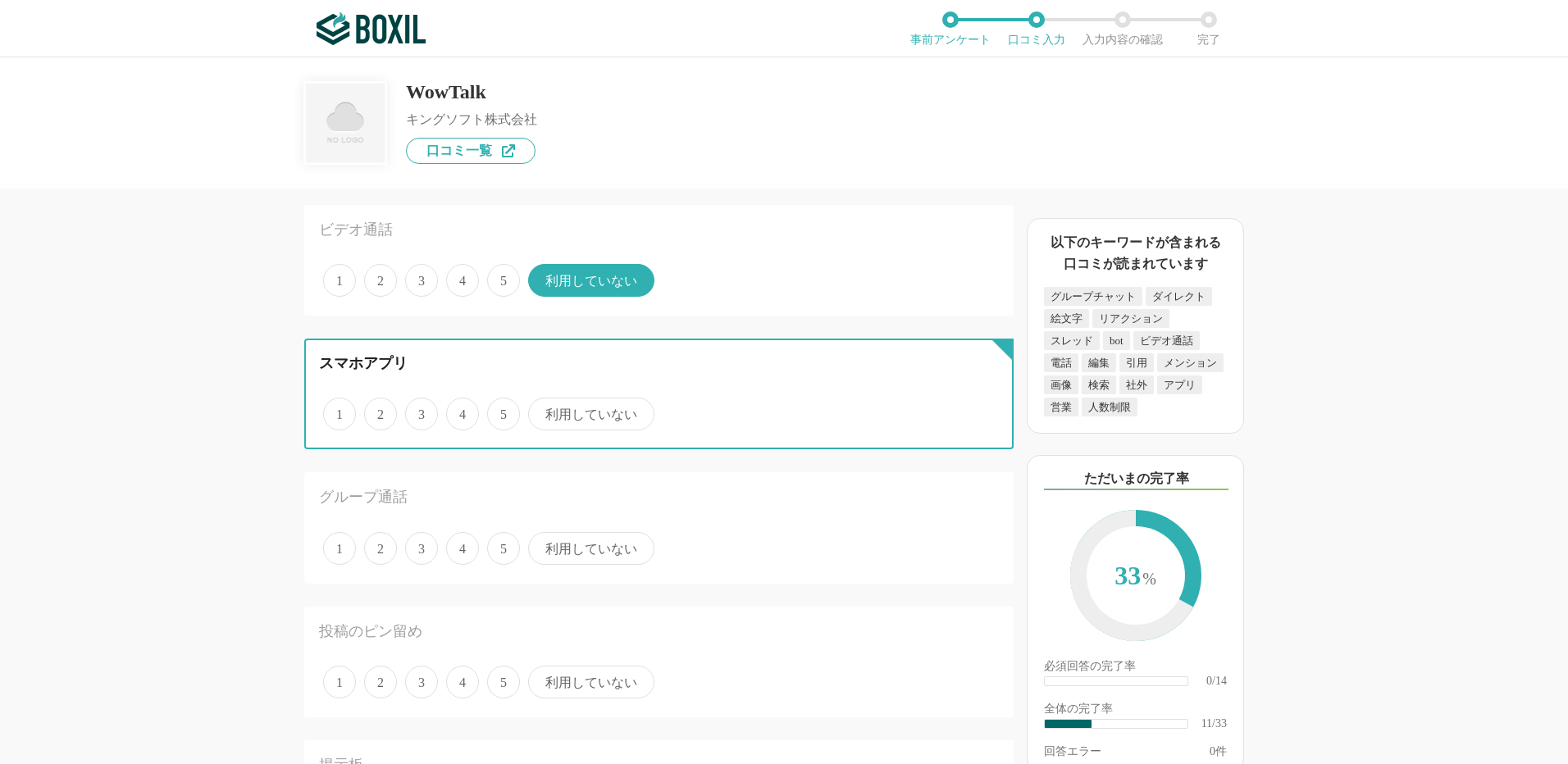
click at [502, 411] on input "5" at bounding box center [497, 406] width 11 height 11
radio input "true"
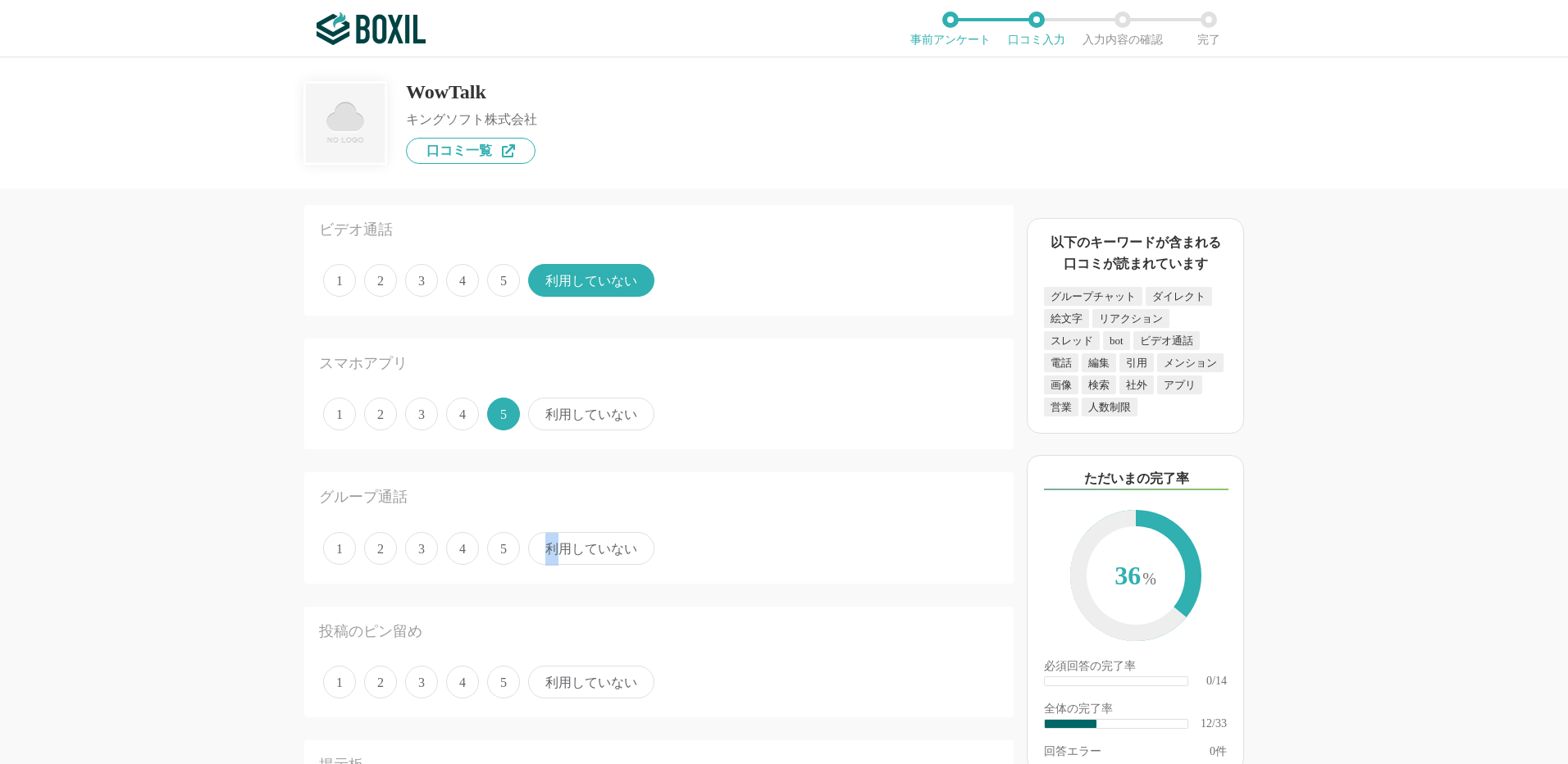
click at [552, 551] on span "利用していない" at bounding box center [591, 548] width 126 height 32
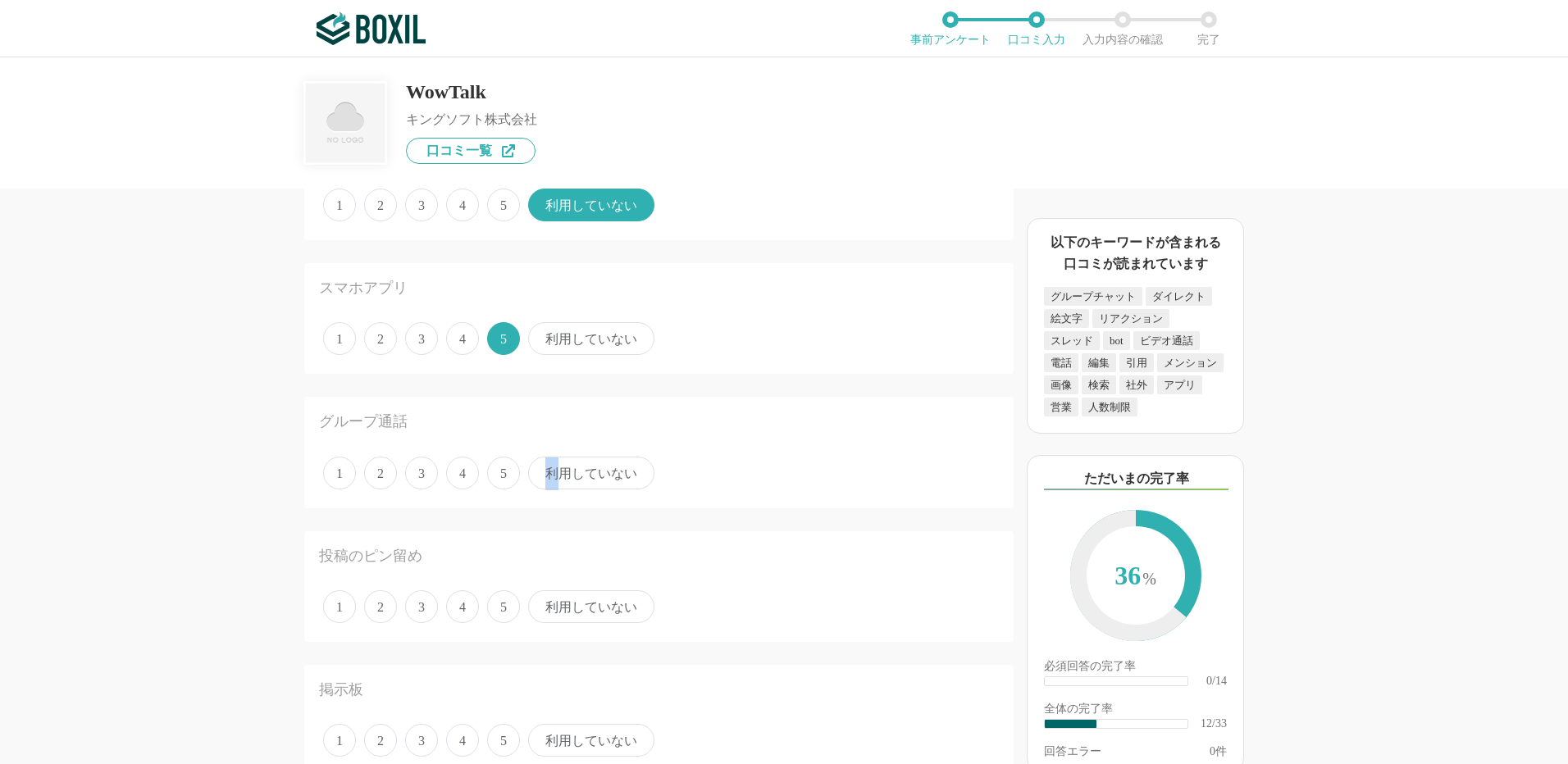
scroll to position [1558, 0]
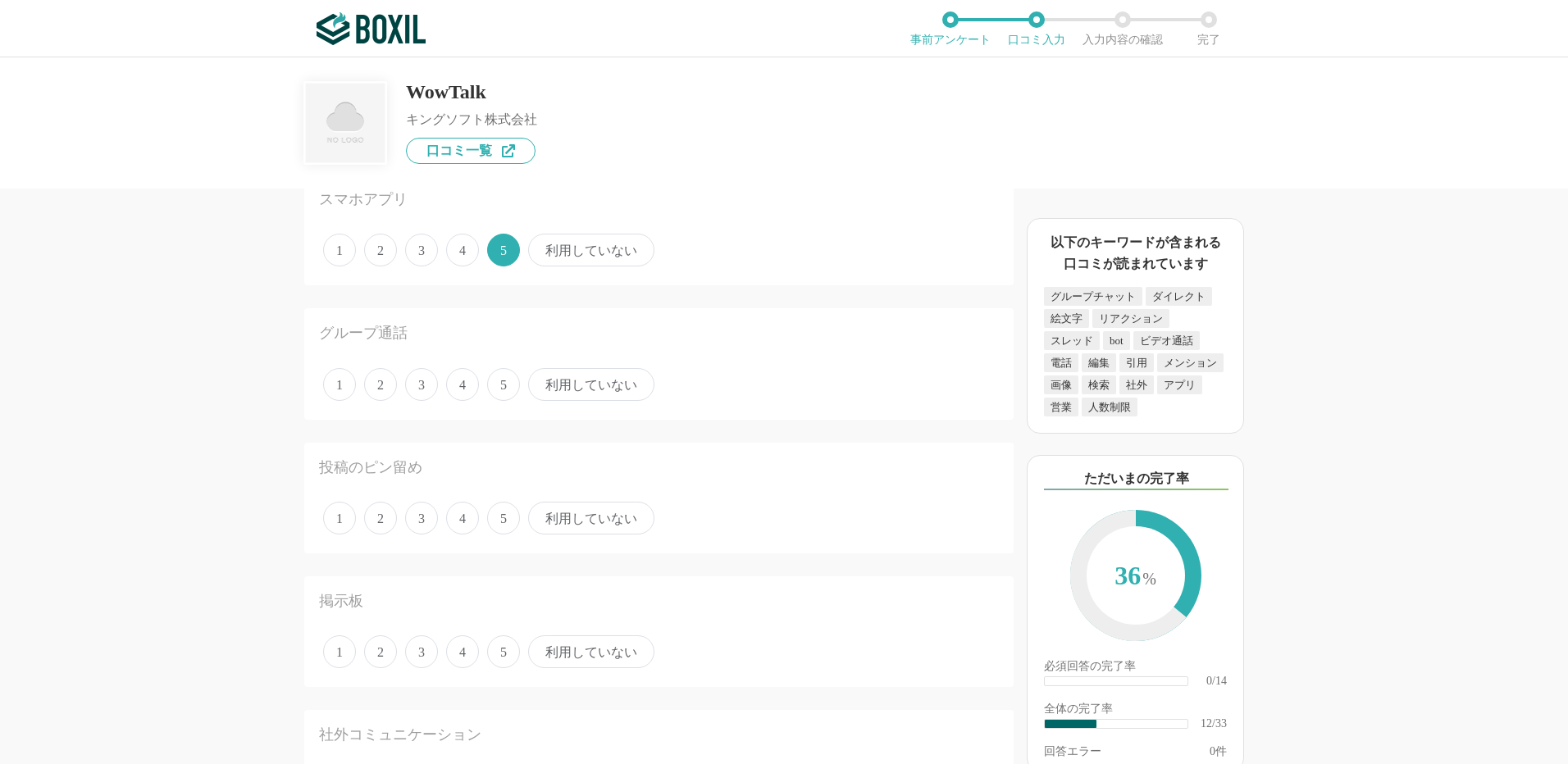
click at [596, 391] on span "利用していない" at bounding box center [591, 384] width 126 height 32
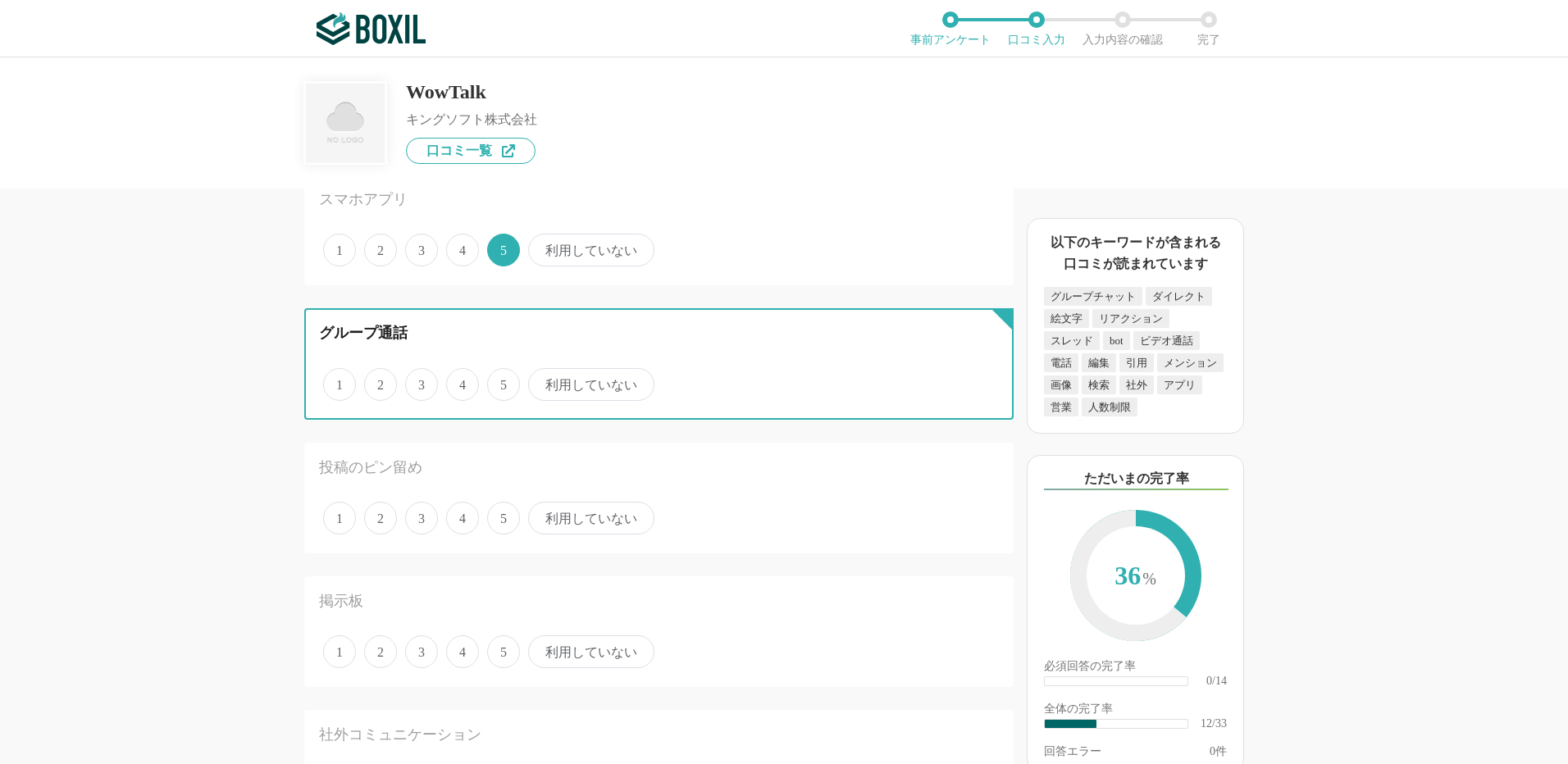
click at [543, 382] on input "利用していない" at bounding box center [537, 376] width 11 height 11
radio input "true"
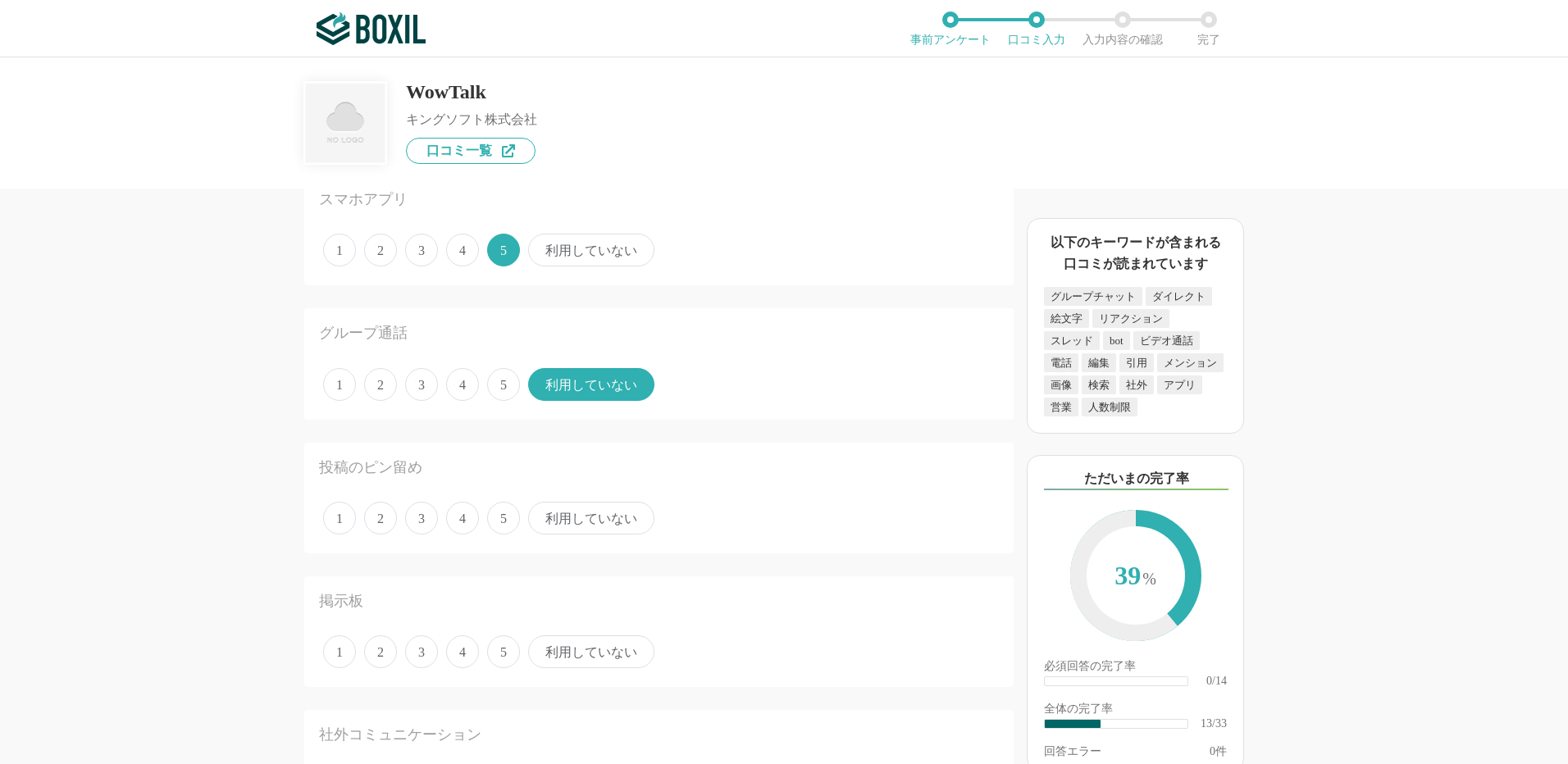
click at [494, 531] on span "5" at bounding box center [503, 518] width 32 height 32
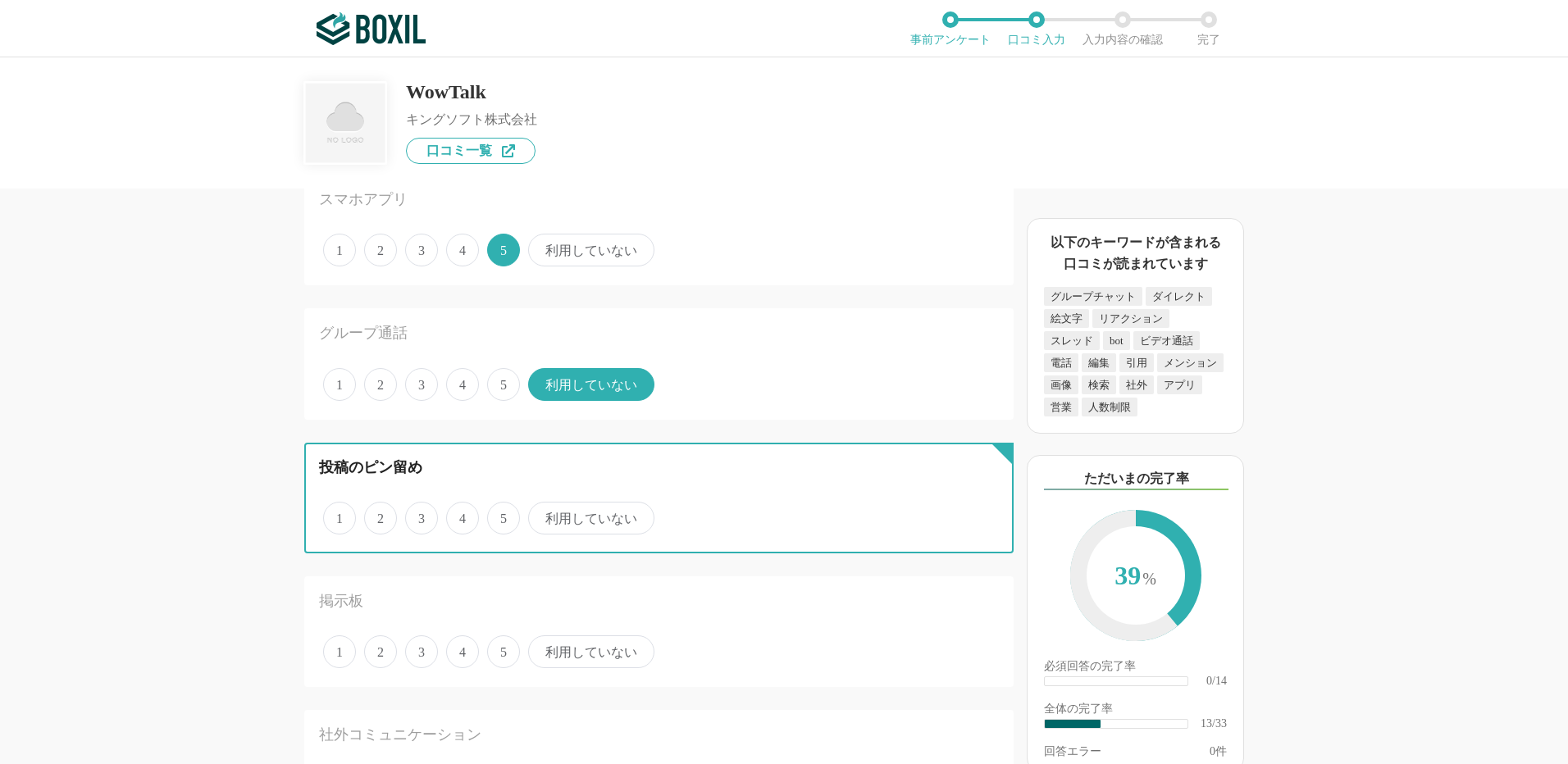
click at [494, 515] on input "5" at bounding box center [497, 509] width 11 height 11
radio input "true"
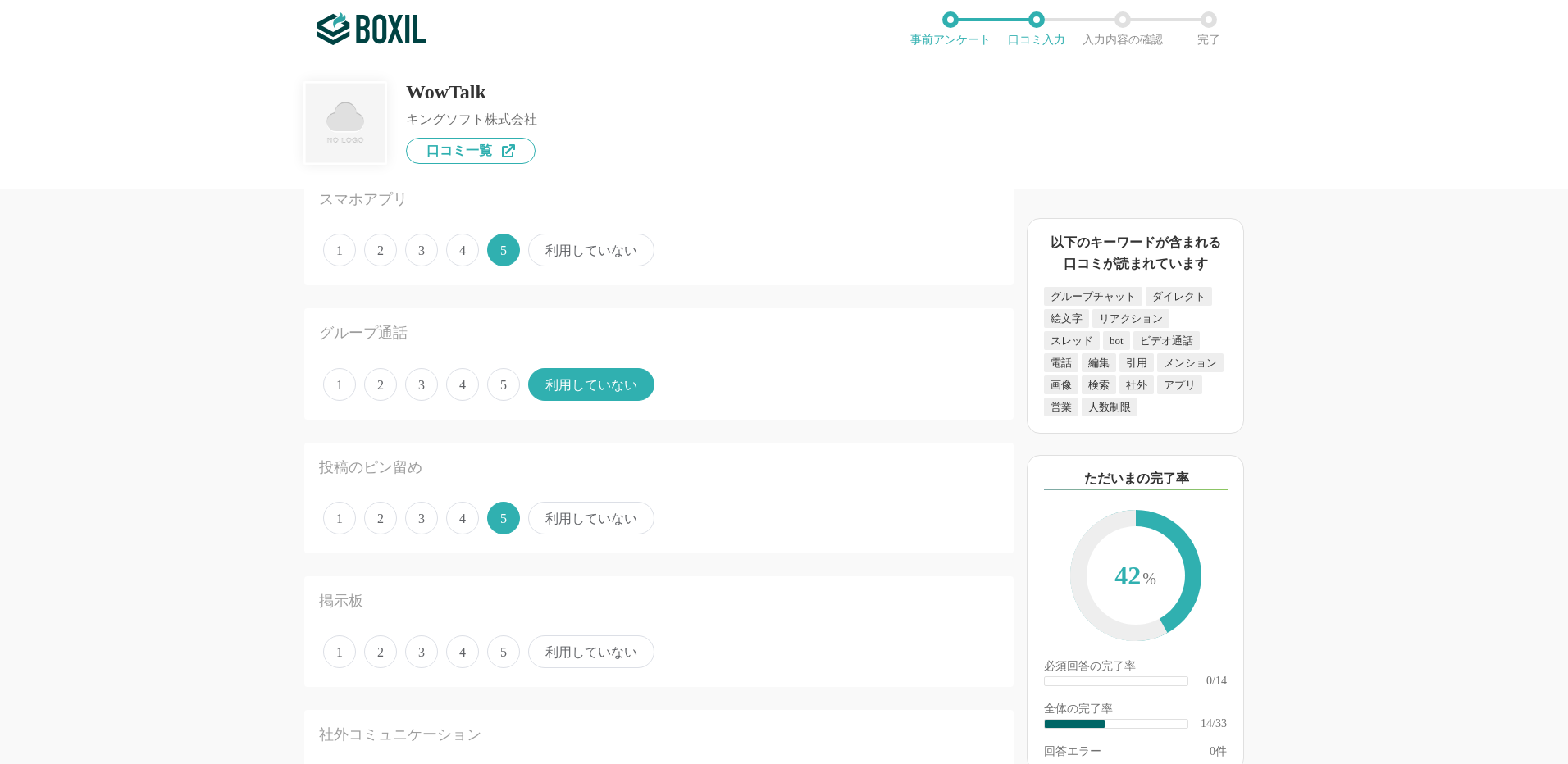
click at [494, 655] on span "5" at bounding box center [503, 652] width 32 height 32
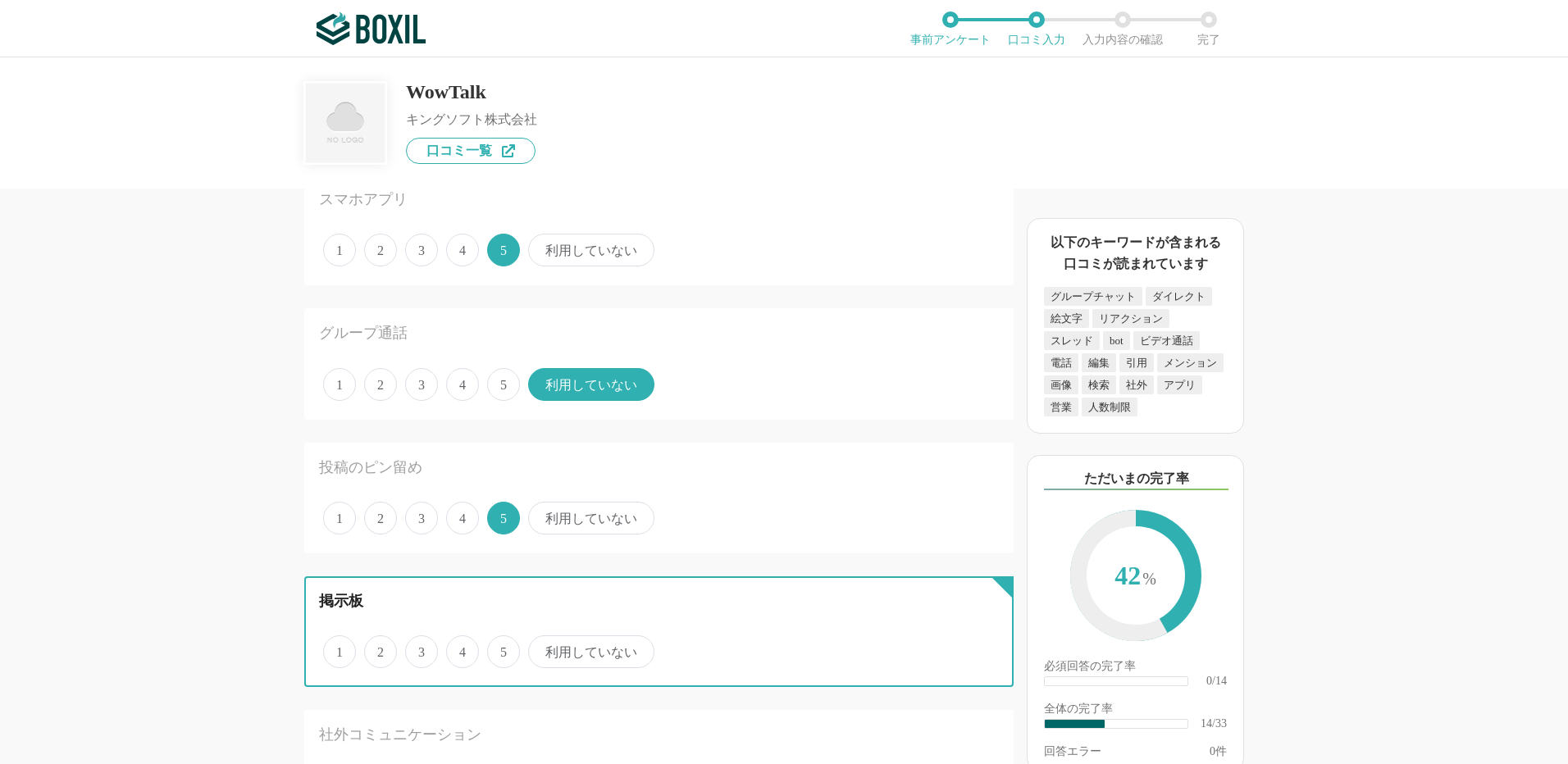
click at [494, 649] on input "5" at bounding box center [497, 643] width 11 height 11
radio input "true"
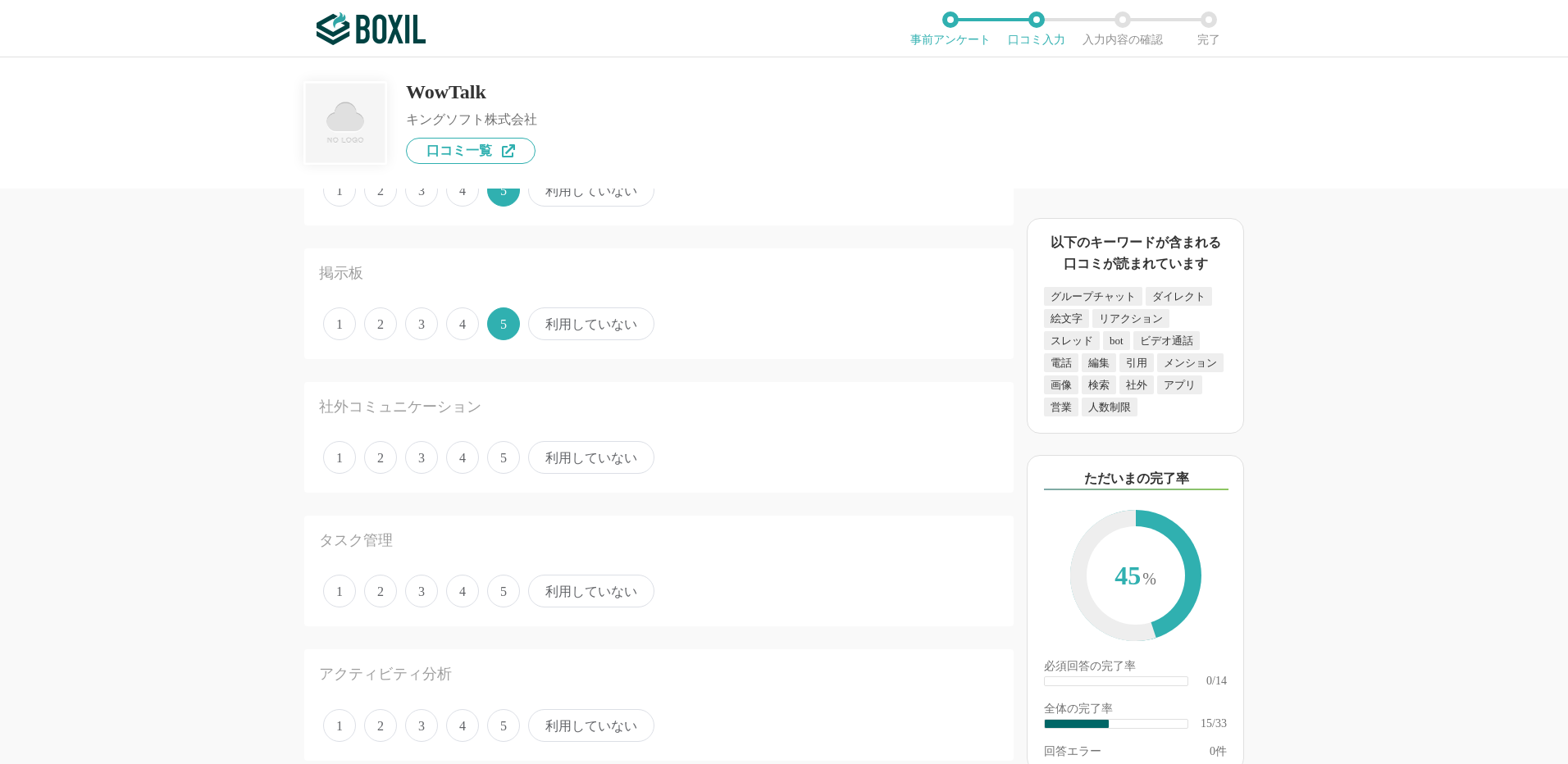
click at [504, 460] on span "5" at bounding box center [503, 457] width 32 height 32
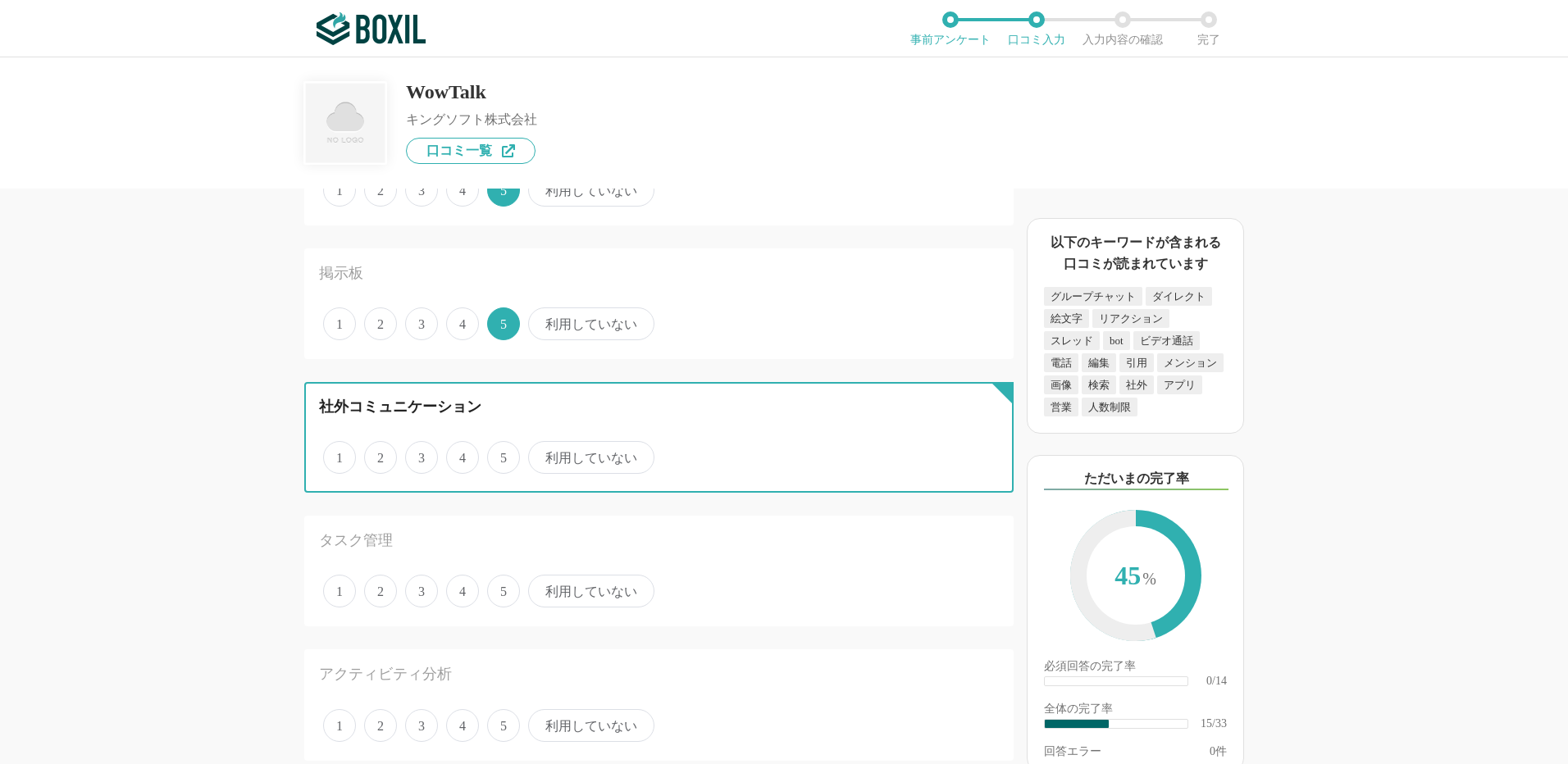
click at [502, 454] on input "5" at bounding box center [497, 449] width 11 height 11
radio input "true"
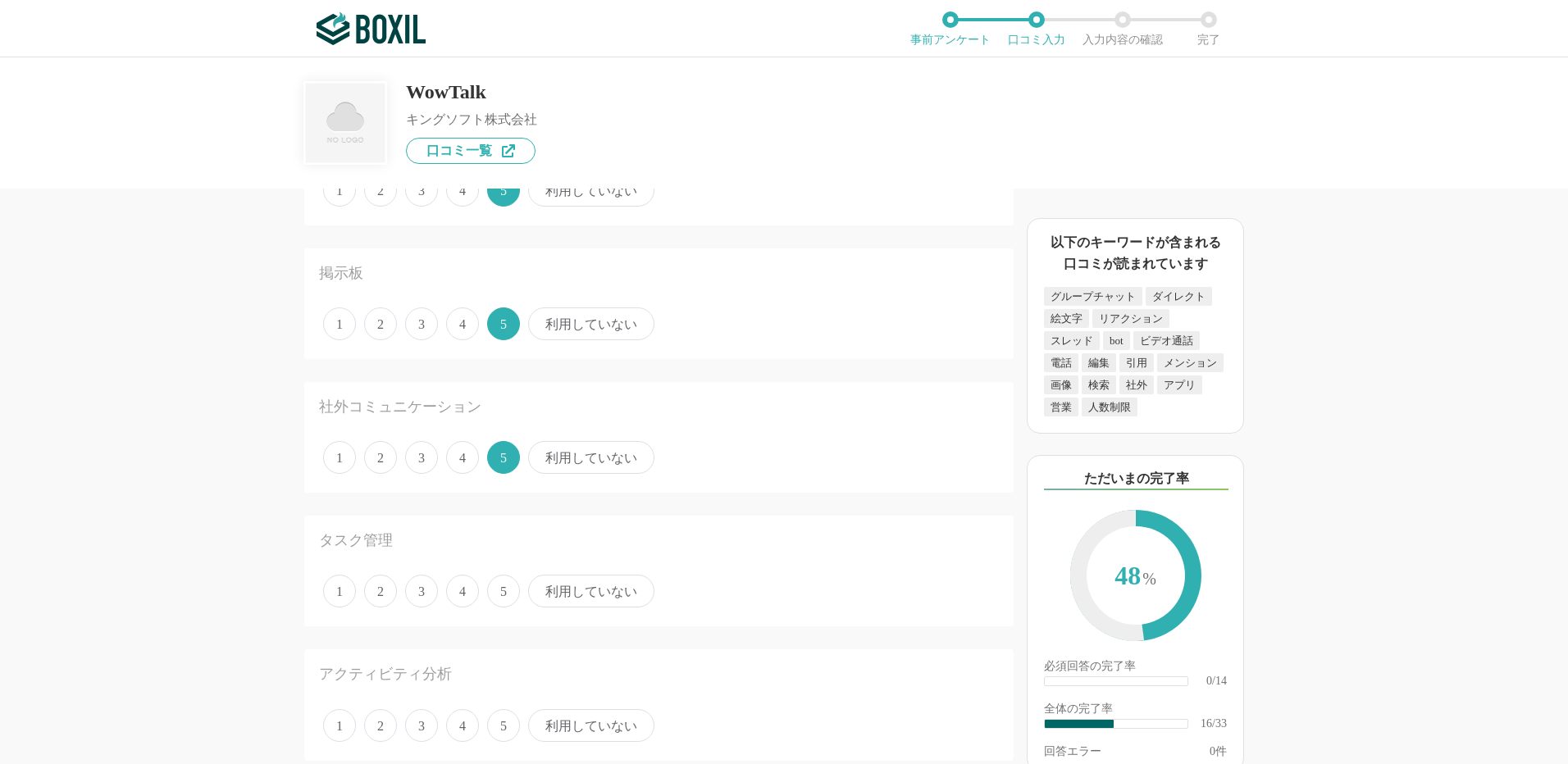
click at [587, 581] on span "利用していない" at bounding box center [591, 591] width 126 height 32
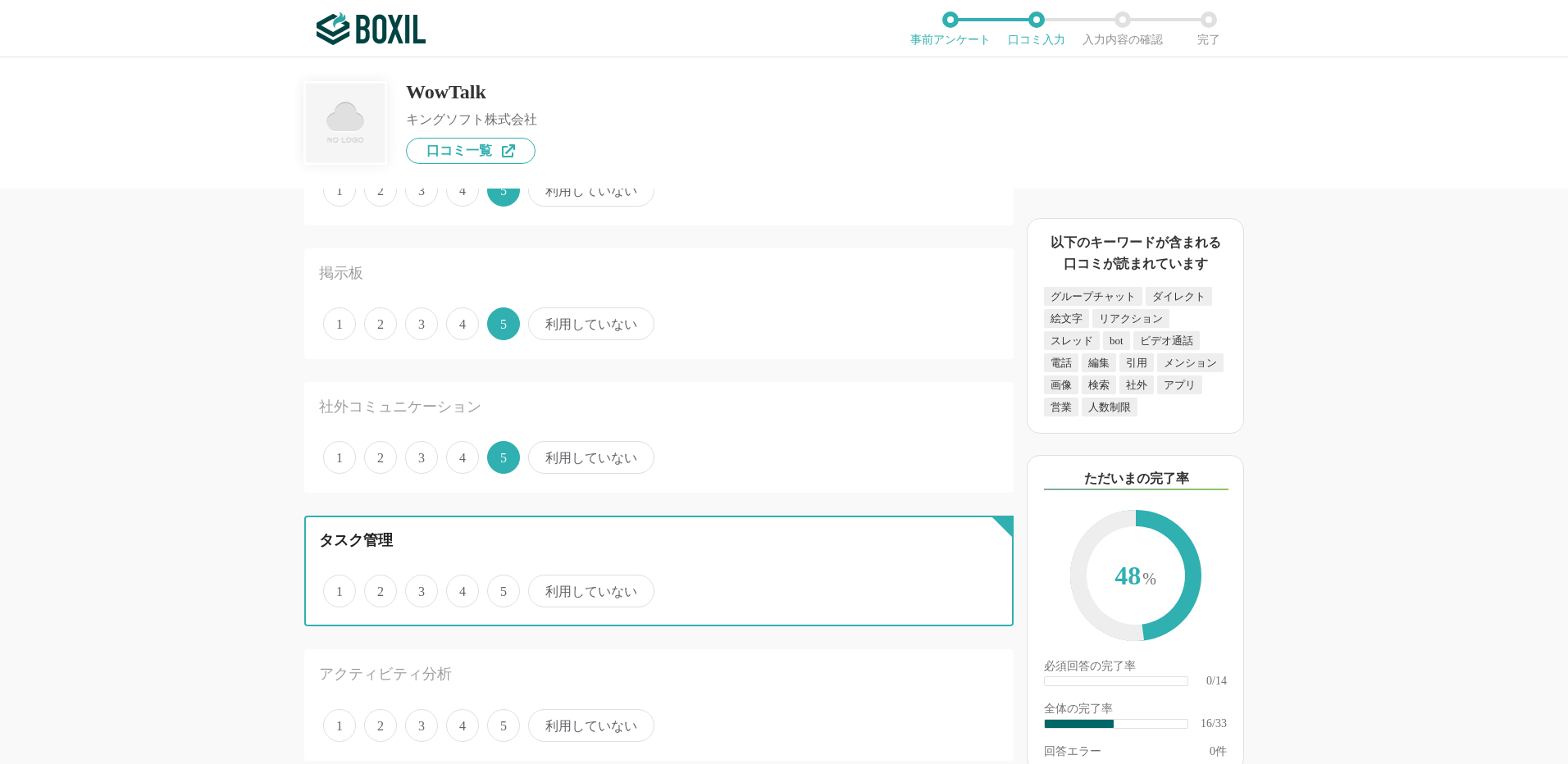
click at [543, 581] on input "利用していない" at bounding box center [537, 583] width 11 height 11
radio input "true"
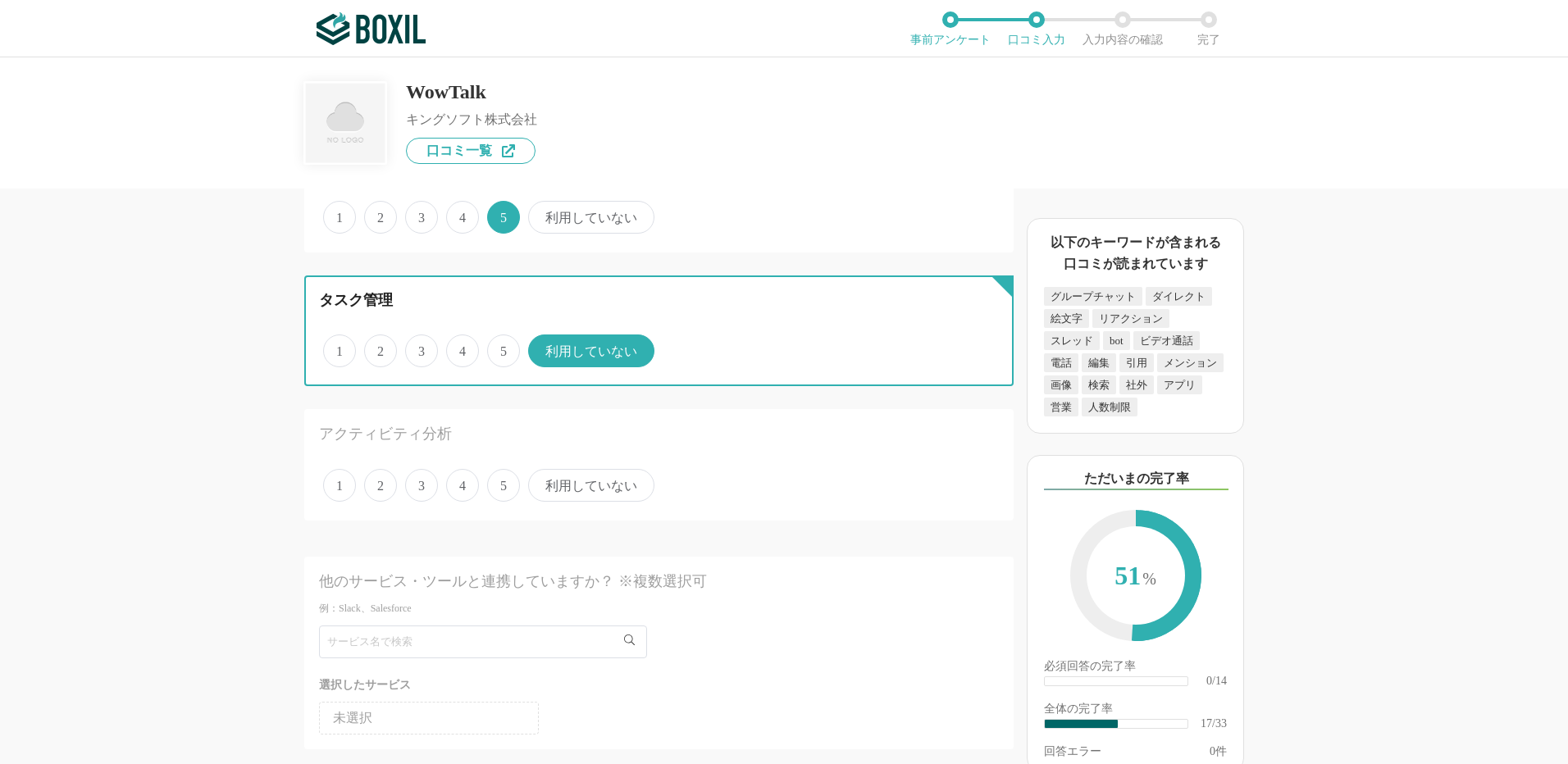
scroll to position [2132, 0]
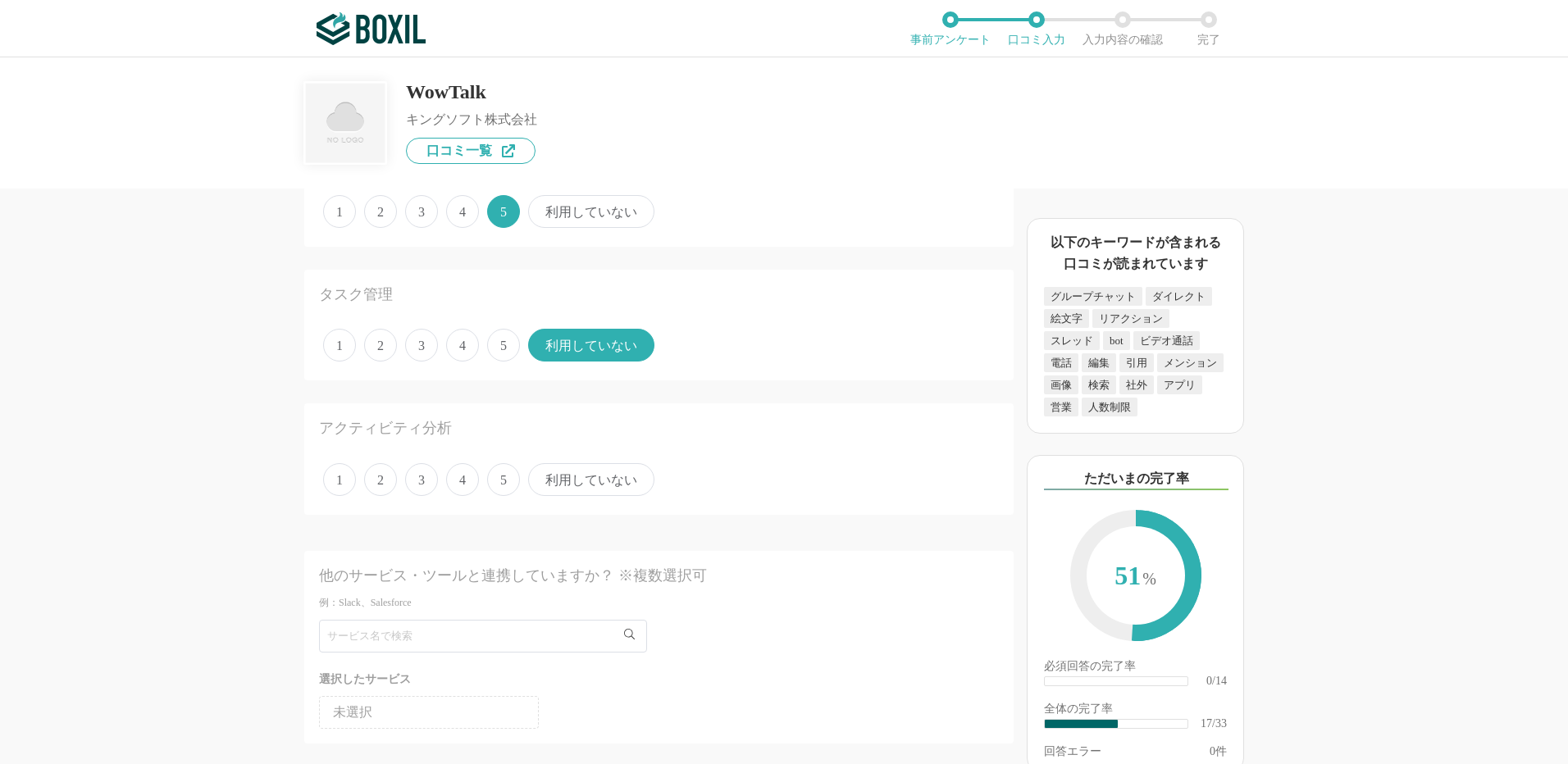
drag, startPoint x: 566, startPoint y: 476, endPoint x: 551, endPoint y: 482, distance: 16.2
click at [566, 475] on span "利用していない" at bounding box center [591, 480] width 126 height 32
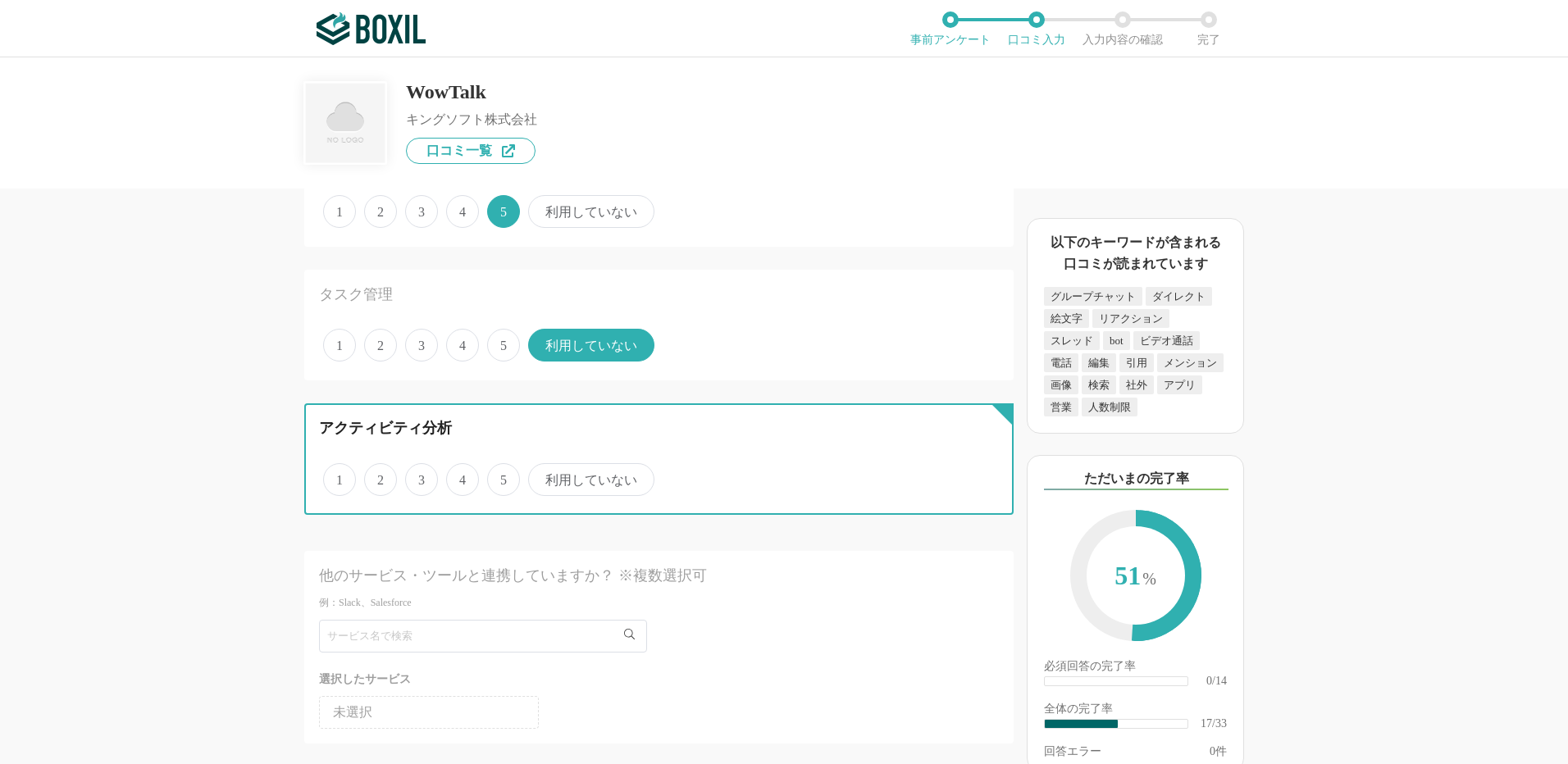
click at [543, 475] on input "利用していない" at bounding box center [537, 472] width 11 height 11
radio input "true"
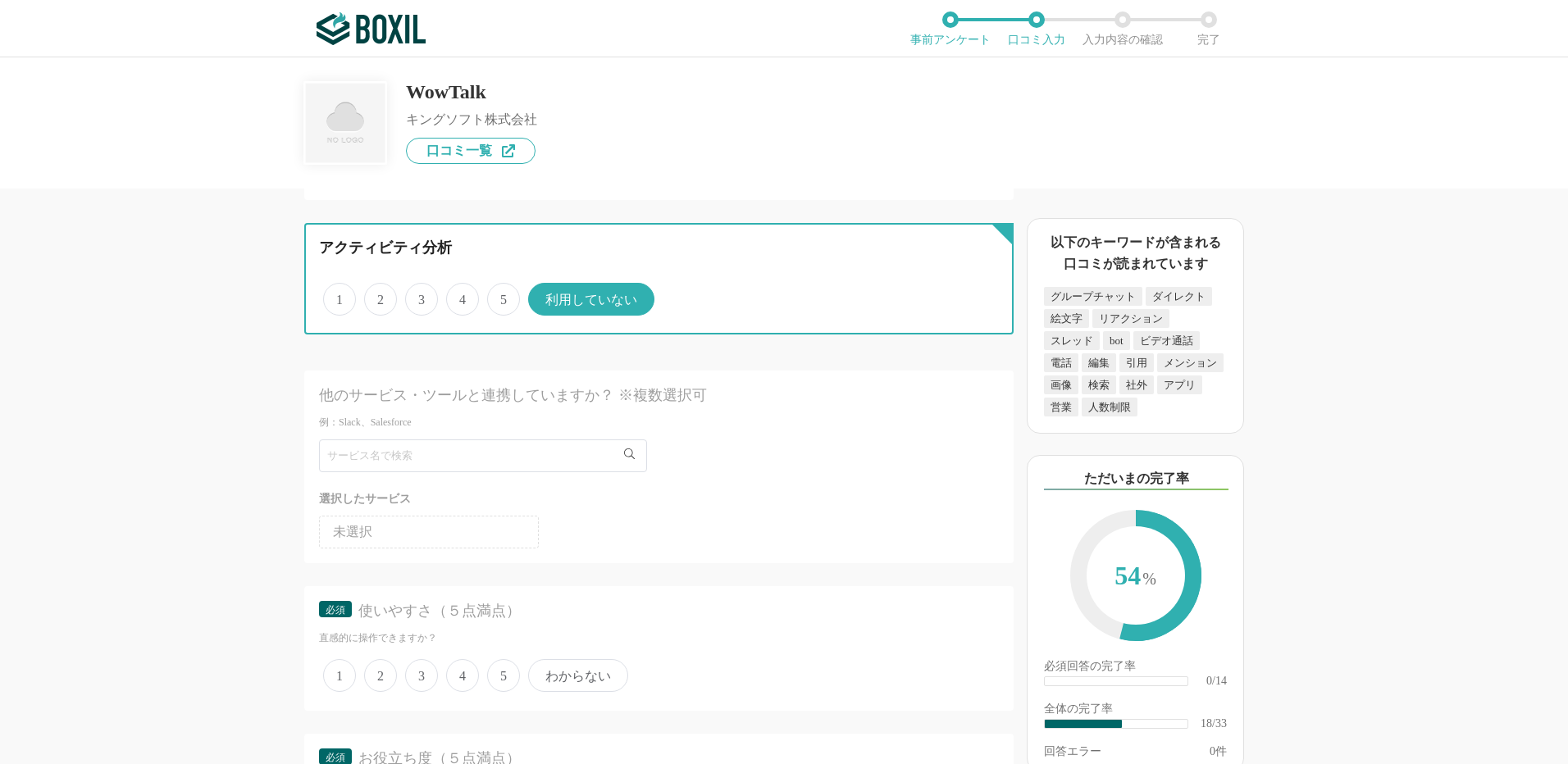
scroll to position [2460, 0]
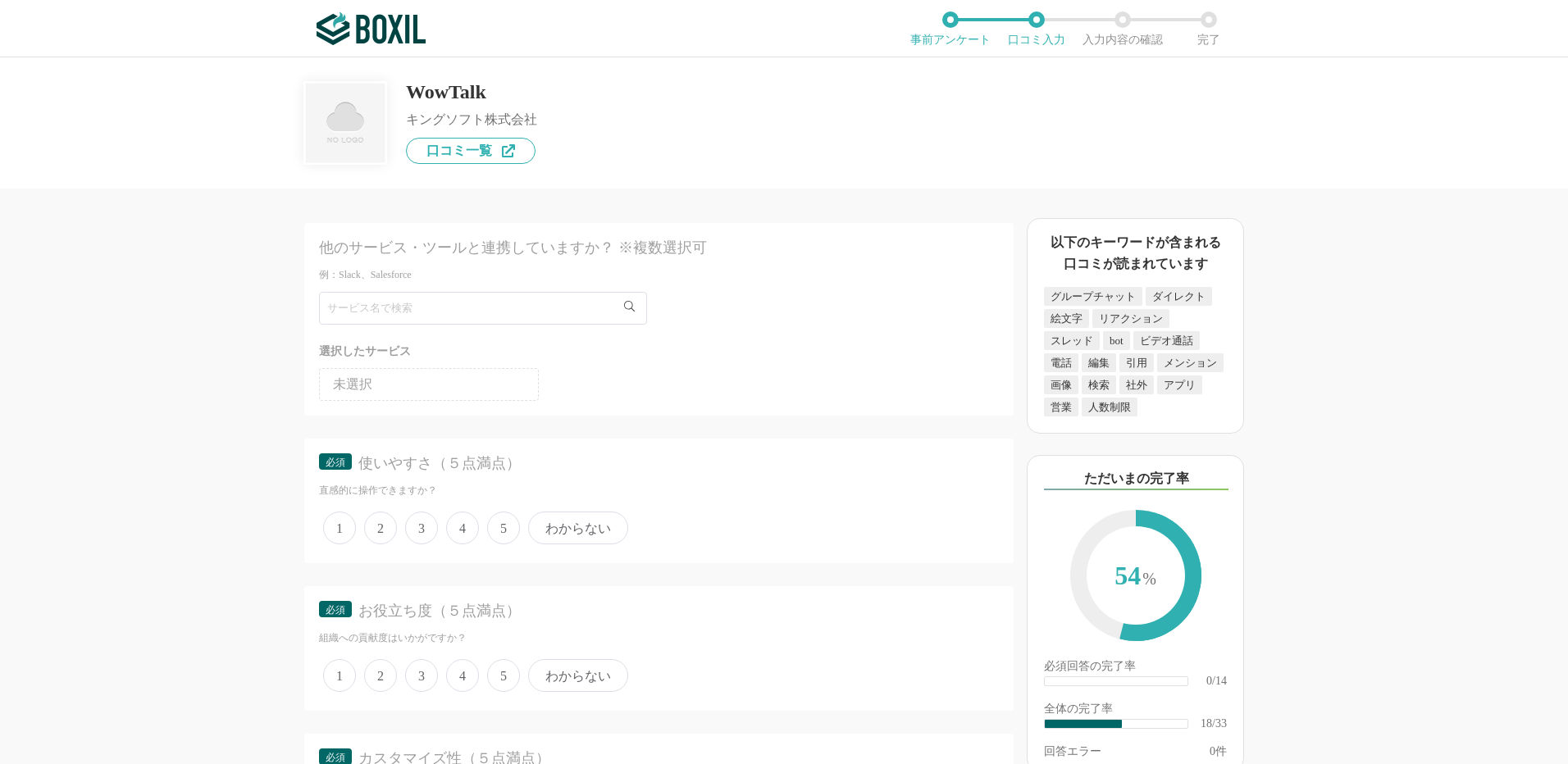
click at [503, 518] on span "5" at bounding box center [503, 528] width 32 height 32
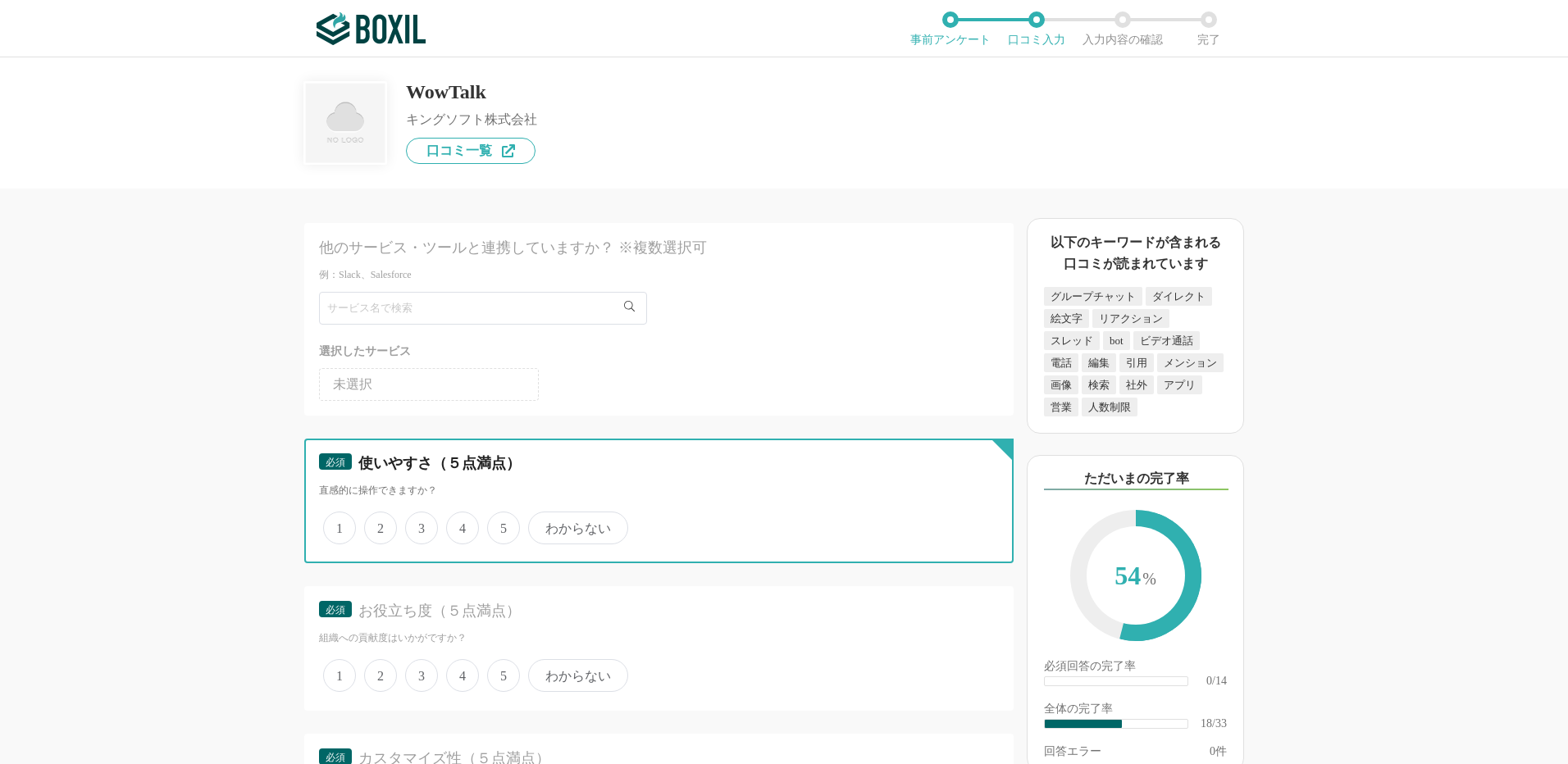
click at [502, 518] on input "5" at bounding box center [497, 519] width 11 height 11
radio input "true"
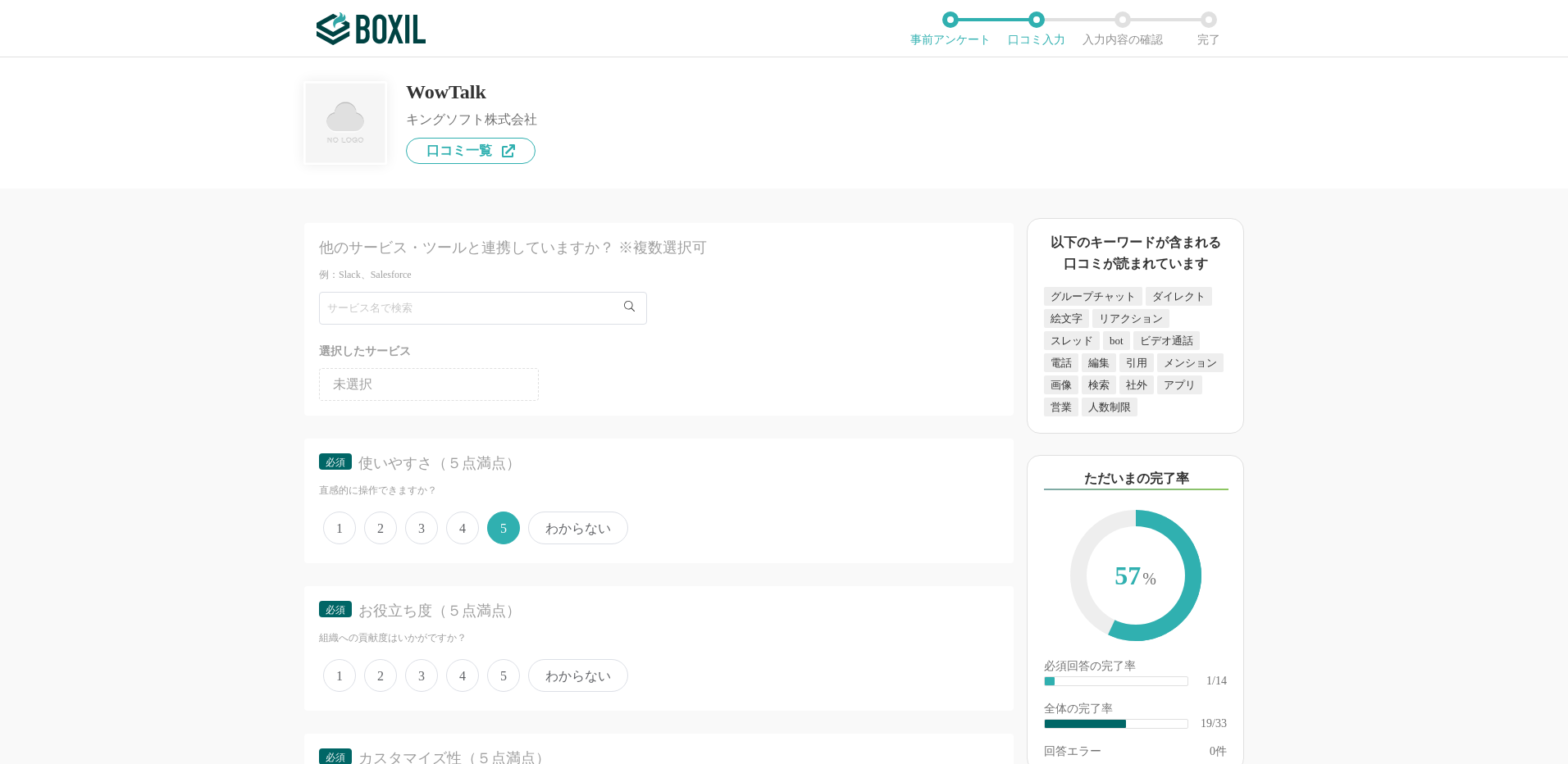
drag, startPoint x: 501, startPoint y: 673, endPoint x: 504, endPoint y: 658, distance: 15.3
click at [501, 672] on span "5" at bounding box center [503, 676] width 32 height 32
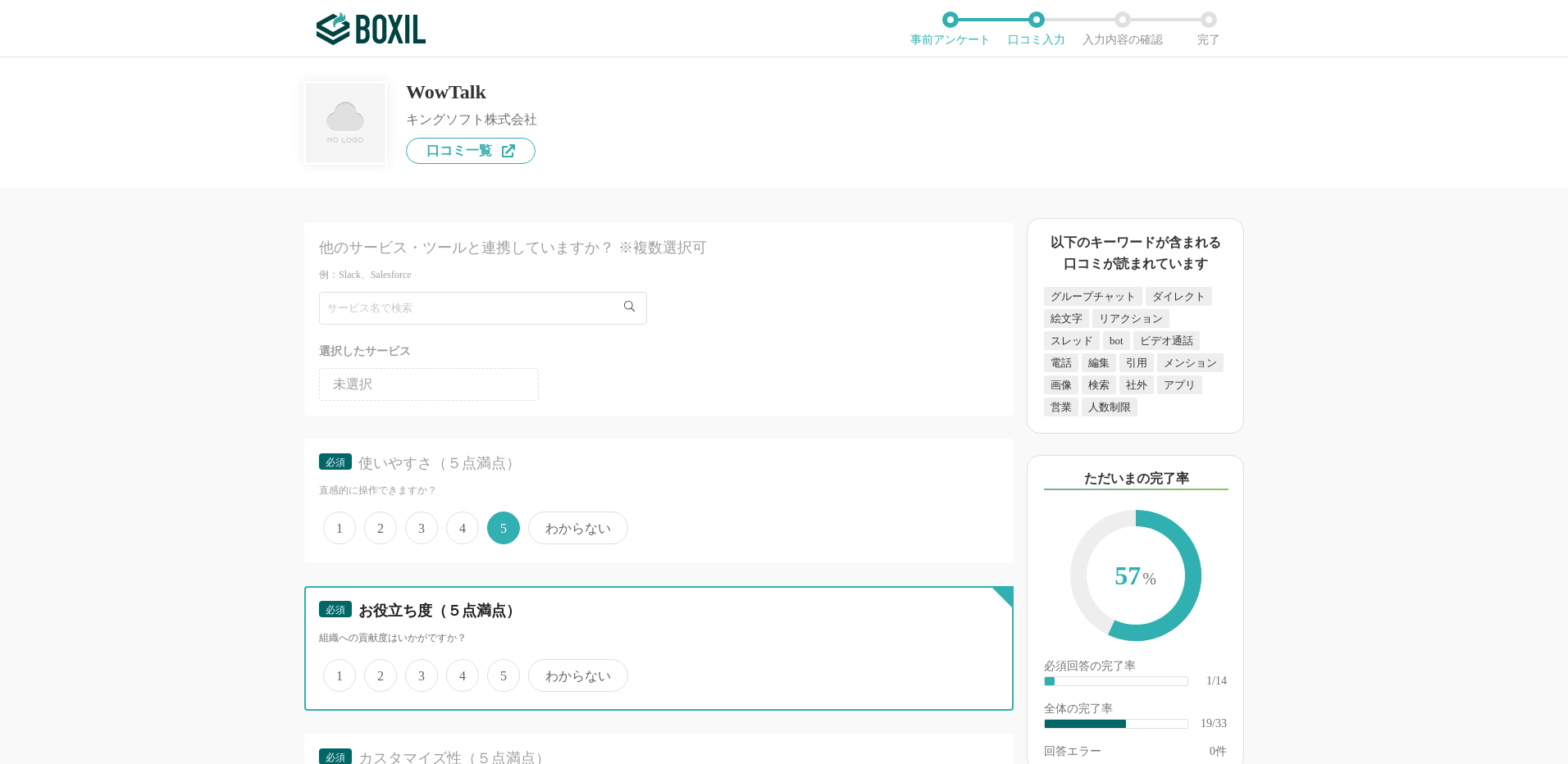
click at [501, 672] on input "5" at bounding box center [497, 667] width 11 height 11
radio input "true"
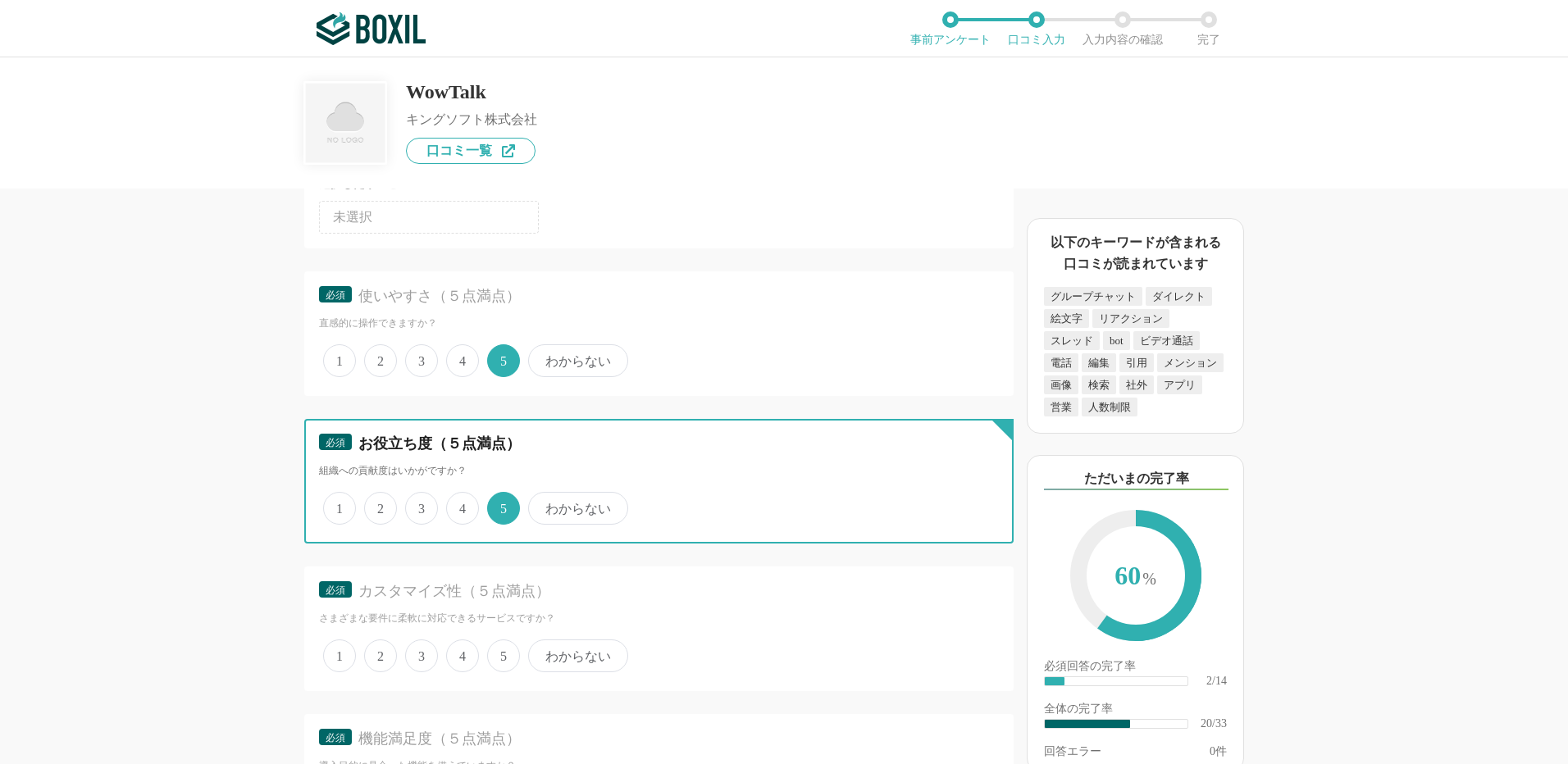
scroll to position [2788, 0]
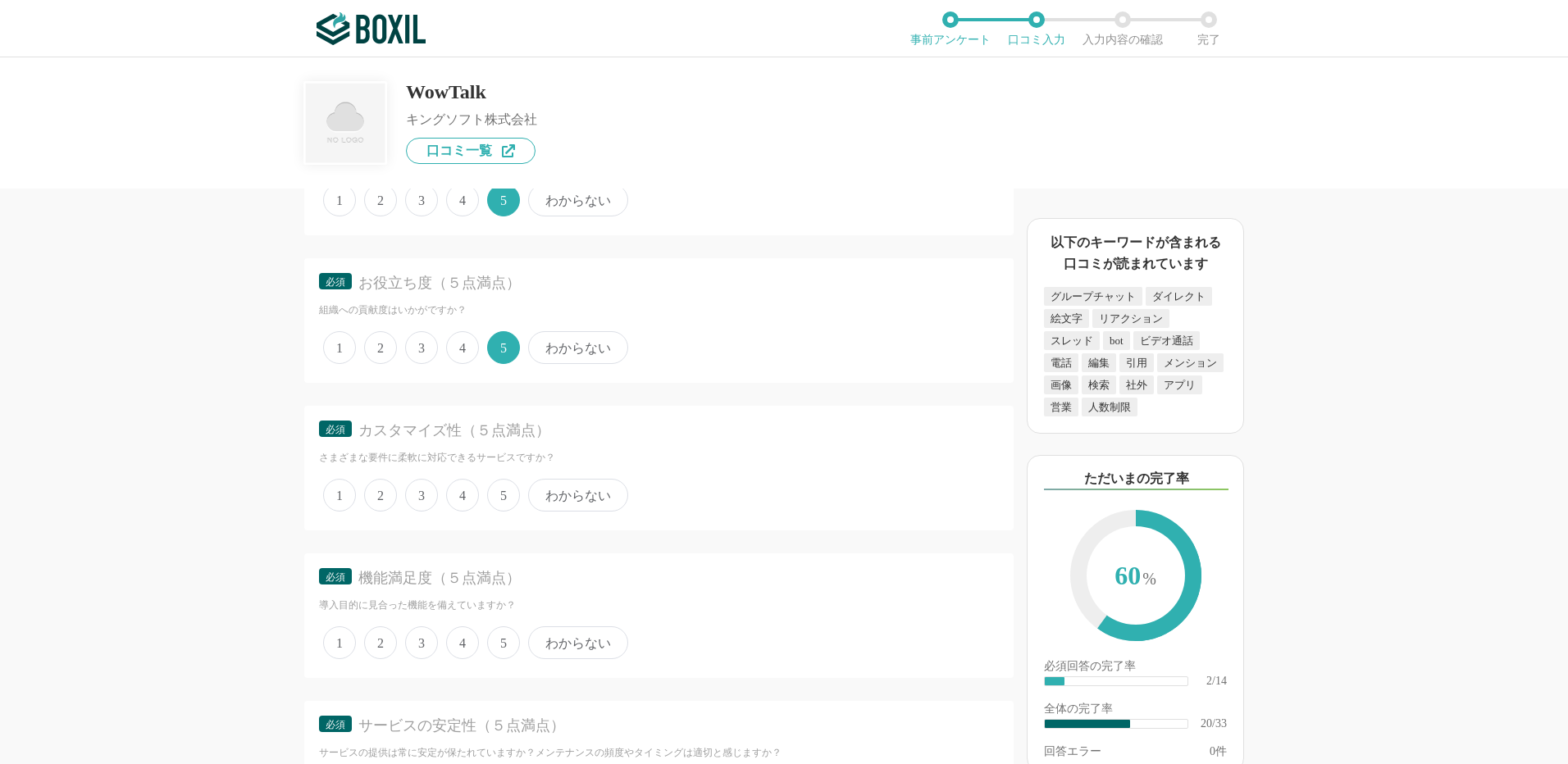
drag, startPoint x: 501, startPoint y: 503, endPoint x: 507, endPoint y: 522, distance: 19.9
click at [501, 501] on span "5" at bounding box center [503, 495] width 32 height 32
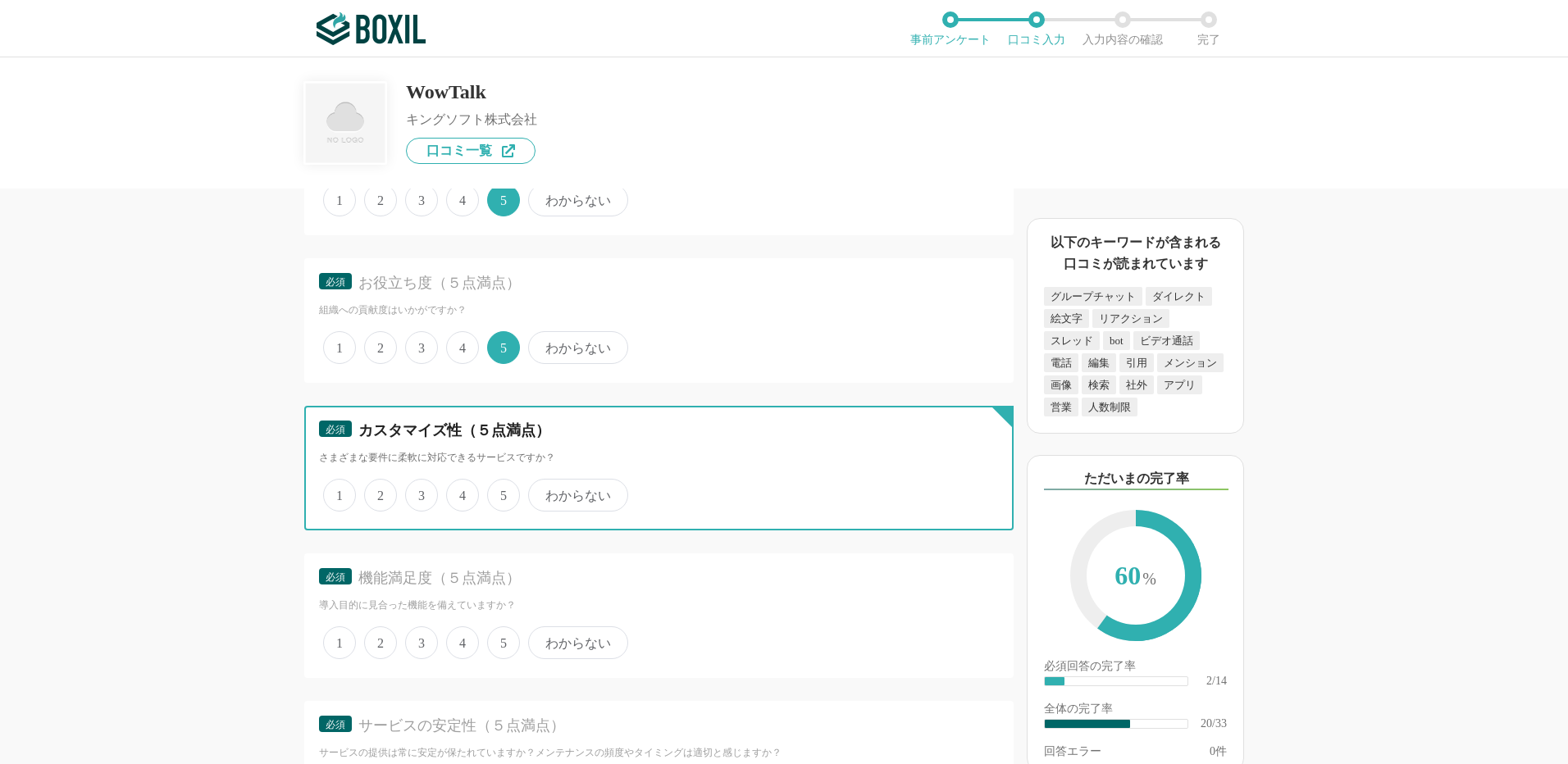
click at [501, 492] on input "5" at bounding box center [497, 487] width 11 height 11
radio input "true"
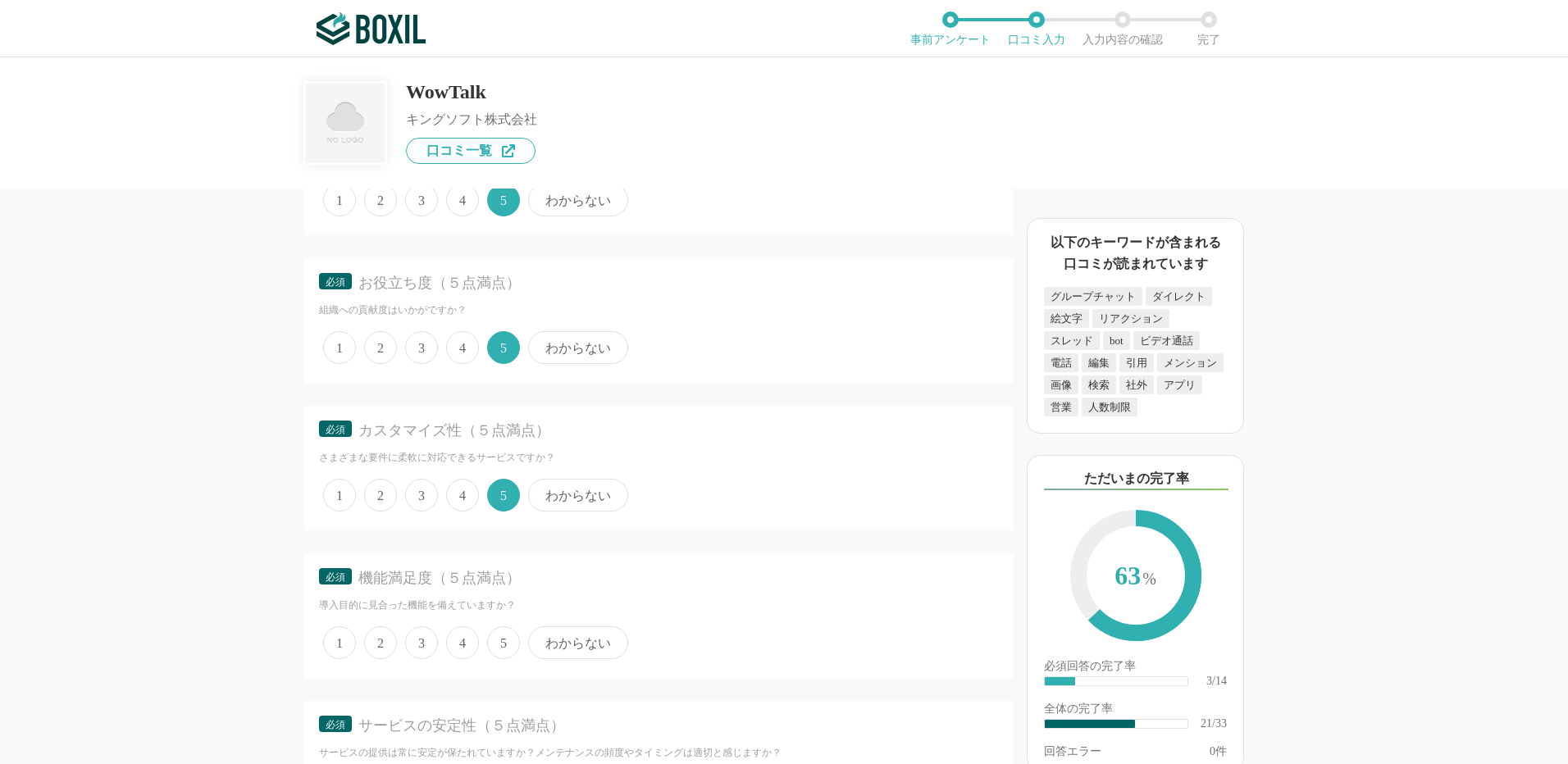
click at [498, 641] on span "5" at bounding box center [503, 643] width 32 height 32
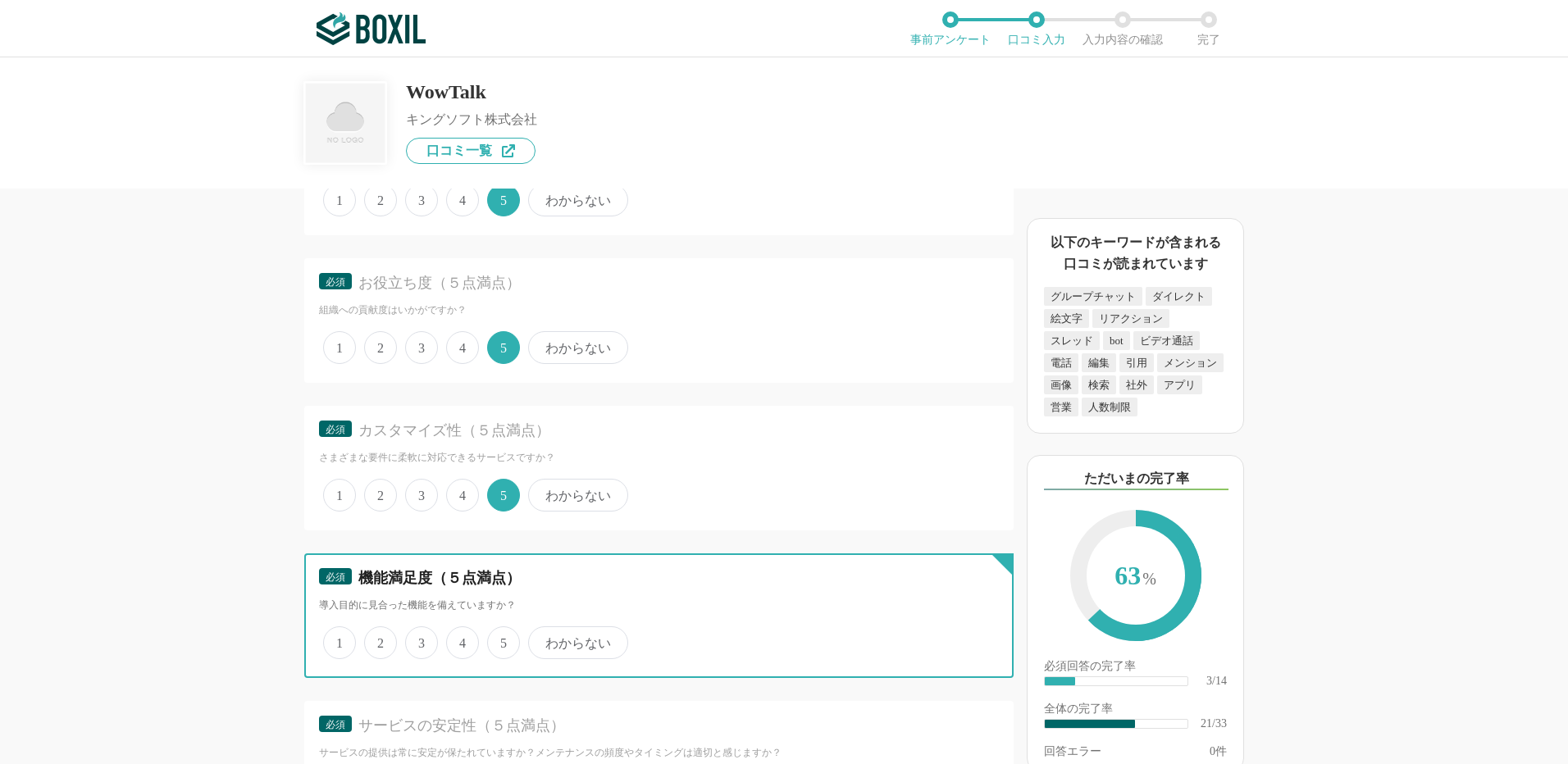
click at [498, 640] on input "5" at bounding box center [497, 634] width 11 height 11
radio input "true"
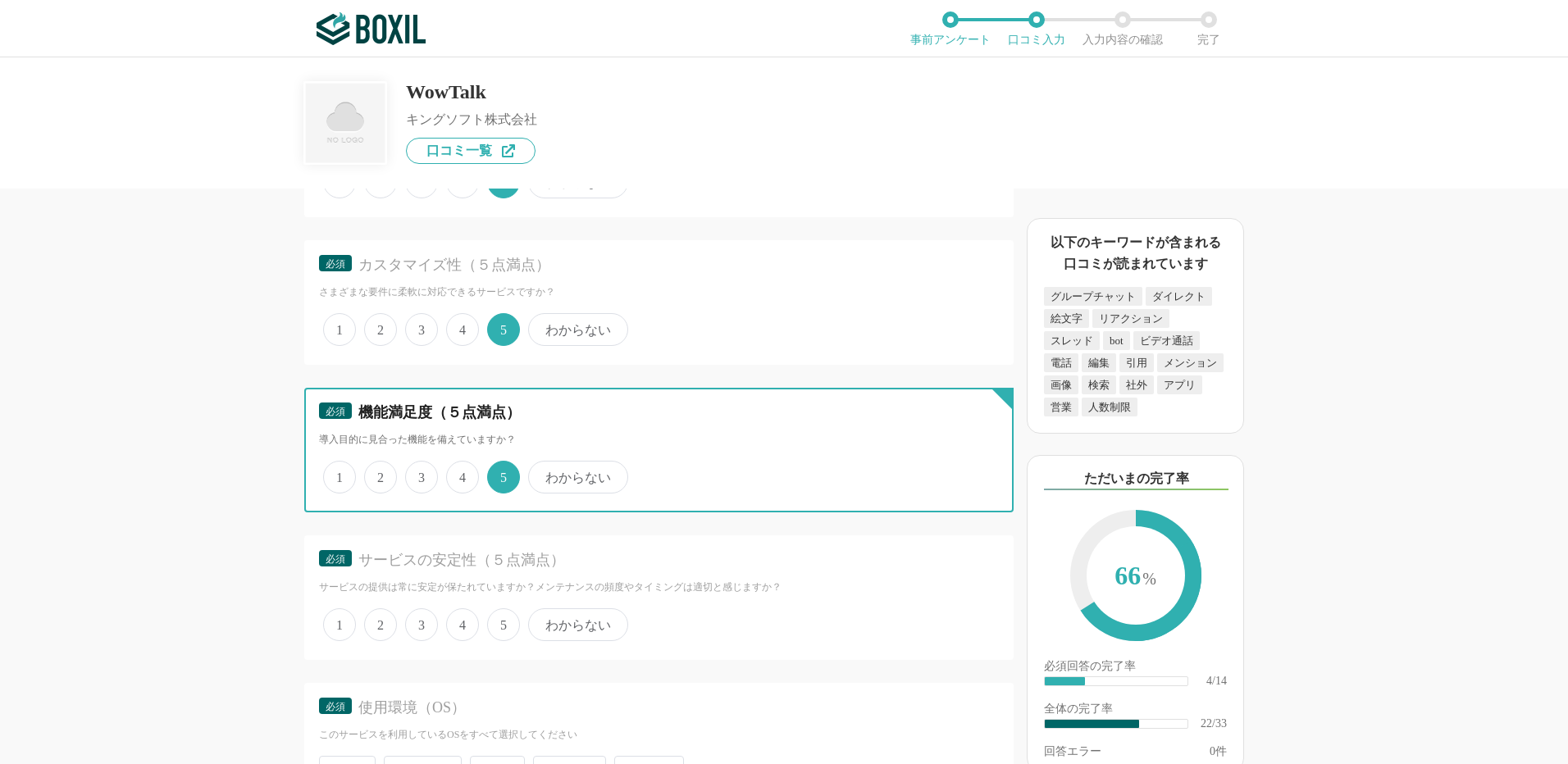
scroll to position [3116, 0]
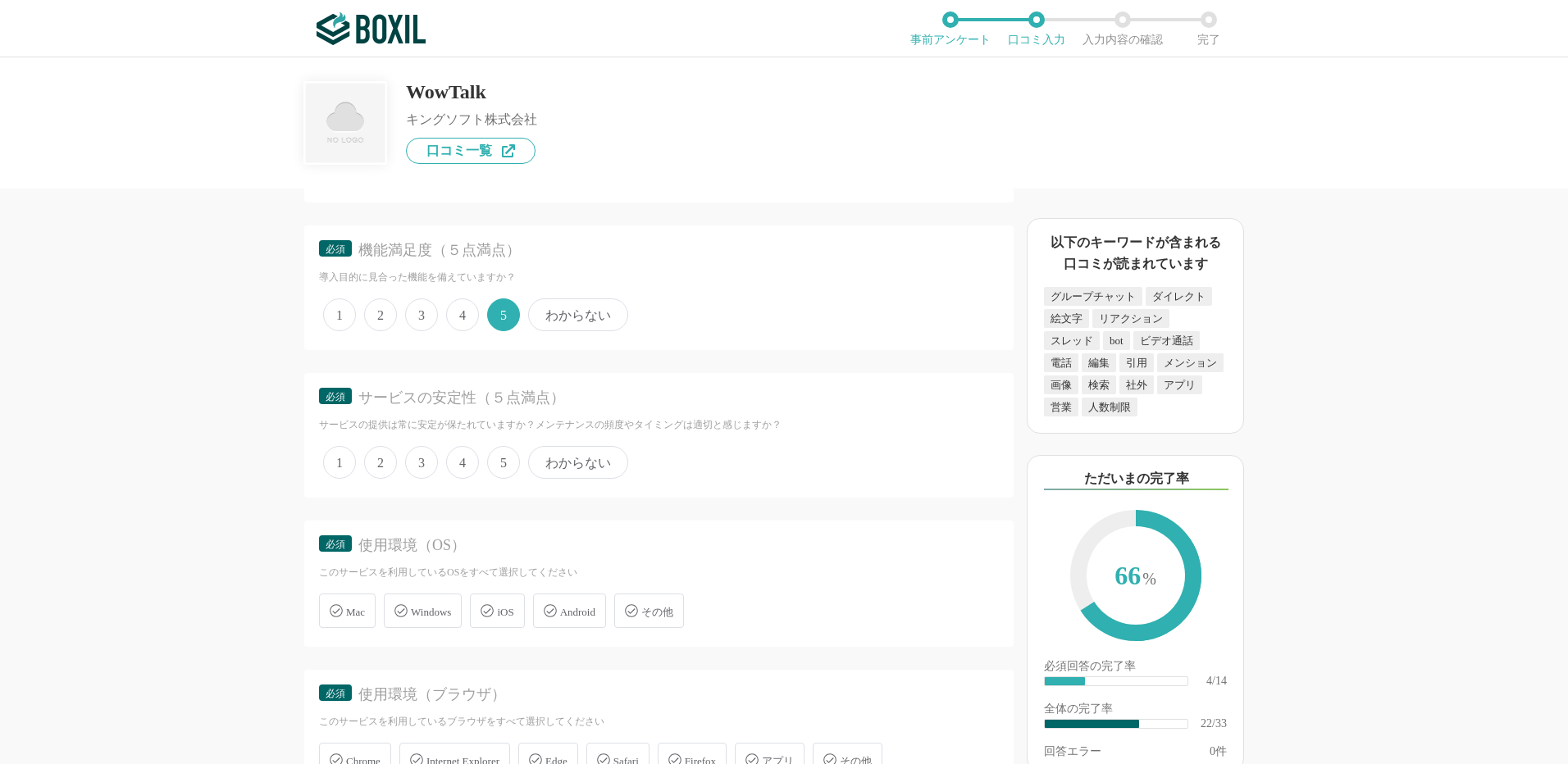
click at [502, 468] on span "5" at bounding box center [503, 463] width 32 height 32
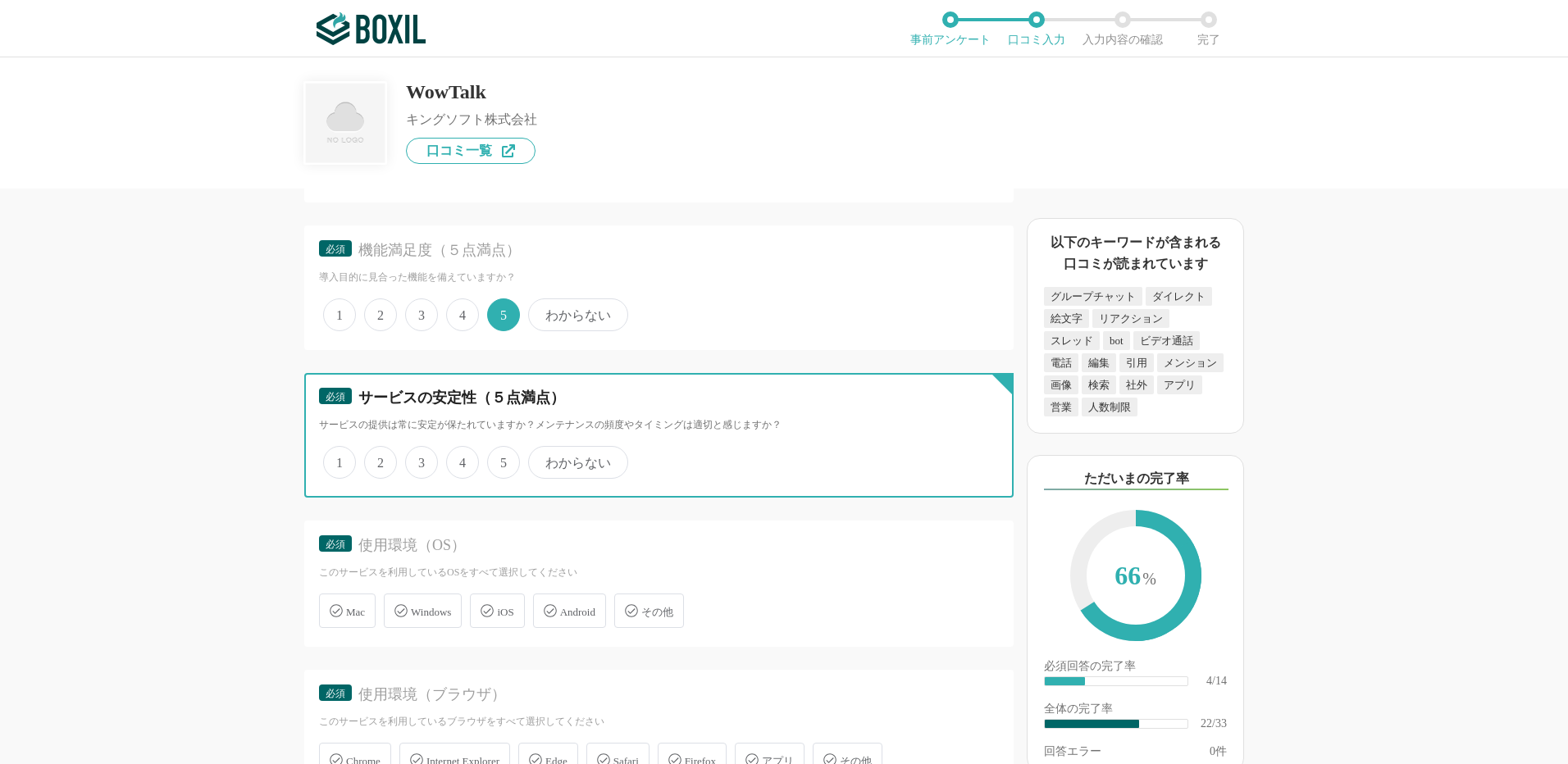
click at [502, 459] on input "5" at bounding box center [497, 454] width 11 height 11
radio input "true"
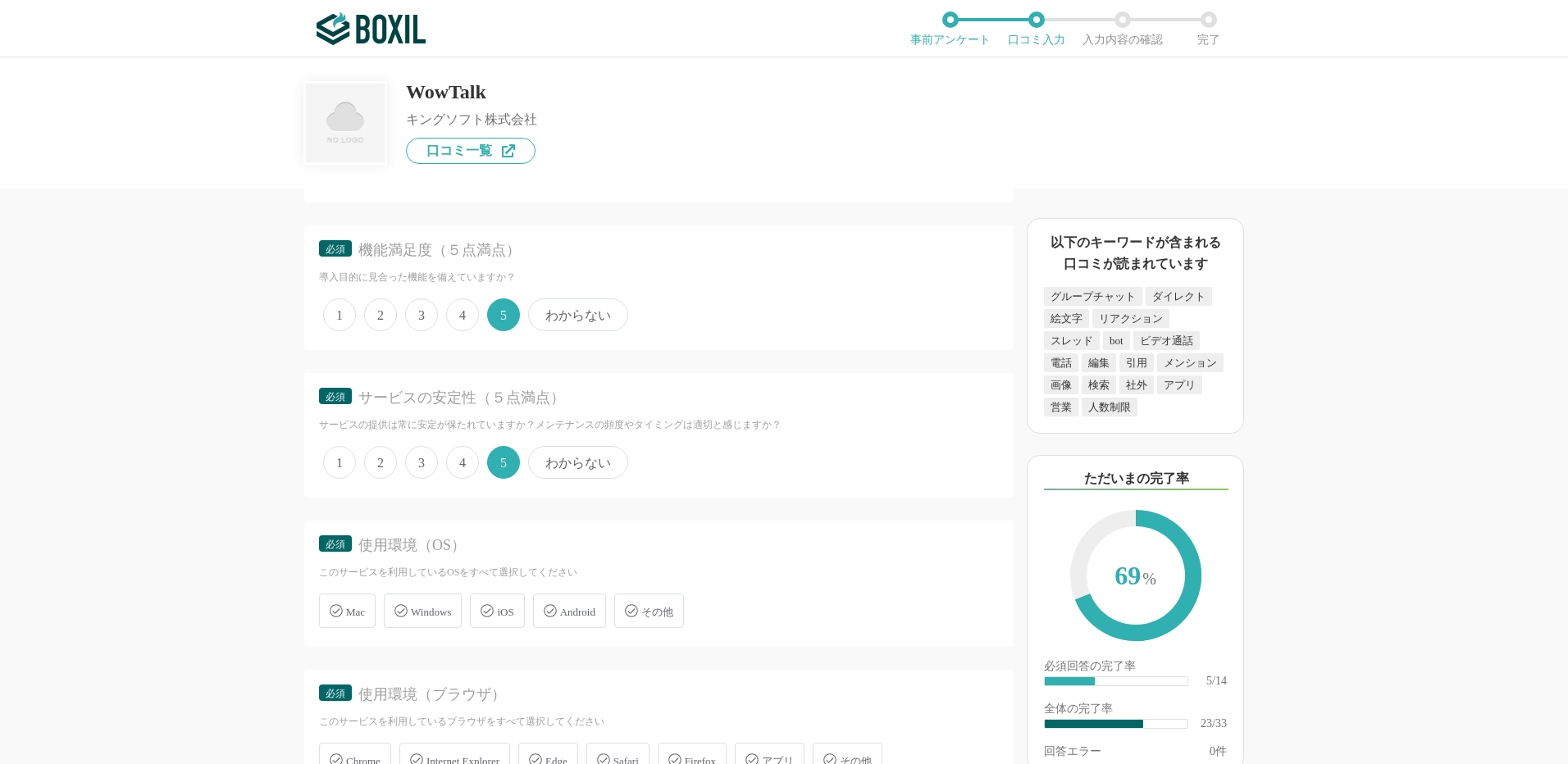
click at [420, 616] on span "Windows" at bounding box center [431, 612] width 41 height 13
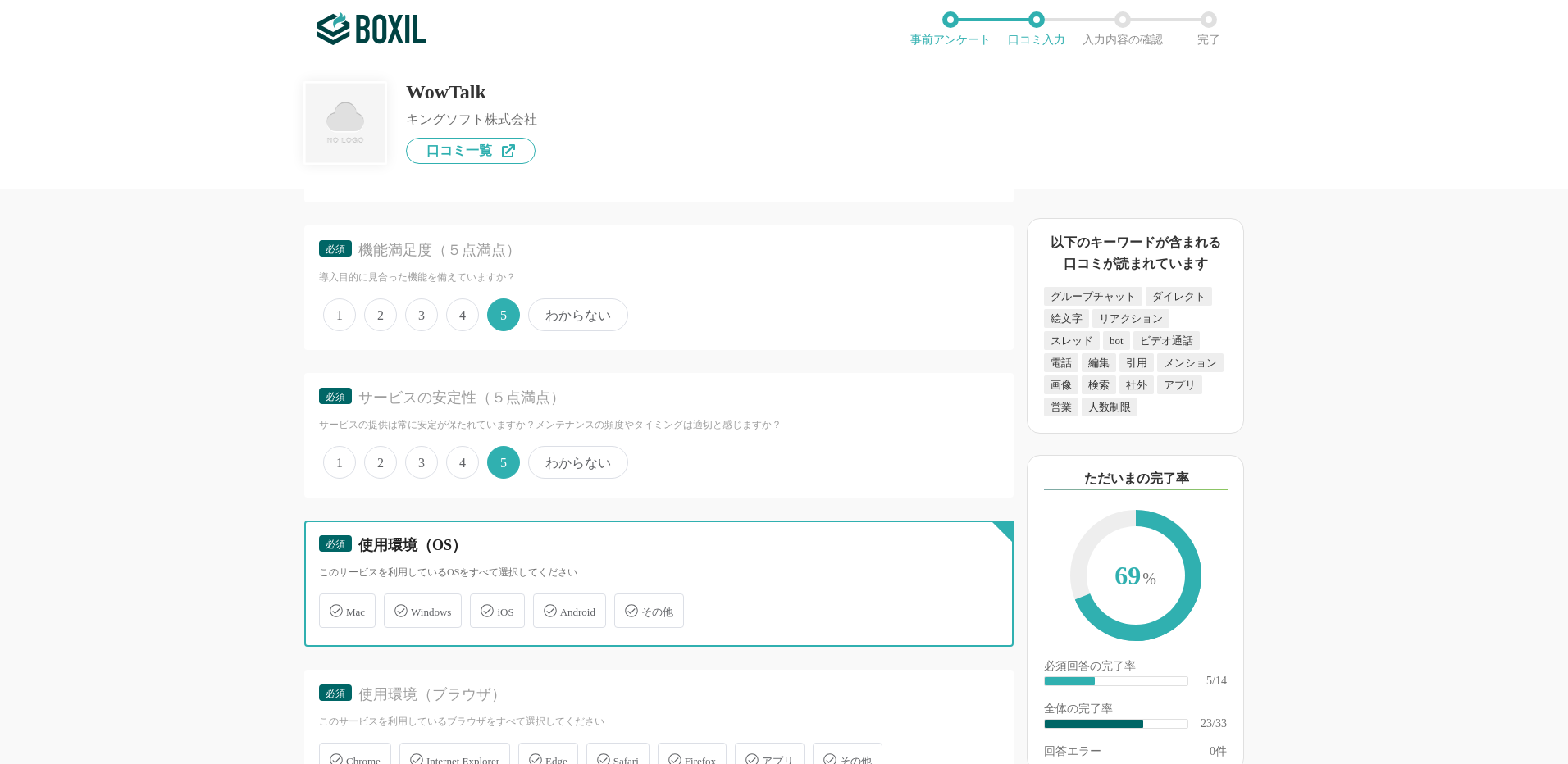
click at [398, 607] on input "Windows" at bounding box center [392, 601] width 11 height 11
checkbox input "true"
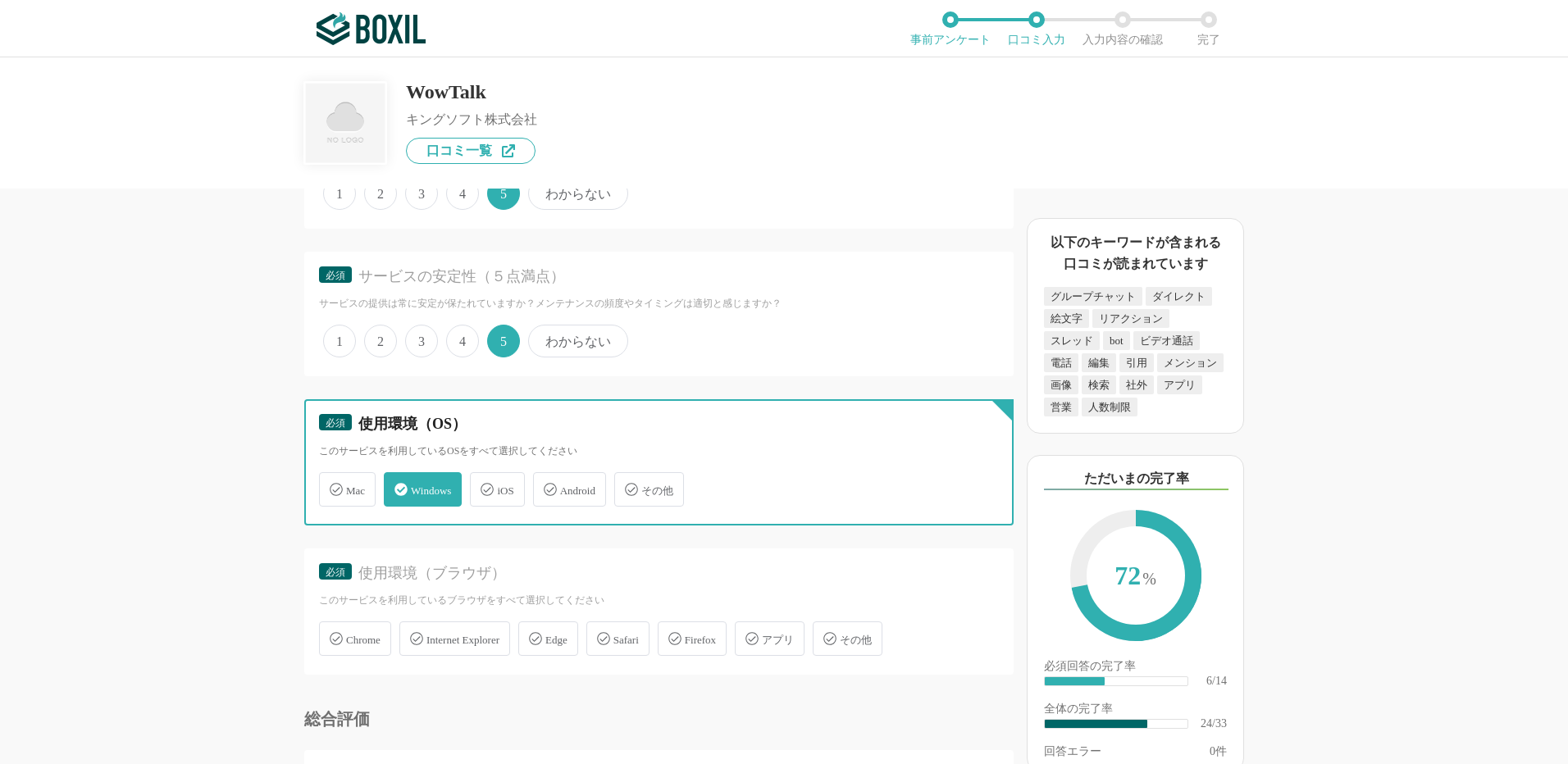
scroll to position [3362, 0]
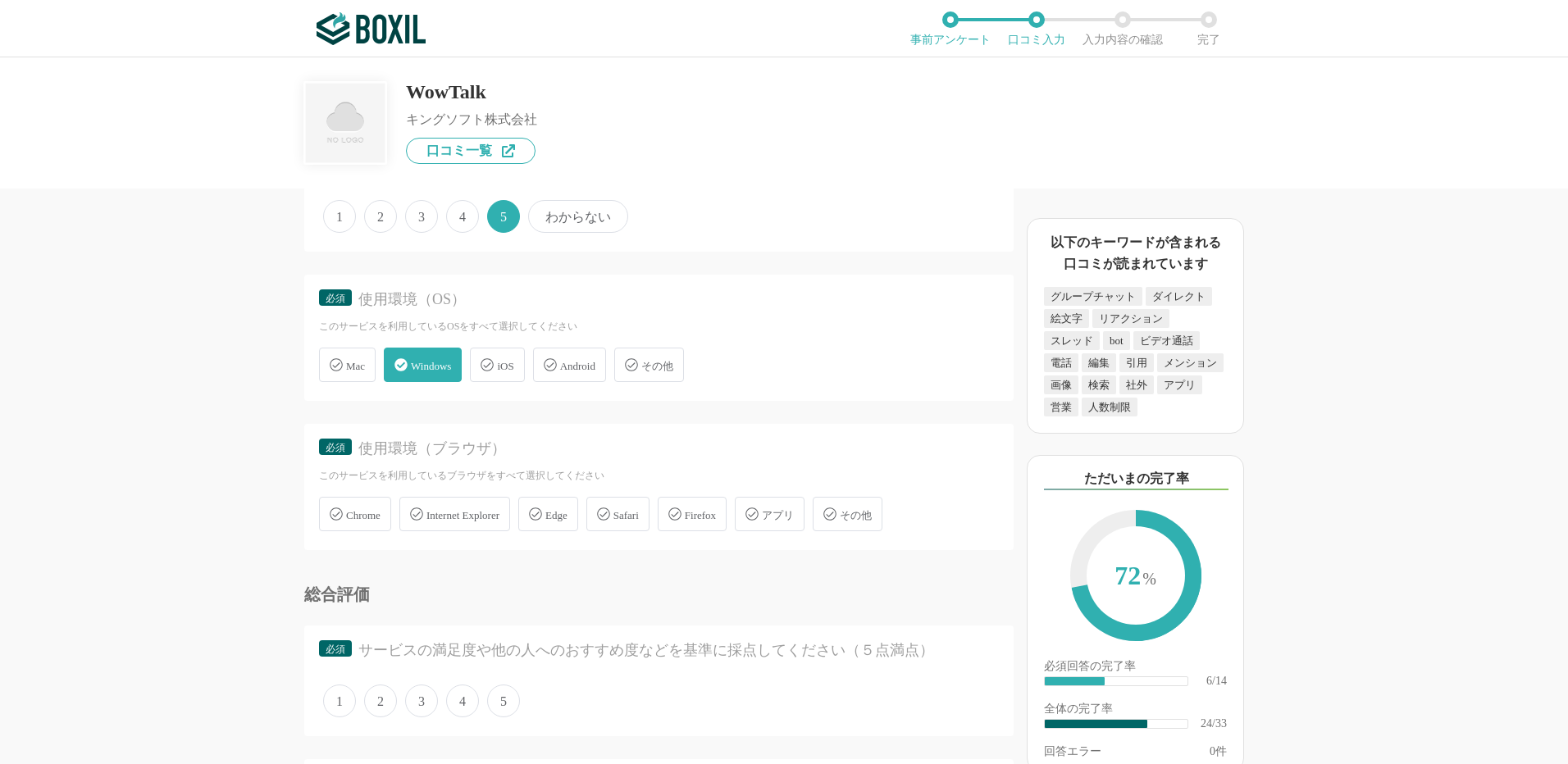
click at [377, 516] on span "Chrome" at bounding box center [364, 516] width 34 height 13
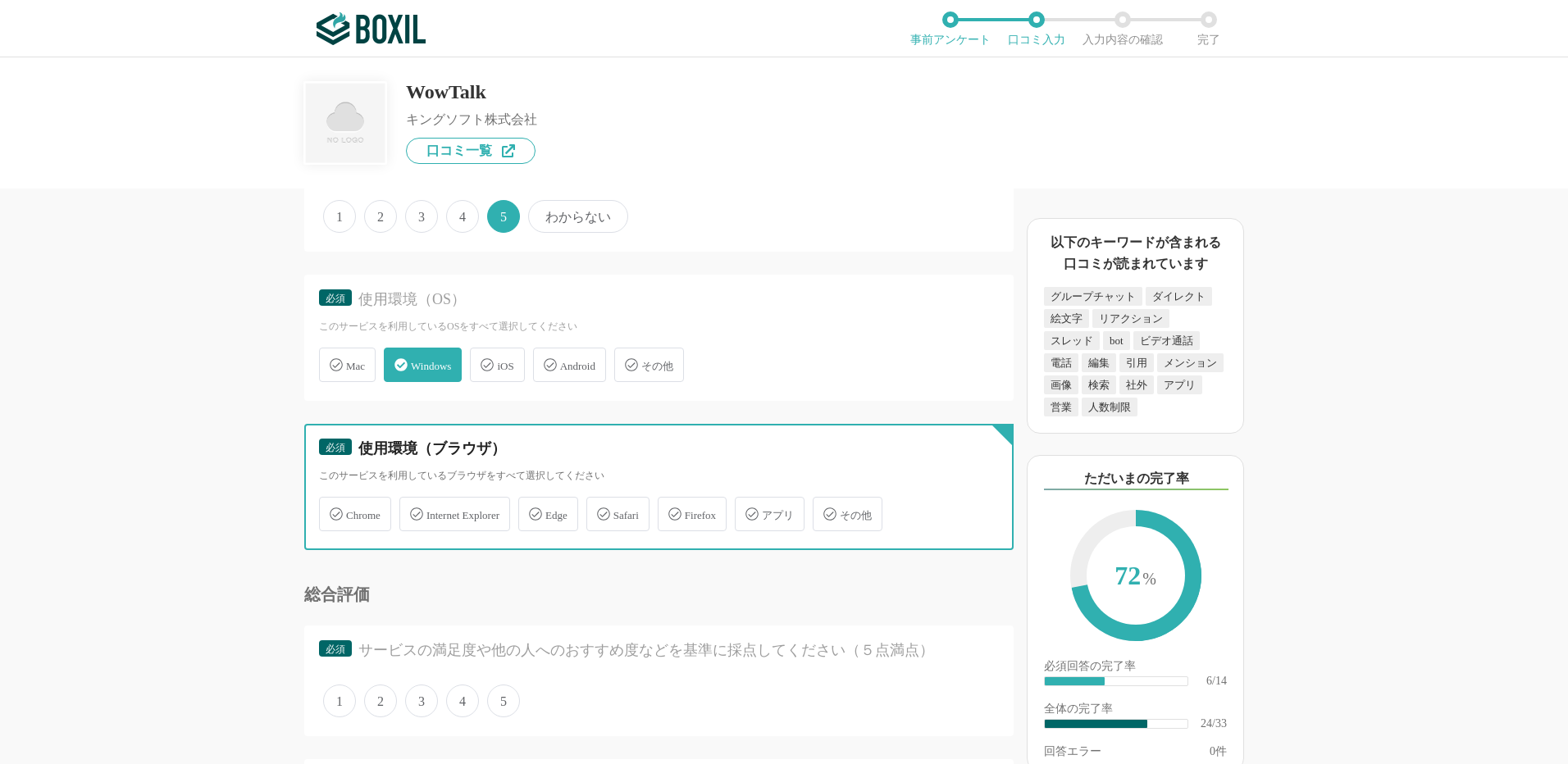
click at [333, 510] on input "Chrome" at bounding box center [328, 505] width 11 height 11
checkbox input "true"
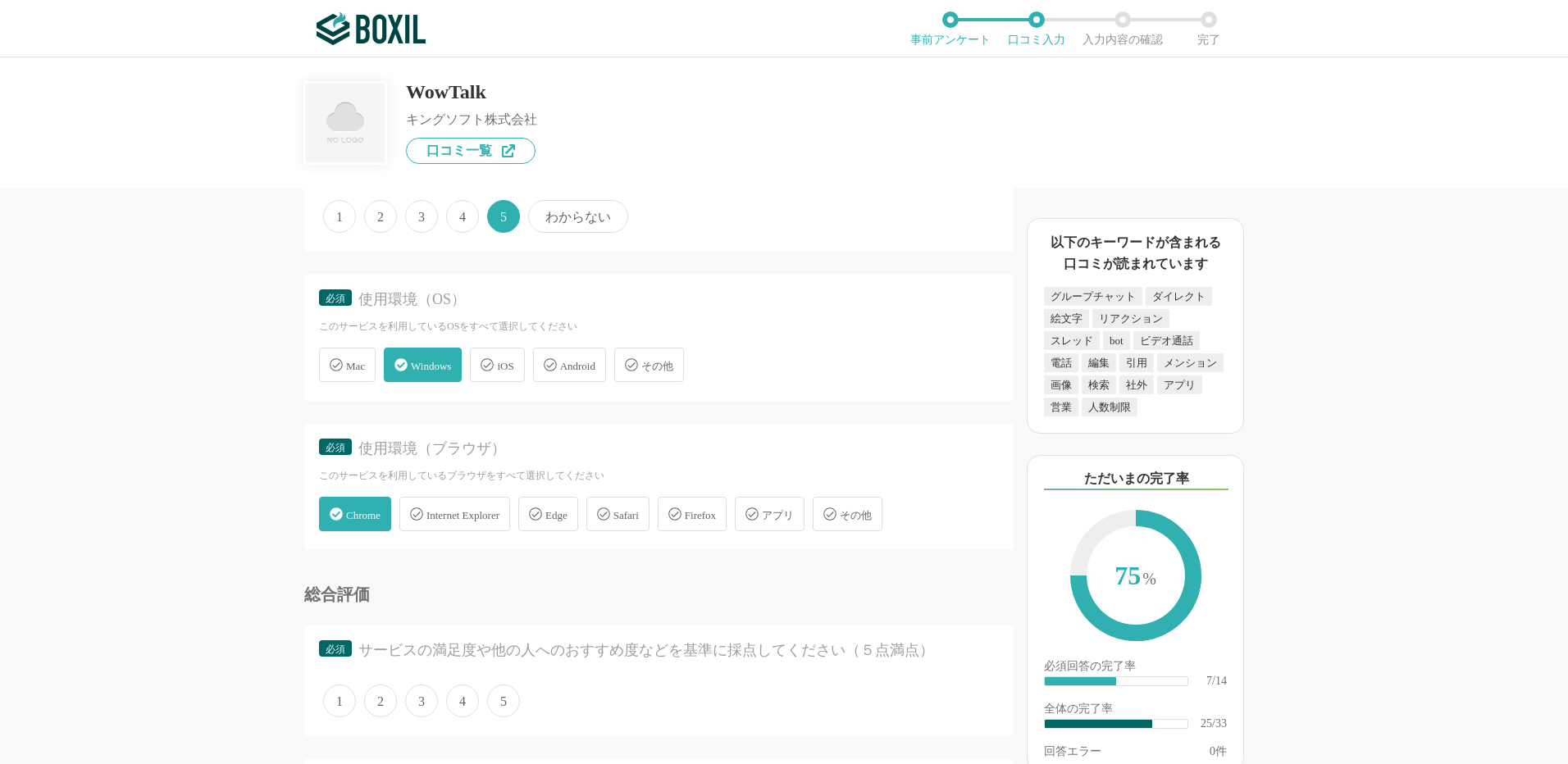
drag, startPoint x: 512, startPoint y: 707, endPoint x: 531, endPoint y: 697, distance: 21.5
click at [511, 707] on span "5" at bounding box center [503, 701] width 32 height 32
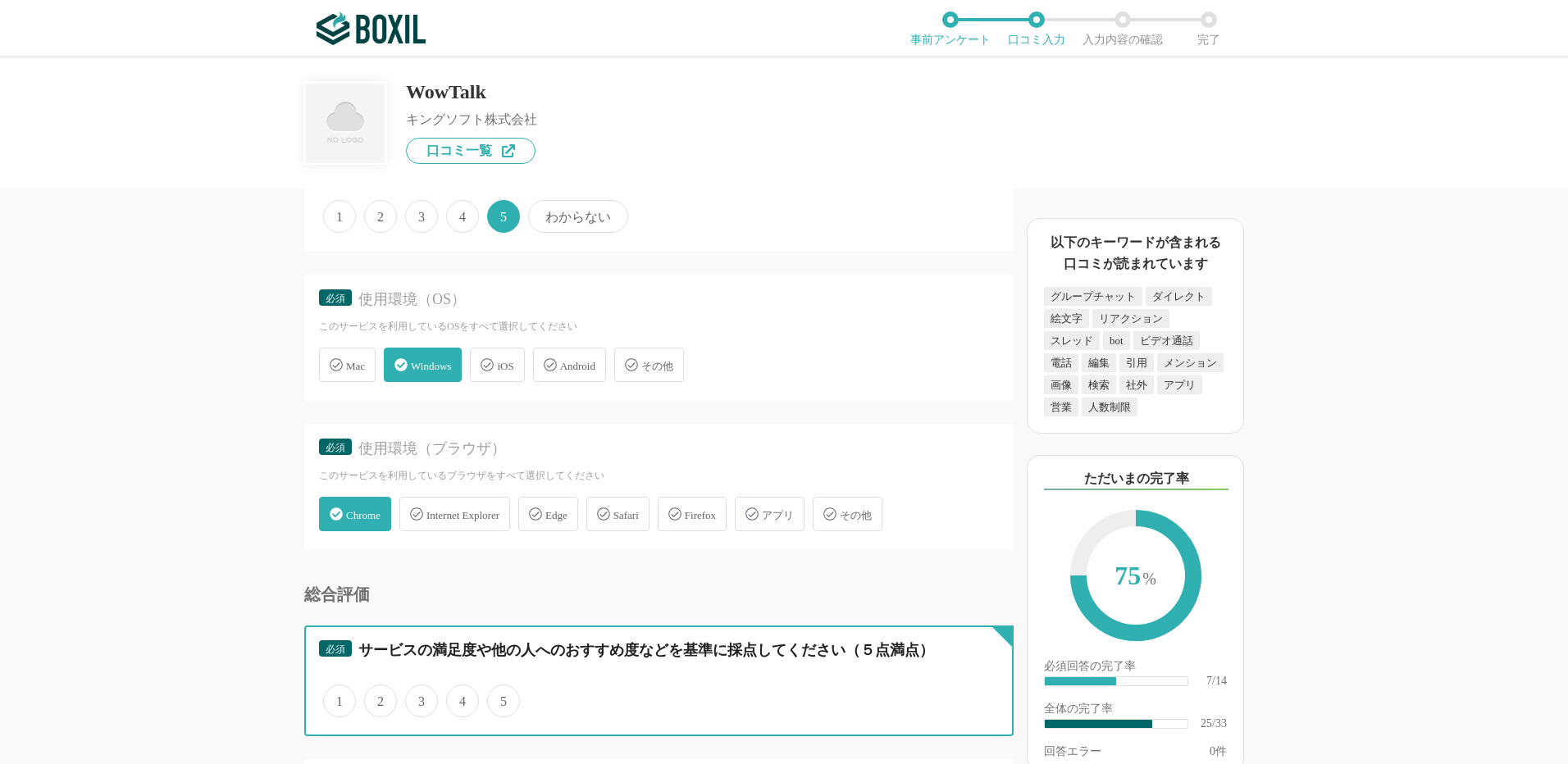
click at [502, 697] on input "5" at bounding box center [497, 693] width 11 height 11
radio input "true"
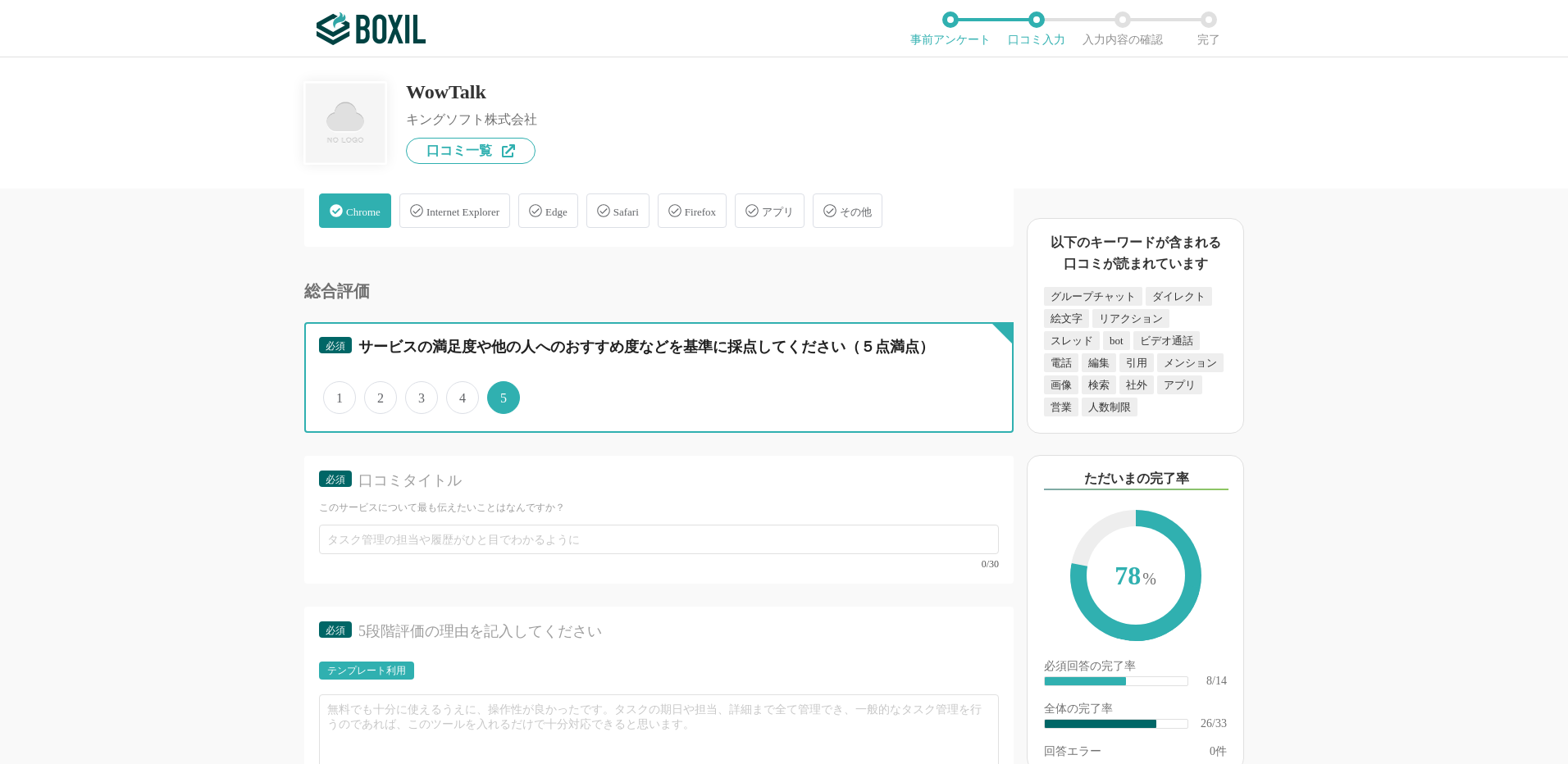
scroll to position [3772, 0]
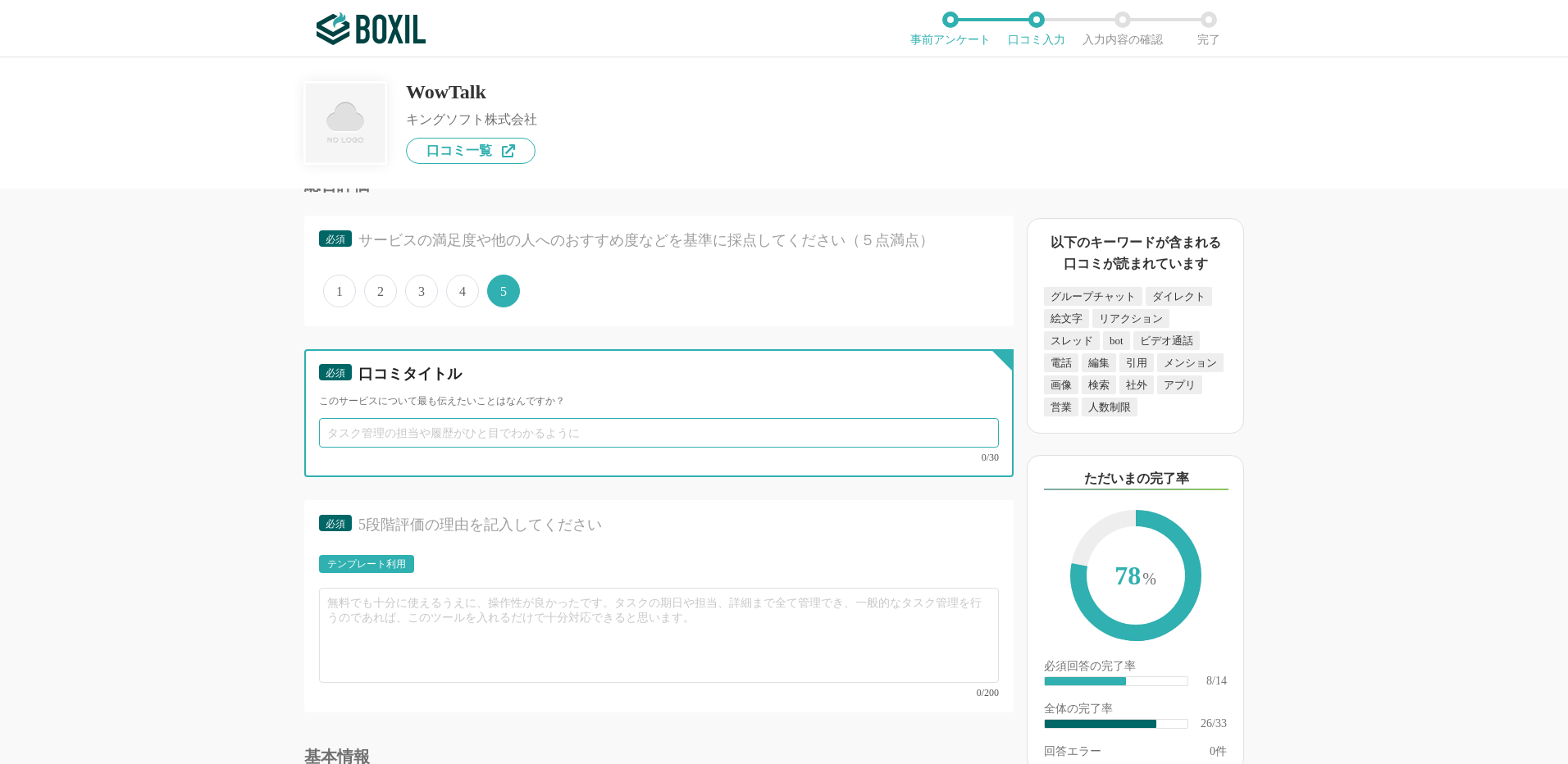
click at [410, 430] on input "text" at bounding box center [658, 433] width 680 height 30
paste input "社内コミュニケーションがスムーズに"
type input "社内コミュニケーションがスムーズに"
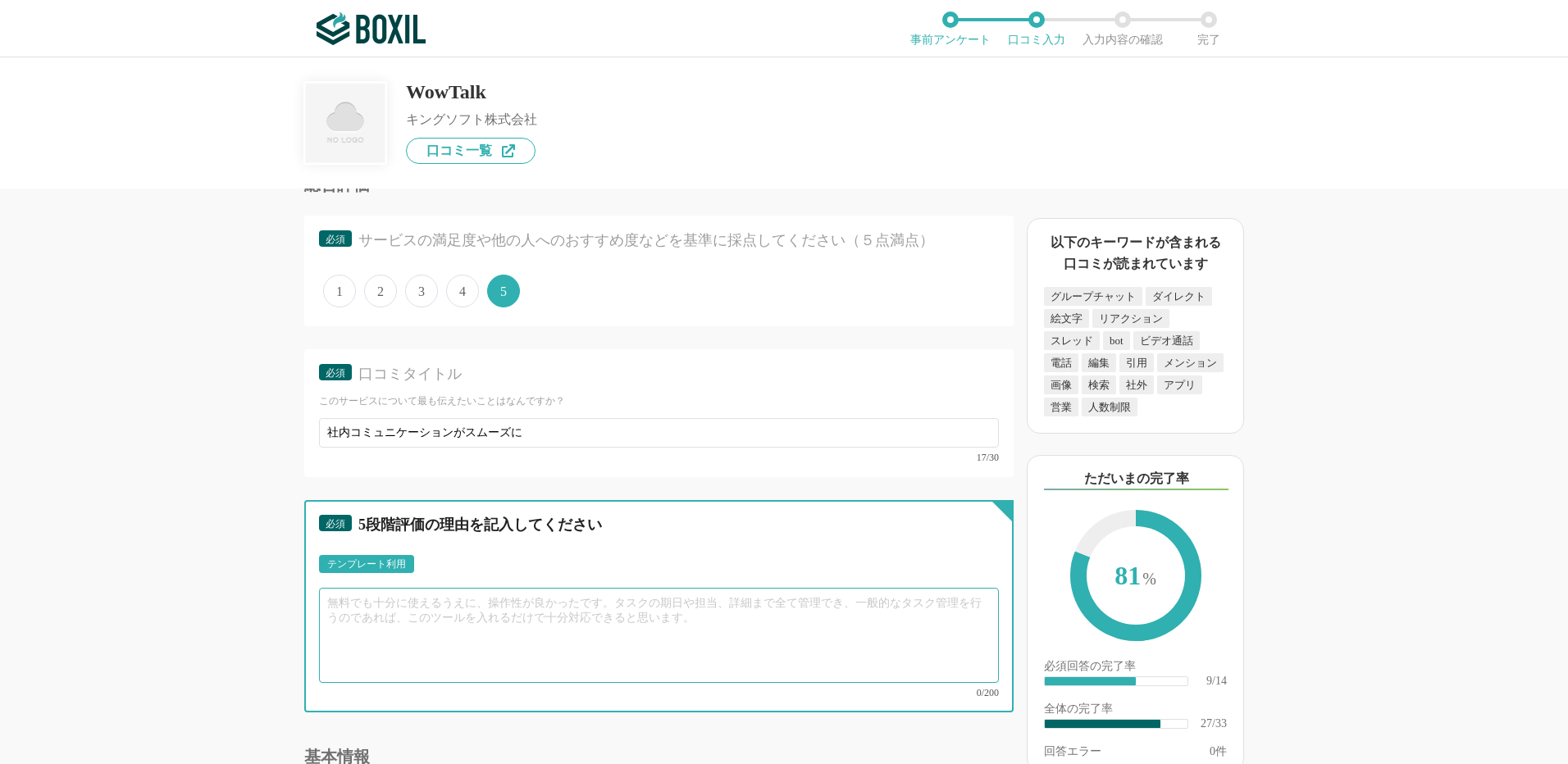
click at [332, 606] on textarea at bounding box center [658, 635] width 680 height 95
paste textarea "WowTalkは 社内の情報共有をスピーディーかつ確実にするためのツール です。導入前はメールや個人アプリに依存していたことで情報の散在や伝達の遅れが課題でし…"
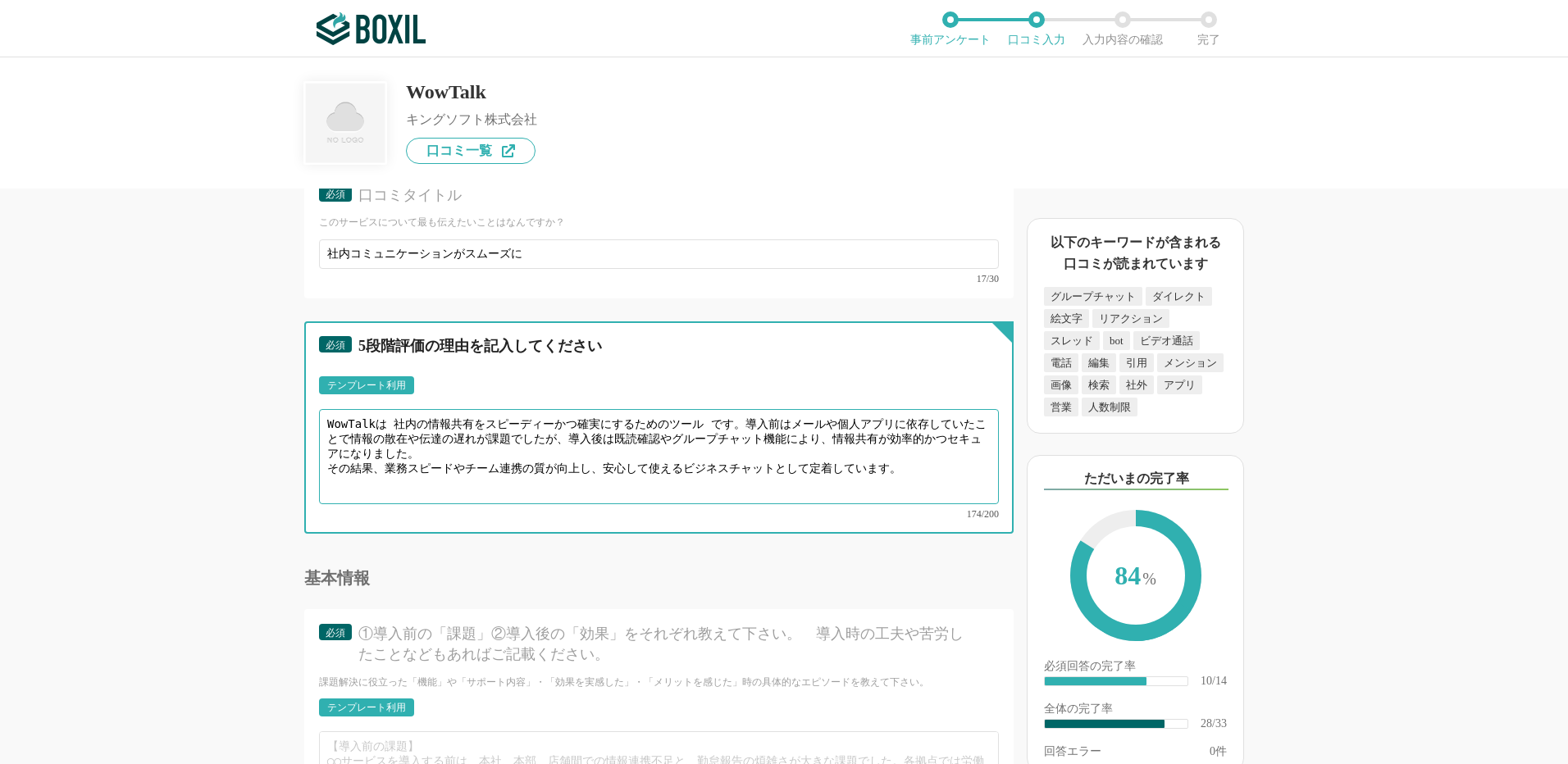
scroll to position [4100, 0]
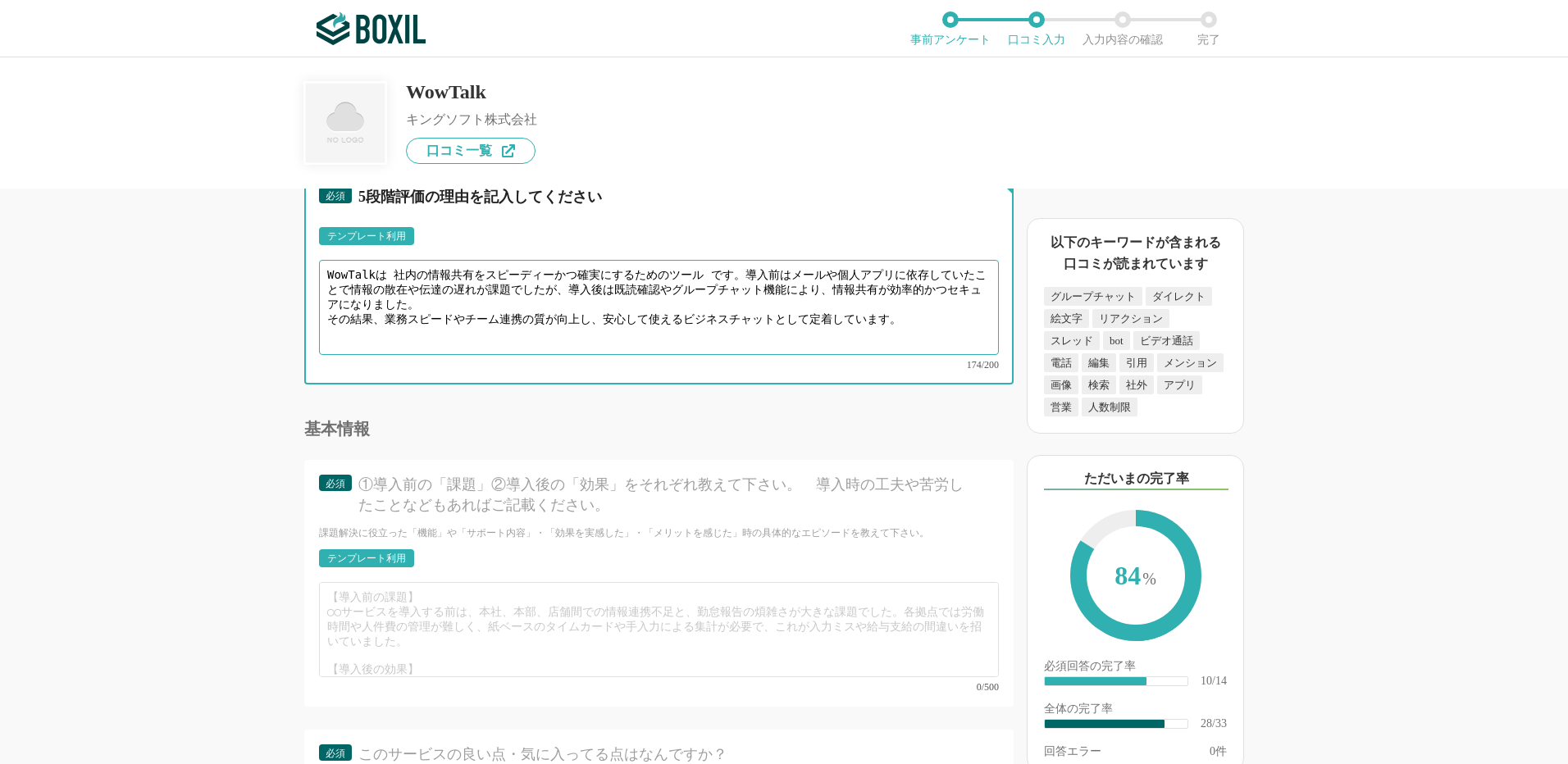
type textarea "WowTalkは 社内の情報共有をスピーディーかつ確実にするためのツール です。導入前はメールや個人アプリに依存していたことで情報の散在や伝達の遅れが課題でし…"
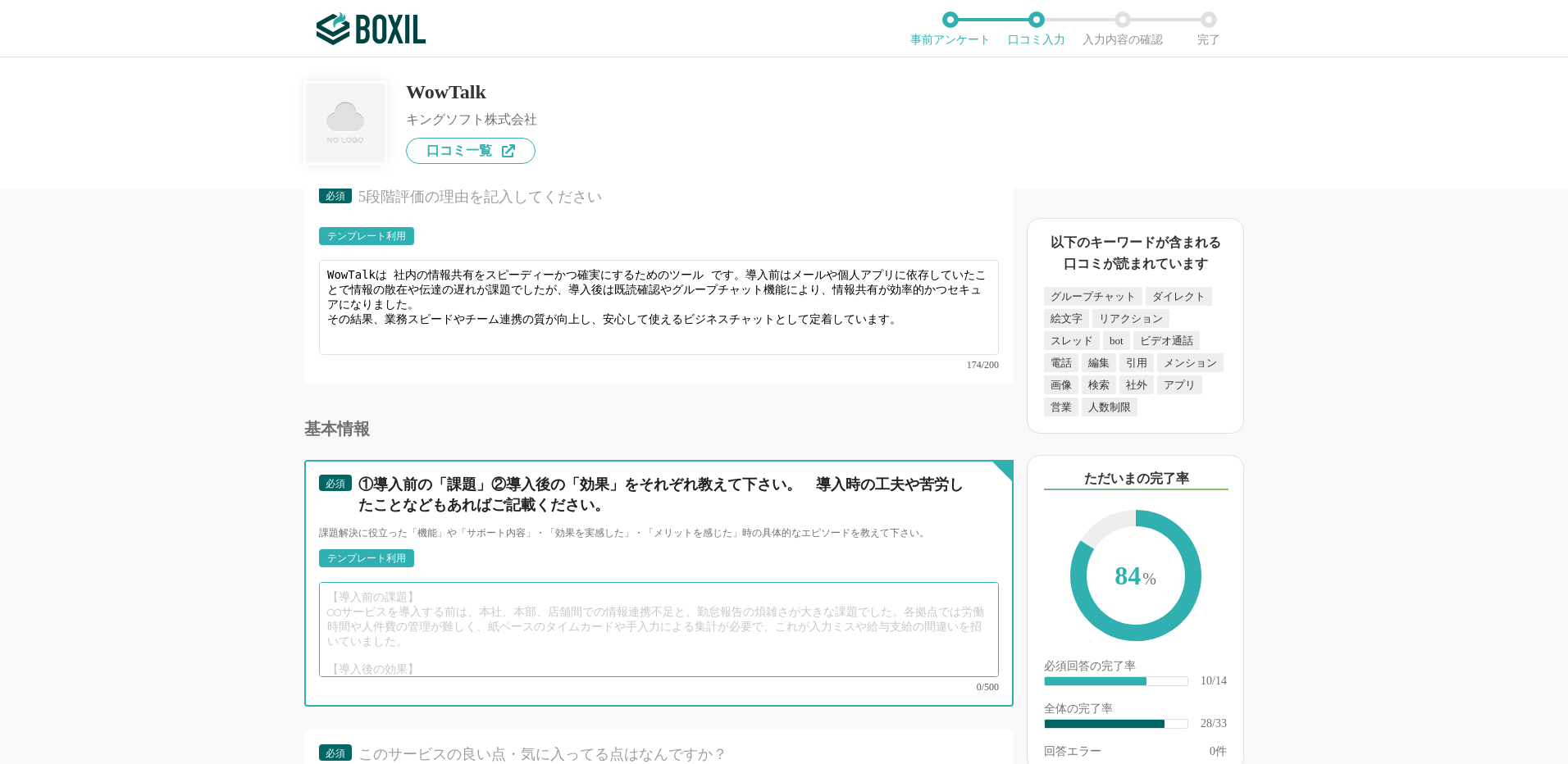
click at [361, 587] on textarea at bounding box center [658, 630] width 680 height 95
paste textarea "①loremi dolorsitametconsecteturadip、elitseddoeiusmodtempor。in、utlaboreetdol、mag…"
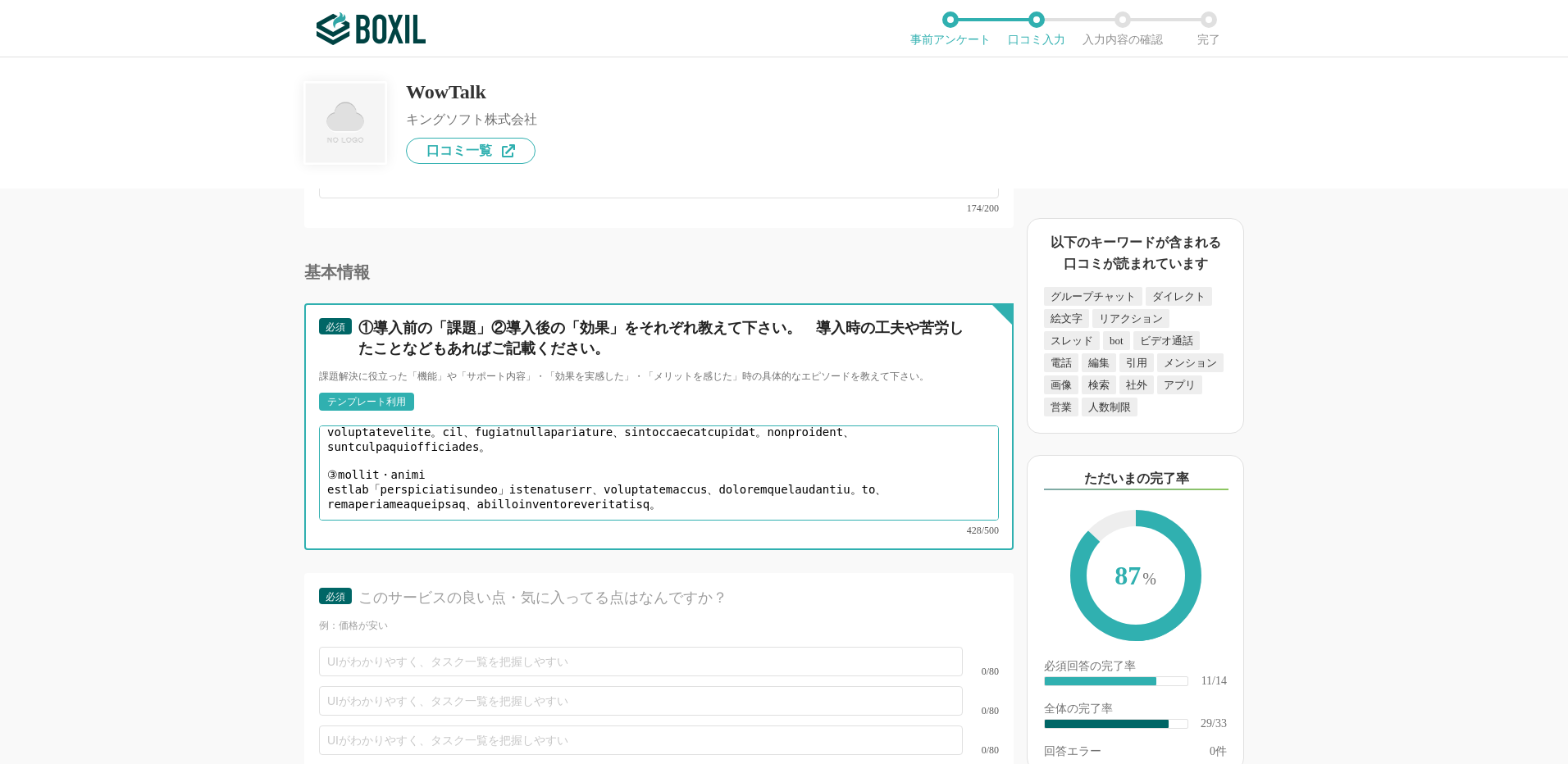
scroll to position [4264, 0]
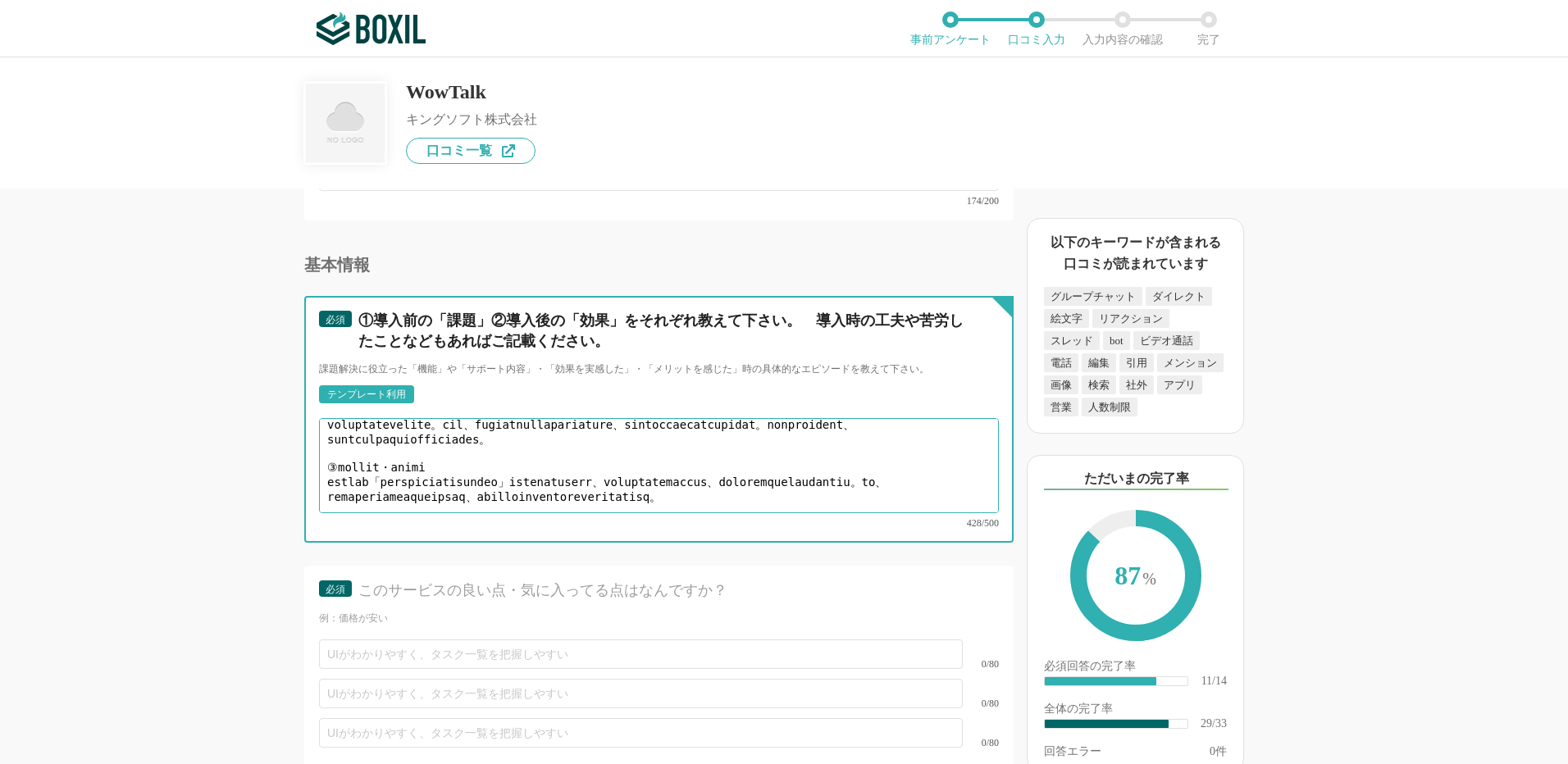
type textarea "①loremi dolorsitametconsecteturadip、elitseddoeiusmodtempor。in、utlaboreetdol、mag…"
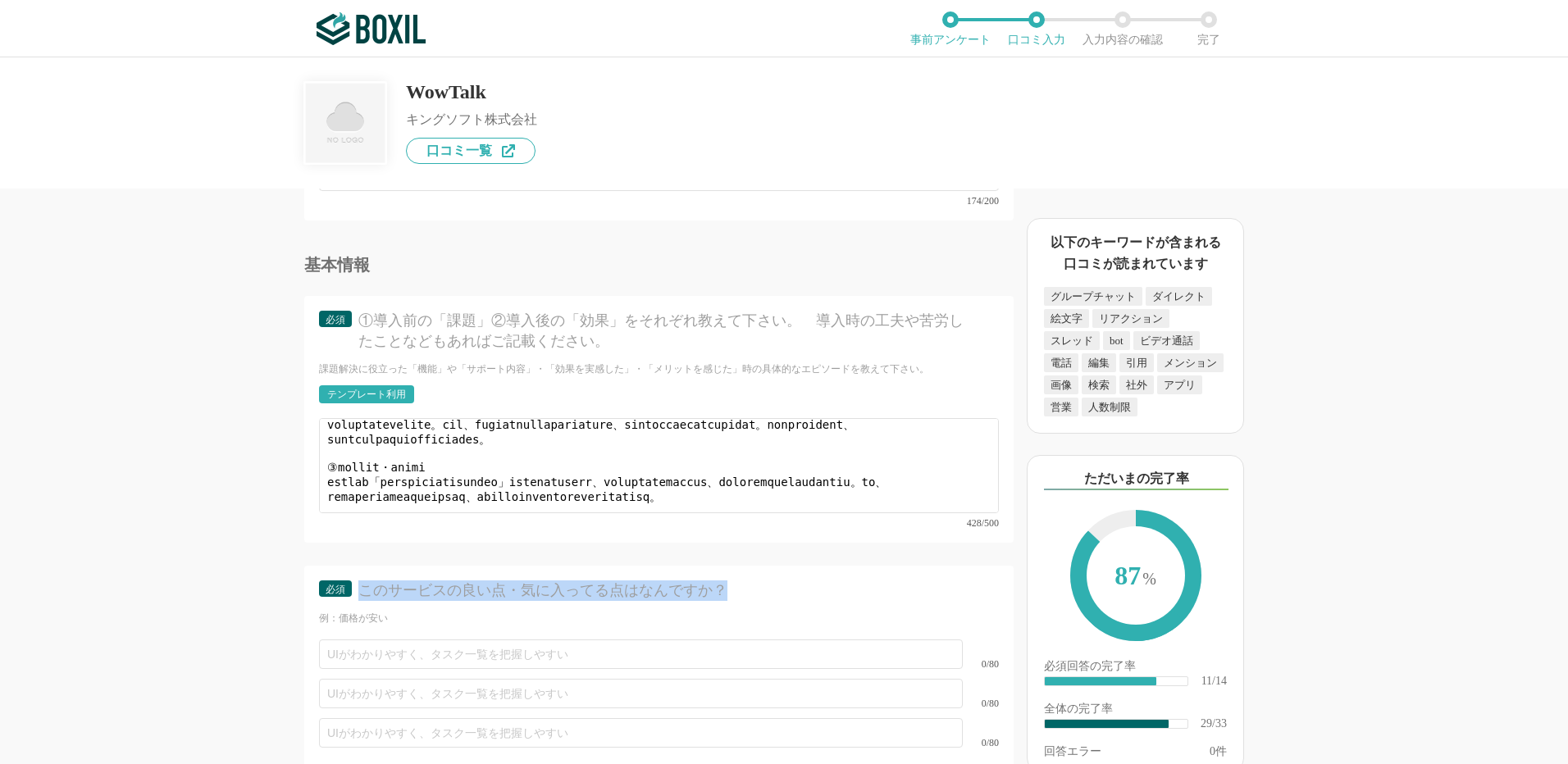
drag, startPoint x: 740, startPoint y: 580, endPoint x: 356, endPoint y: 563, distance: 384.4
copy div "このサービスの良い点・気に入ってる点はなんですか？"
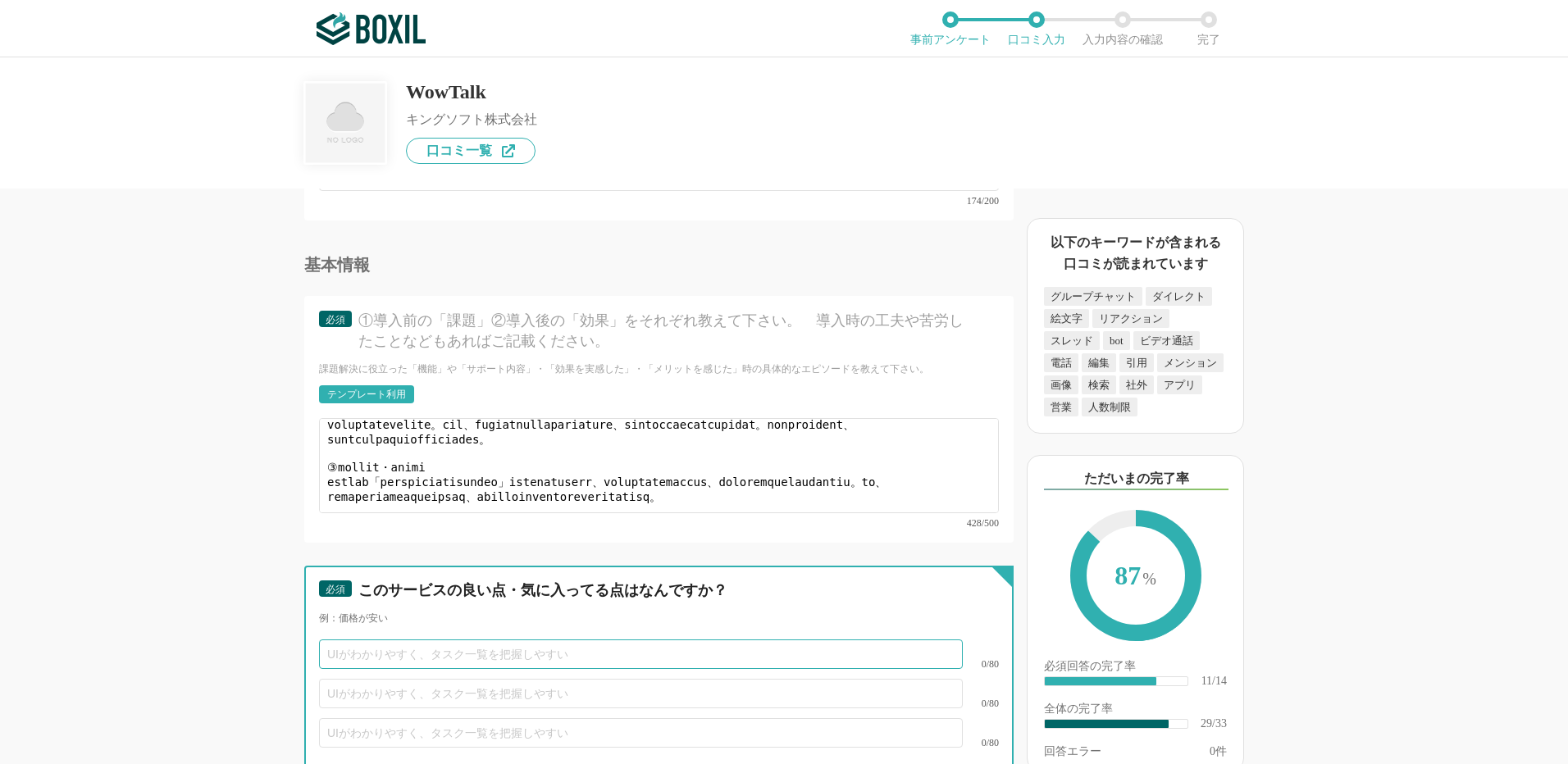
click at [378, 646] on input "text" at bounding box center [640, 654] width 644 height 30
paste input "既読確認ができる"
type input "既読確認ができる"
click at [339, 679] on input "text" at bounding box center [640, 694] width 644 height 30
paste input "社内専用でセキュリティが安心"
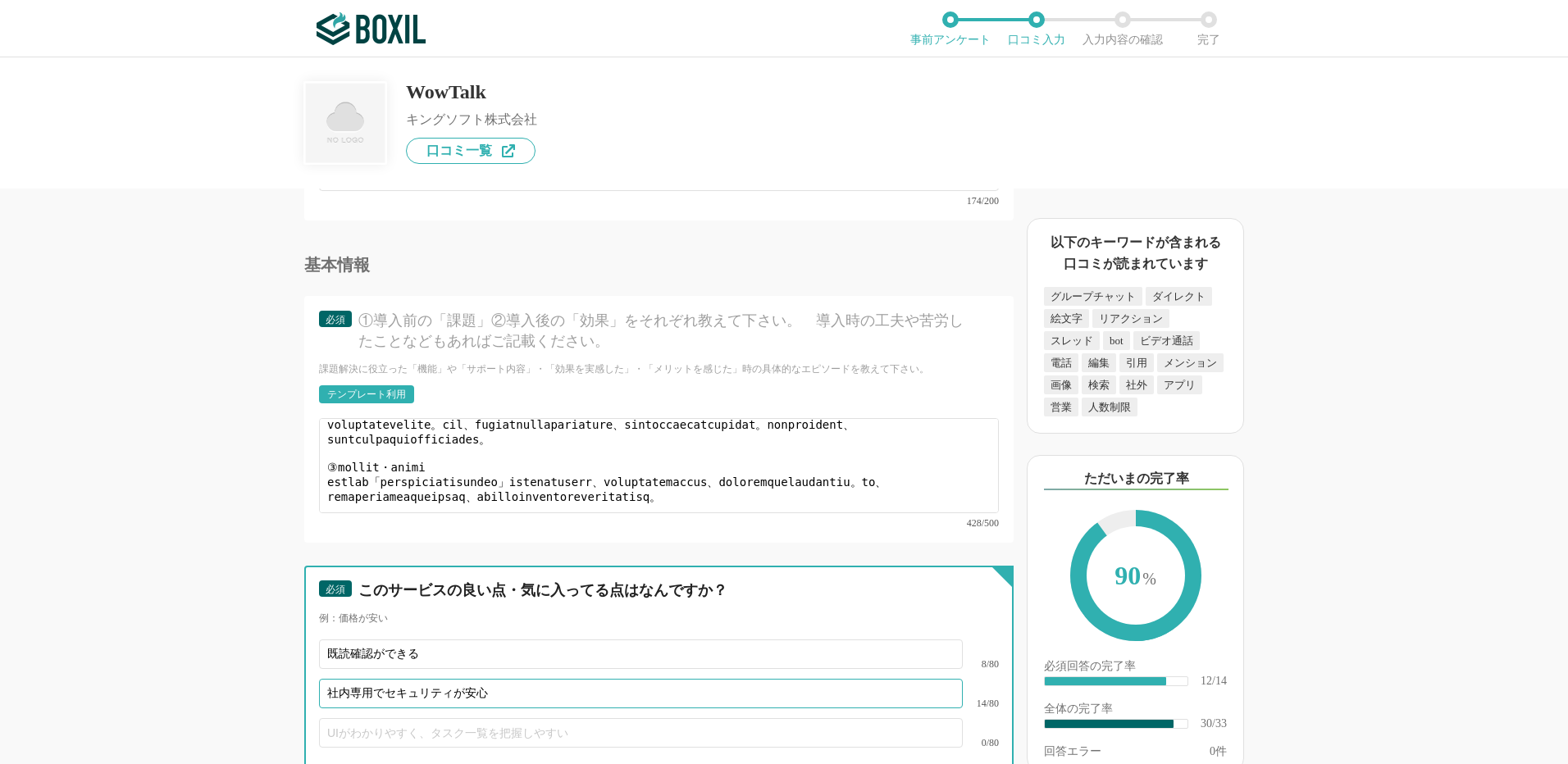
type input "社内専用でセキュリティが安心"
click at [356, 718] on input "text" at bounding box center [640, 733] width 644 height 30
paste input "LINEなど私用アプリを使わず、業務専用ツールに集約"
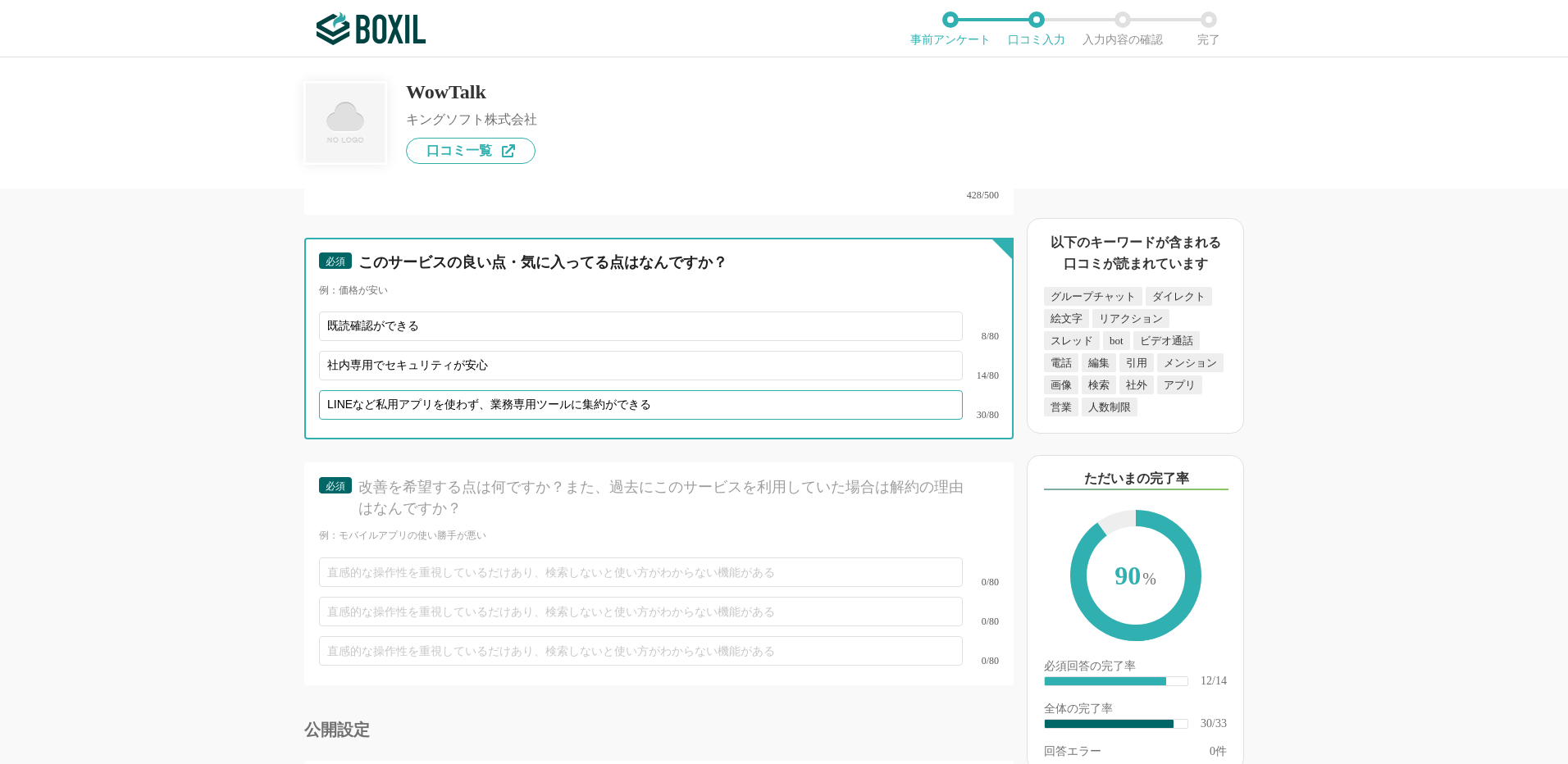
type input "LINEなど私用アプリを使わず、業務専用ツールに集約ができる"
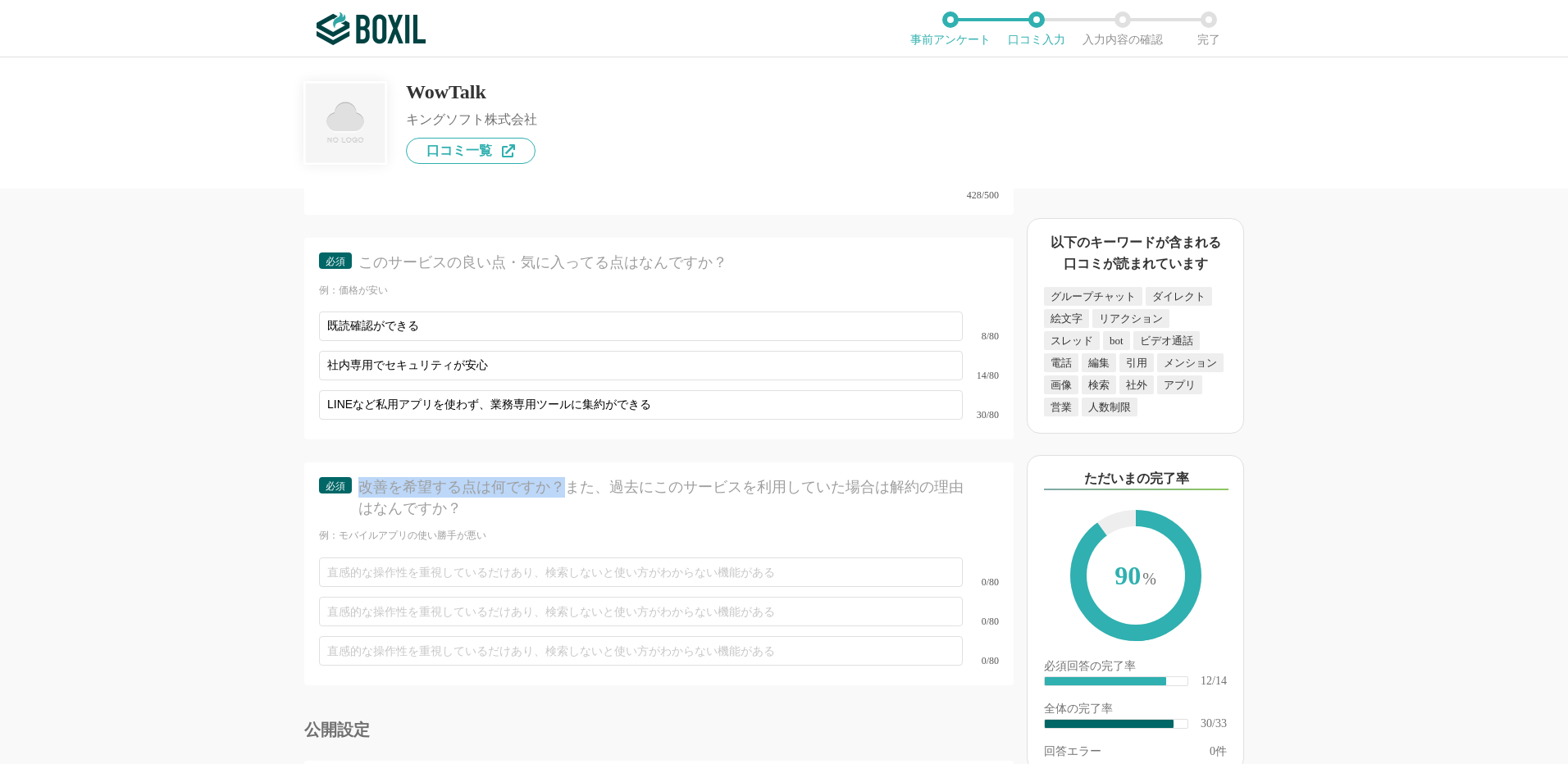
drag, startPoint x: 357, startPoint y: 462, endPoint x: 560, endPoint y: 472, distance: 203.2
copy div "改善を希望する点は何ですか？"
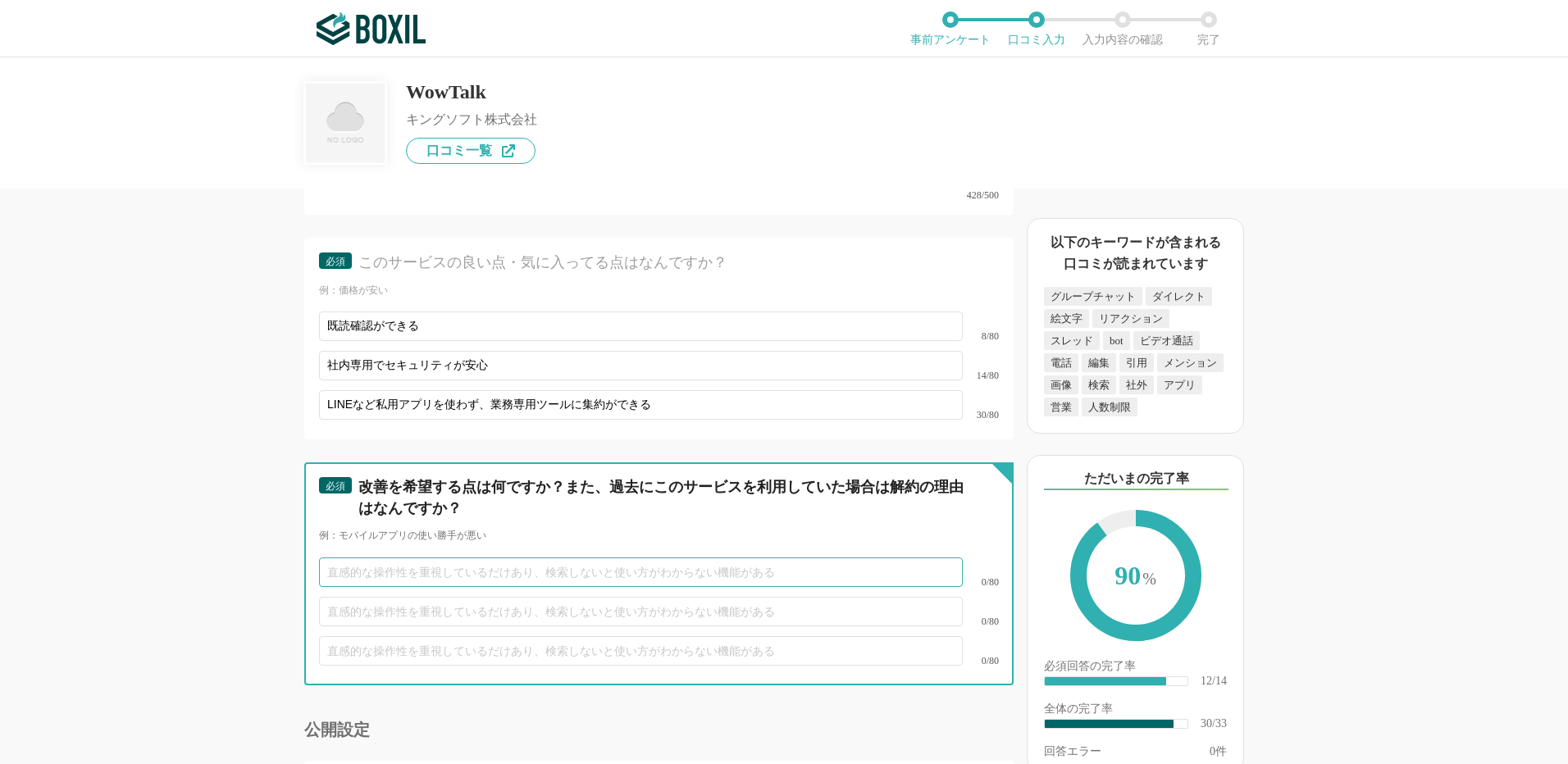
click at [401, 558] on input "text" at bounding box center [640, 572] width 644 height 30
paste input "過去のメッセージやファイルを探すとき、条件指定や検索結果の表示がもう少し直感的だと助かる"
type input "過去のメッセージやファイルを探すとき、条件指定や検索結果の表示がもう少し直感的だと助かる"
click at [395, 597] on input "text" at bounding box center [640, 611] width 644 height 30
paste input "ExcelやGoogleカレンダーなどとの連携を強化すると、より幅広い業務で活用できる"
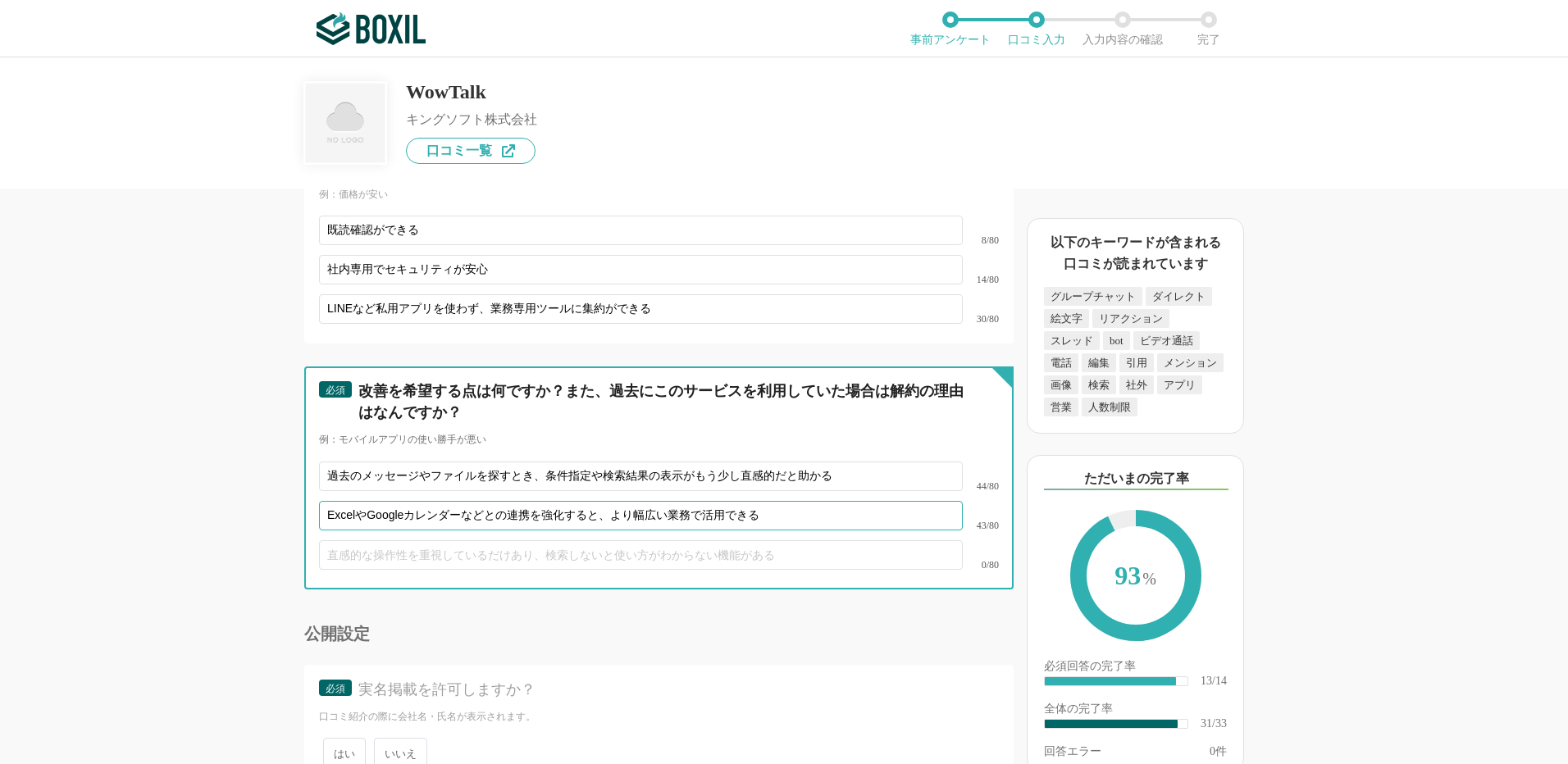
scroll to position [4780, 0]
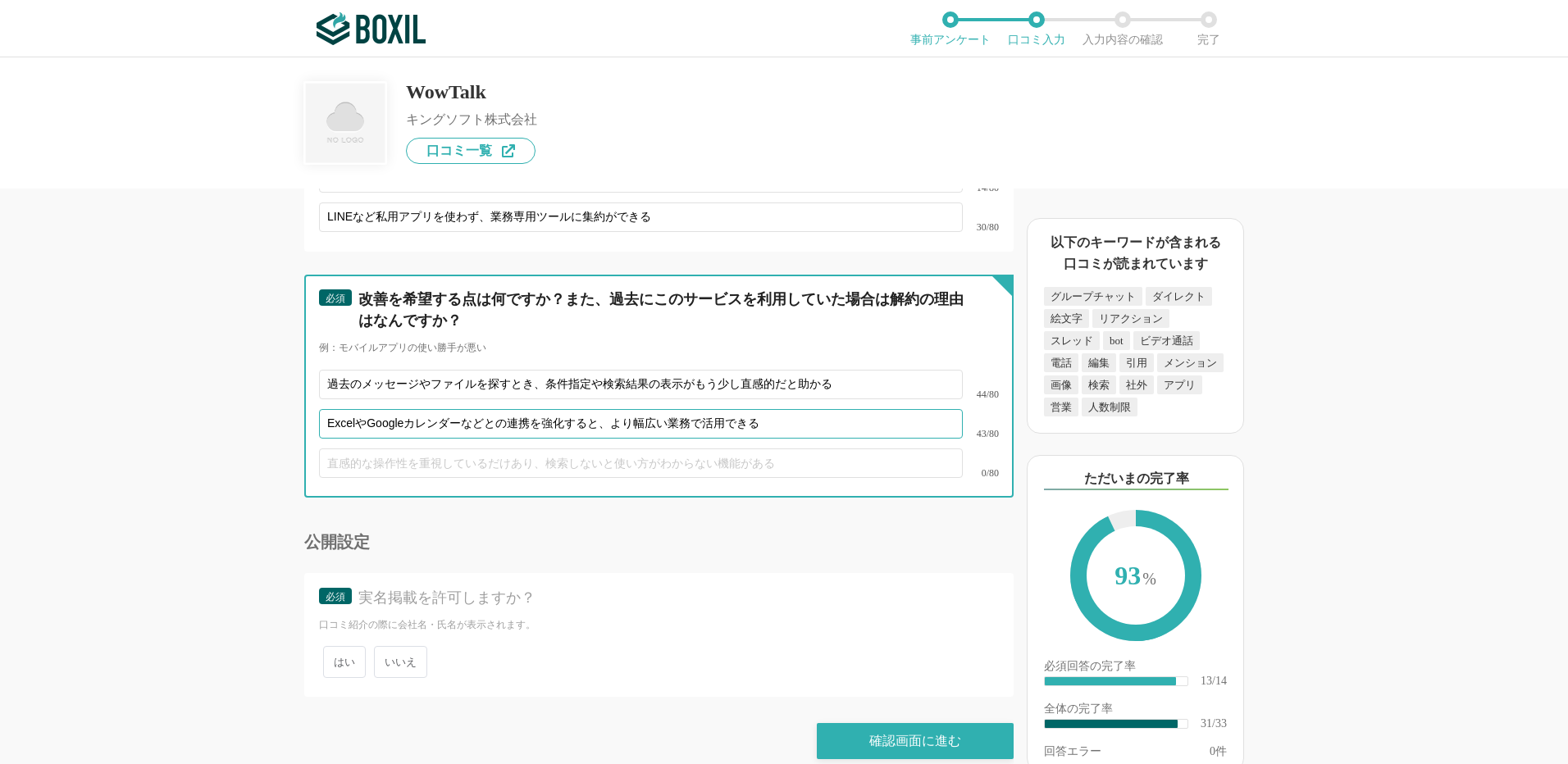
type input "ExcelやGoogleカレンダーなどとの連携を強化すると、より幅広い業務で活用できる"
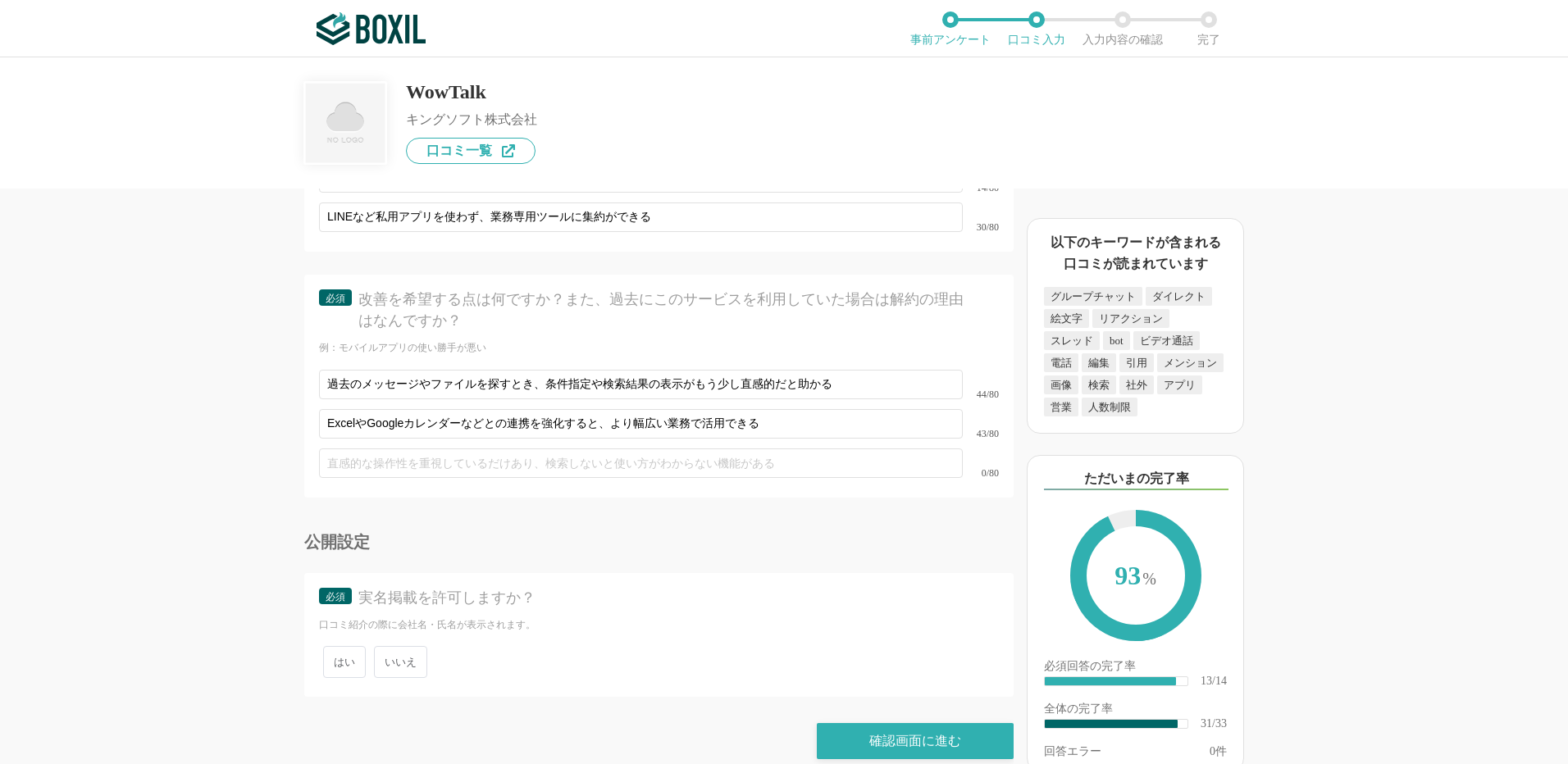
click at [386, 655] on span "いいえ" at bounding box center [401, 662] width 53 height 32
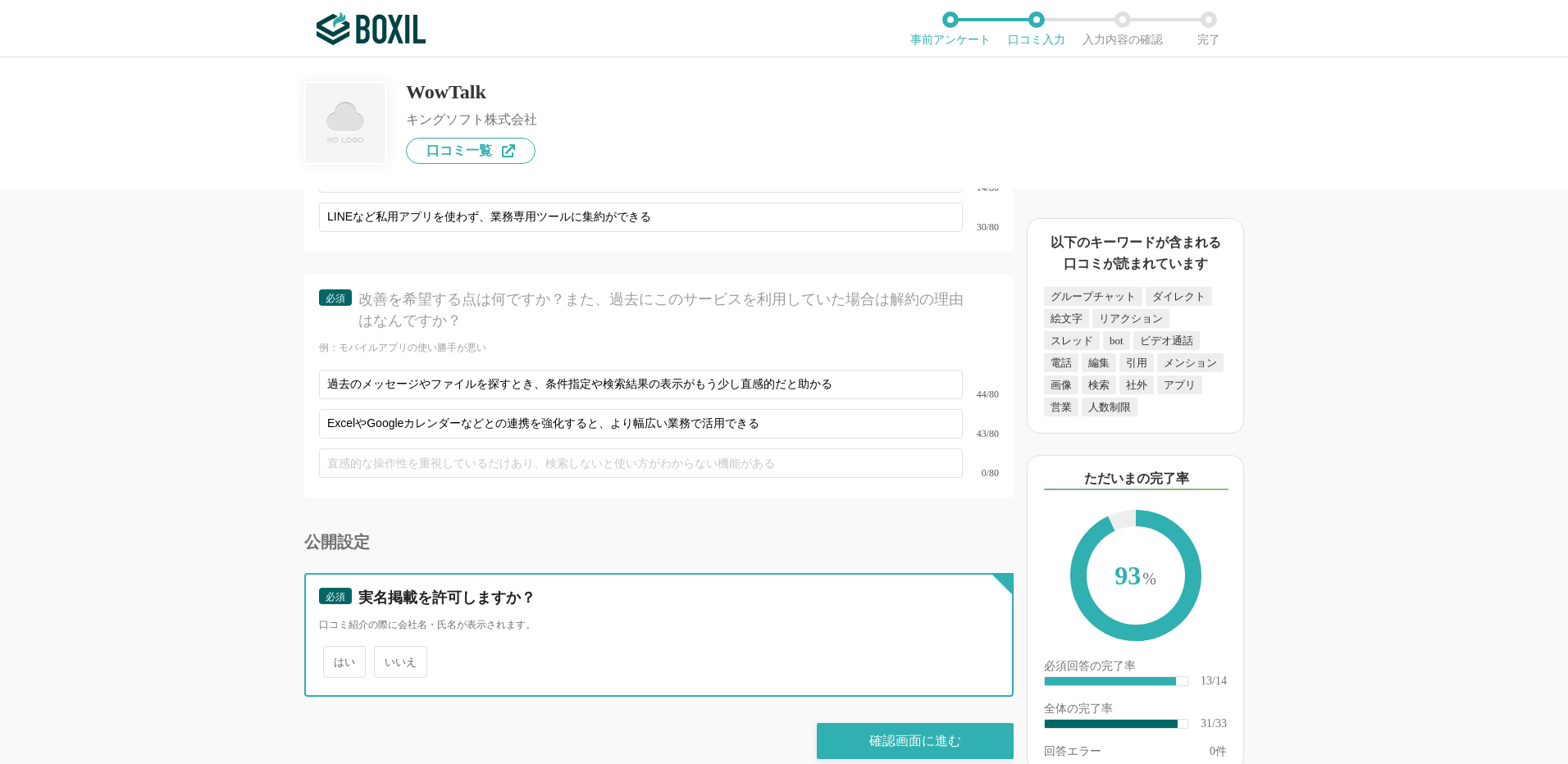
click at [386, 655] on input "いいえ" at bounding box center [383, 654] width 11 height 11
radio input "true"
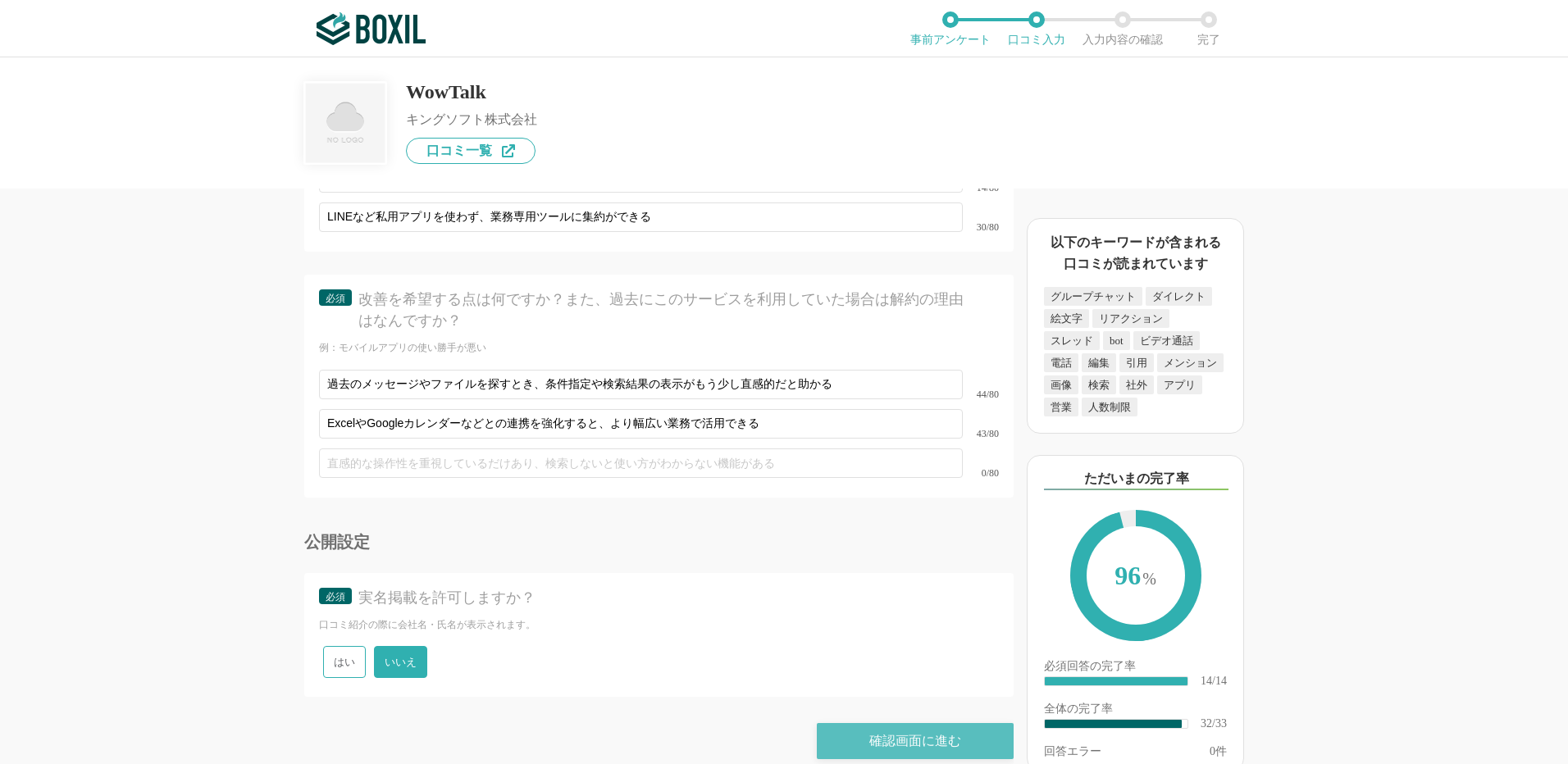
click at [884, 724] on div "確認画面に進む" at bounding box center [915, 742] width 197 height 36
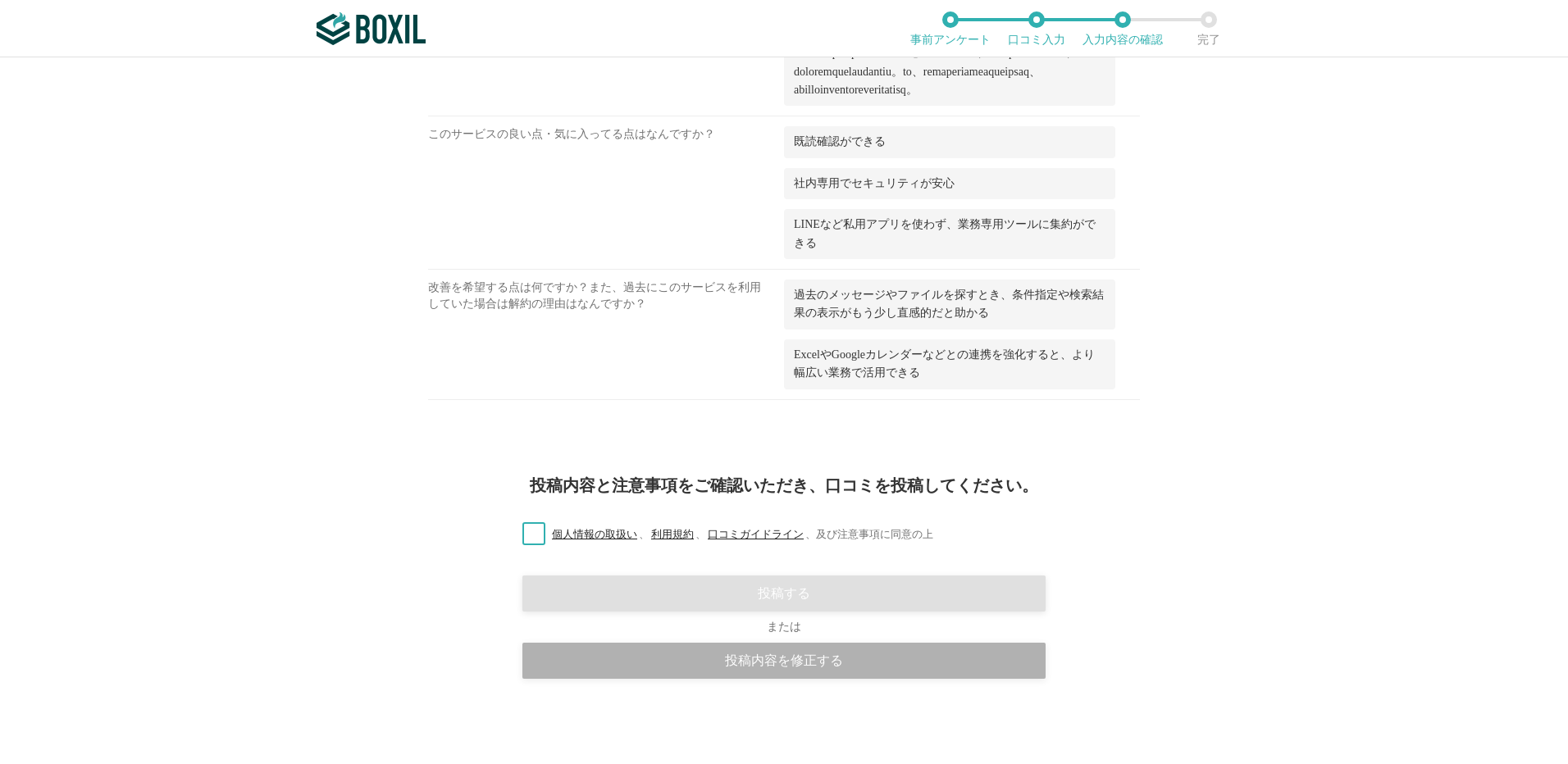
scroll to position [2340, 0]
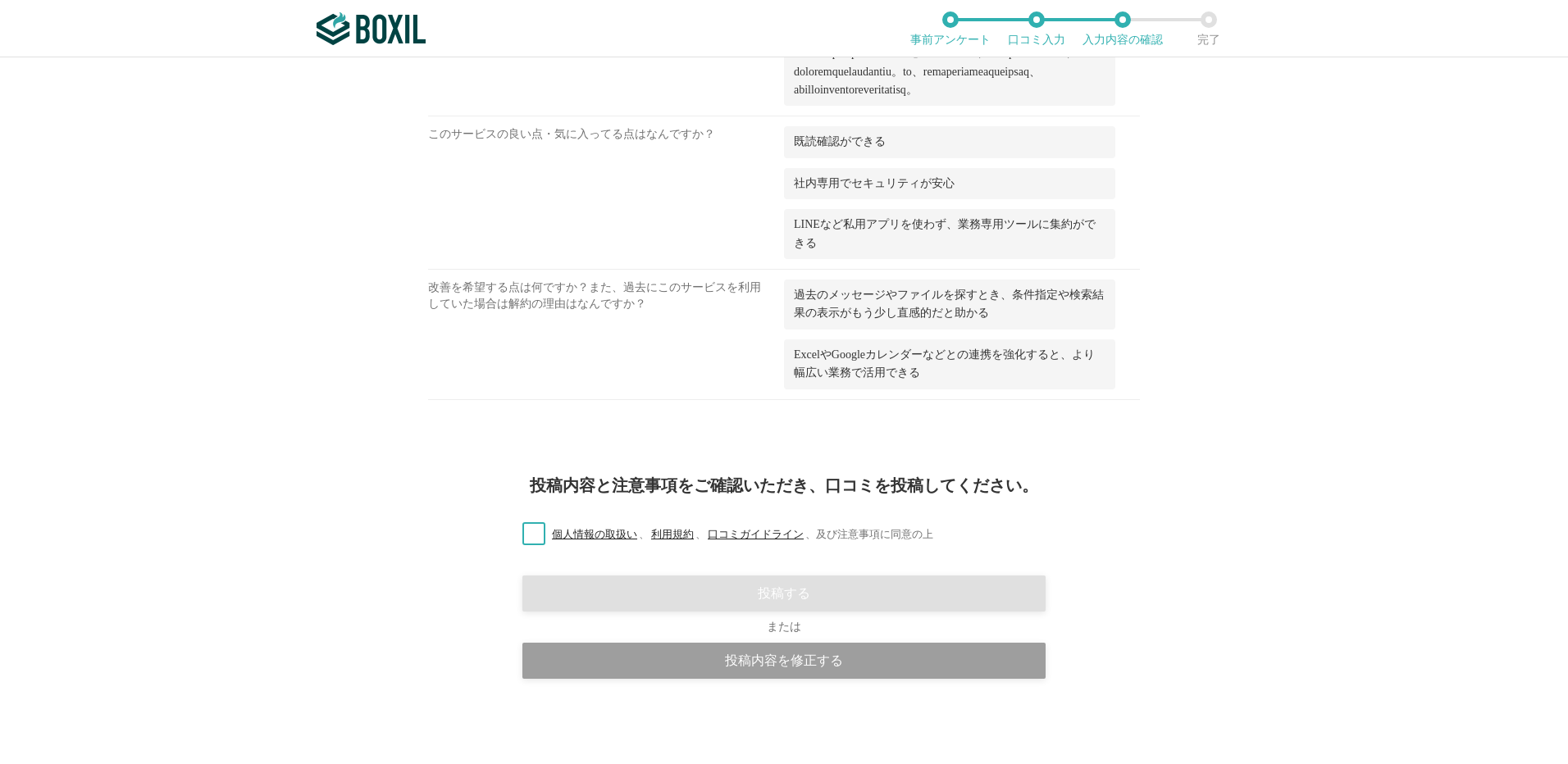
click at [525, 537] on label "個人情報の取扱い 、 利用規約 、 口コミガイドライン 、 及び注意事項に同意の上" at bounding box center [721, 535] width 424 height 17
click at [0, 0] on input "個人情報の取扱い 、 利用規約 、 口コミガイドライン 、 及び注意事項に同意の上" at bounding box center [0, 0] width 0 height 0
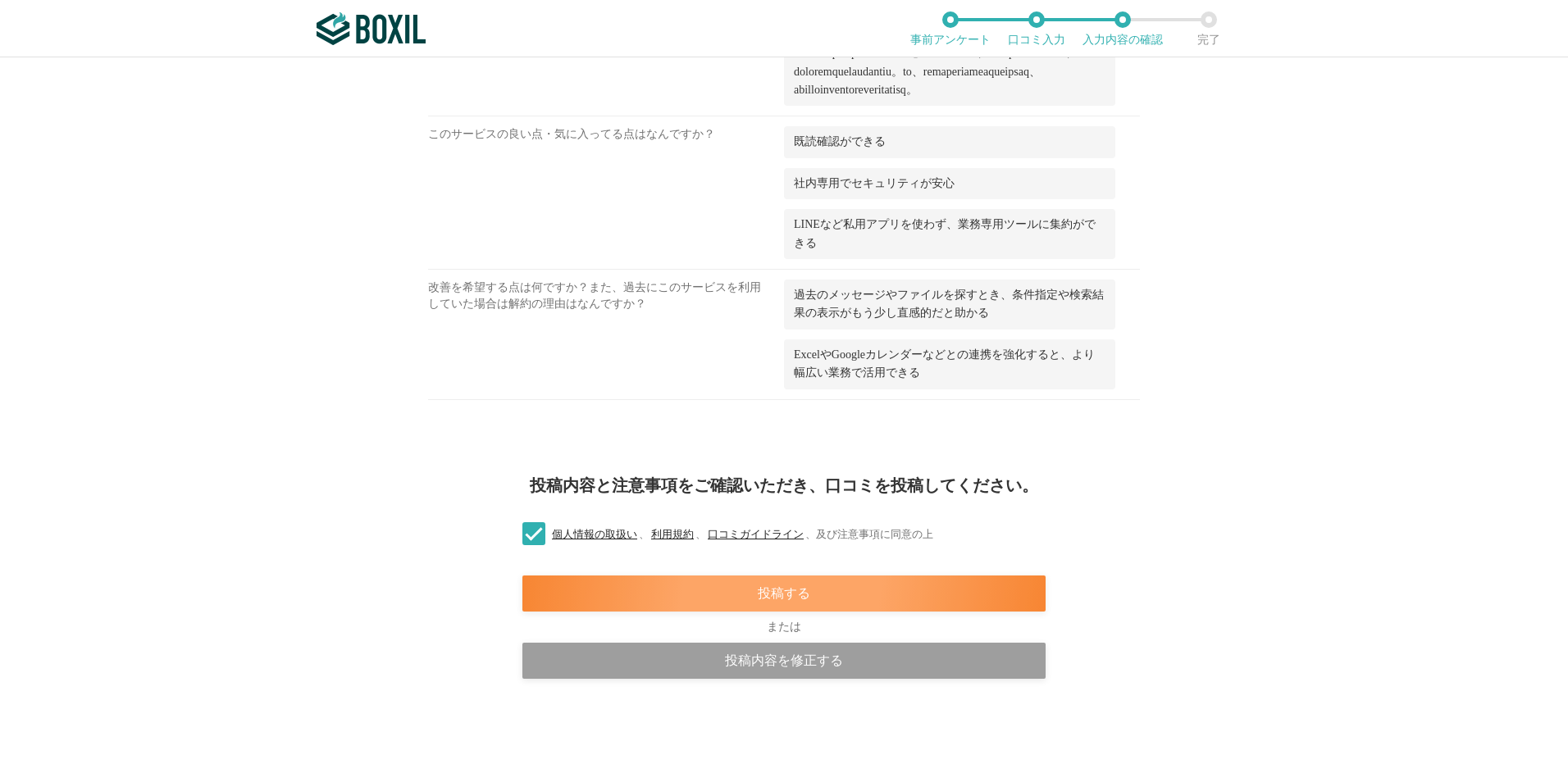
click at [719, 589] on div "投稿する" at bounding box center [783, 594] width 523 height 36
